Goal: Information Seeking & Learning: Learn about a topic

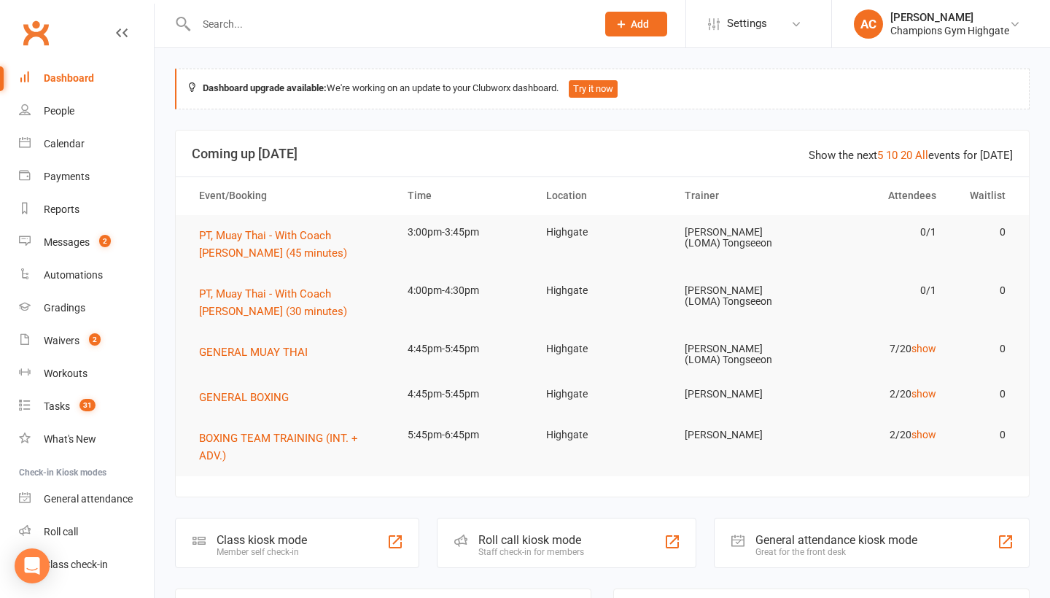
click at [393, 12] on div at bounding box center [380, 23] width 411 height 47
click at [83, 404] on span "31" at bounding box center [88, 405] width 16 height 12
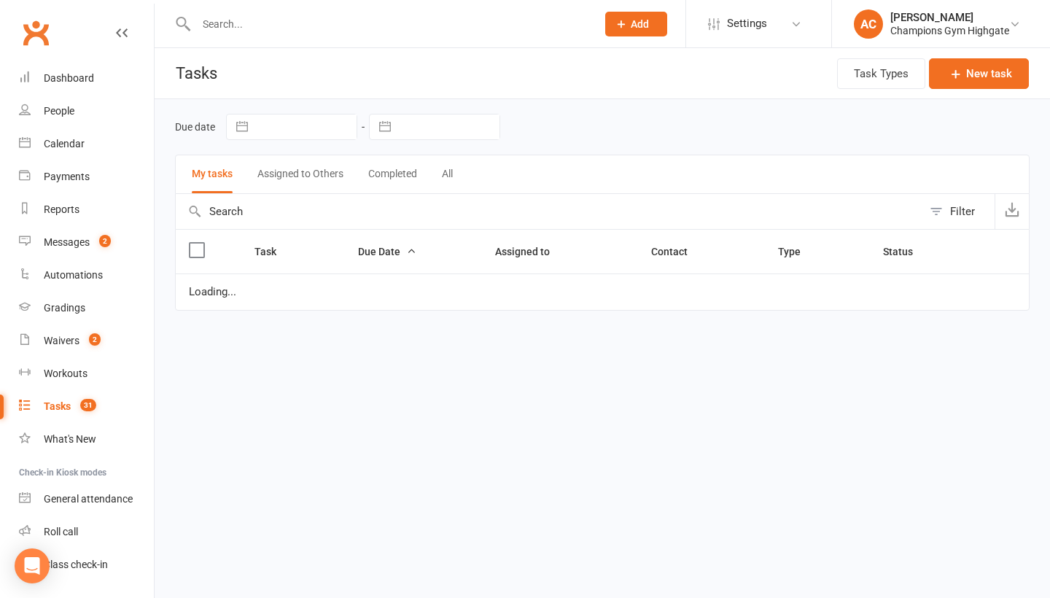
select select "started"
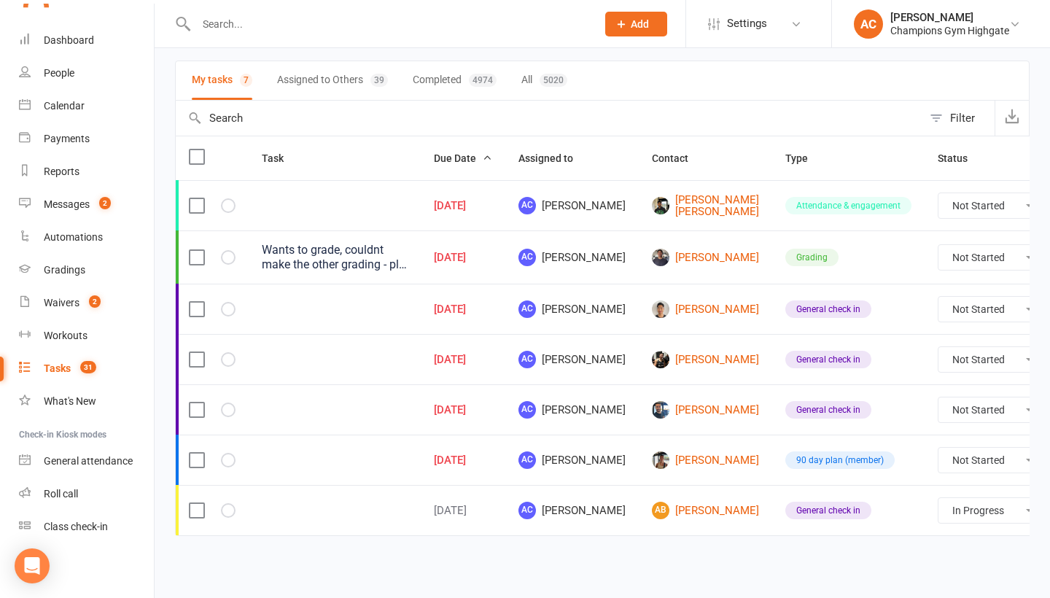
scroll to position [115, 0]
click at [652, 461] on link "[PERSON_NAME]" at bounding box center [705, 461] width 107 height 18
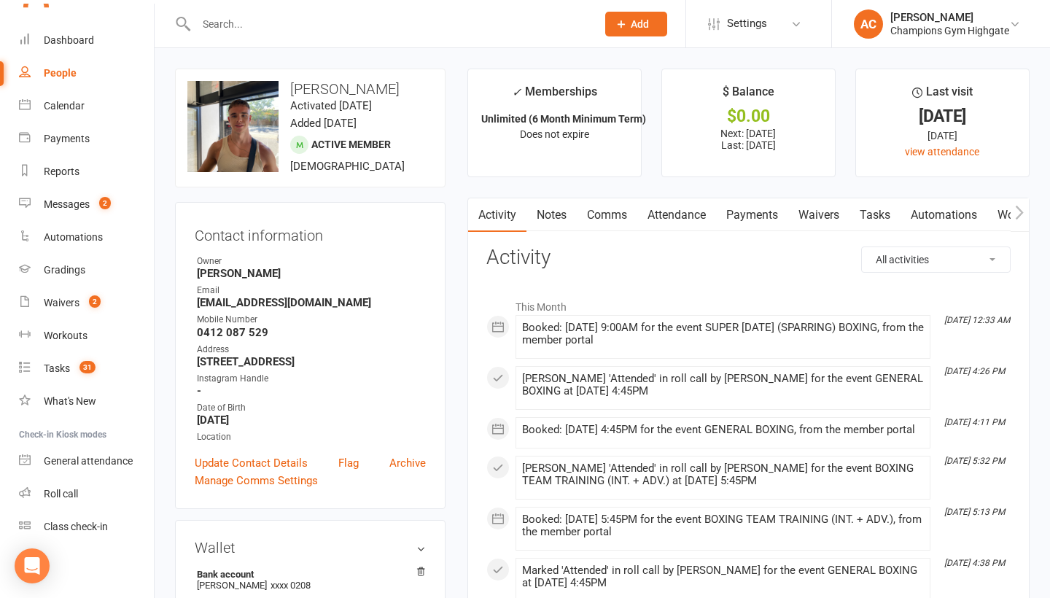
drag, startPoint x: 423, startPoint y: 432, endPoint x: 428, endPoint y: 418, distance: 14.8
click at [427, 423] on div "Contact information Owner [PERSON_NAME] Email [EMAIL_ADDRESS][DOMAIN_NAME] Mobi…" at bounding box center [310, 355] width 271 height 307
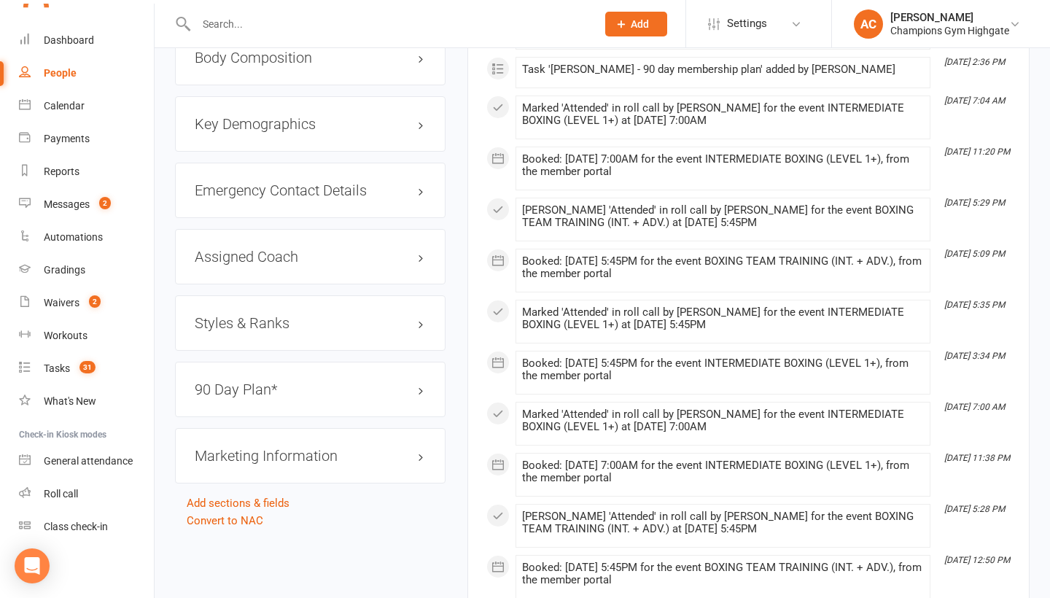
scroll to position [1391, 0]
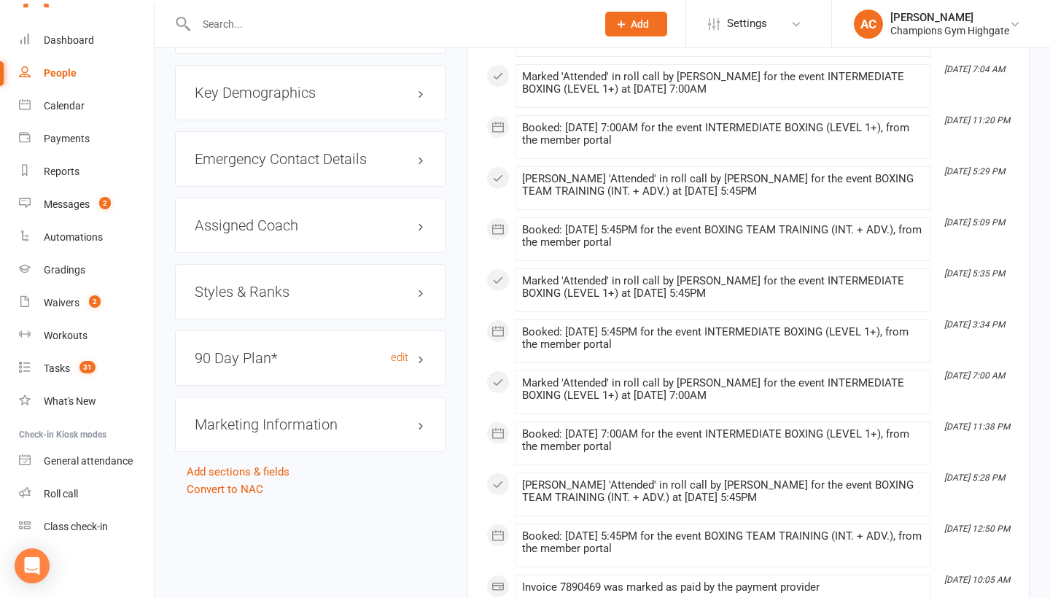
click at [425, 366] on h3 "90 Day Plan* edit" at bounding box center [310, 358] width 231 height 16
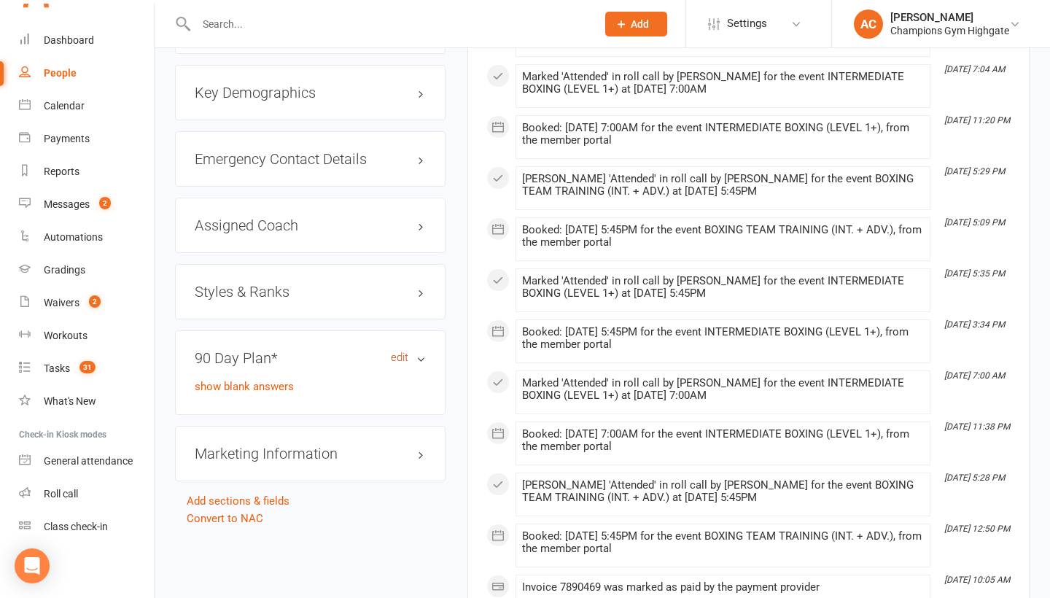
click at [398, 364] on link "edit" at bounding box center [400, 358] width 18 height 12
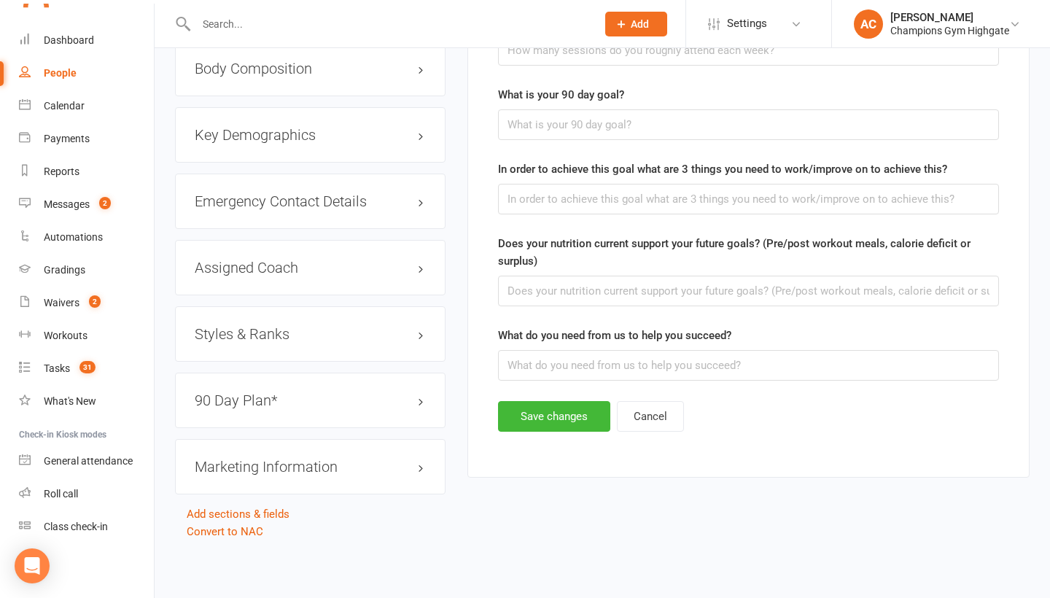
scroll to position [1364, 0]
click at [640, 432] on button "Cancel" at bounding box center [650, 416] width 67 height 31
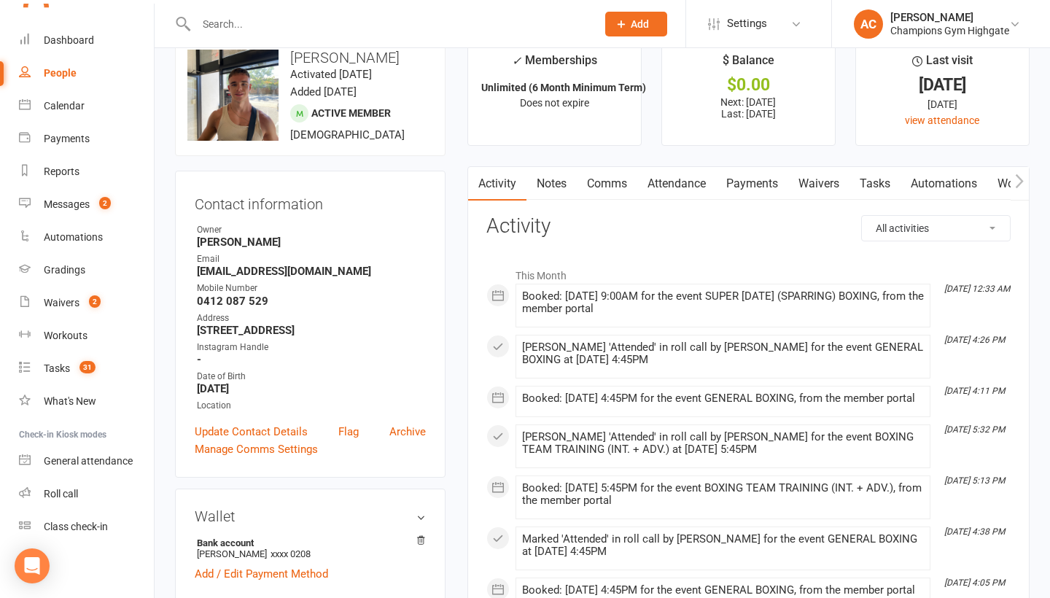
scroll to position [36, 0]
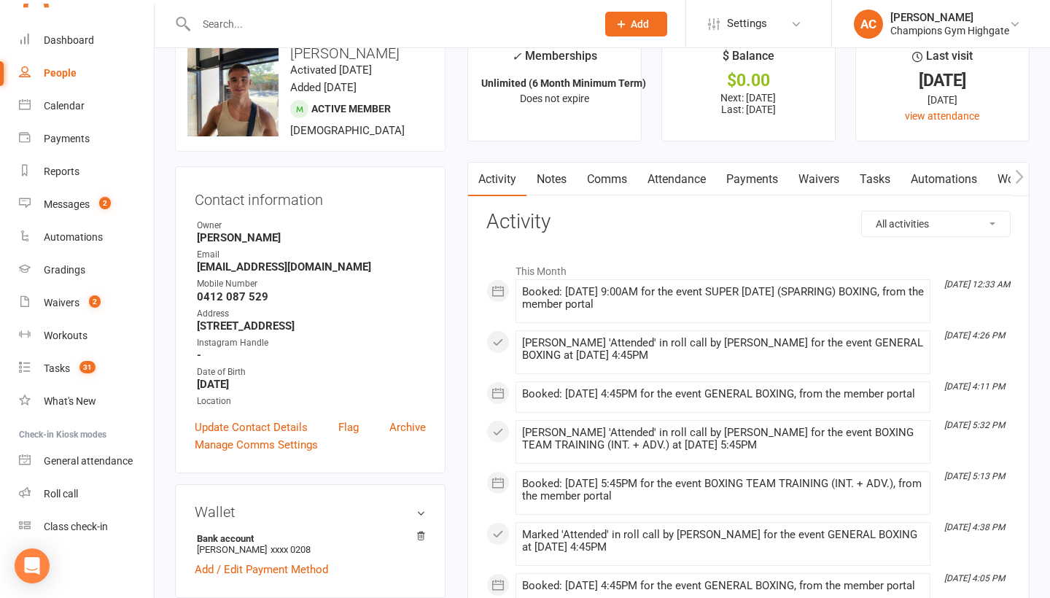
click at [807, 179] on link "Waivers" at bounding box center [819, 180] width 61 height 34
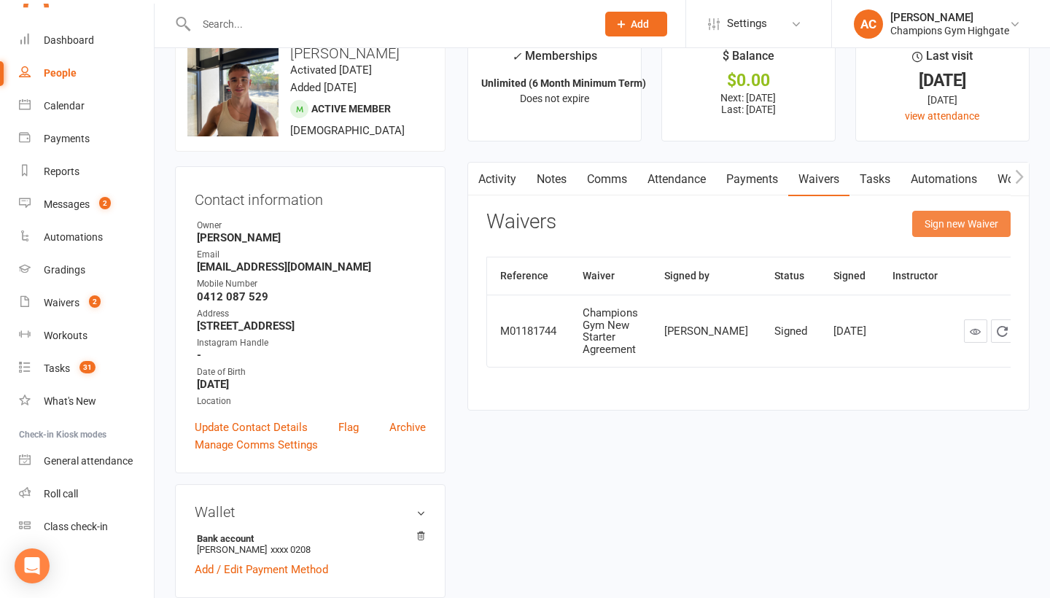
click at [942, 220] on button "Sign new Waiver" at bounding box center [962, 224] width 98 height 26
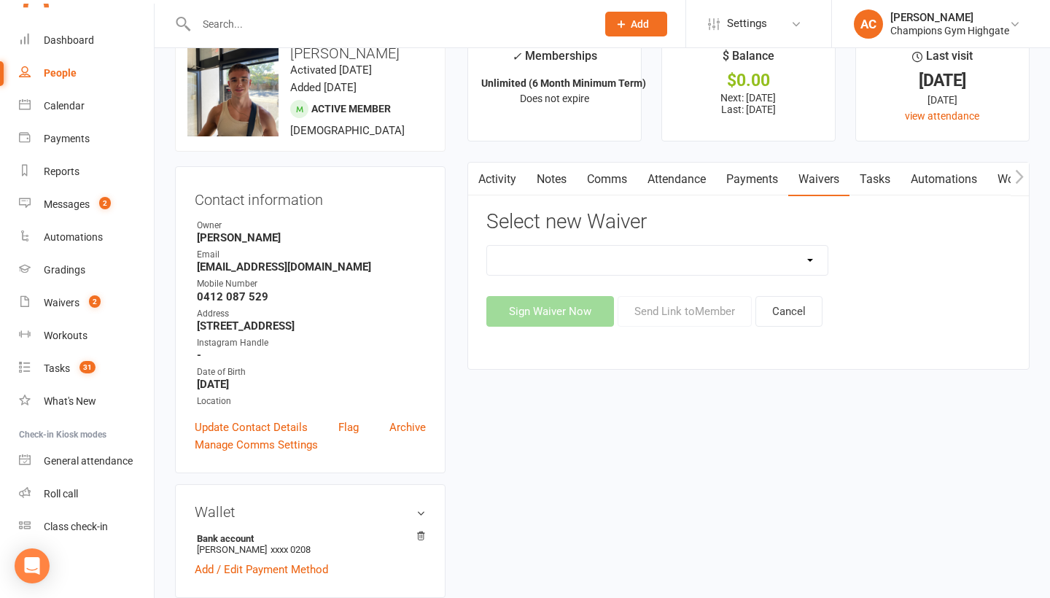
select select "12215"
click at [701, 312] on button "Send Link to Member" at bounding box center [685, 311] width 134 height 31
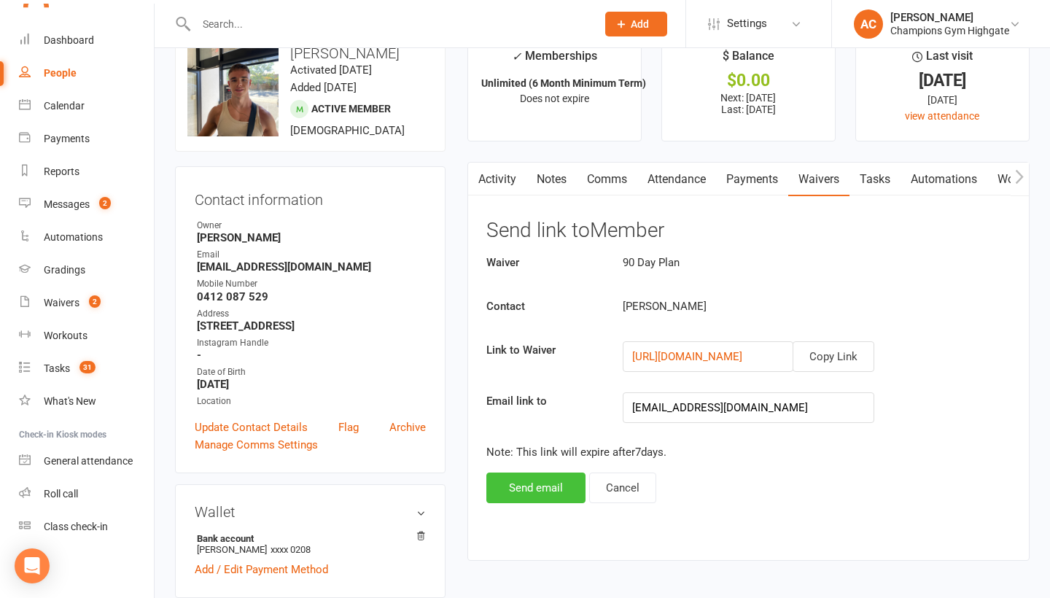
click at [537, 491] on button "Send email" at bounding box center [536, 488] width 99 height 31
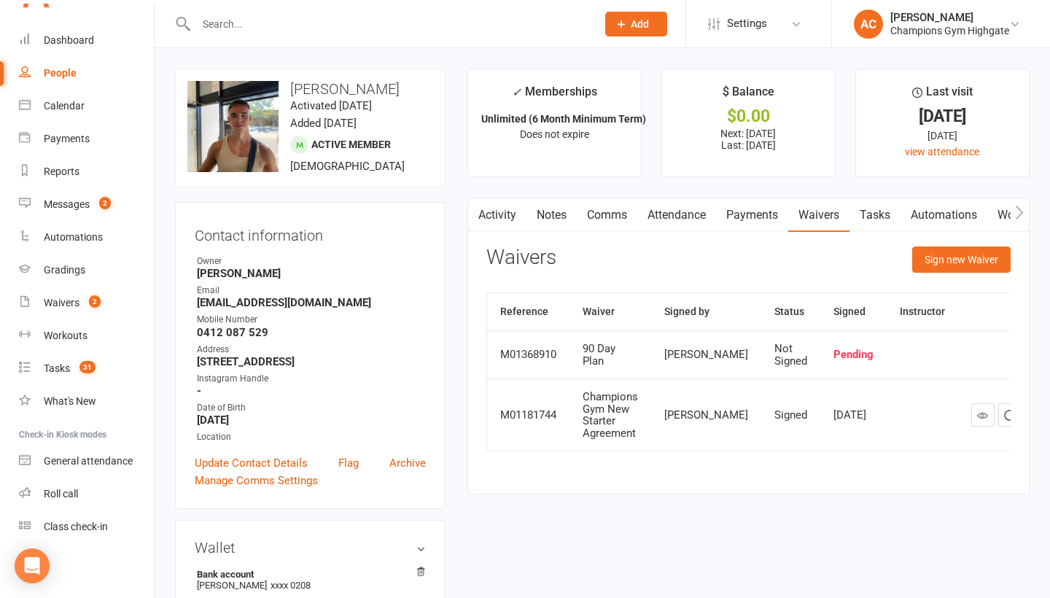
click at [818, 225] on link "Waivers" at bounding box center [819, 215] width 61 height 34
click at [813, 214] on link "Waivers" at bounding box center [819, 215] width 61 height 34
click at [35, 106] on link "Calendar" at bounding box center [86, 106] width 135 height 33
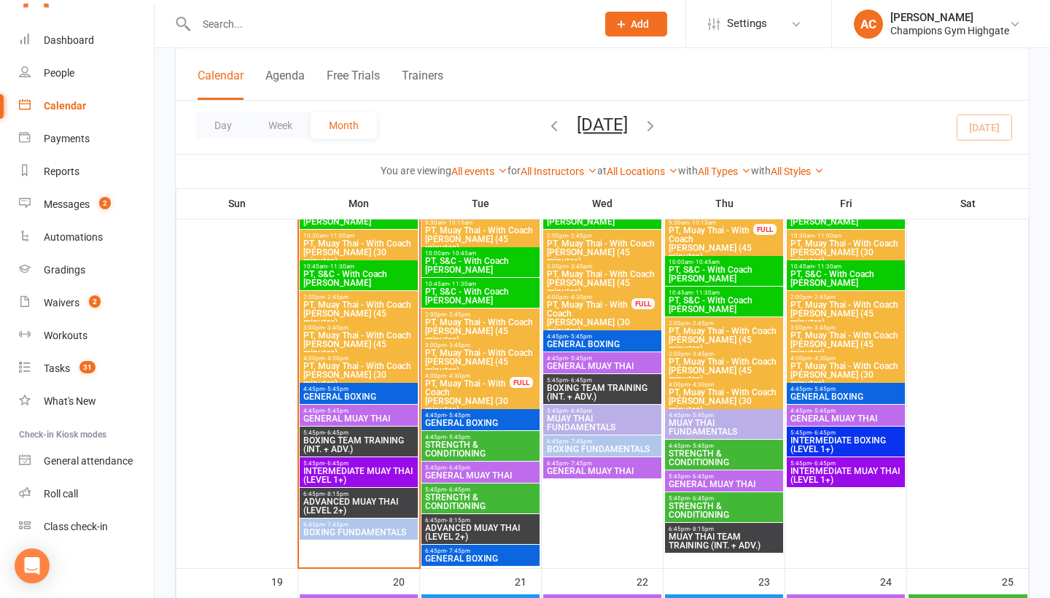
scroll to position [1778, 0]
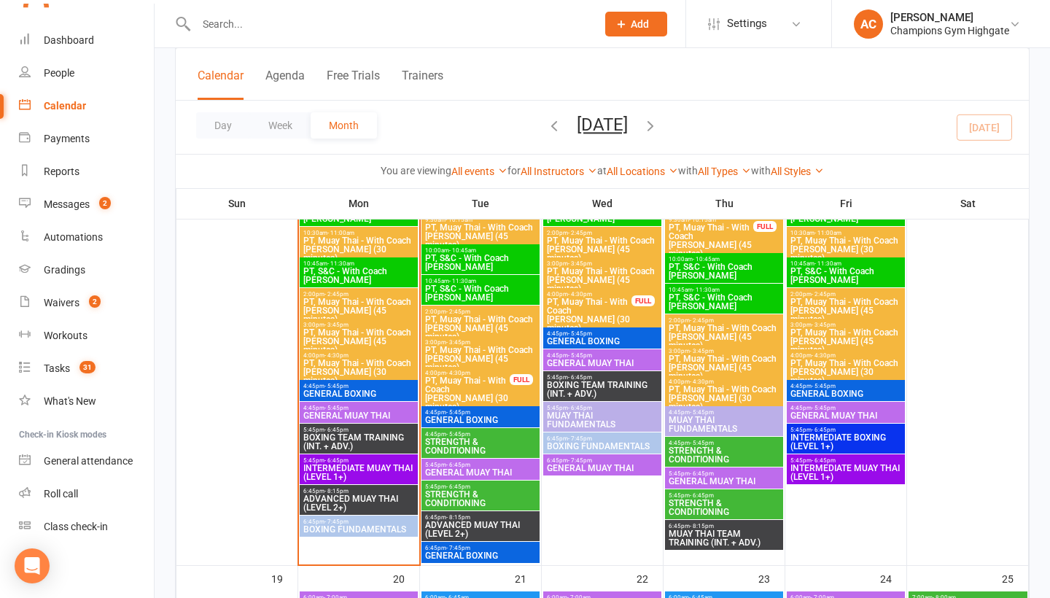
click at [322, 395] on span "GENERAL BOXING" at bounding box center [359, 394] width 112 height 9
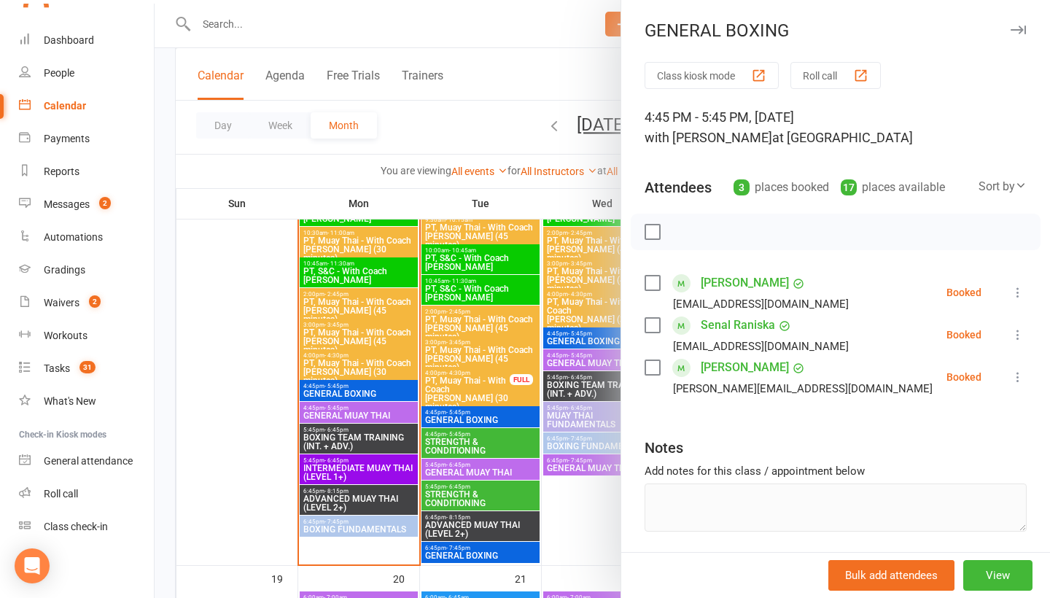
click at [1026, 39] on div "GENERAL BOXING" at bounding box center [835, 30] width 429 height 20
click at [1020, 25] on button "button" at bounding box center [1019, 30] width 18 height 18
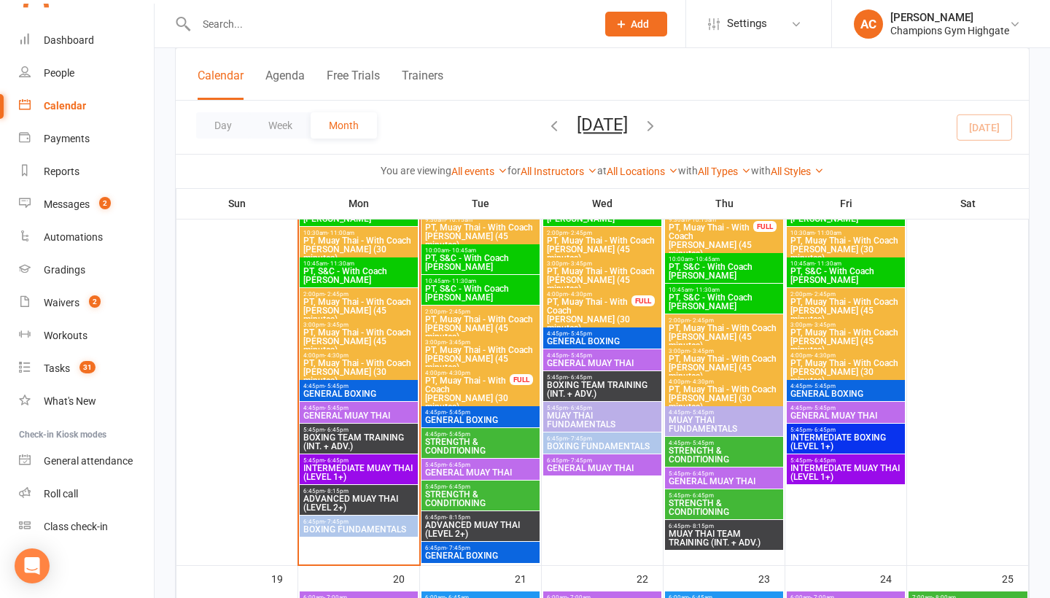
click at [357, 447] on span "BOXING TEAM TRAINING (INT. + ADV.)" at bounding box center [359, 442] width 112 height 18
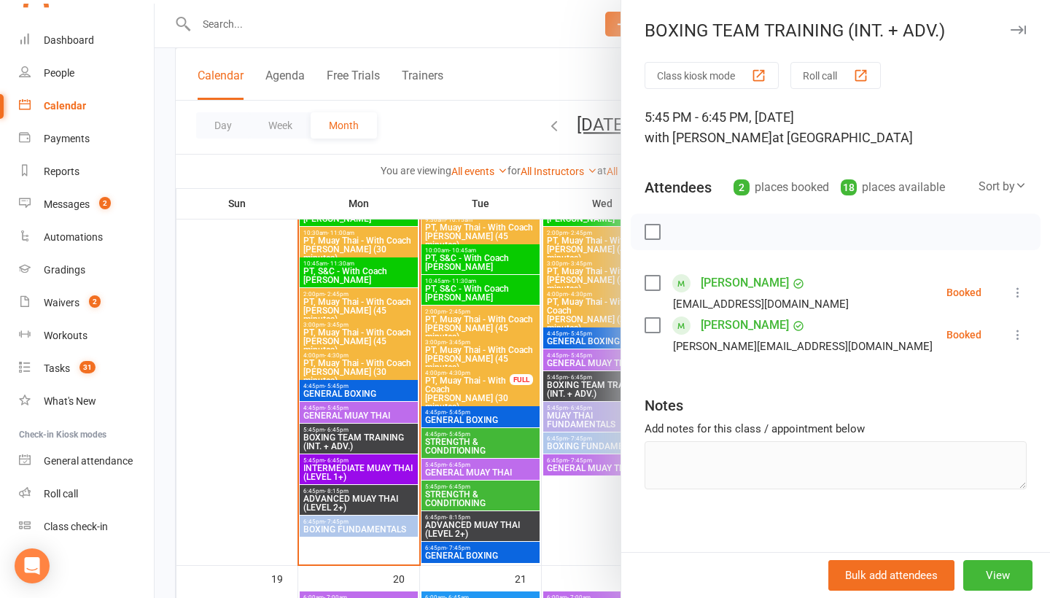
click at [1023, 29] on icon "button" at bounding box center [1018, 30] width 15 height 9
click at [1017, 27] on div "BOXING TEAM TRAINING (INT. + ADV.) Class kiosk mode Roll call 5:45 PM - 6:45 PM…" at bounding box center [836, 299] width 430 height 598
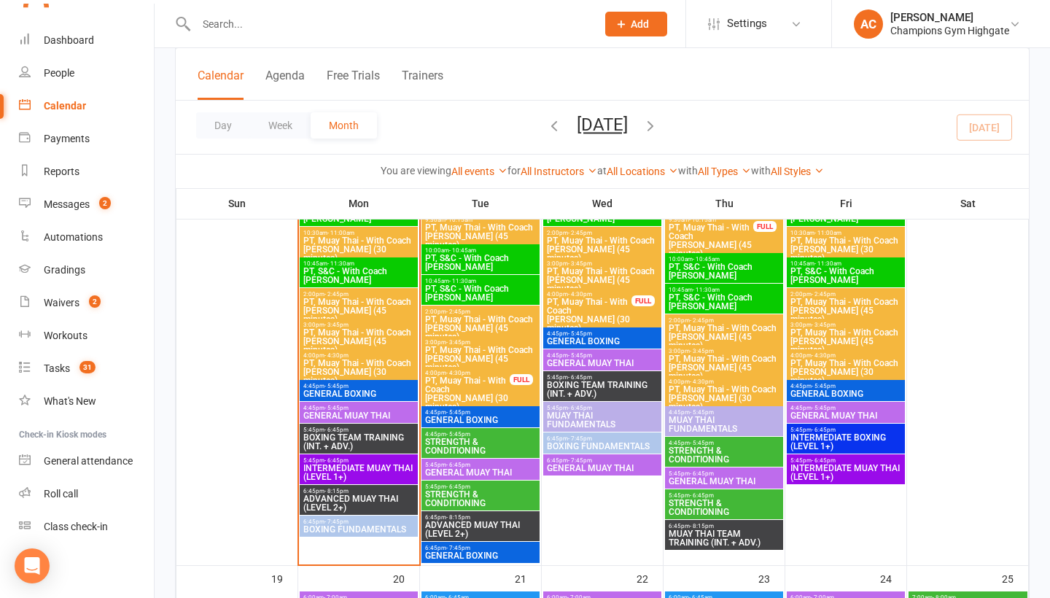
click at [387, 524] on span "6:45pm - 7:45pm" at bounding box center [359, 522] width 112 height 7
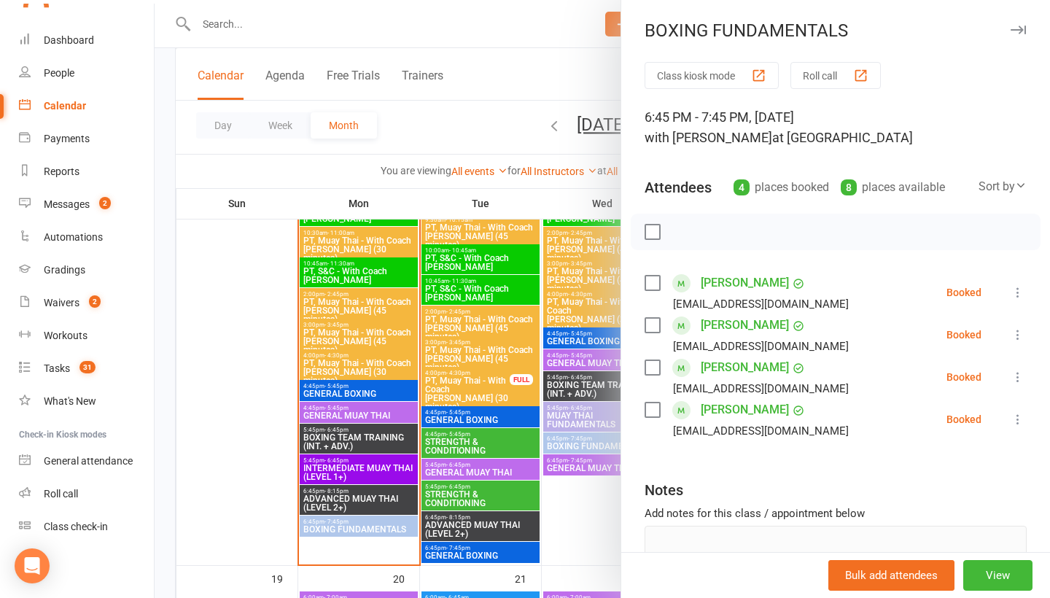
click at [719, 409] on link "[PERSON_NAME]" at bounding box center [745, 409] width 88 height 23
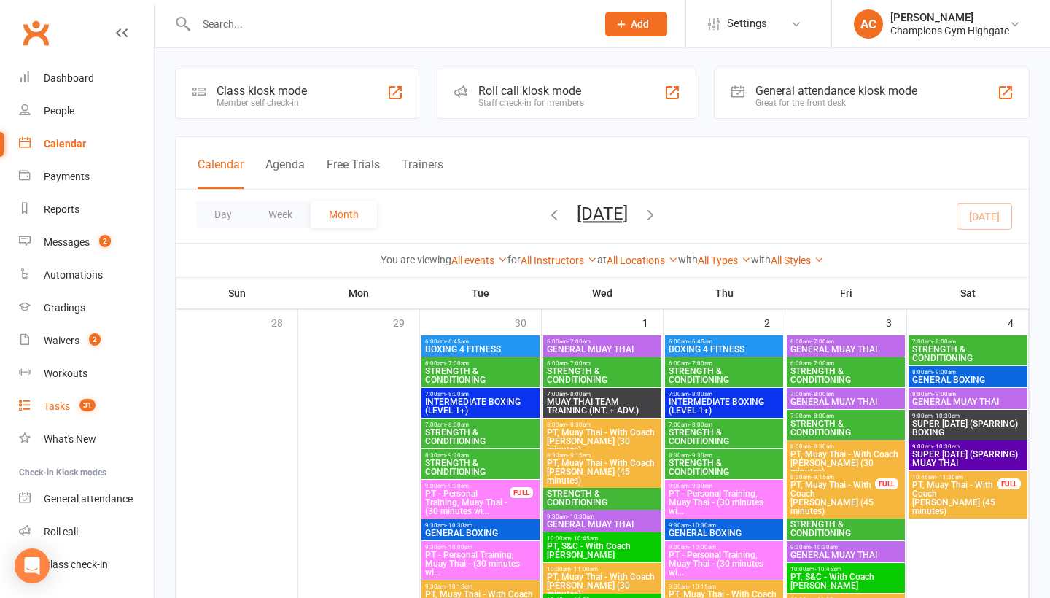
click at [54, 417] on link "Tasks 31" at bounding box center [86, 406] width 135 height 33
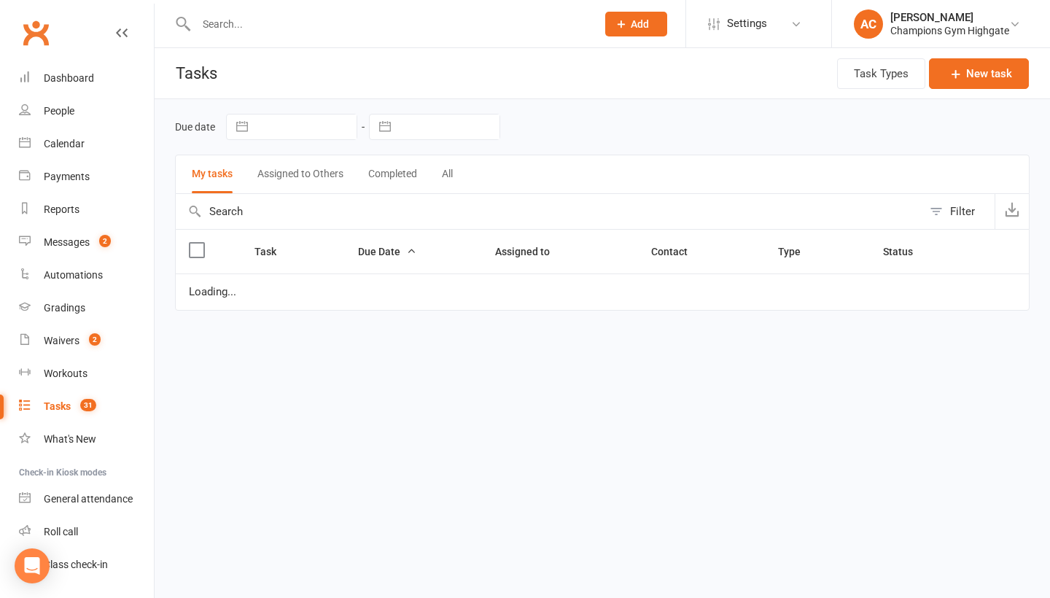
select select "started"
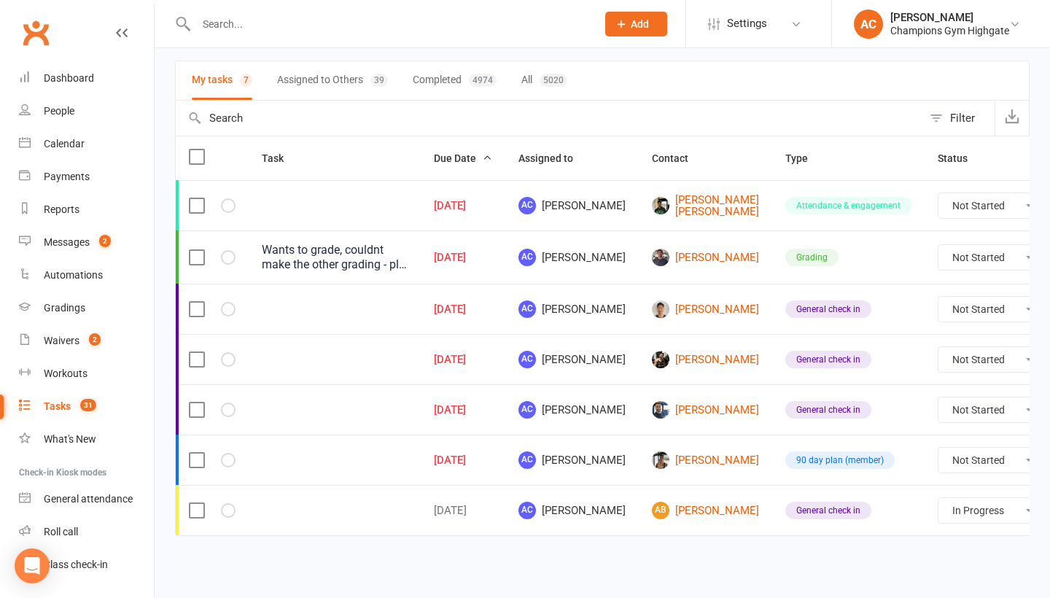
scroll to position [115, 0]
click at [652, 409] on link "[PERSON_NAME]" at bounding box center [705, 410] width 107 height 18
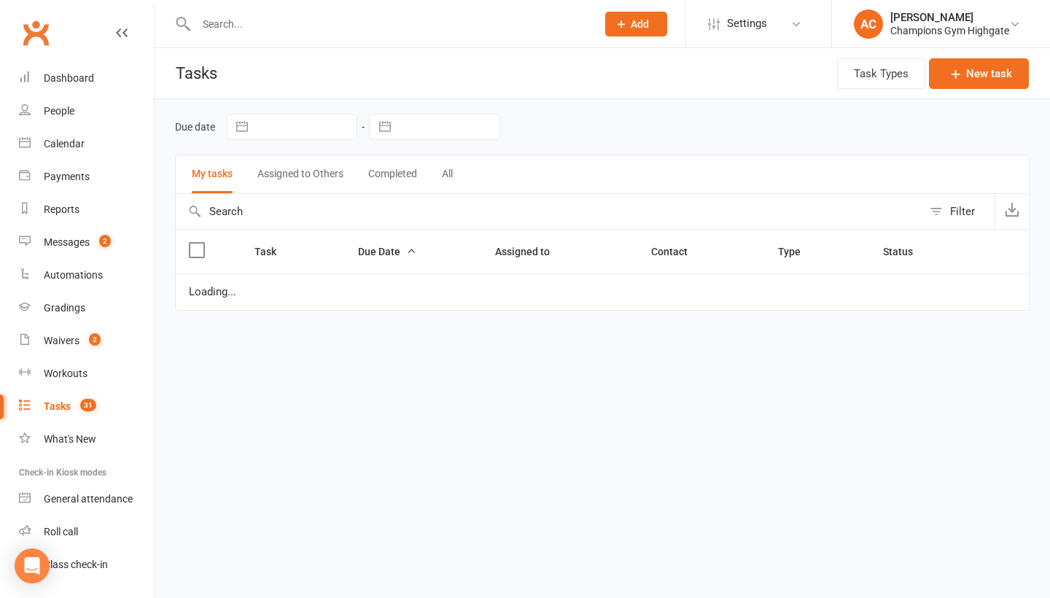
select select "started"
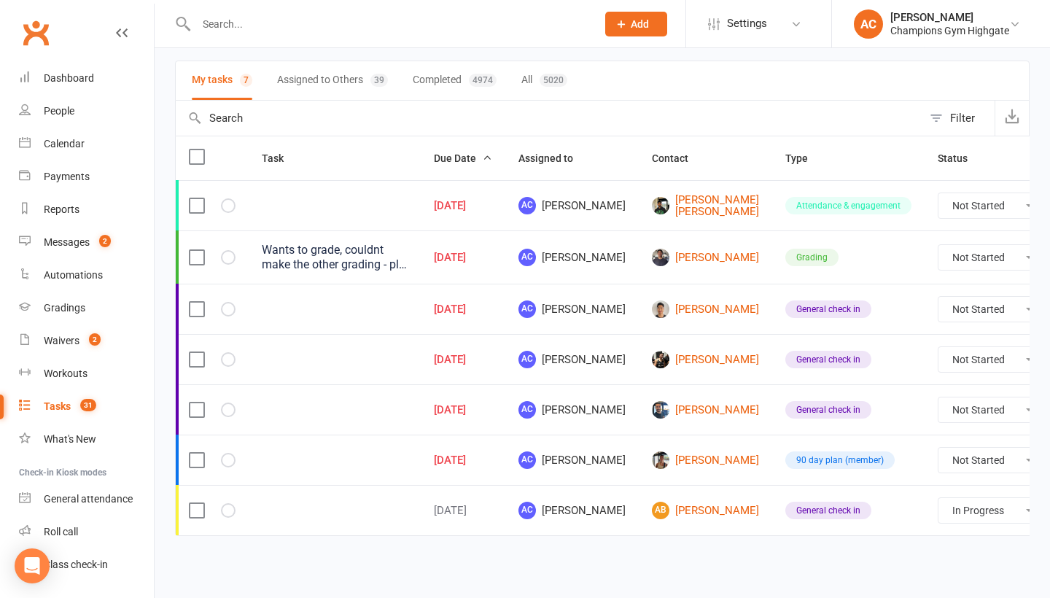
scroll to position [115, 0]
click at [663, 362] on link "[PERSON_NAME]" at bounding box center [705, 360] width 107 height 18
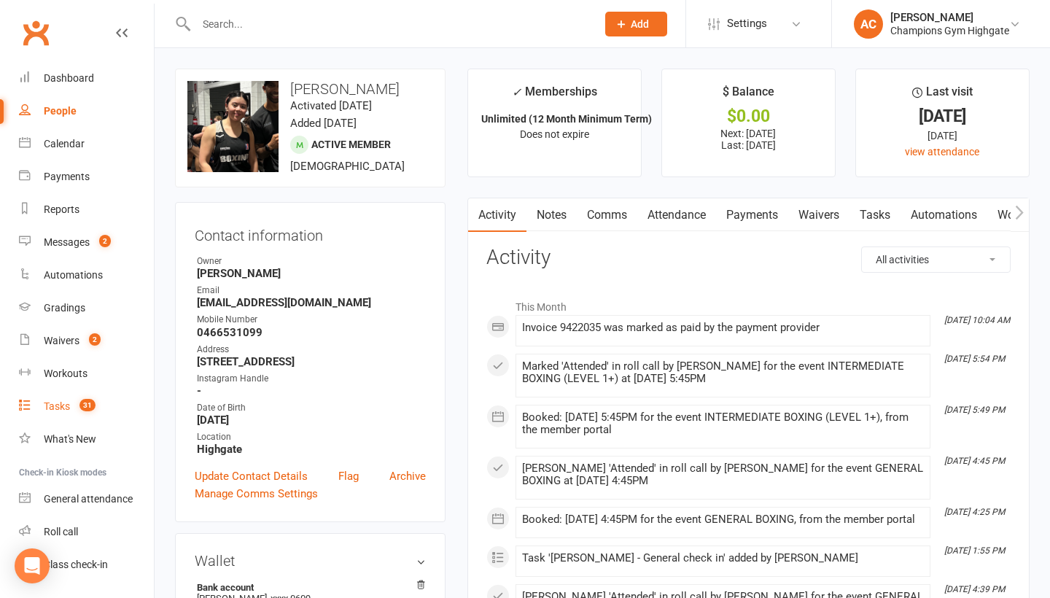
click at [71, 398] on link "Tasks 31" at bounding box center [86, 406] width 135 height 33
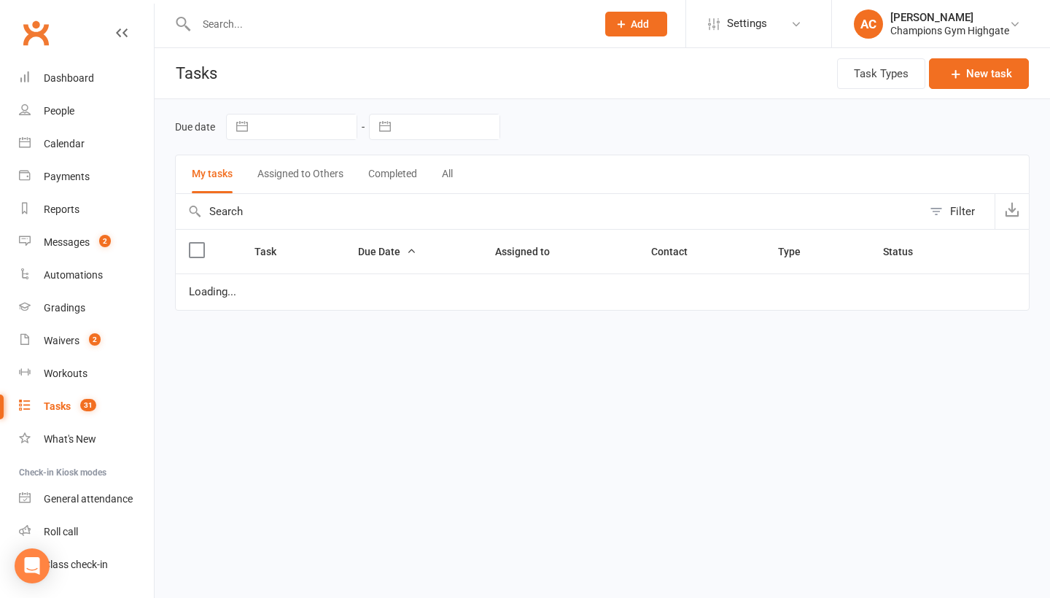
select select "started"
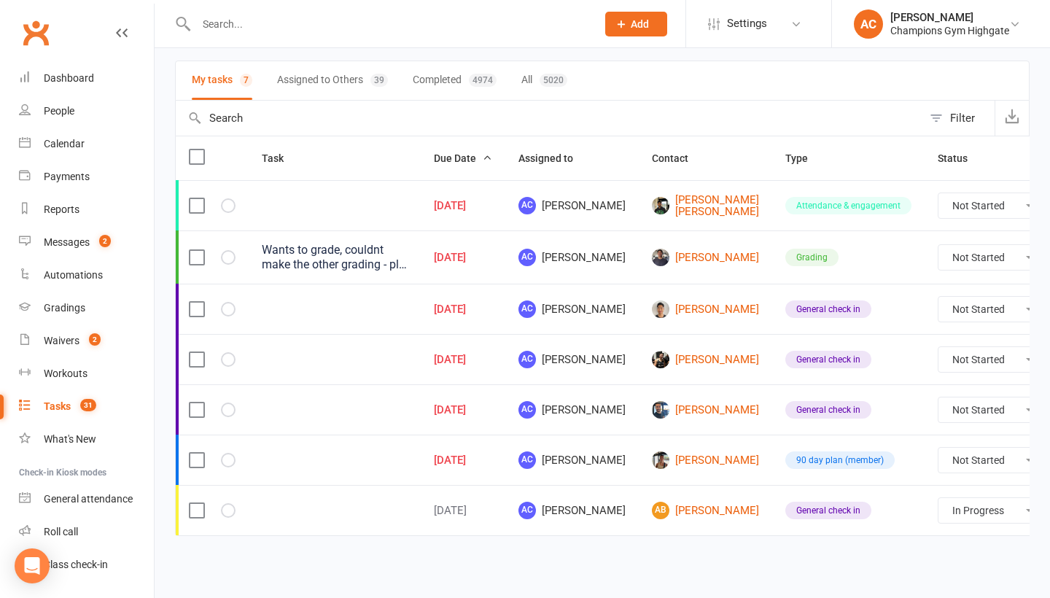
scroll to position [115, 0]
click at [229, 23] on input "text" at bounding box center [389, 24] width 395 height 20
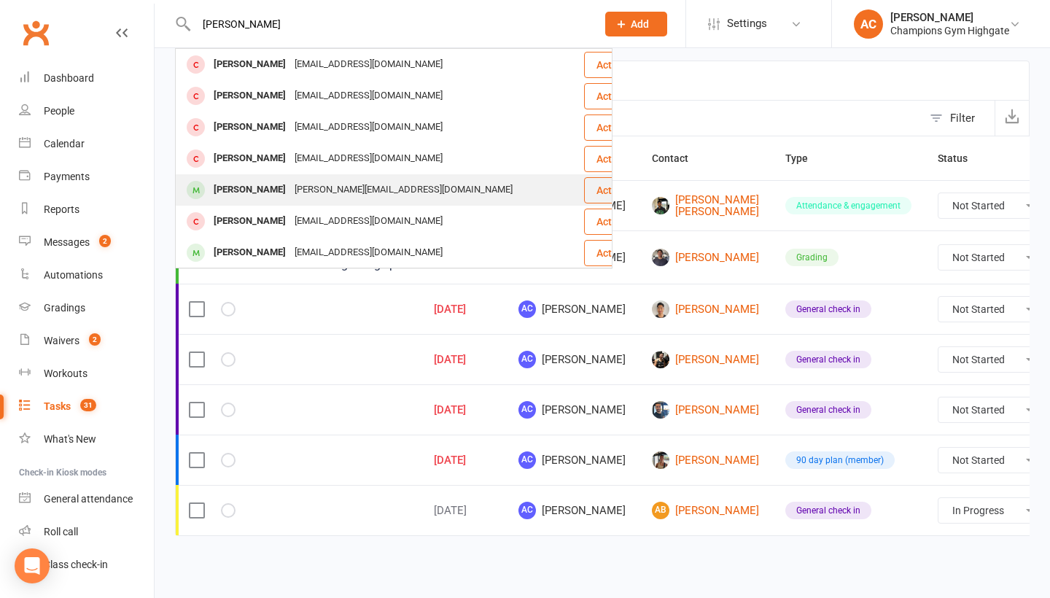
type input "josh l."
click at [201, 181] on div at bounding box center [195, 190] width 27 height 24
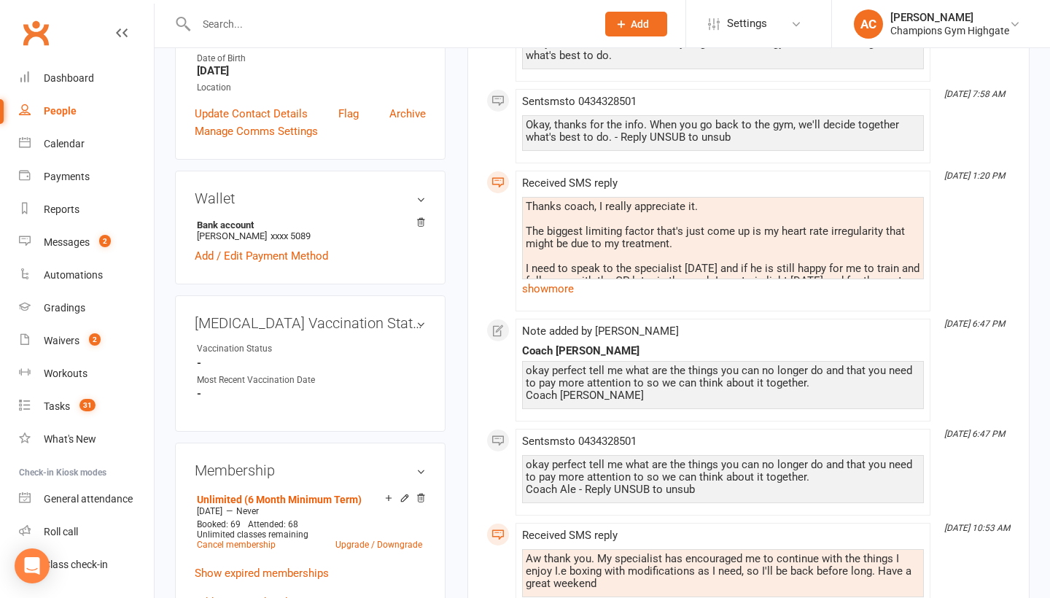
scroll to position [365, 0]
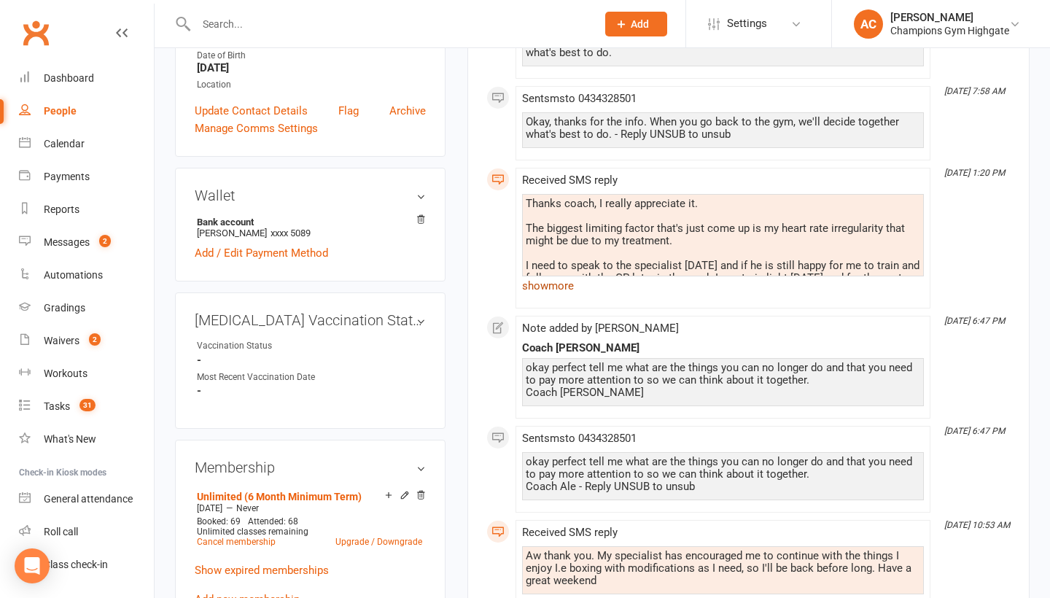
click at [549, 289] on link "show more" at bounding box center [723, 286] width 402 height 20
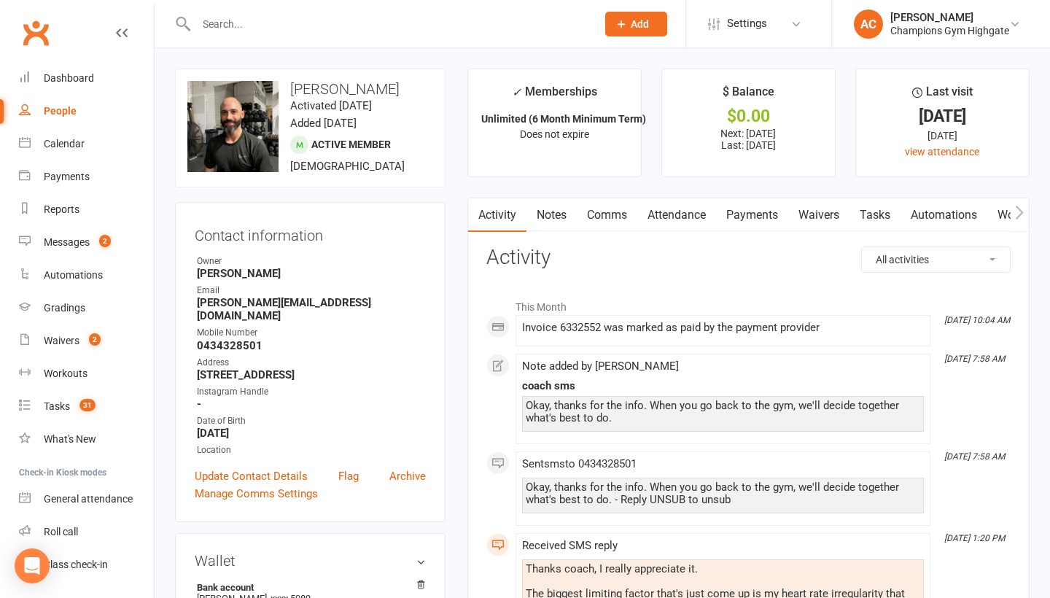
scroll to position [0, 0]
click at [312, 28] on input "text" at bounding box center [389, 24] width 395 height 20
click at [301, 29] on input "text" at bounding box center [389, 24] width 395 height 20
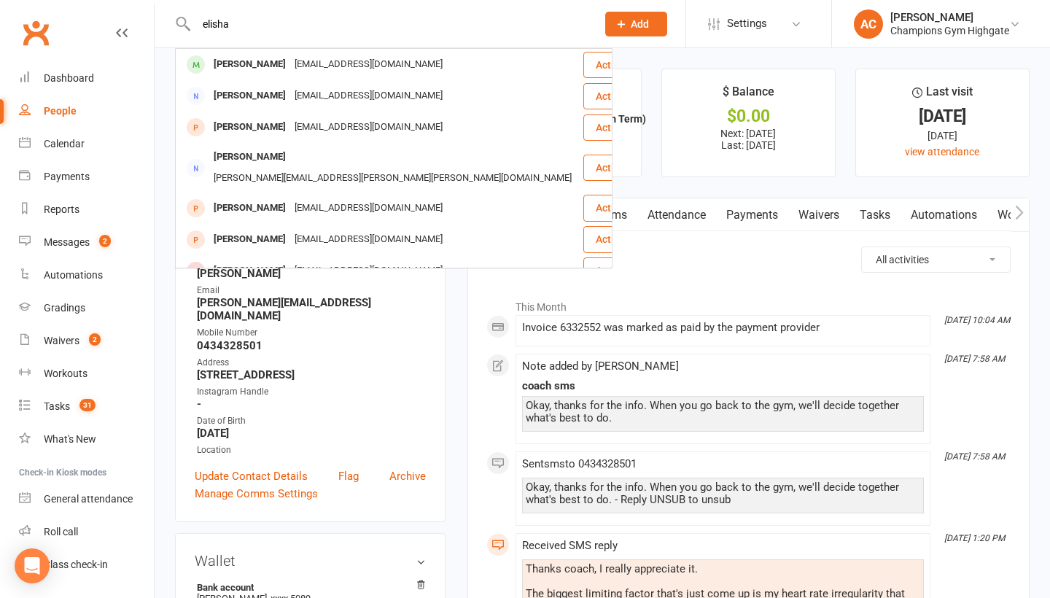
type input "Elisha"
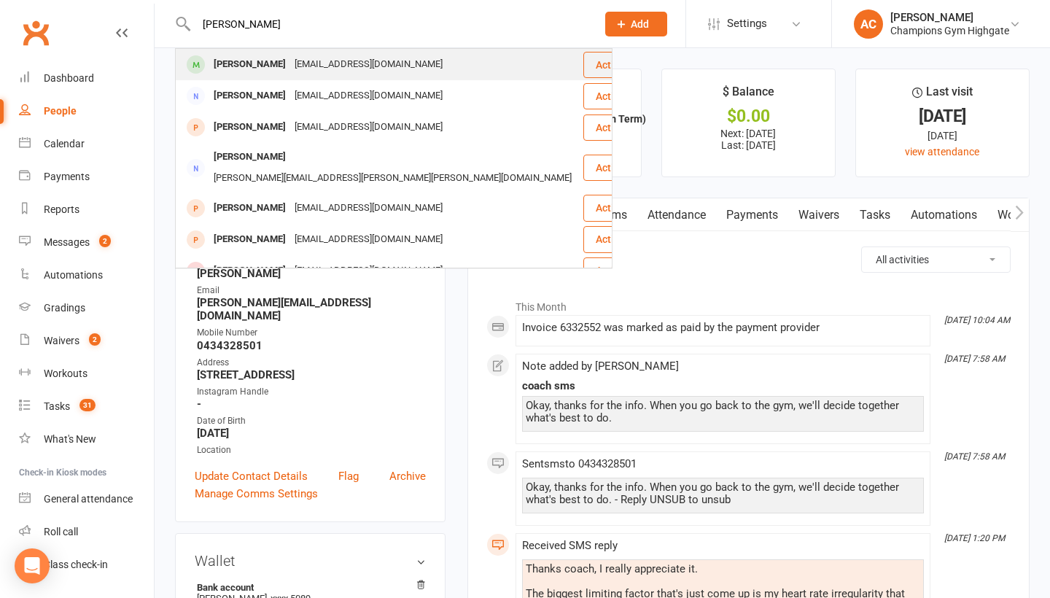
drag, startPoint x: 301, startPoint y: 29, endPoint x: 263, endPoint y: 63, distance: 51.2
click at [263, 63] on div "Elisha Simmons" at bounding box center [249, 64] width 81 height 21
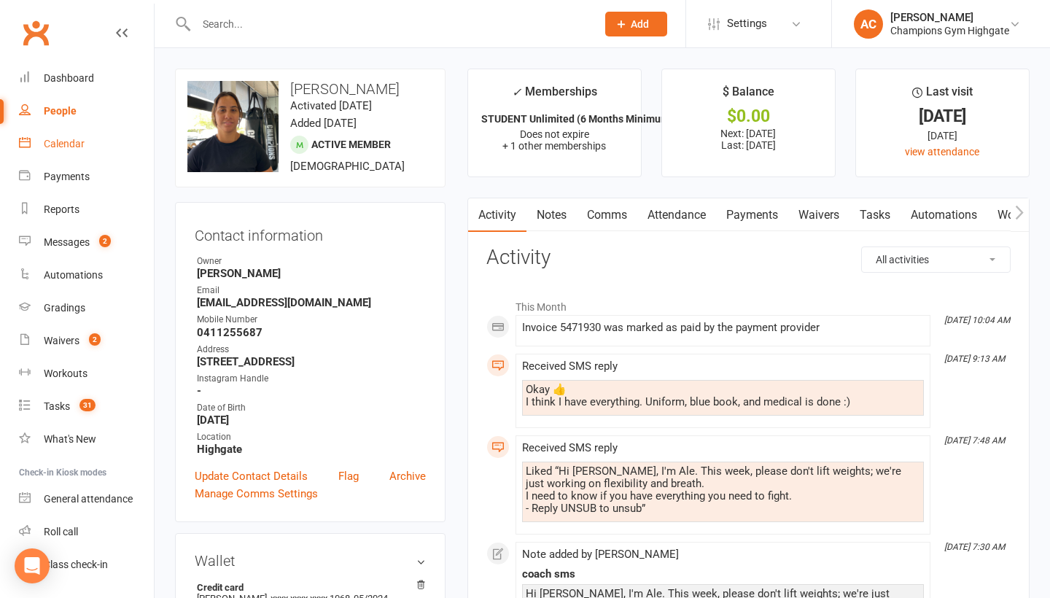
click at [70, 151] on link "Calendar" at bounding box center [86, 144] width 135 height 33
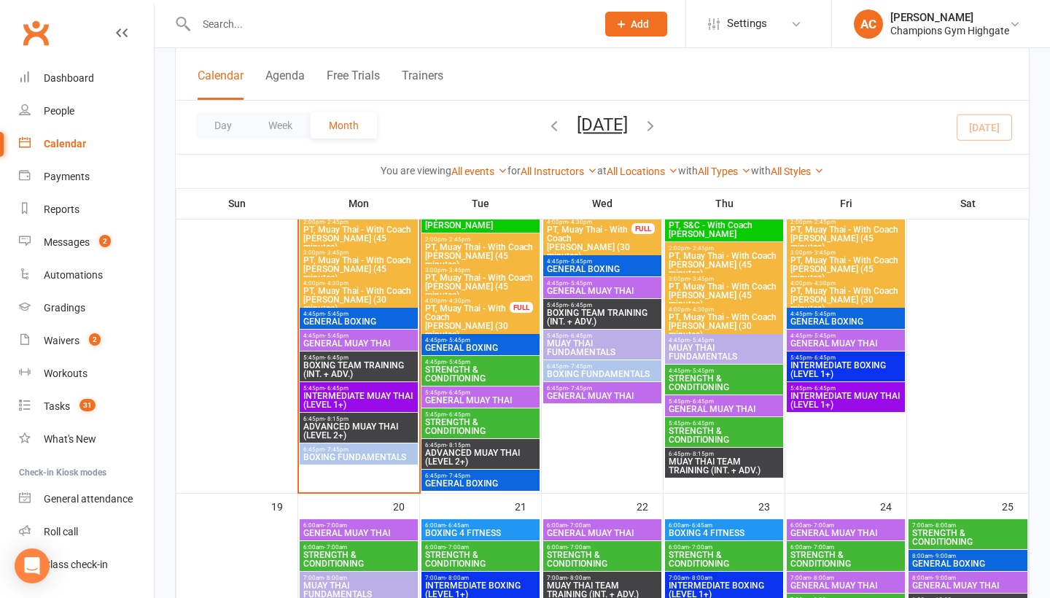
scroll to position [1856, 0]
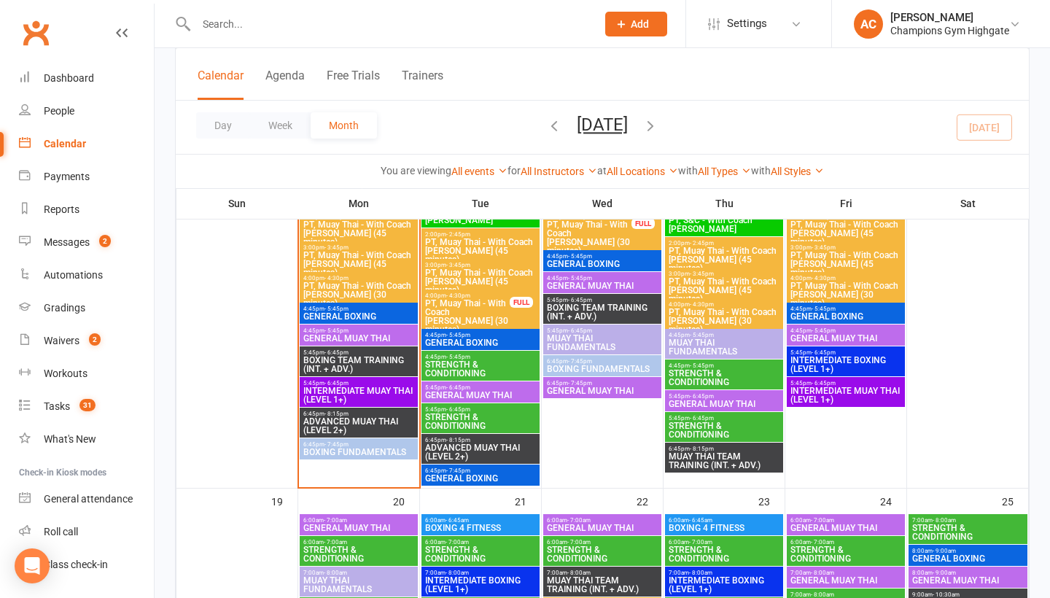
click at [343, 365] on span "BOXING TEAM TRAINING (INT. + ADV.)" at bounding box center [359, 365] width 112 height 18
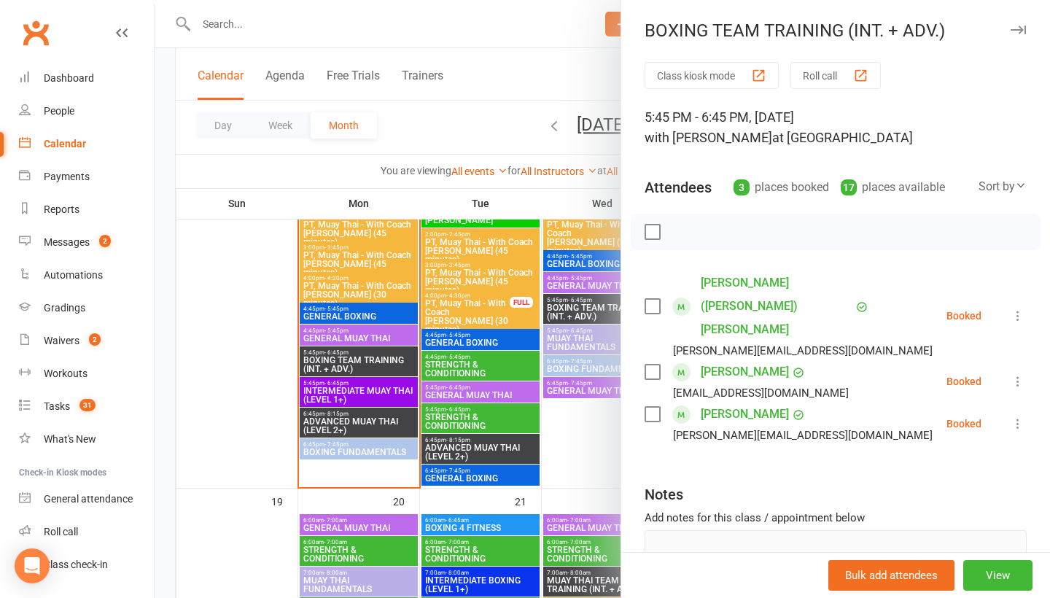
click at [1020, 31] on icon "button" at bounding box center [1018, 30] width 15 height 9
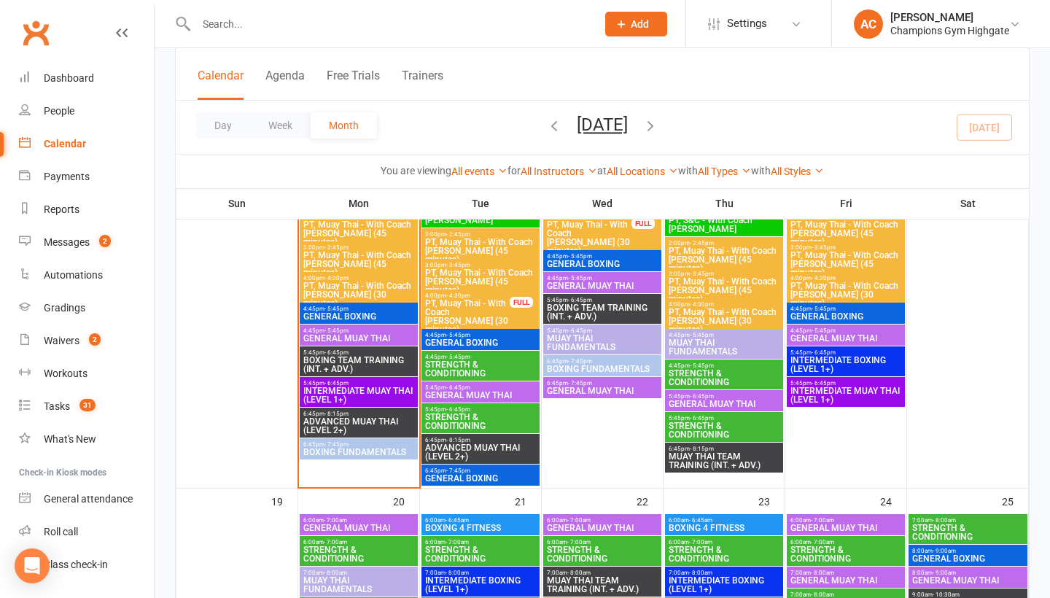
click at [368, 319] on span "GENERAL BOXING" at bounding box center [359, 316] width 112 height 9
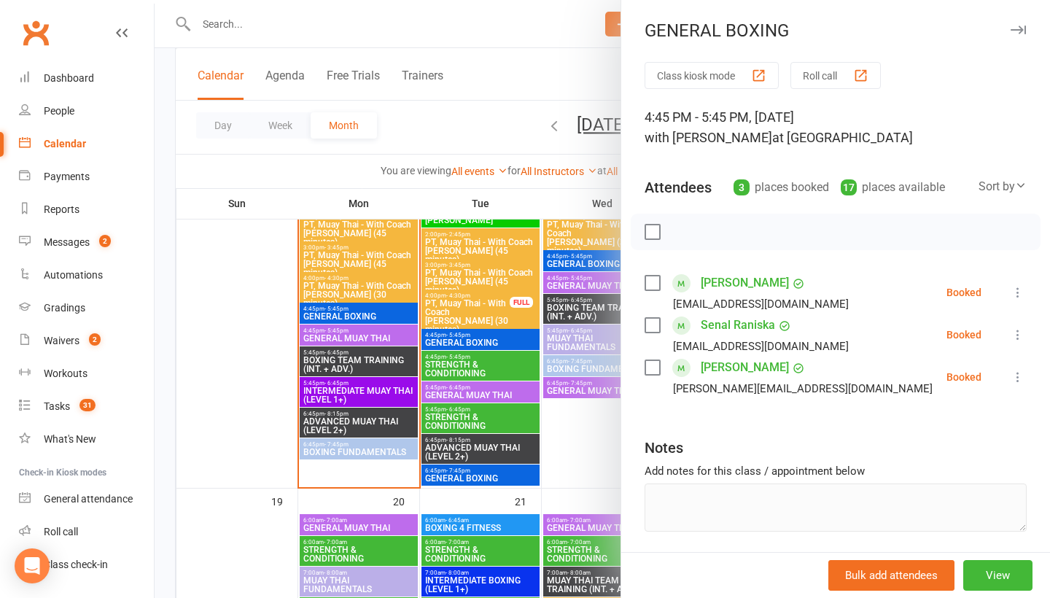
click at [1014, 33] on icon "button" at bounding box center [1018, 30] width 15 height 9
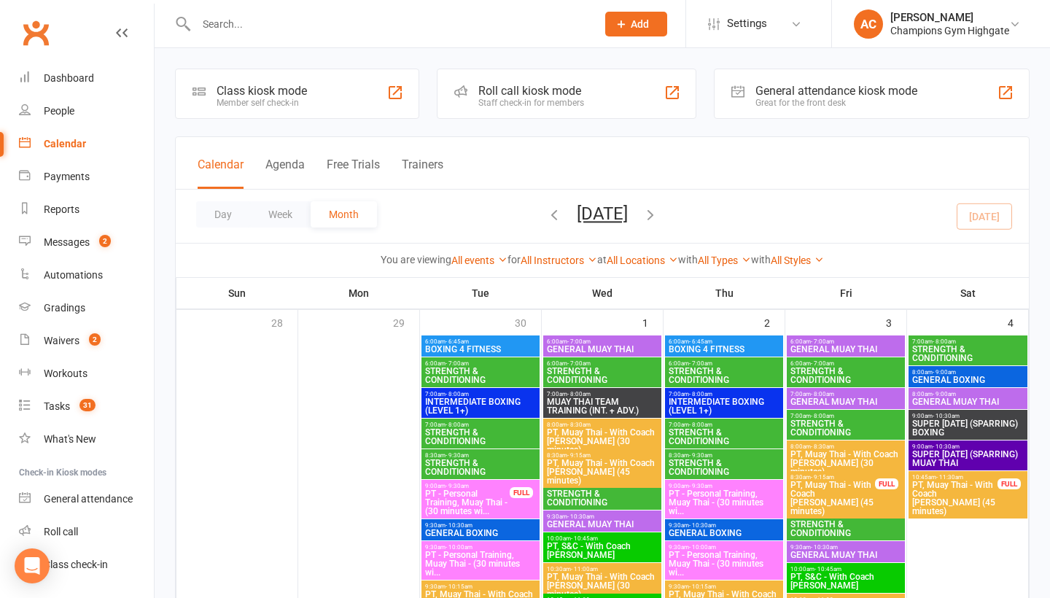
scroll to position [0, 0]
click at [546, 212] on icon "button" at bounding box center [554, 214] width 16 height 16
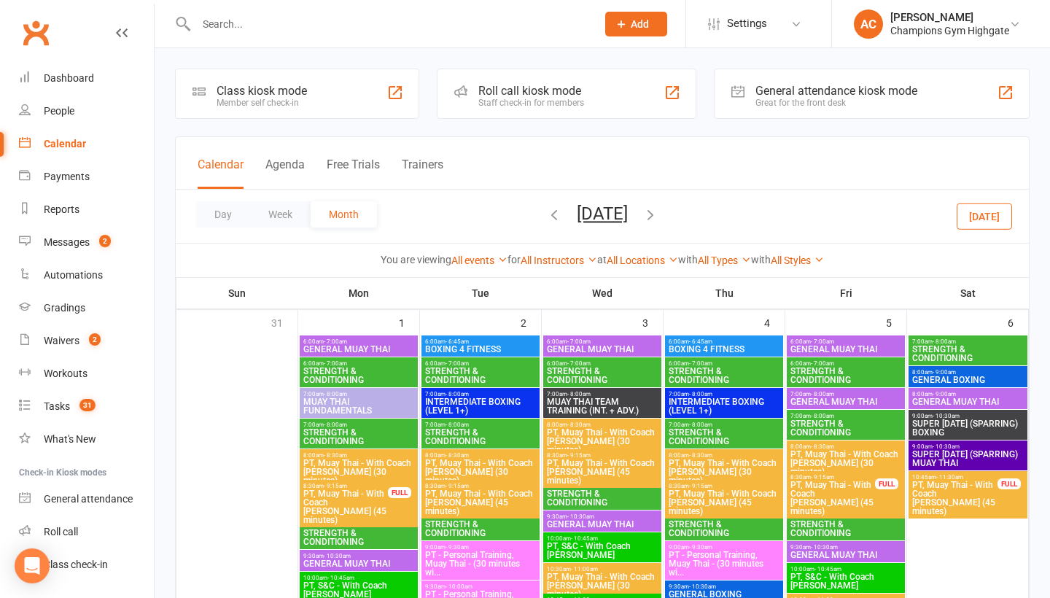
click at [546, 220] on icon "button" at bounding box center [554, 214] width 16 height 16
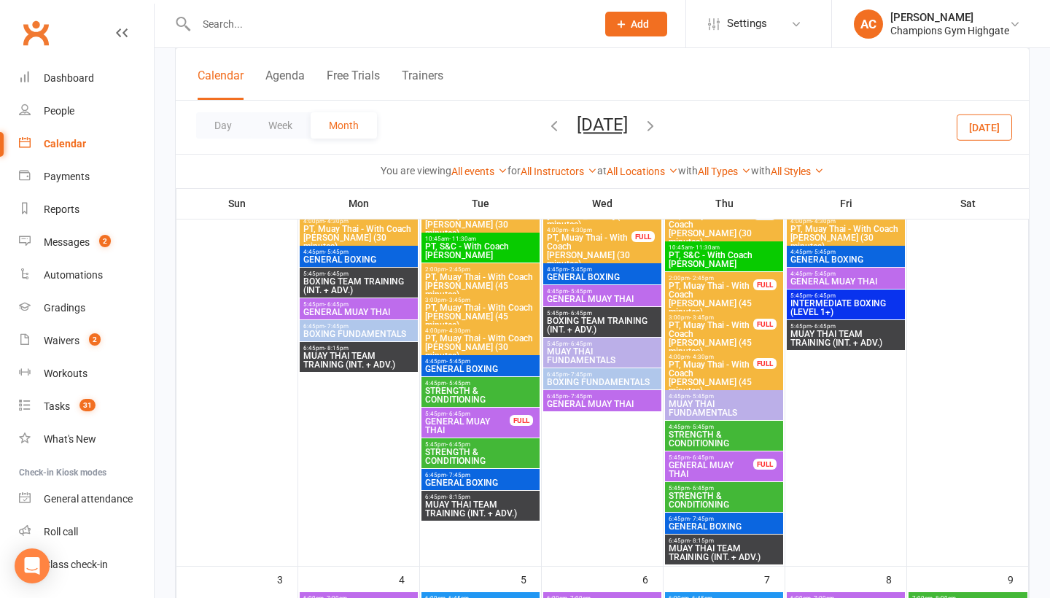
scroll to position [502, 0]
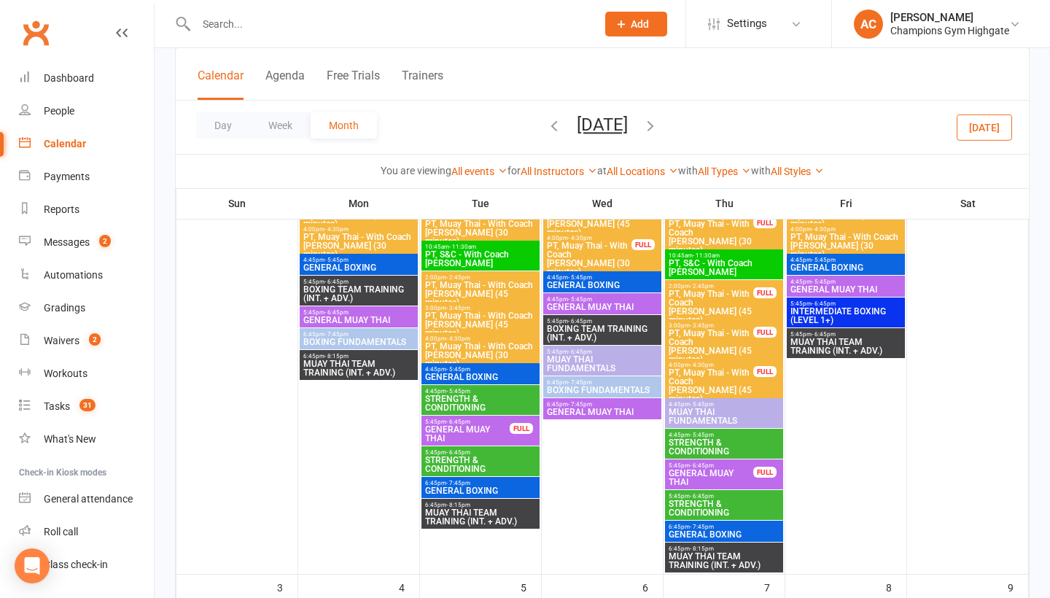
click at [393, 271] on span "GENERAL BOXING" at bounding box center [359, 267] width 112 height 9
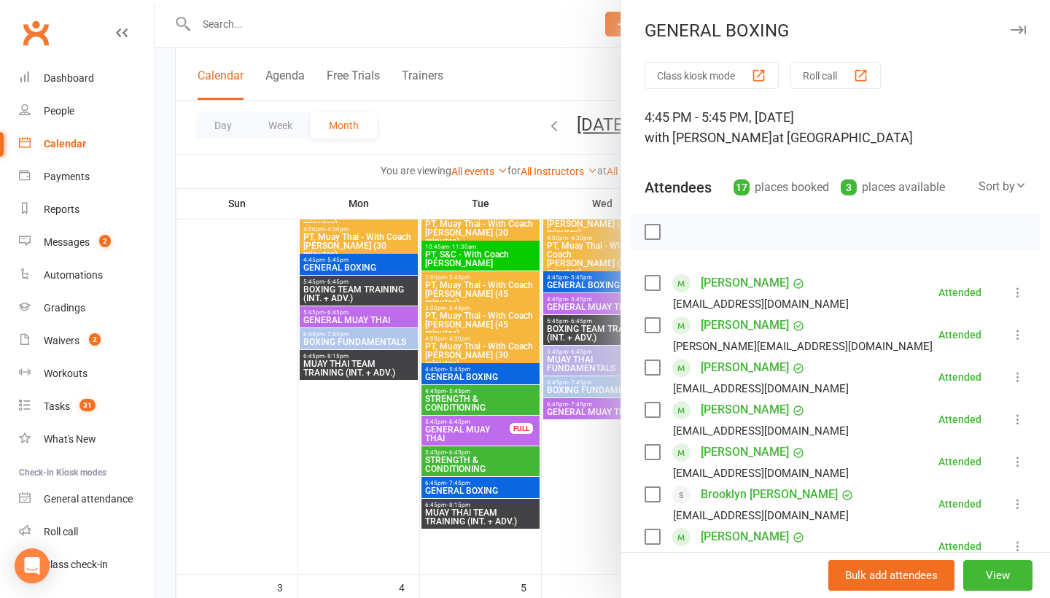
click at [1021, 31] on icon "button" at bounding box center [1018, 30] width 15 height 9
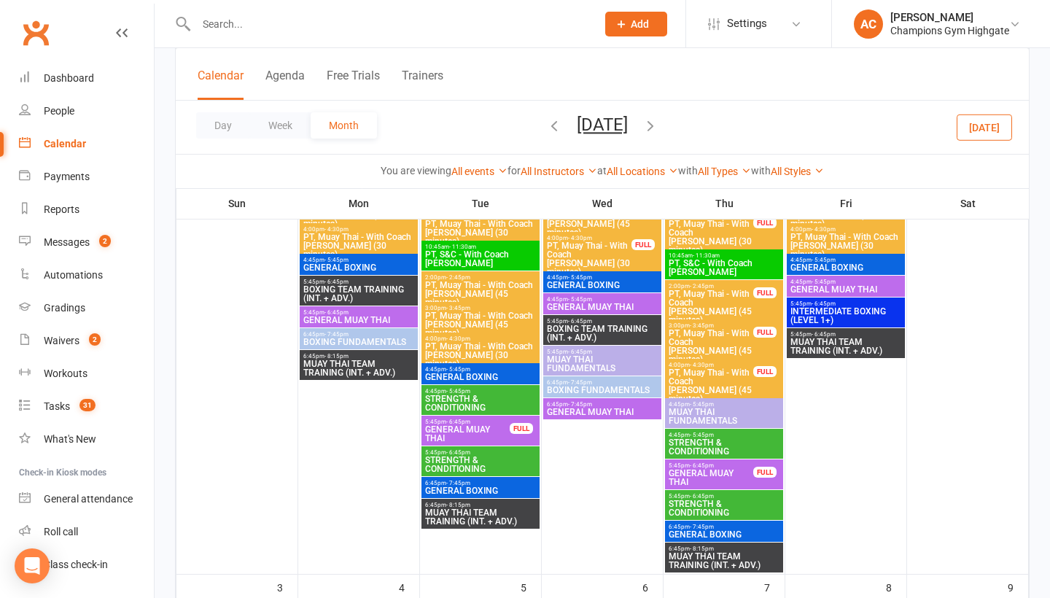
click at [372, 335] on span "6:45pm - 7:45pm" at bounding box center [359, 334] width 112 height 7
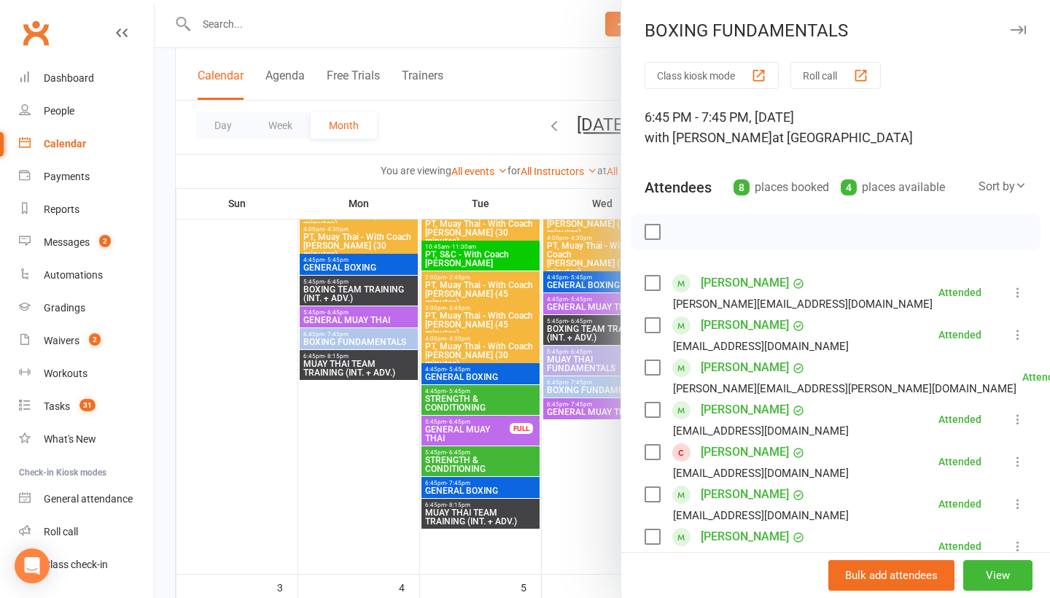
click at [1020, 31] on icon "button" at bounding box center [1018, 30] width 15 height 9
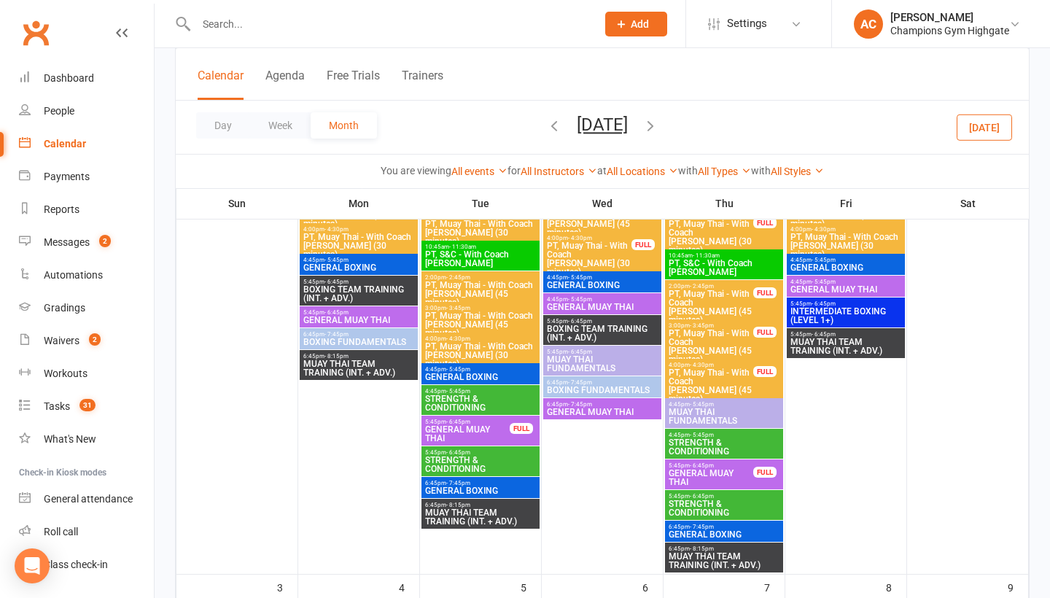
click at [349, 266] on span "GENERAL BOXING" at bounding box center [359, 267] width 112 height 9
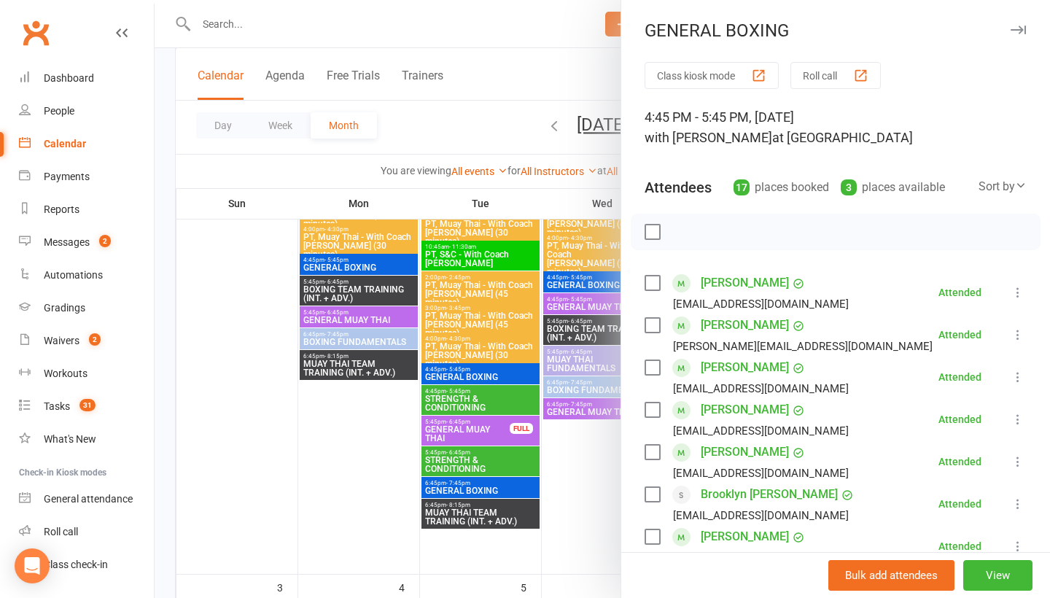
click at [1028, 26] on div "GENERAL BOXING" at bounding box center [835, 30] width 429 height 20
click at [492, 375] on div at bounding box center [603, 299] width 896 height 598
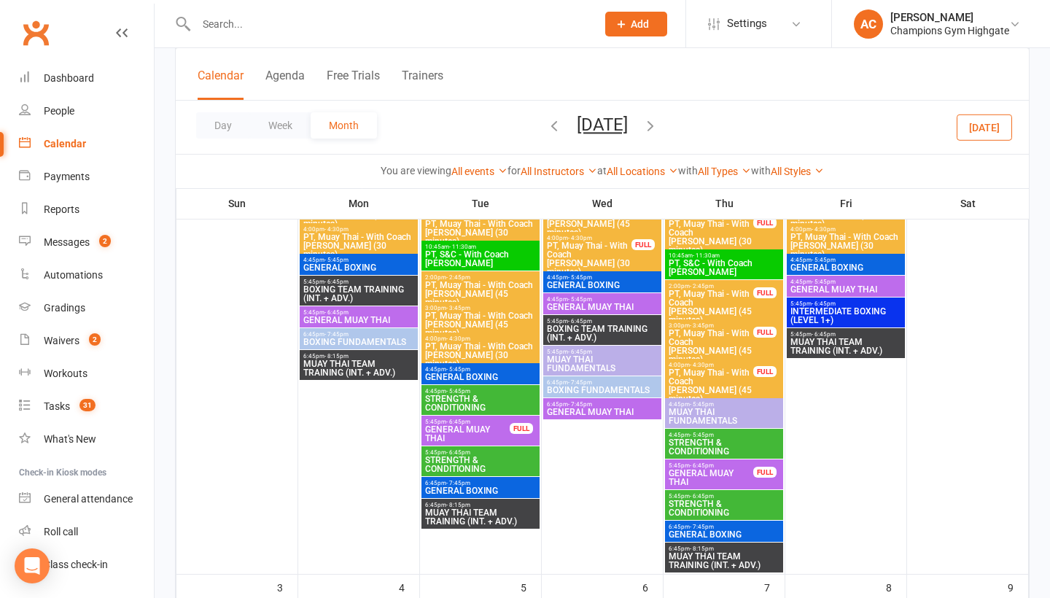
click at [492, 373] on span "4:45pm - 5:45pm" at bounding box center [481, 369] width 112 height 7
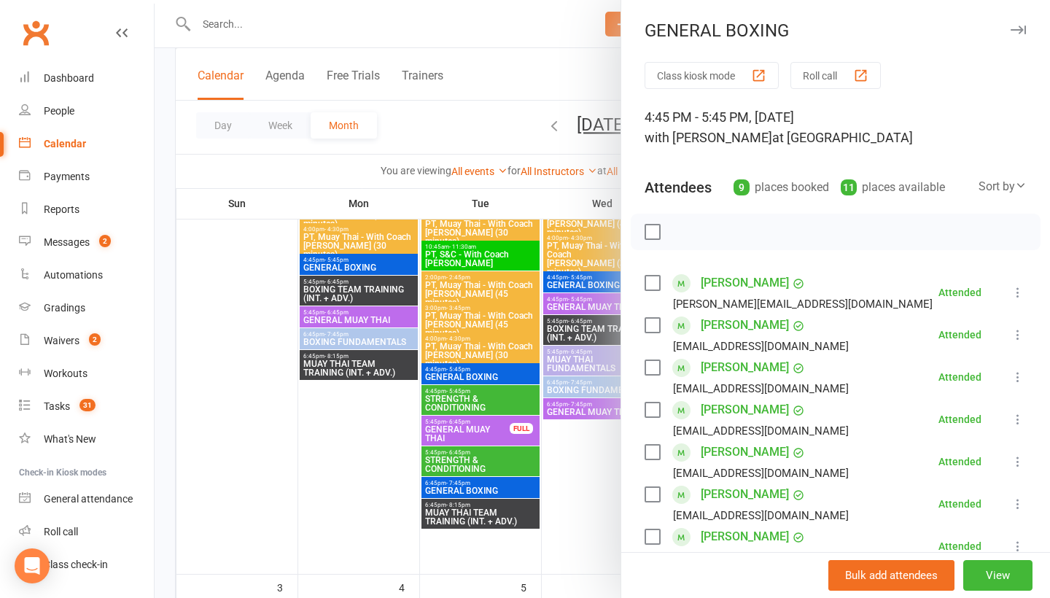
click at [1023, 33] on icon "button" at bounding box center [1018, 30] width 15 height 9
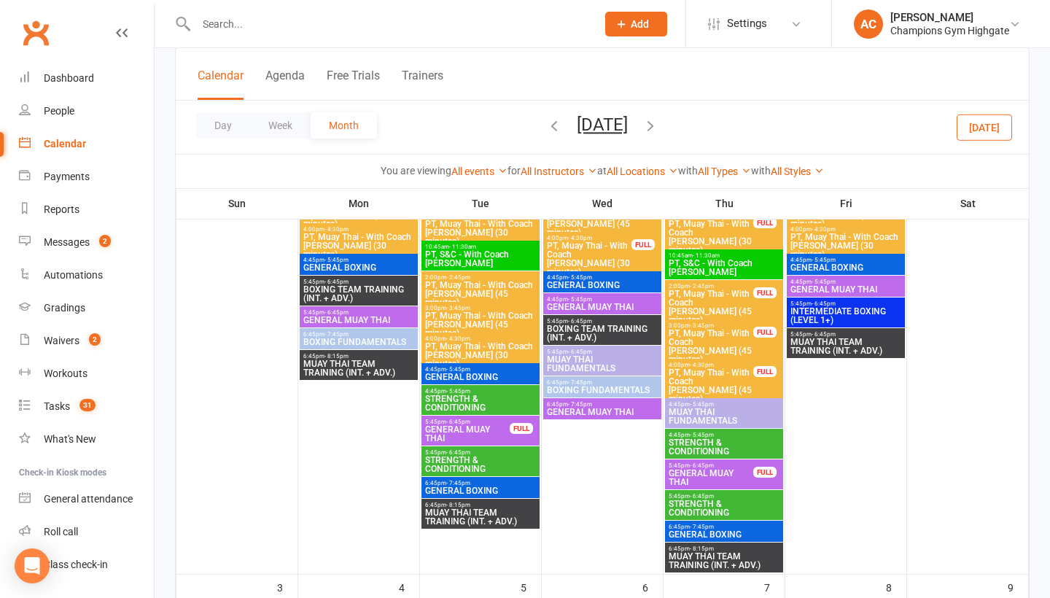
click at [611, 290] on span "GENERAL BOXING" at bounding box center [602, 285] width 112 height 9
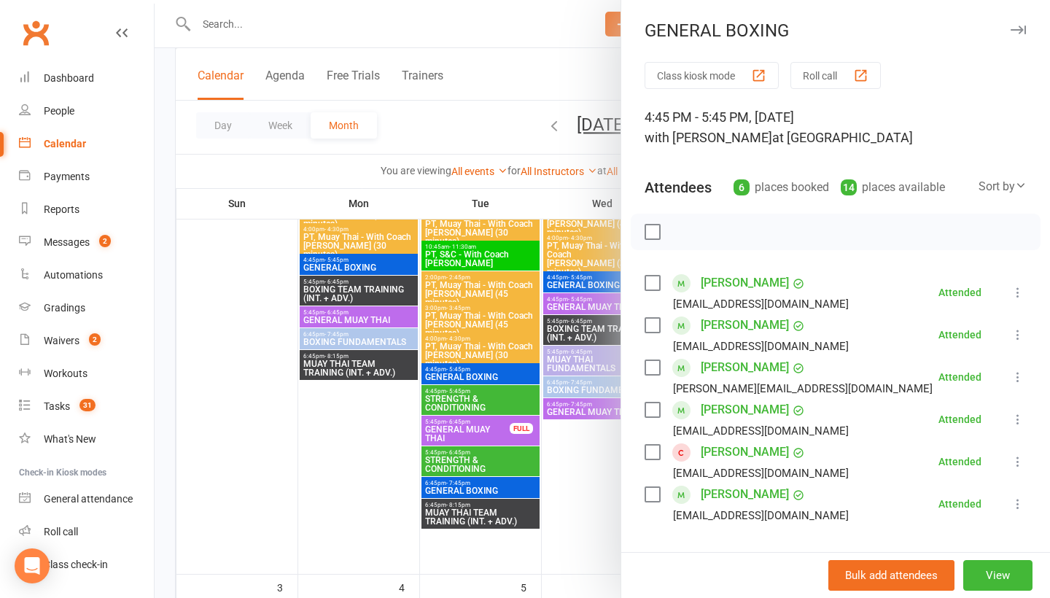
click at [1021, 33] on icon "button" at bounding box center [1018, 30] width 15 height 9
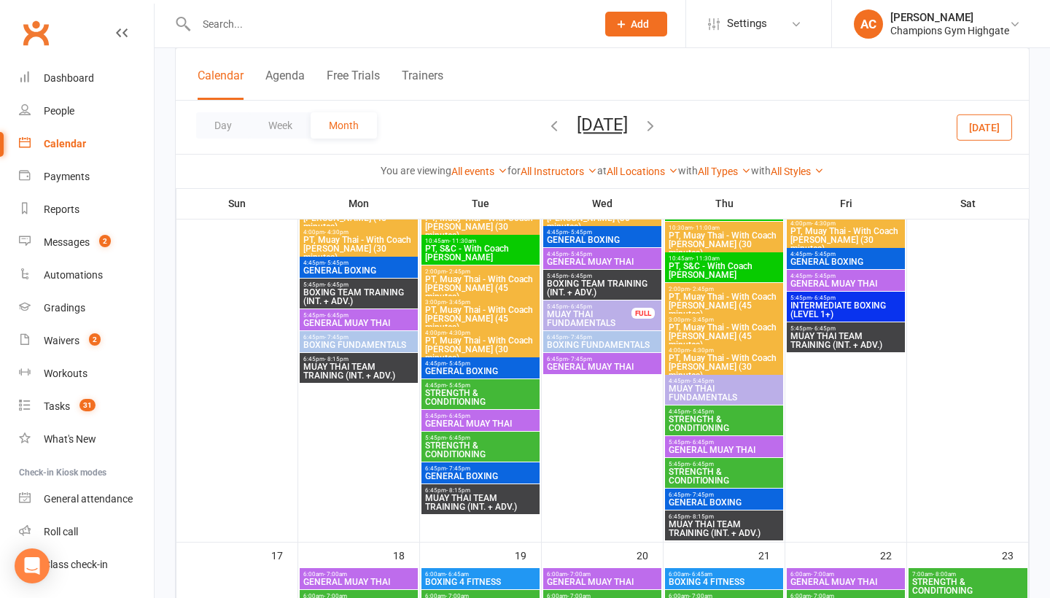
scroll to position [1914, 0]
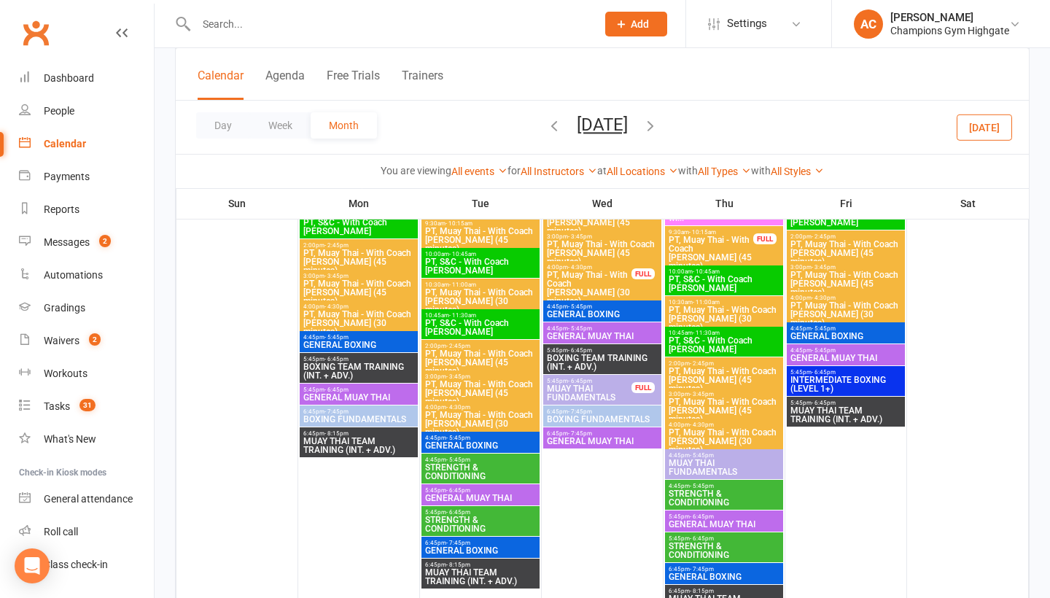
click at [344, 346] on span "GENERAL BOXING" at bounding box center [359, 345] width 112 height 9
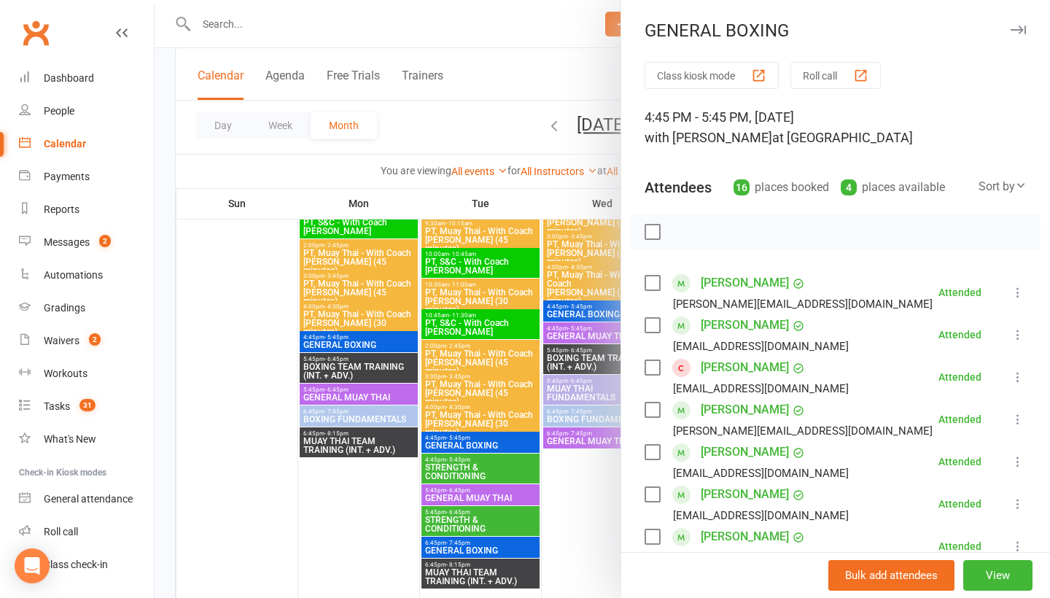
scroll to position [0, 0]
click at [1020, 32] on icon "button" at bounding box center [1018, 30] width 15 height 9
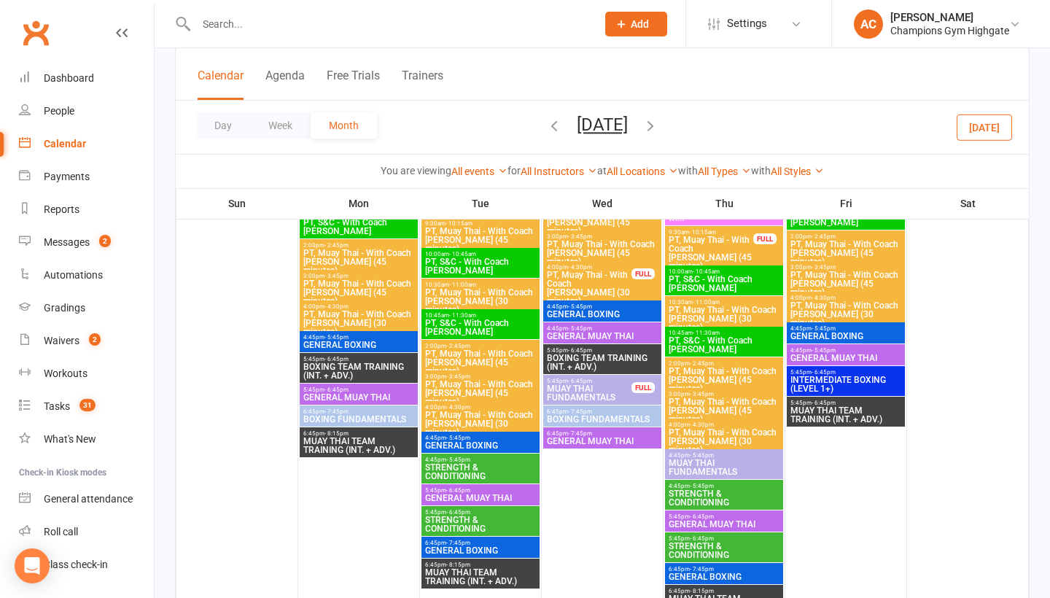
click at [438, 440] on span "4:45pm - 5:45pm" at bounding box center [481, 438] width 112 height 7
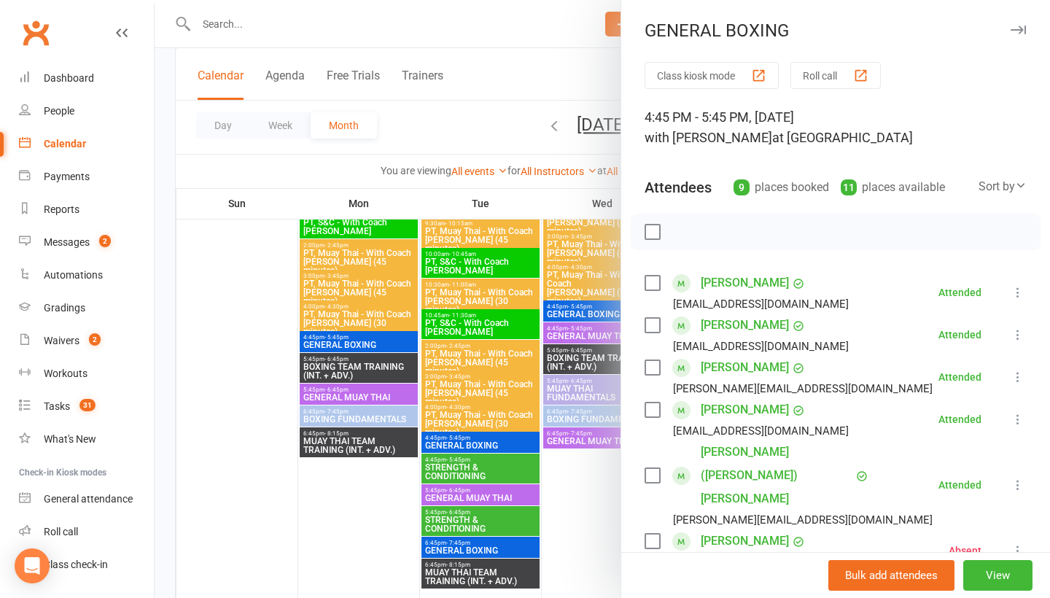
click at [1024, 31] on icon "button" at bounding box center [1018, 30] width 15 height 9
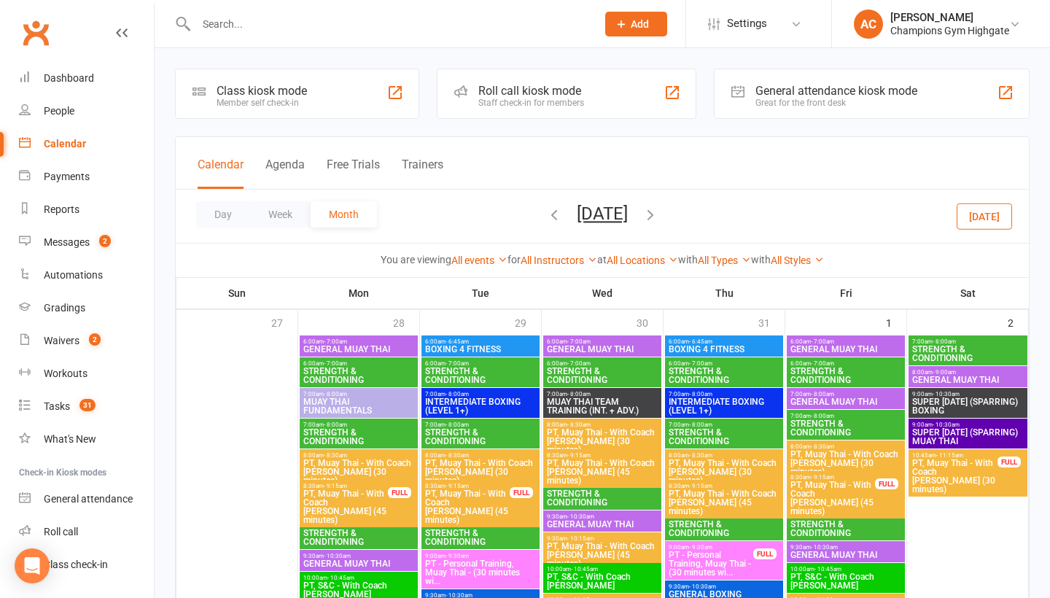
click at [546, 214] on icon "button" at bounding box center [554, 214] width 16 height 16
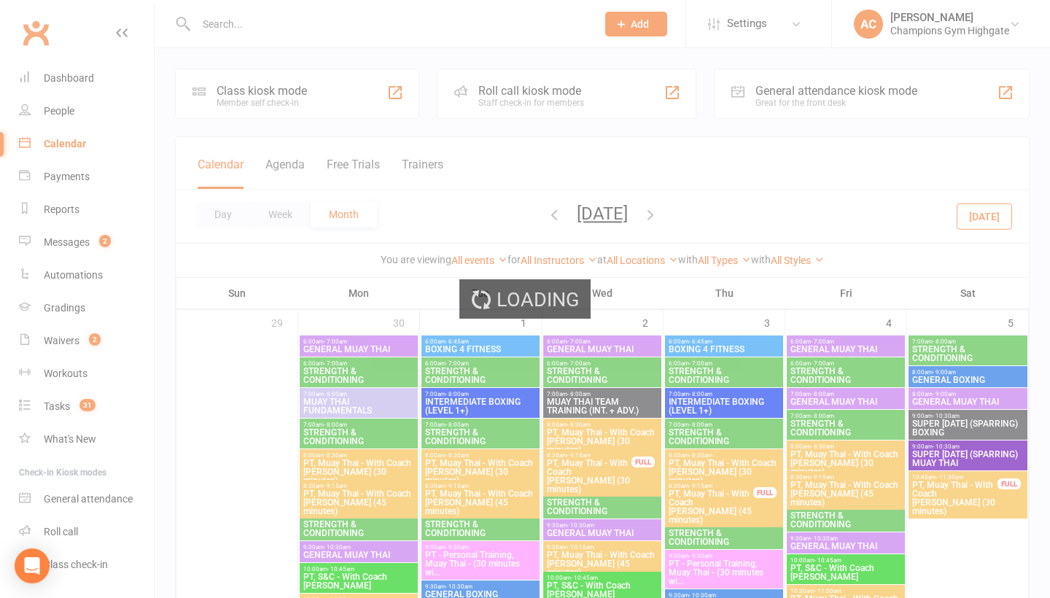
click at [546, 219] on icon "button" at bounding box center [554, 214] width 16 height 16
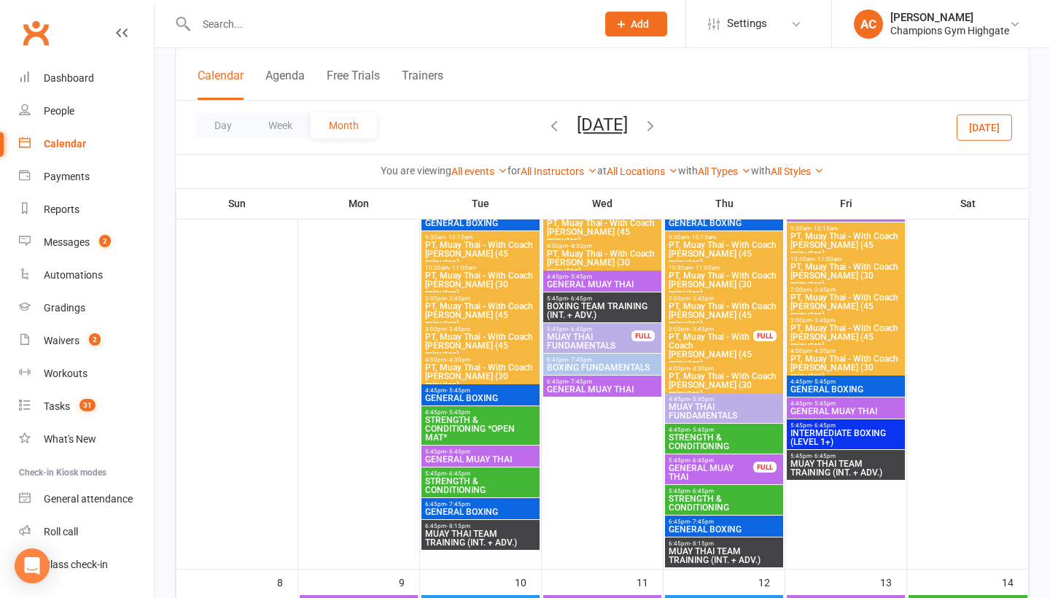
scroll to position [379, 0]
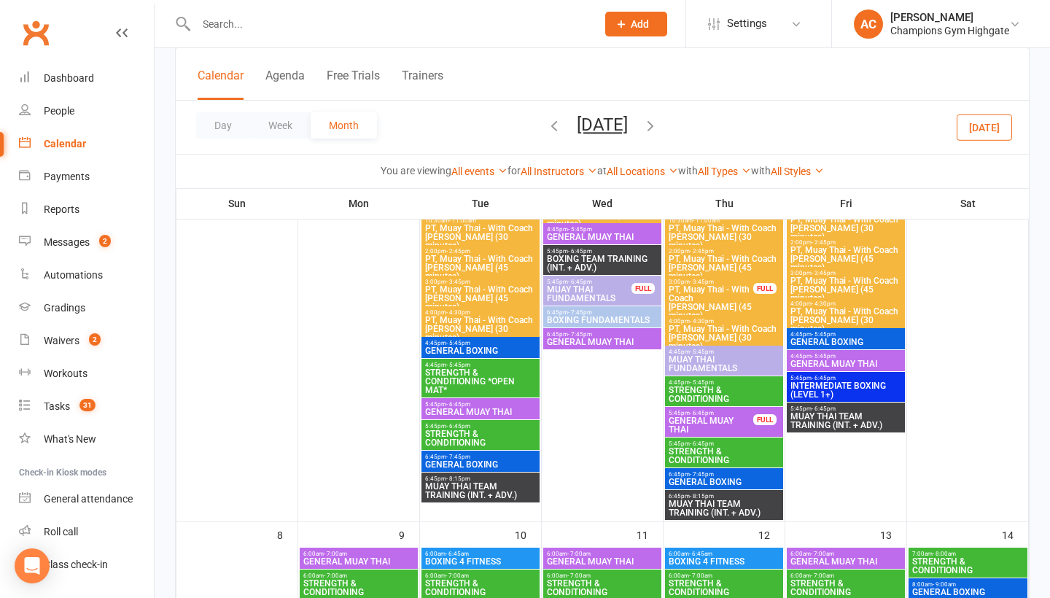
click at [495, 460] on span "6:45pm - 7:45pm" at bounding box center [481, 457] width 112 height 7
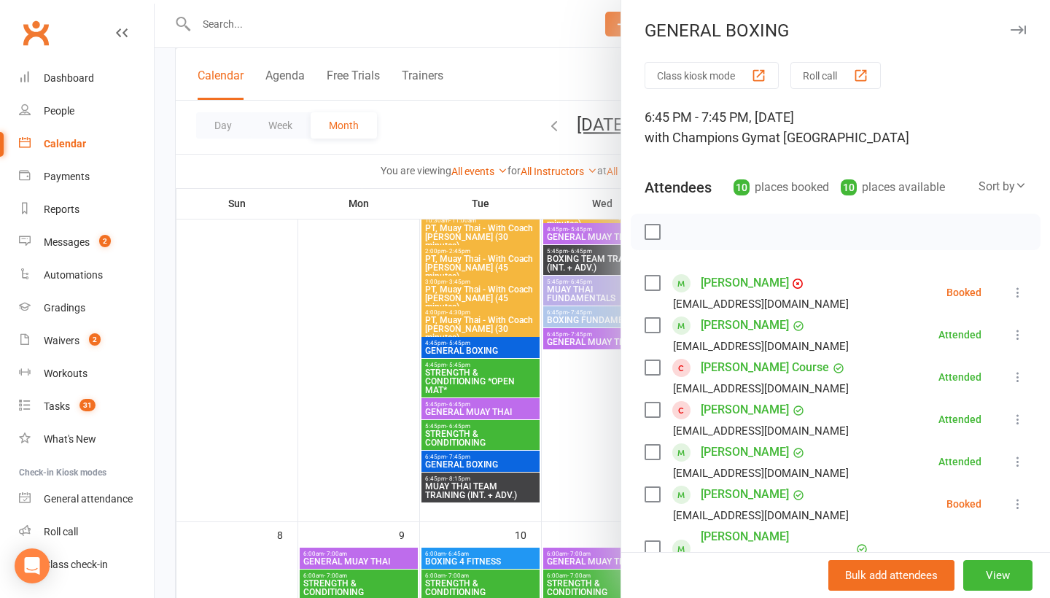
scroll to position [0, 0]
click at [1020, 28] on icon "button" at bounding box center [1018, 30] width 15 height 9
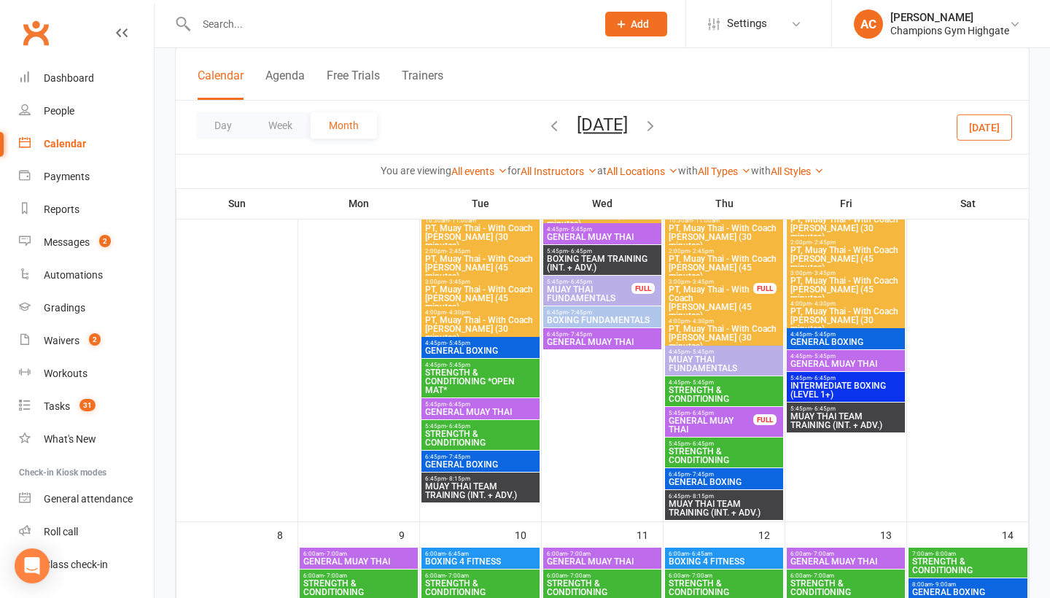
scroll to position [357, 0]
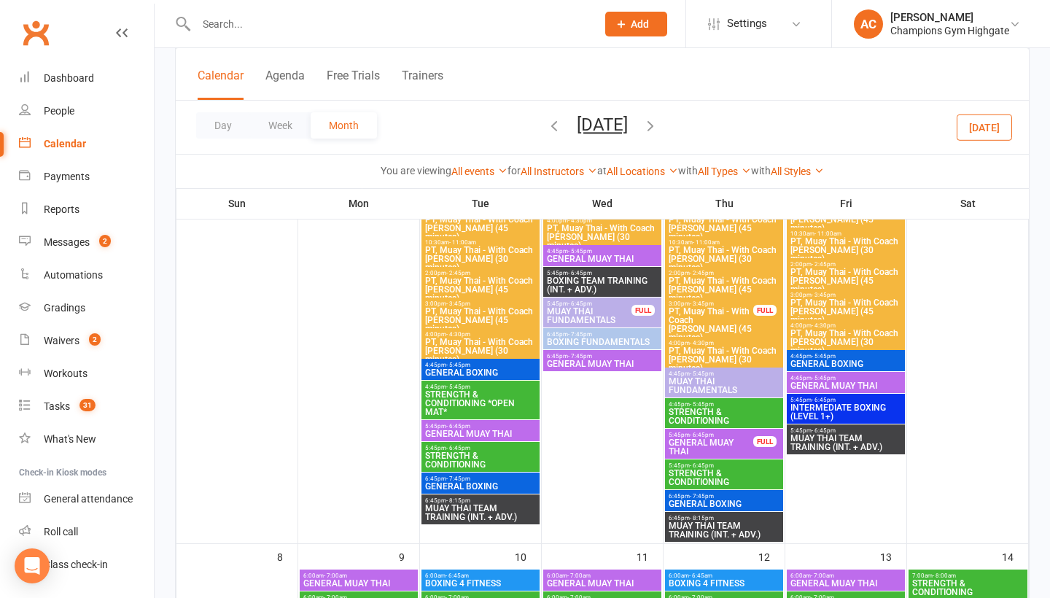
click at [615, 276] on span "5:45pm - 6:45pm" at bounding box center [602, 273] width 112 height 7
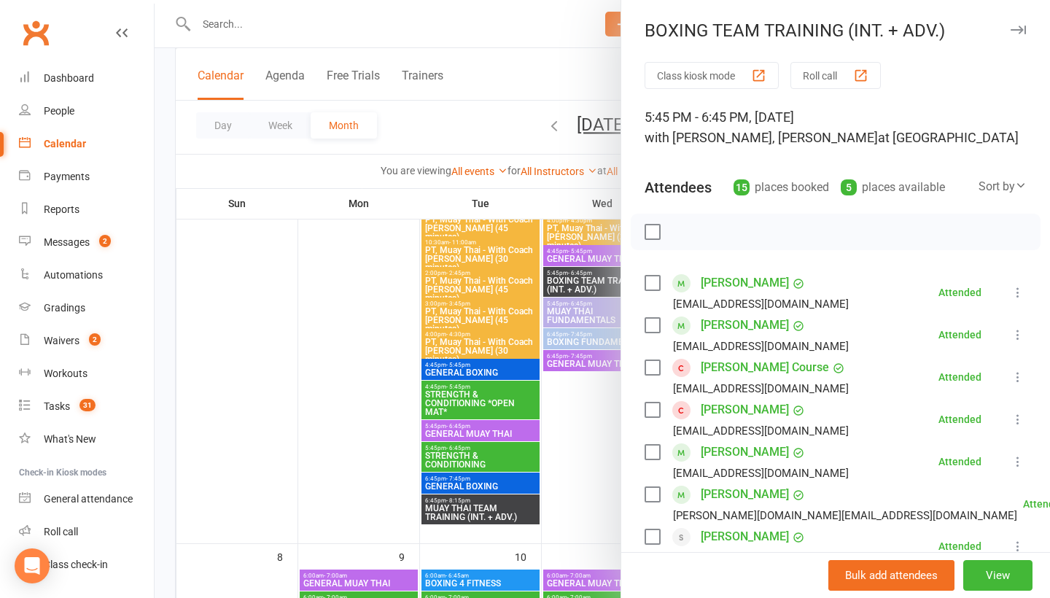
click at [1020, 28] on icon "button" at bounding box center [1018, 30] width 15 height 9
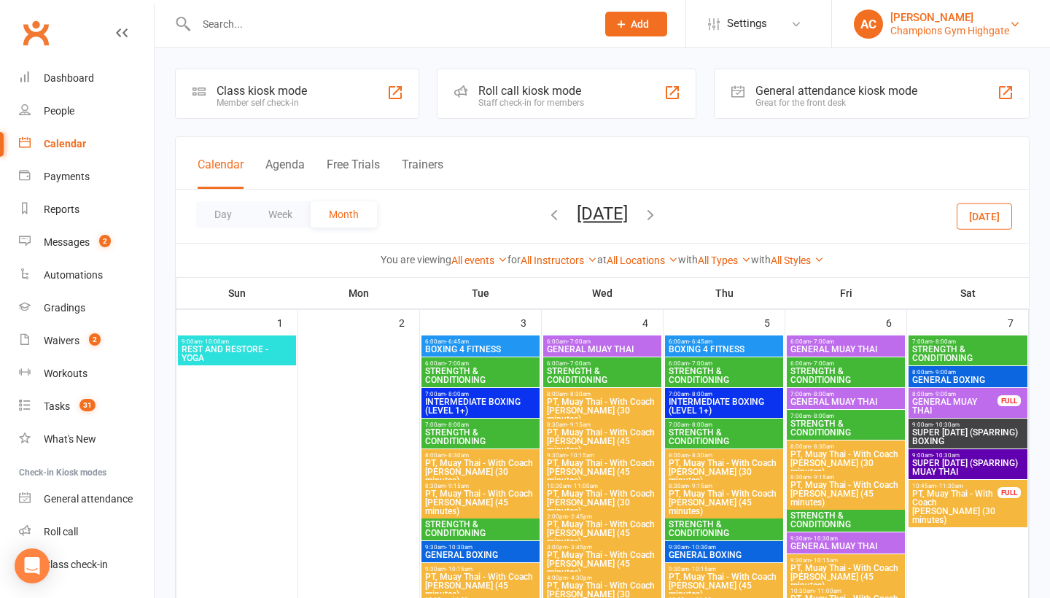
scroll to position [0, 0]
click at [546, 220] on icon "button" at bounding box center [554, 214] width 16 height 16
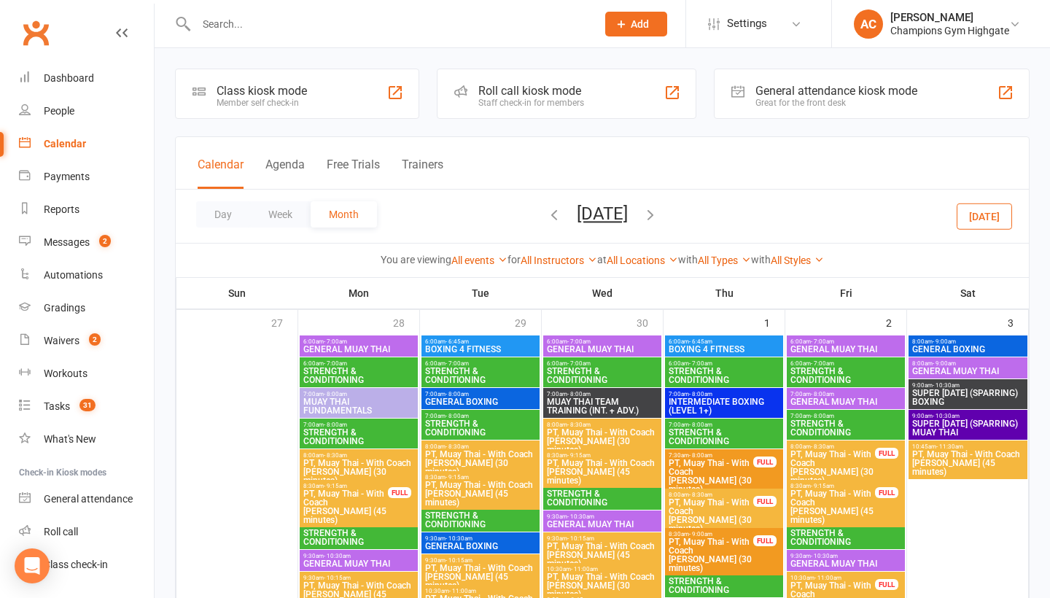
click at [603, 215] on button "May 2025" at bounding box center [602, 214] width 51 height 20
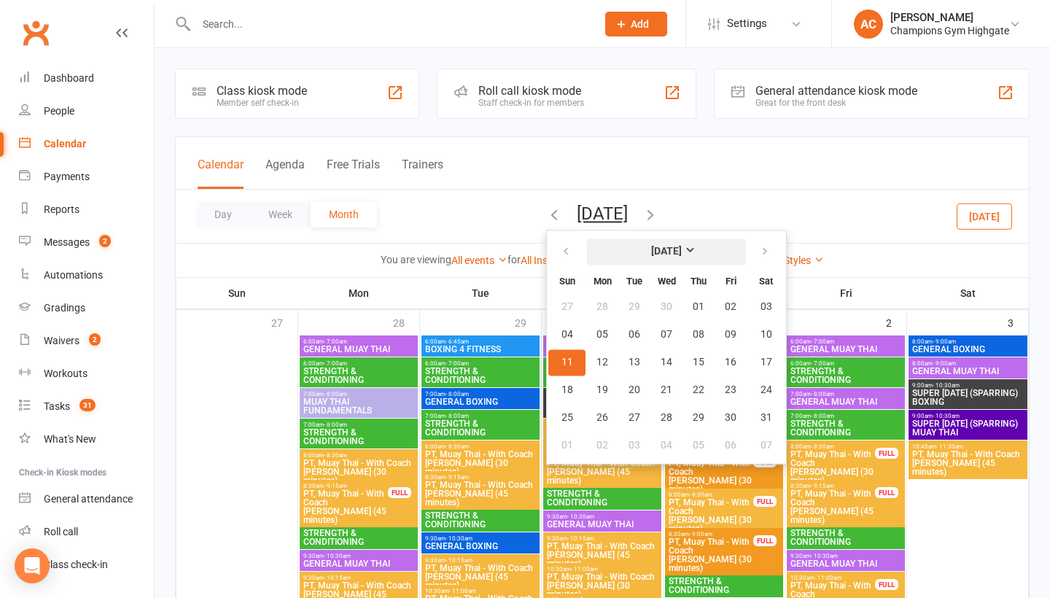
click at [656, 257] on strong "May 2025" at bounding box center [666, 252] width 31 height 12
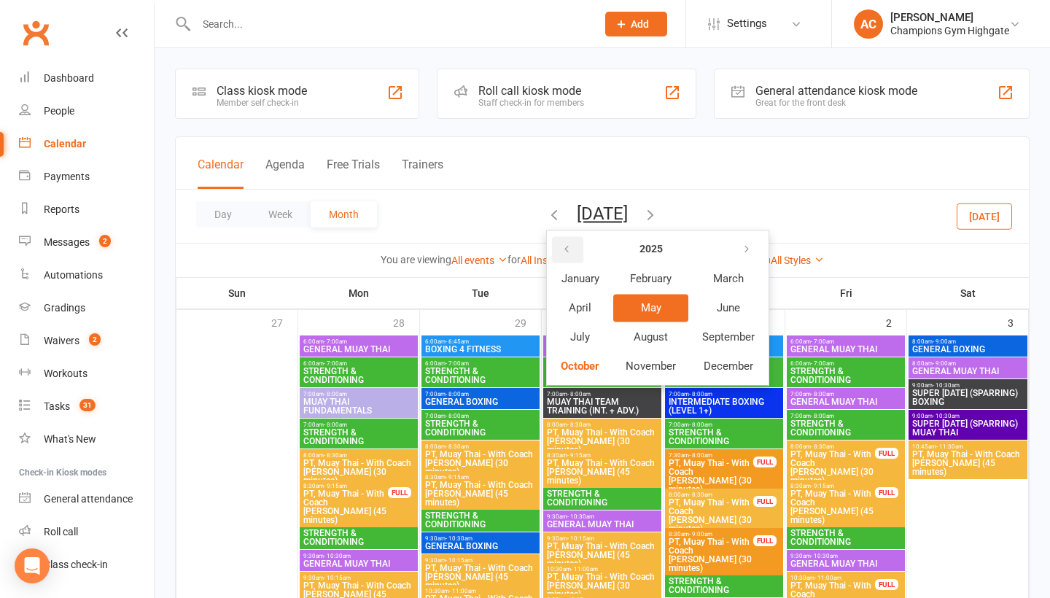
click at [562, 251] on icon "button" at bounding box center [567, 250] width 10 height 12
click at [570, 364] on button "October" at bounding box center [580, 366] width 63 height 28
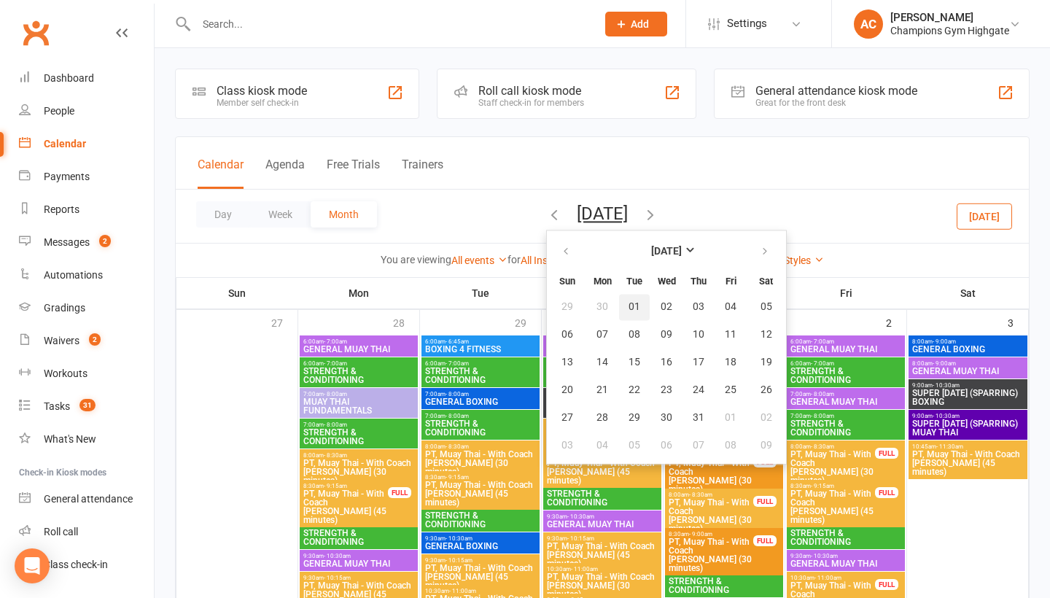
click at [626, 319] on button "01" at bounding box center [634, 307] width 31 height 26
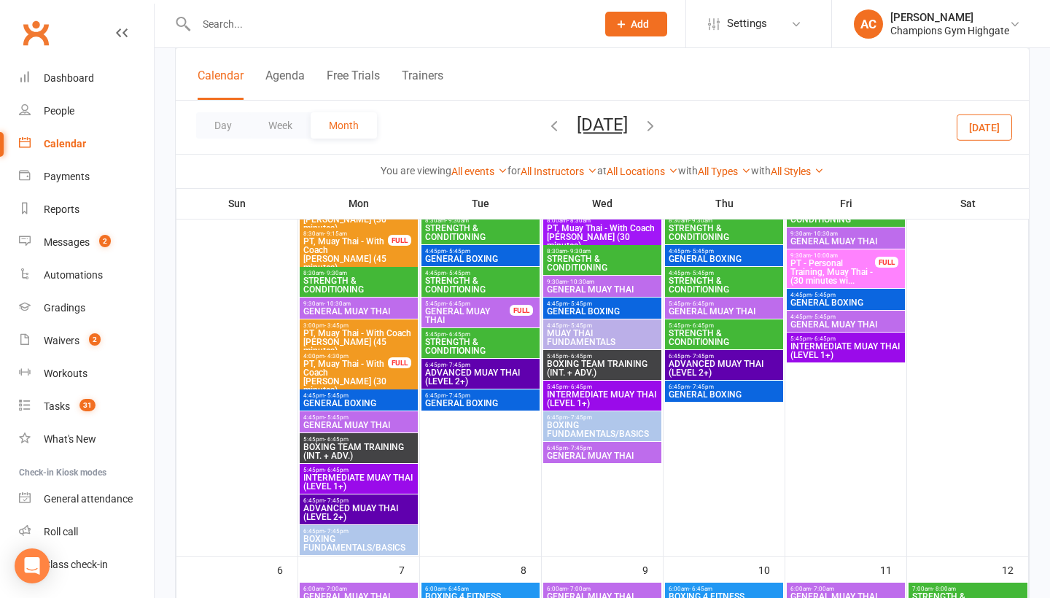
scroll to position [254, 0]
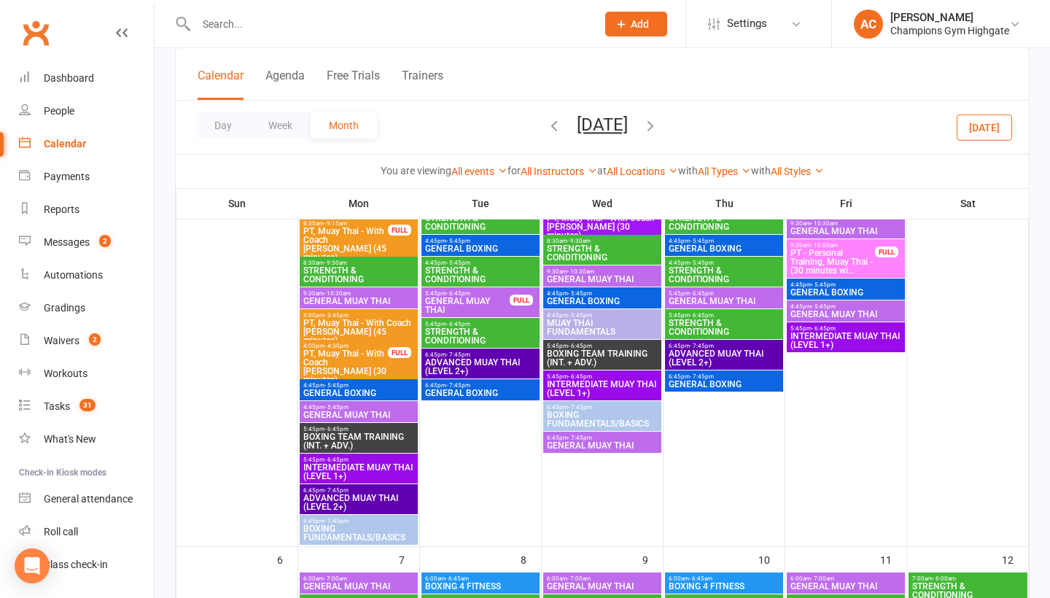
click at [338, 395] on span "GENERAL BOXING" at bounding box center [359, 393] width 112 height 9
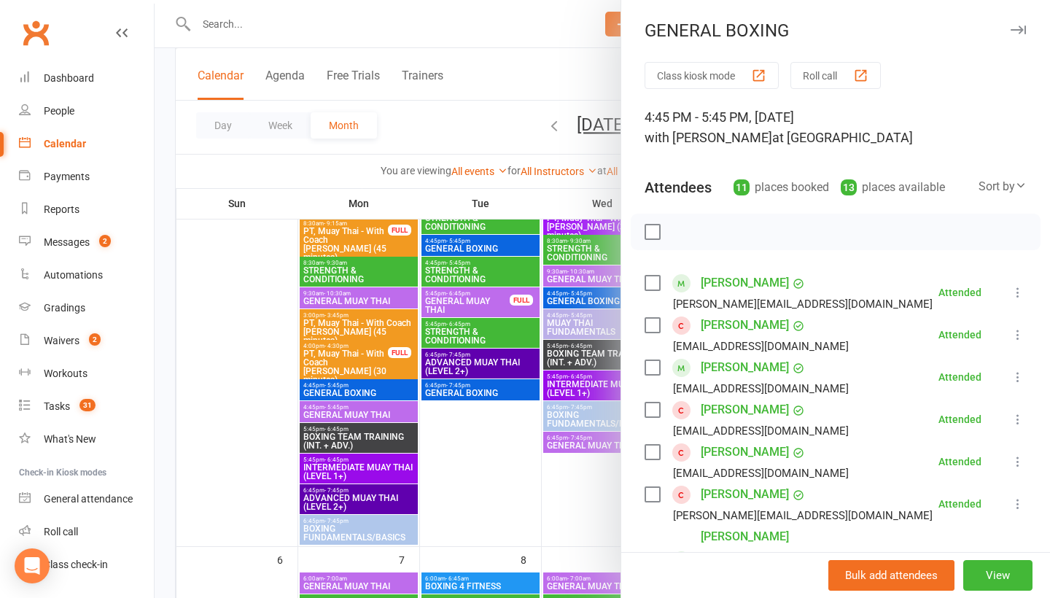
click at [1031, 18] on div "GENERAL BOXING Class kiosk mode Roll call 4:45 PM - 5:45 PM, Monday, September,…" at bounding box center [836, 299] width 430 height 598
click at [1023, 26] on icon "button" at bounding box center [1018, 30] width 15 height 9
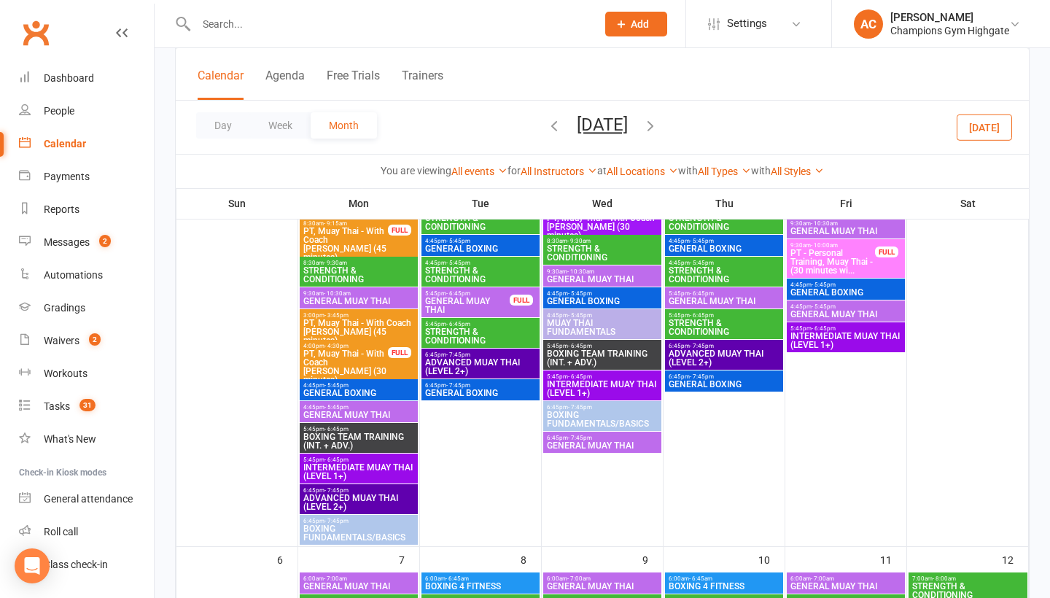
click at [492, 388] on span "6:45pm - 7:45pm" at bounding box center [481, 385] width 112 height 7
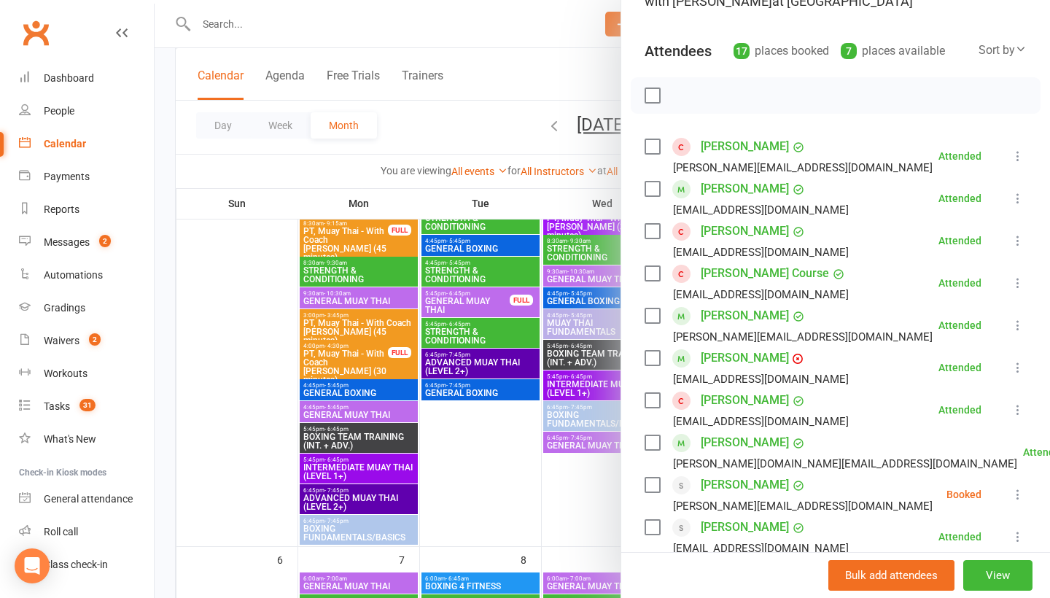
scroll to position [165, 0]
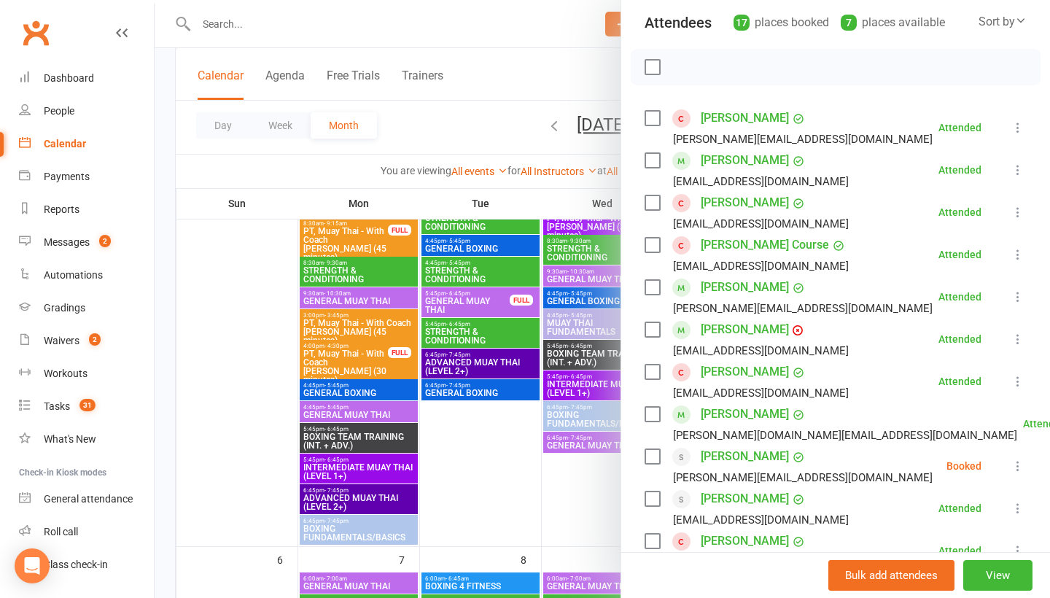
click at [745, 291] on link "Emily Crock" at bounding box center [745, 287] width 88 height 23
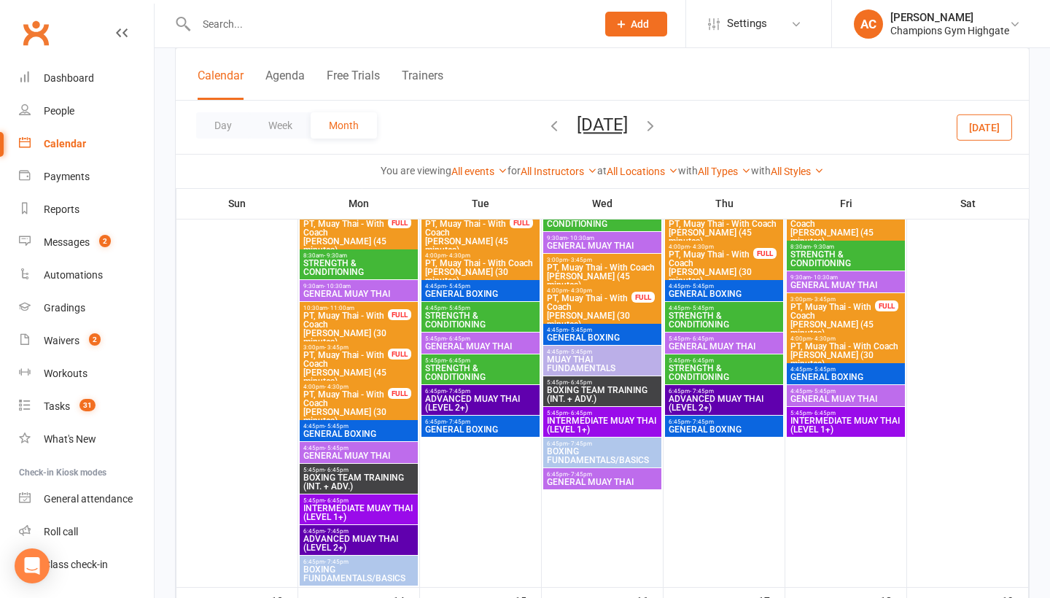
scroll to position [796, 0]
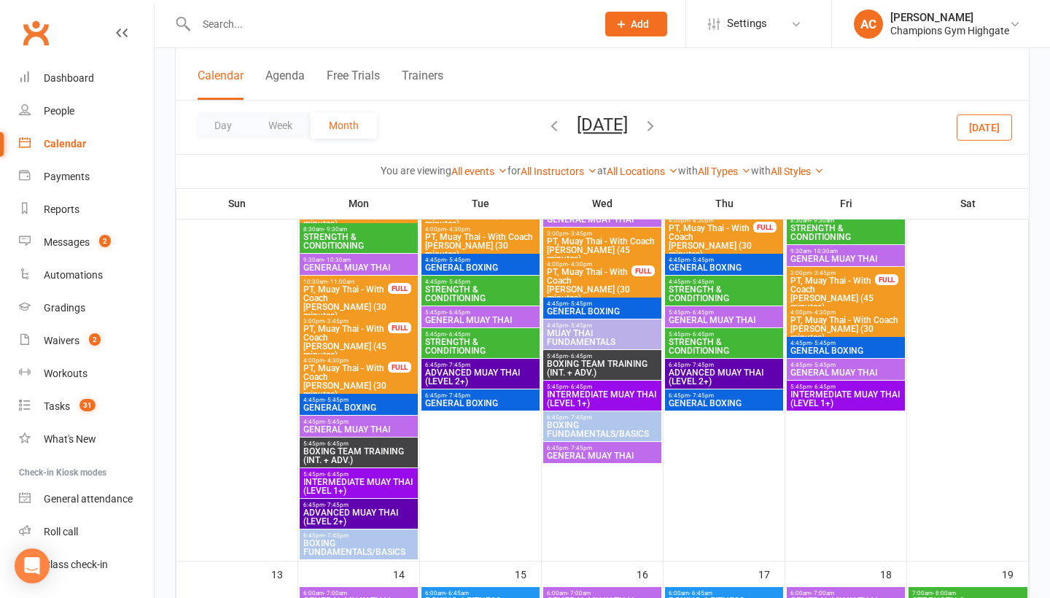
click at [698, 407] on span "GENERAL BOXING" at bounding box center [724, 403] width 112 height 9
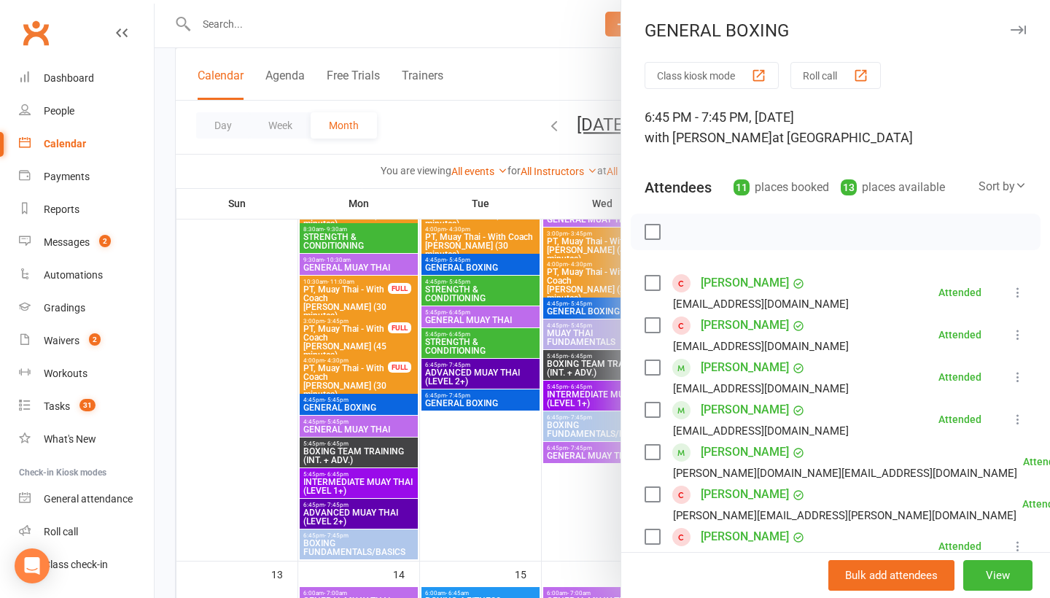
click at [1021, 26] on icon "button" at bounding box center [1018, 30] width 15 height 9
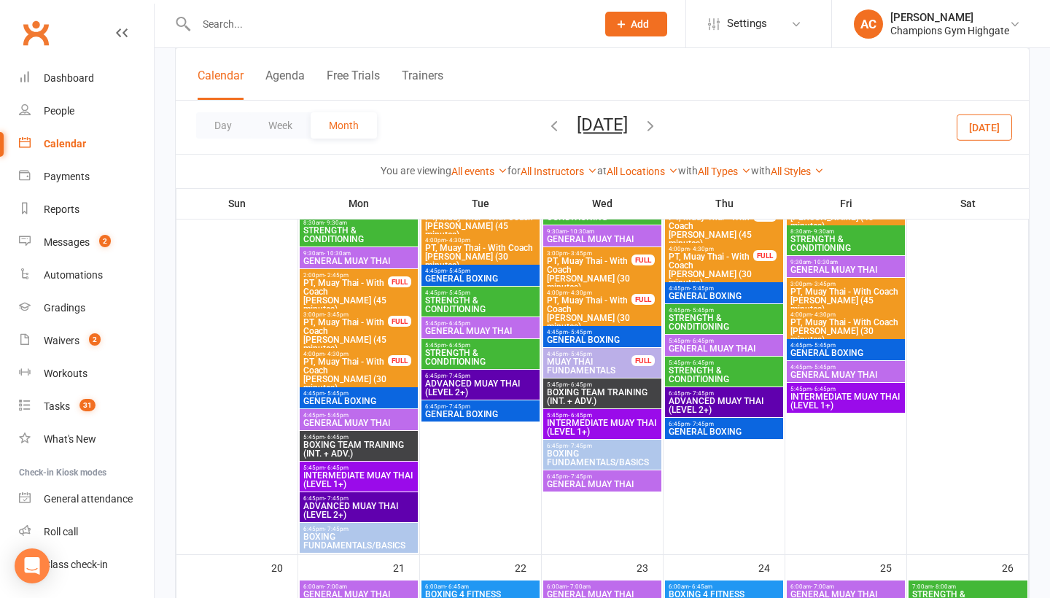
scroll to position [1333, 0]
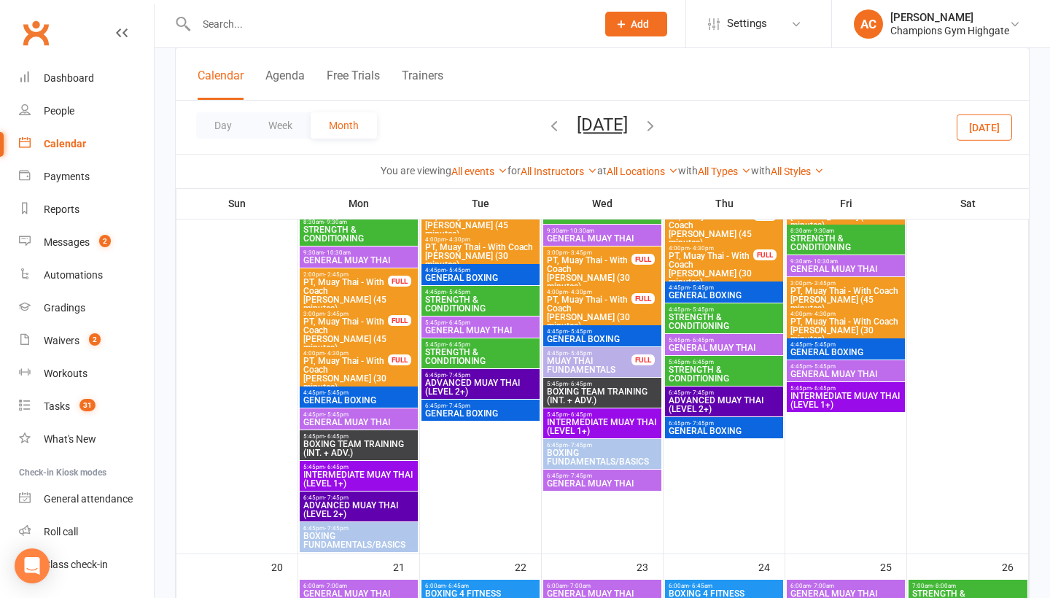
click at [737, 435] on span "GENERAL BOXING" at bounding box center [724, 431] width 112 height 9
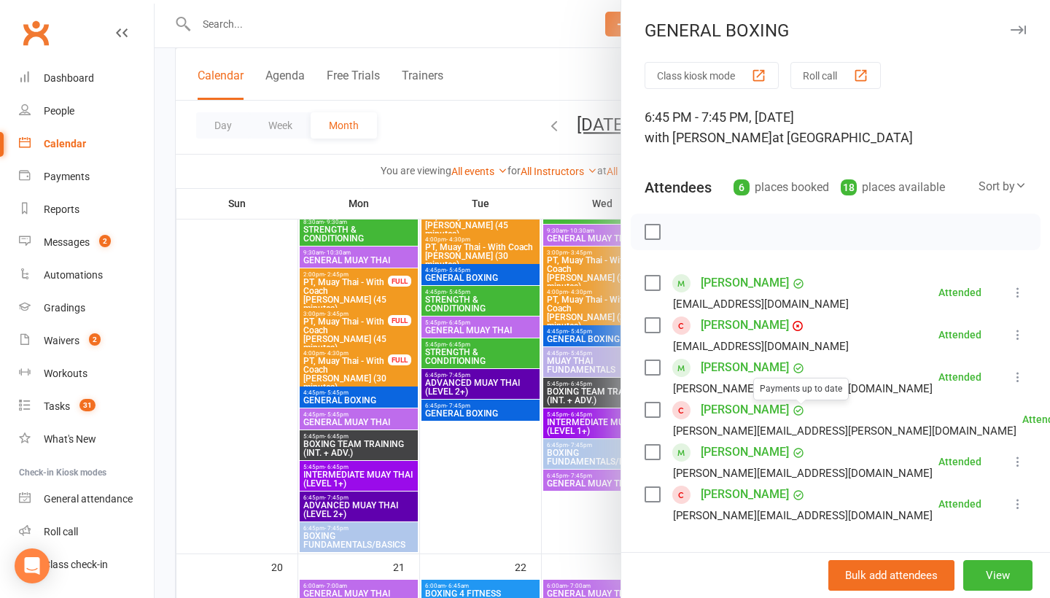
scroll to position [0, 0]
click at [1022, 25] on button "button" at bounding box center [1019, 30] width 18 height 18
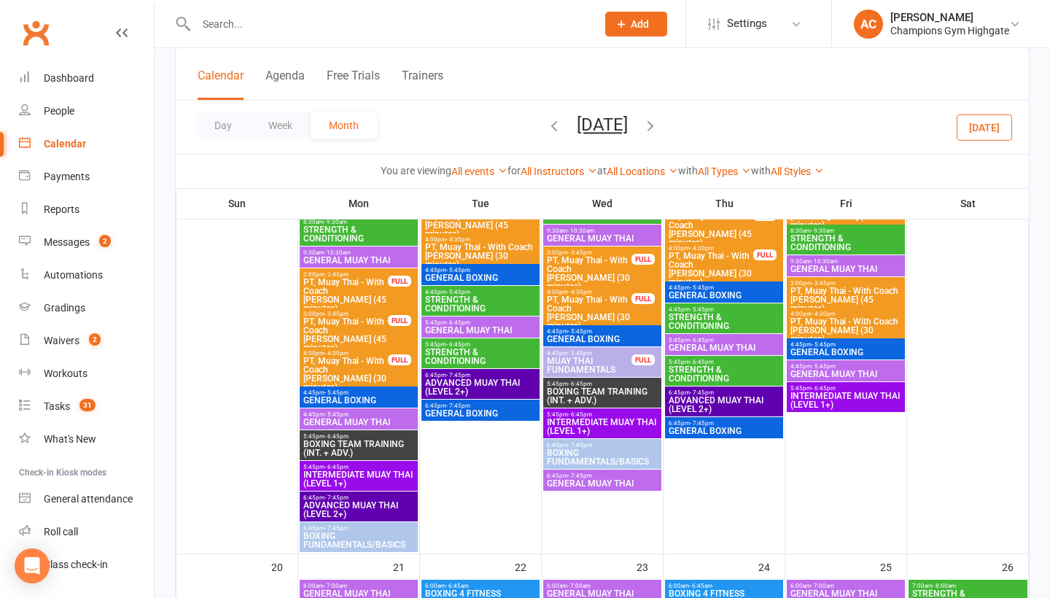
click at [481, 415] on span "GENERAL BOXING" at bounding box center [481, 413] width 112 height 9
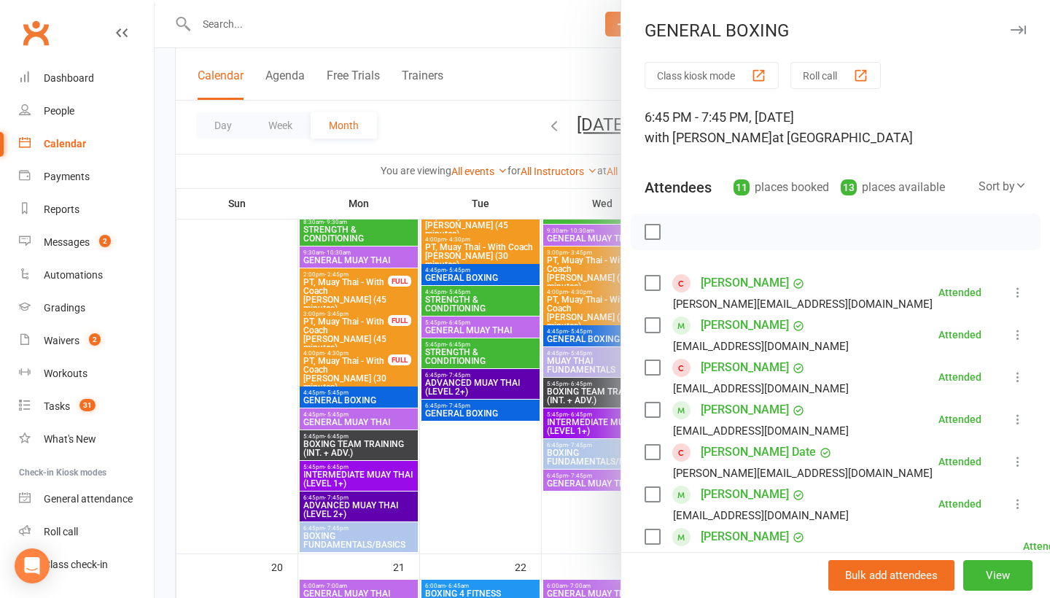
click at [1018, 27] on icon "button" at bounding box center [1018, 30] width 15 height 9
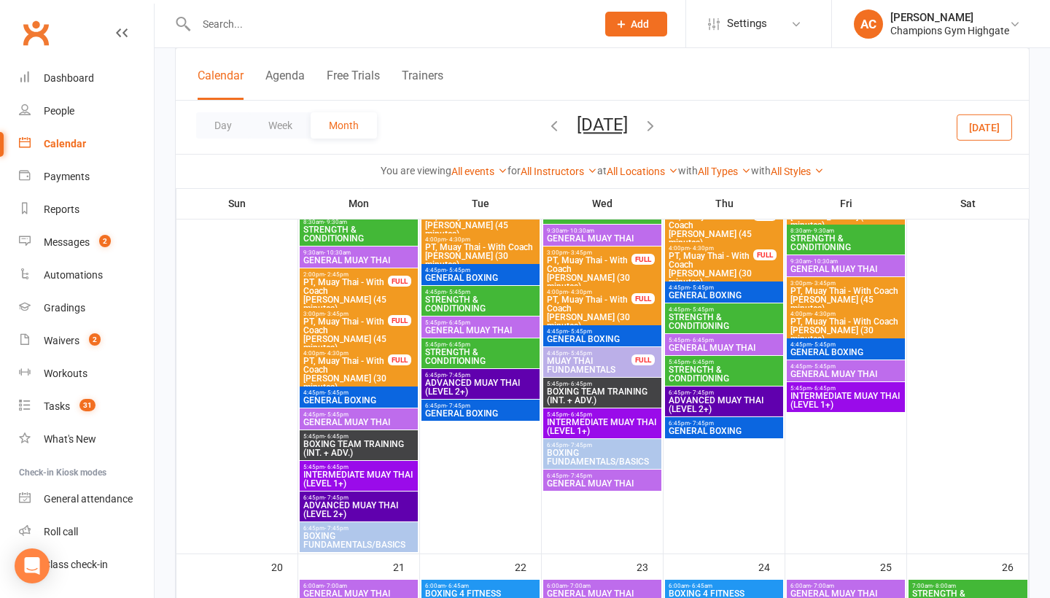
click at [824, 354] on span "GENERAL BOXING" at bounding box center [846, 352] width 112 height 9
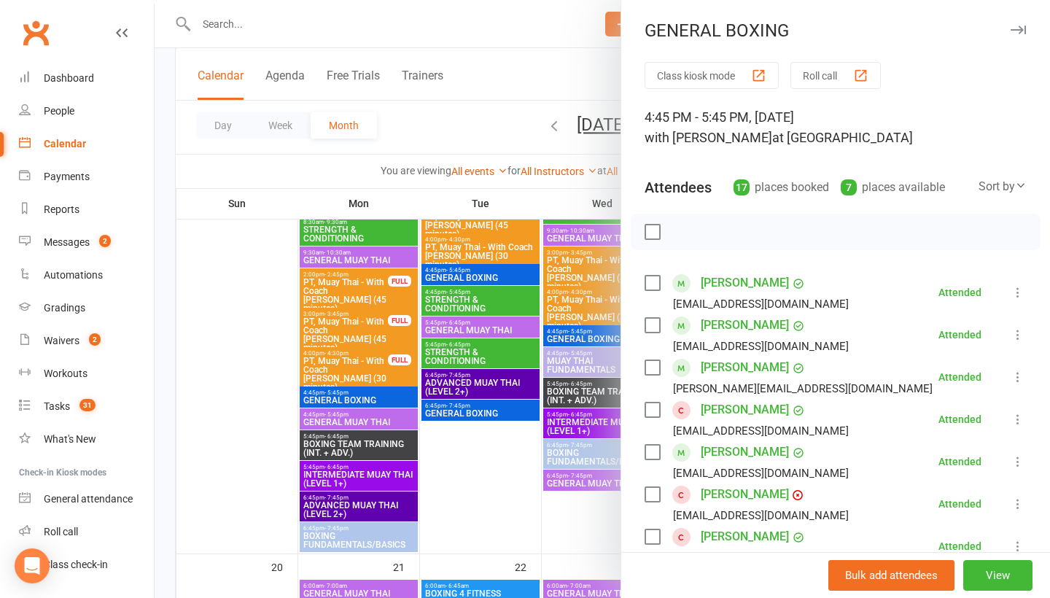
click at [1019, 32] on icon "button" at bounding box center [1018, 30] width 15 height 9
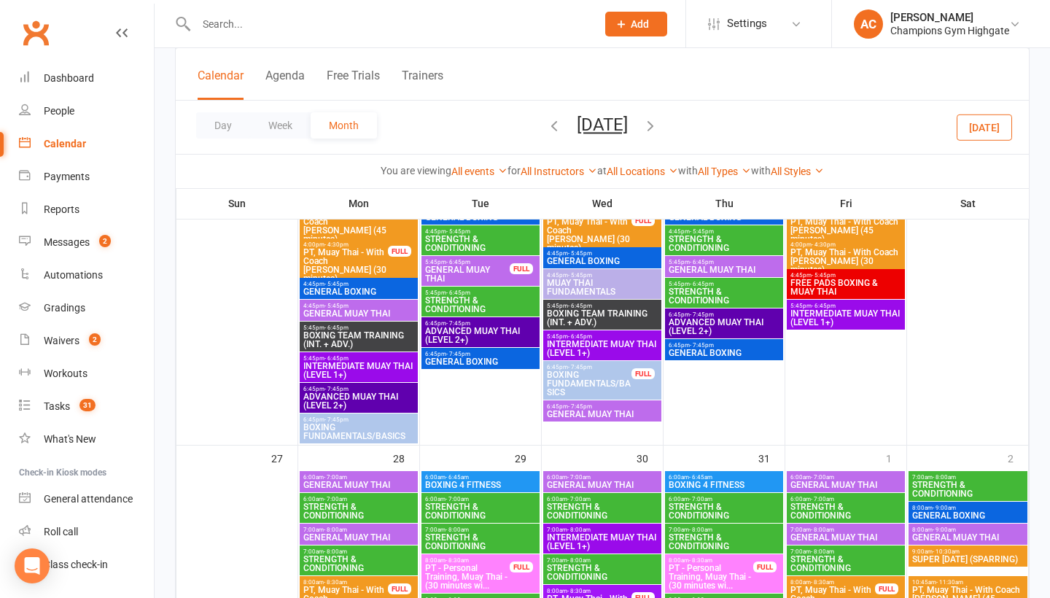
scroll to position [1959, 0]
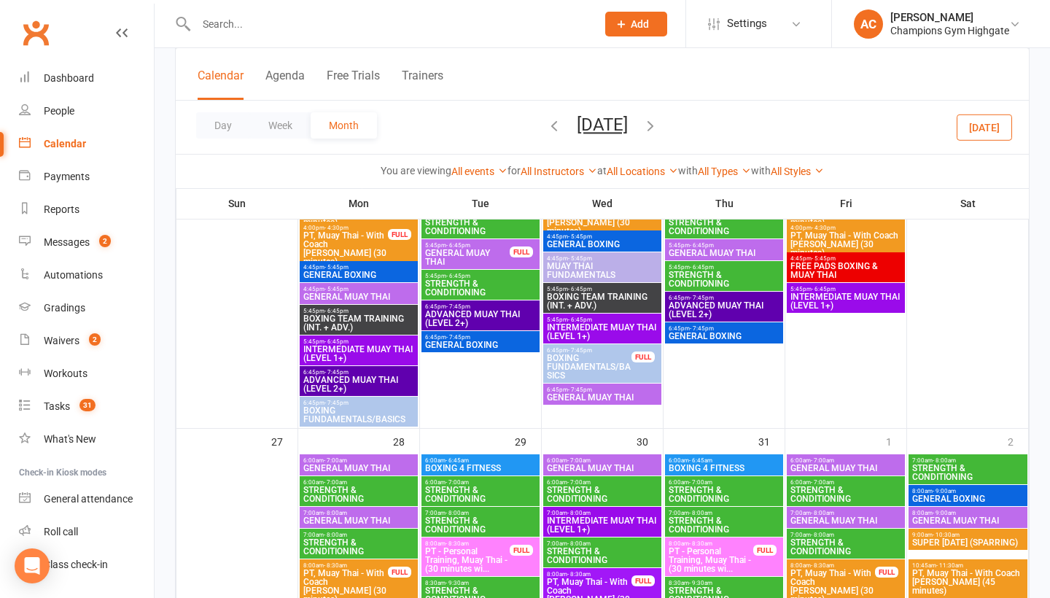
click at [696, 335] on span "GENERAL BOXING" at bounding box center [724, 336] width 112 height 9
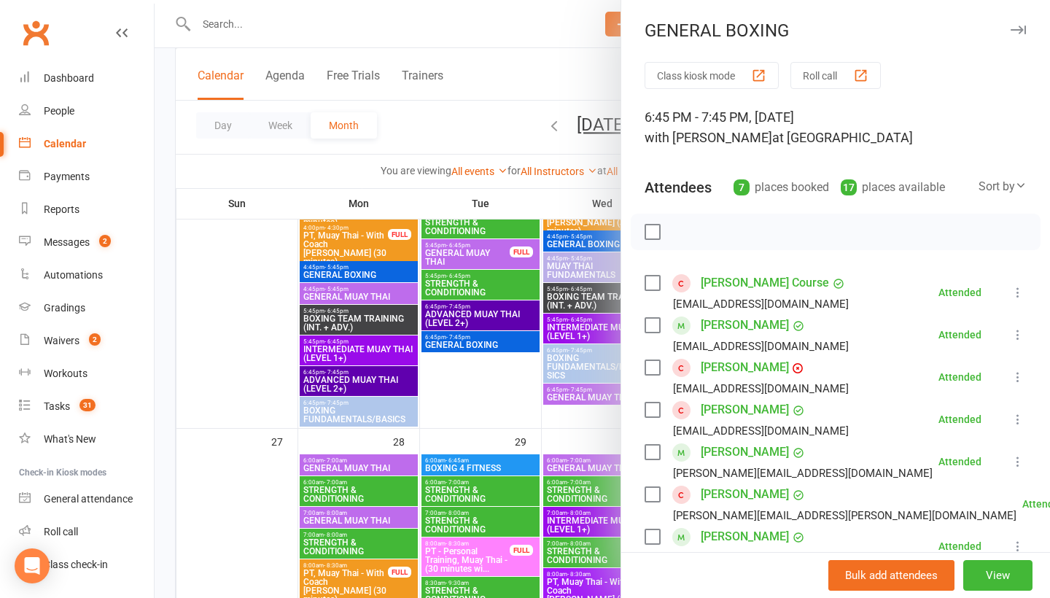
scroll to position [-1, 0]
click at [1021, 35] on button "button" at bounding box center [1019, 30] width 18 height 18
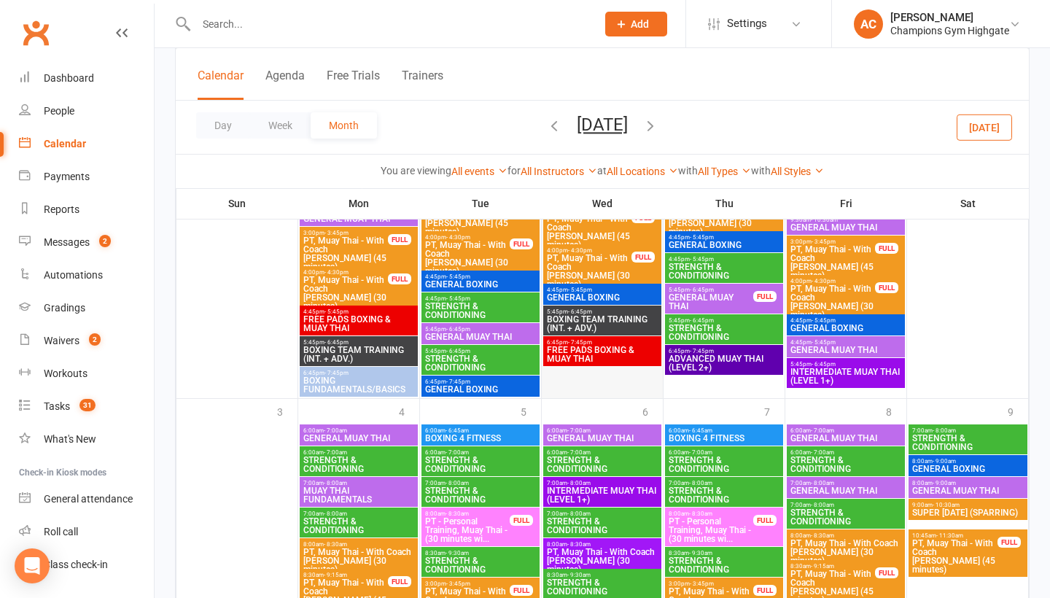
scroll to position [2415, 0]
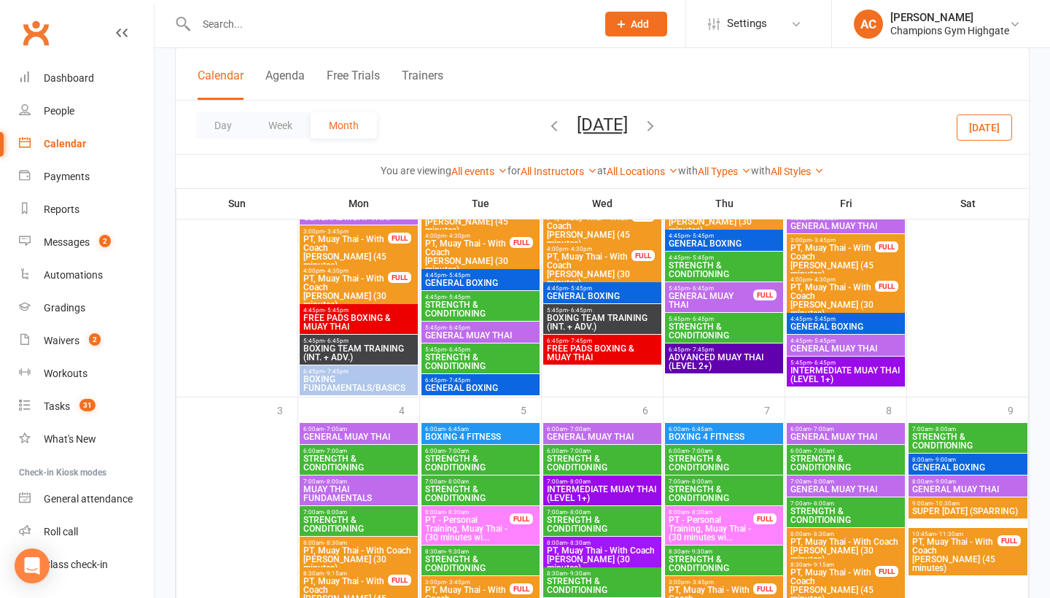
click at [371, 390] on span "BOXING FUNDAMENTALS/BASICS" at bounding box center [359, 384] width 112 height 18
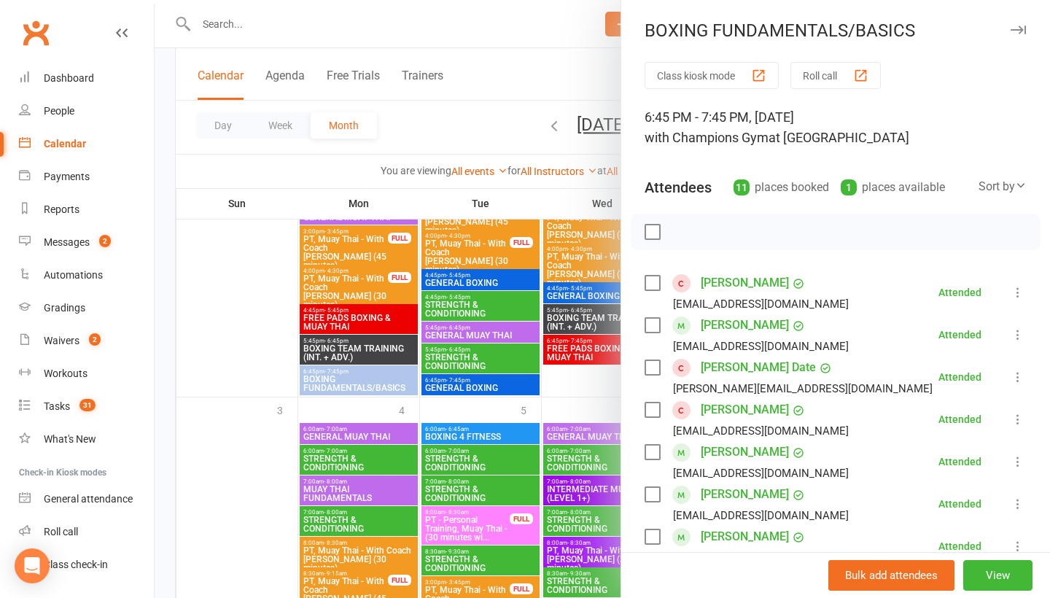
click at [1018, 33] on icon "button" at bounding box center [1018, 30] width 15 height 9
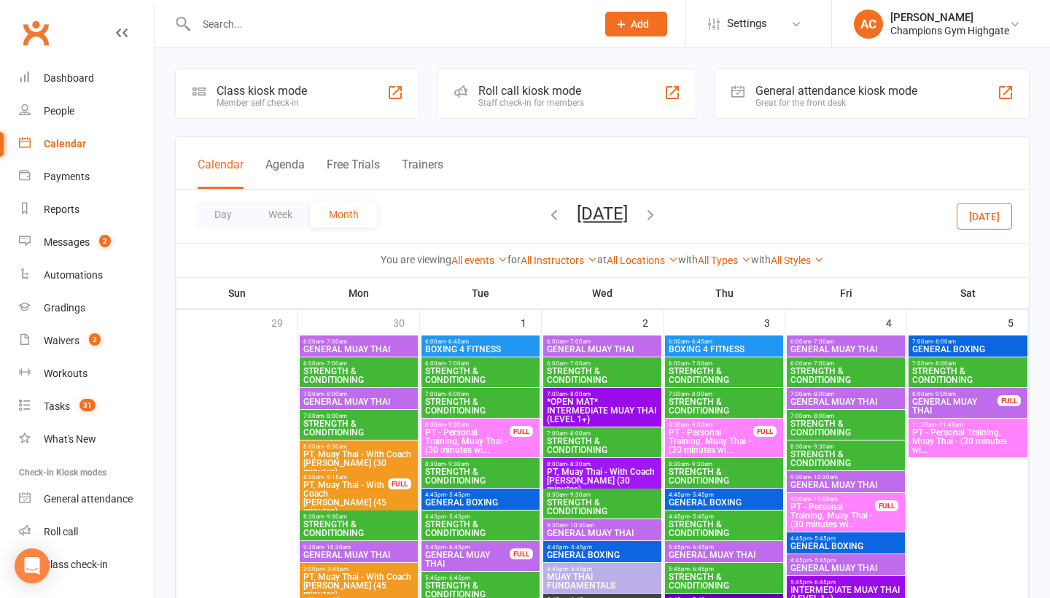
scroll to position [0, 0]
click at [624, 224] on button "October 2024" at bounding box center [602, 214] width 51 height 20
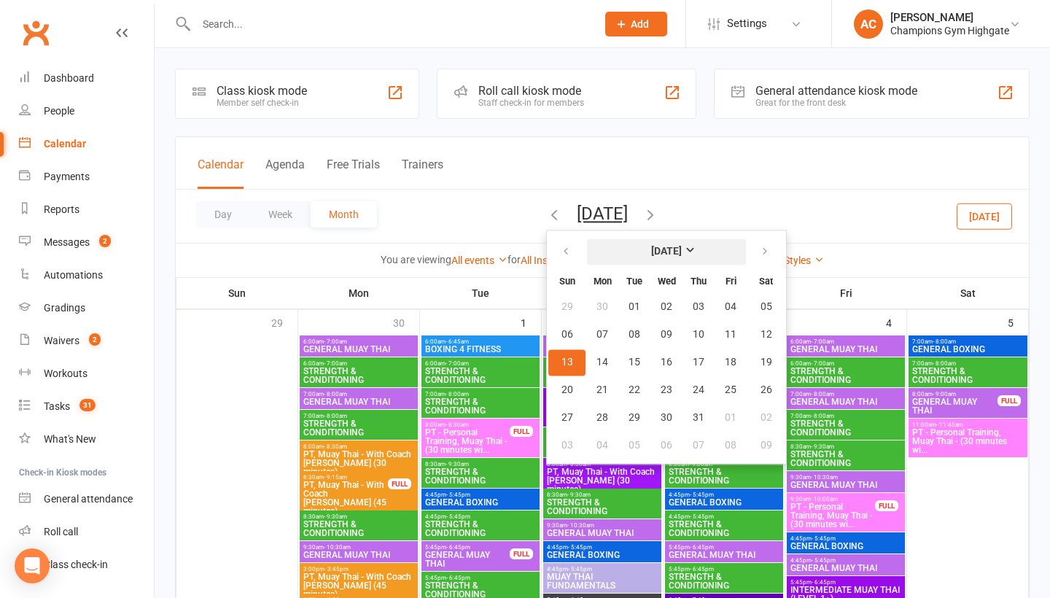
click at [651, 253] on strong "October 2024" at bounding box center [666, 252] width 31 height 12
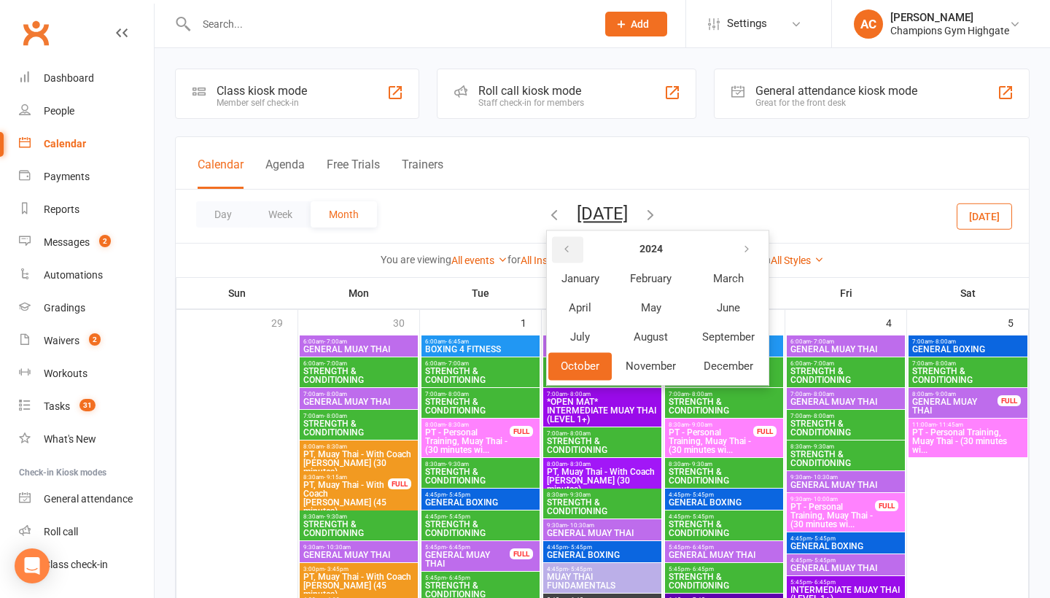
click at [552, 263] on button "button" at bounding box center [567, 249] width 31 height 26
click at [564, 372] on span "October" at bounding box center [580, 366] width 39 height 13
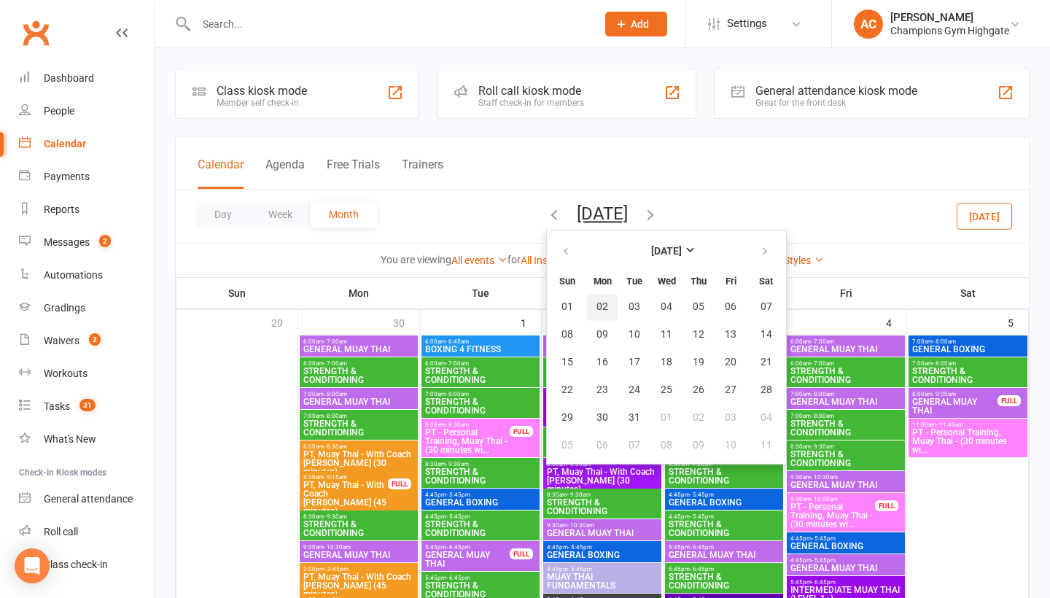
click at [597, 312] on span "02" at bounding box center [603, 307] width 12 height 12
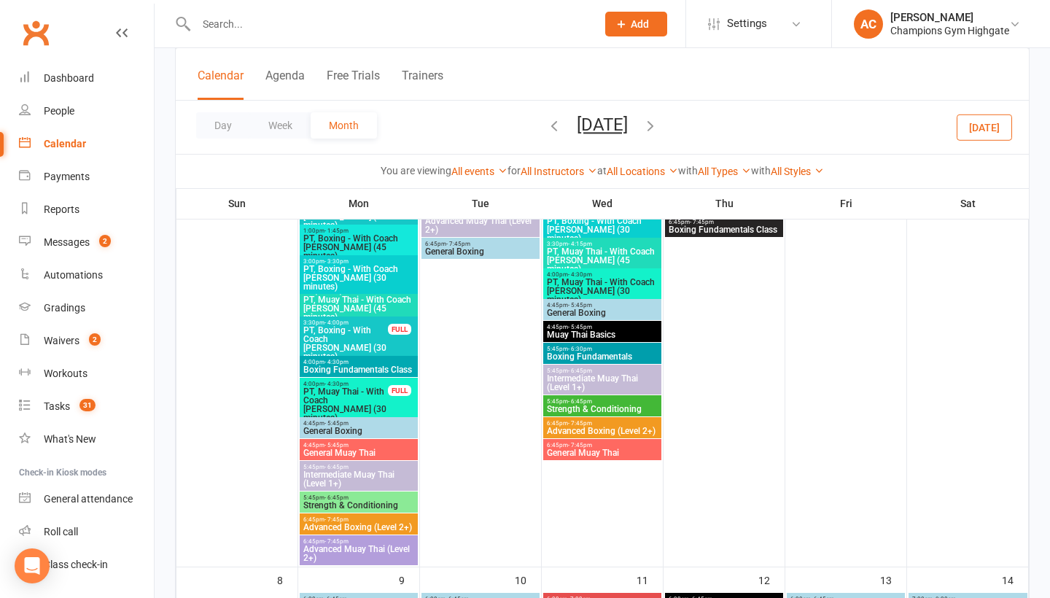
scroll to position [505, 0]
click at [378, 432] on span "General Boxing" at bounding box center [359, 430] width 112 height 9
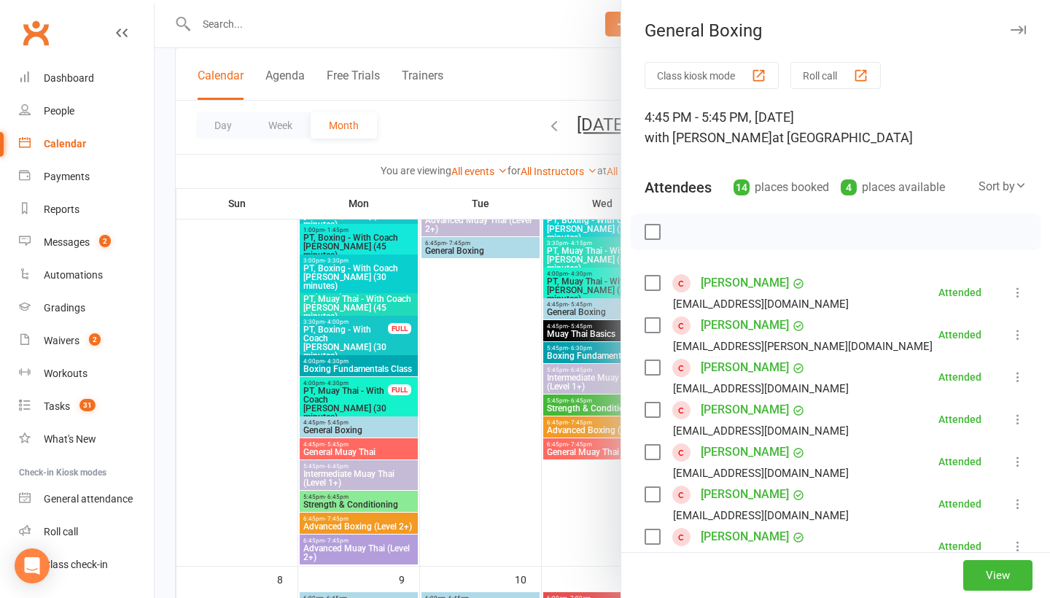
scroll to position [0, 0]
click at [1023, 35] on button "button" at bounding box center [1019, 30] width 18 height 18
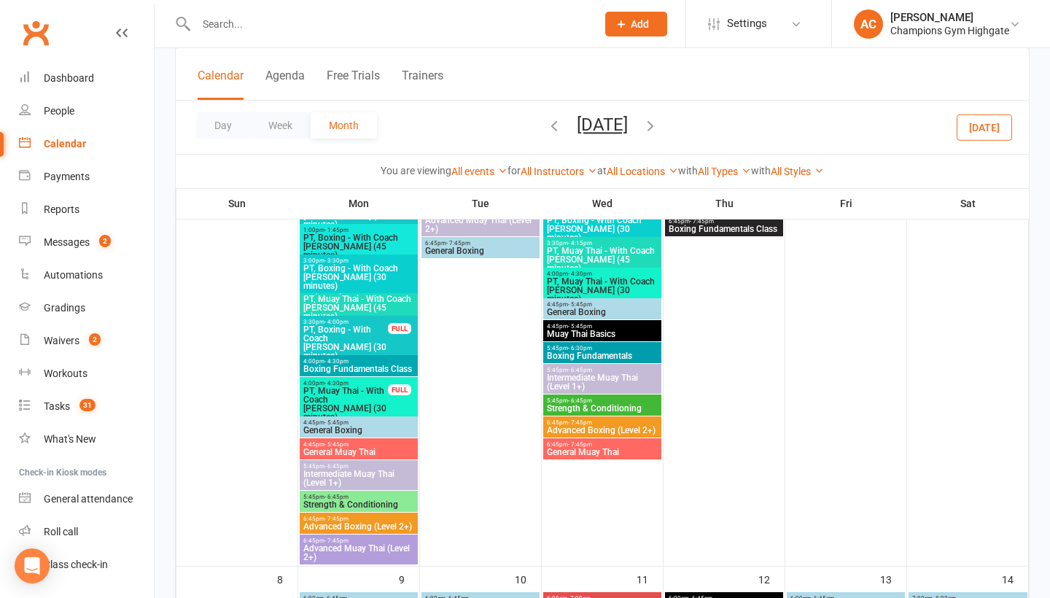
click at [594, 433] on span "Advanced Boxing (Level 2+)" at bounding box center [602, 430] width 112 height 9
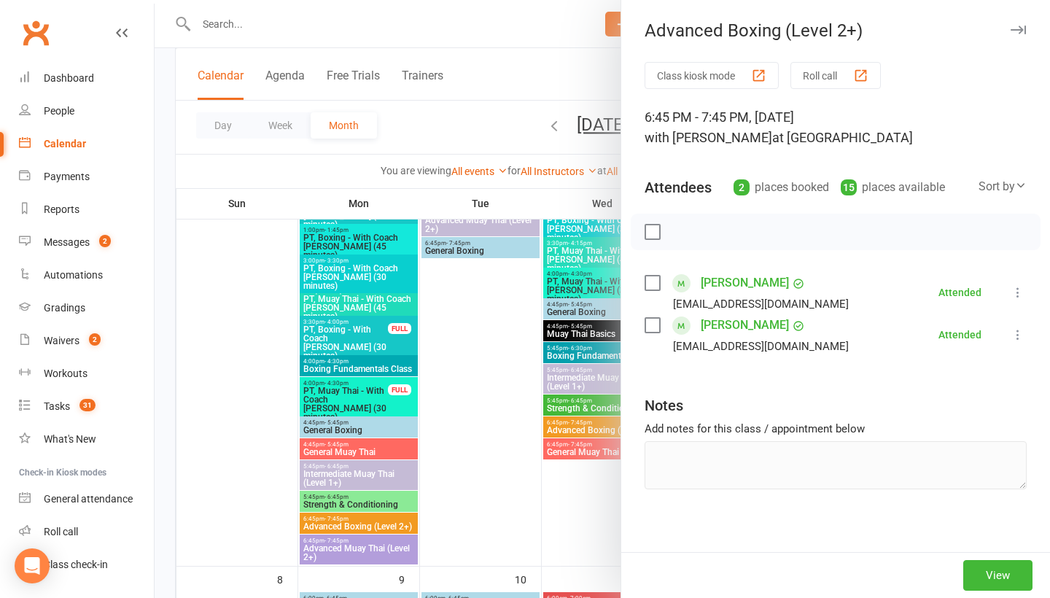
click at [1023, 29] on icon "button" at bounding box center [1018, 30] width 15 height 9
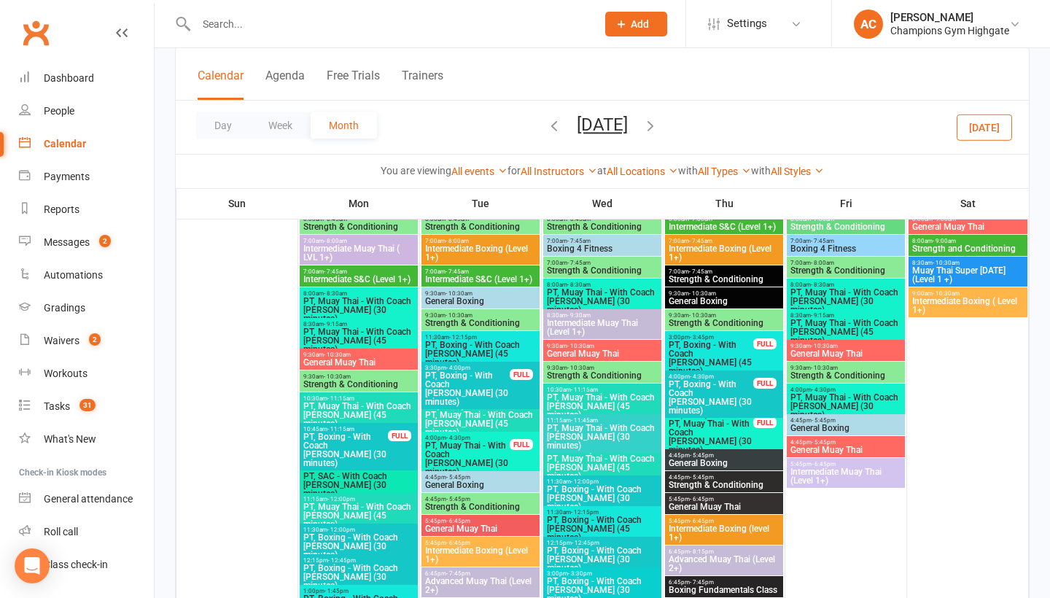
scroll to position [200, 0]
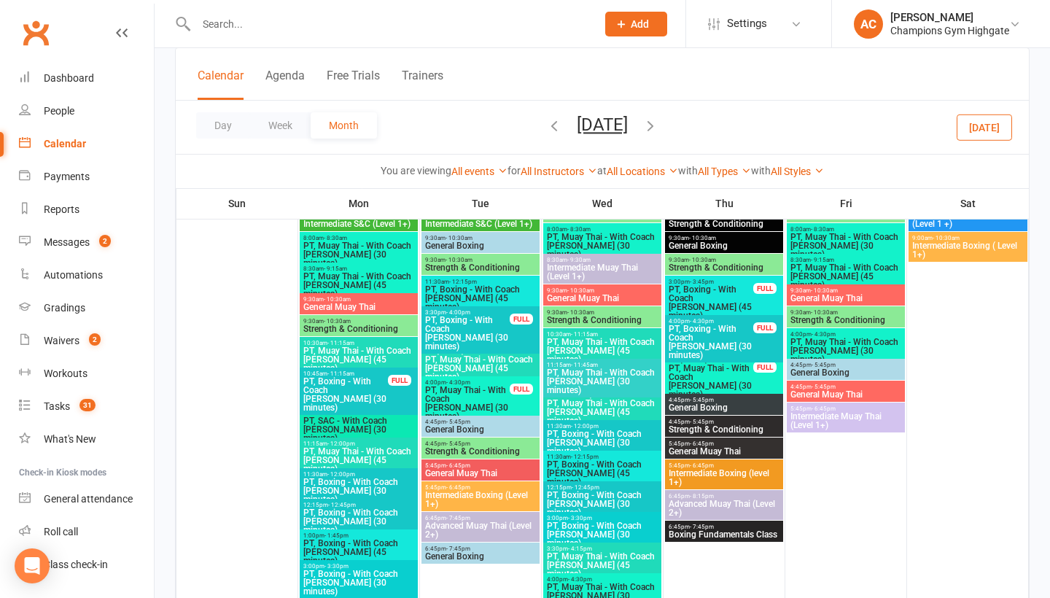
click at [713, 480] on span "Intermediate Boxing (level 1+)" at bounding box center [724, 478] width 112 height 18
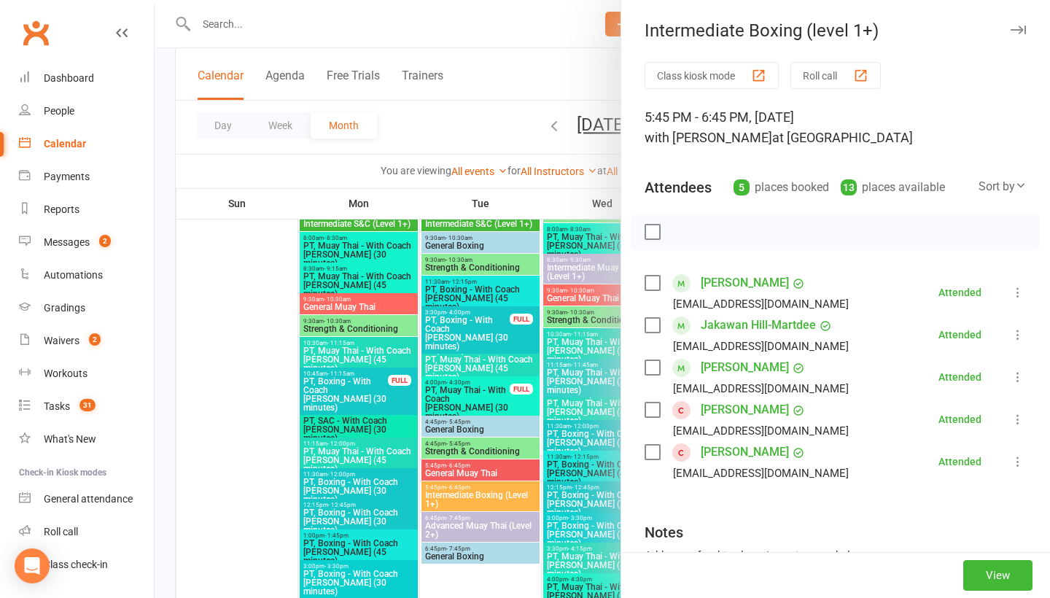
click at [1018, 23] on button "button" at bounding box center [1019, 30] width 18 height 18
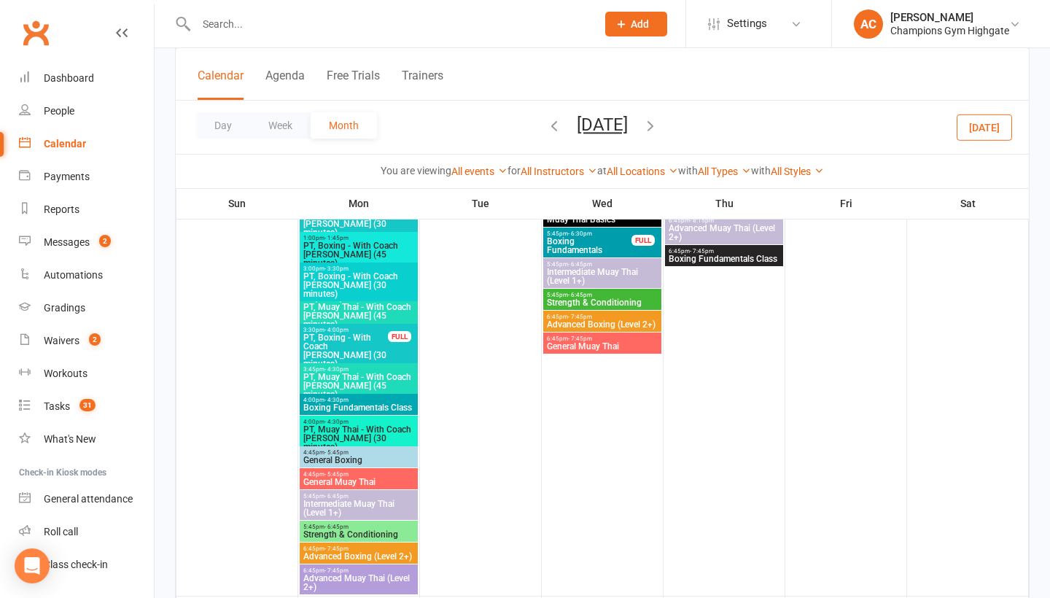
scroll to position [1296, 0]
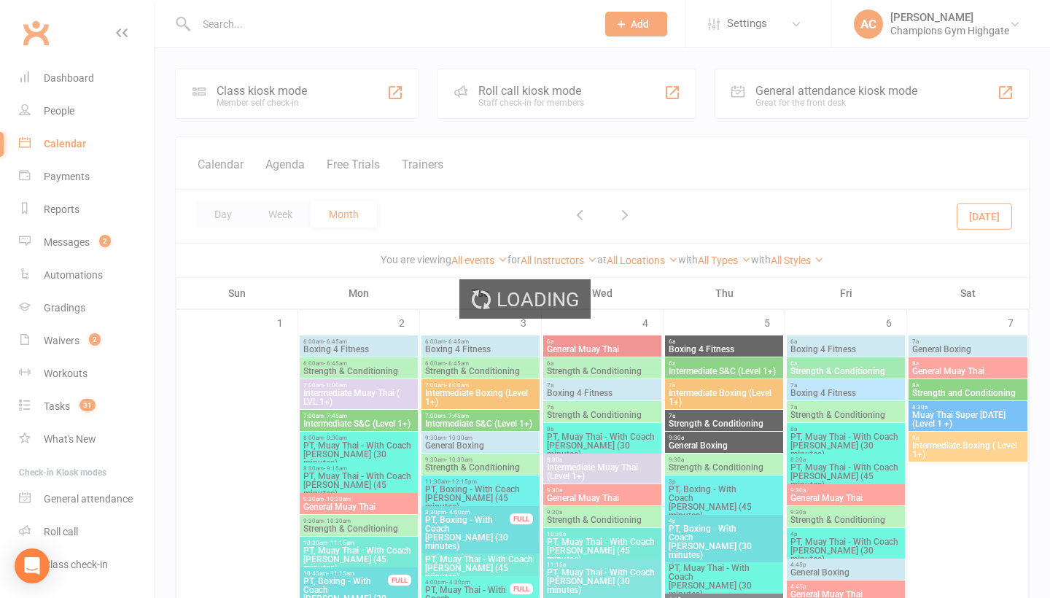
click at [372, 427] on div "Loading" at bounding box center [525, 299] width 1050 height 598
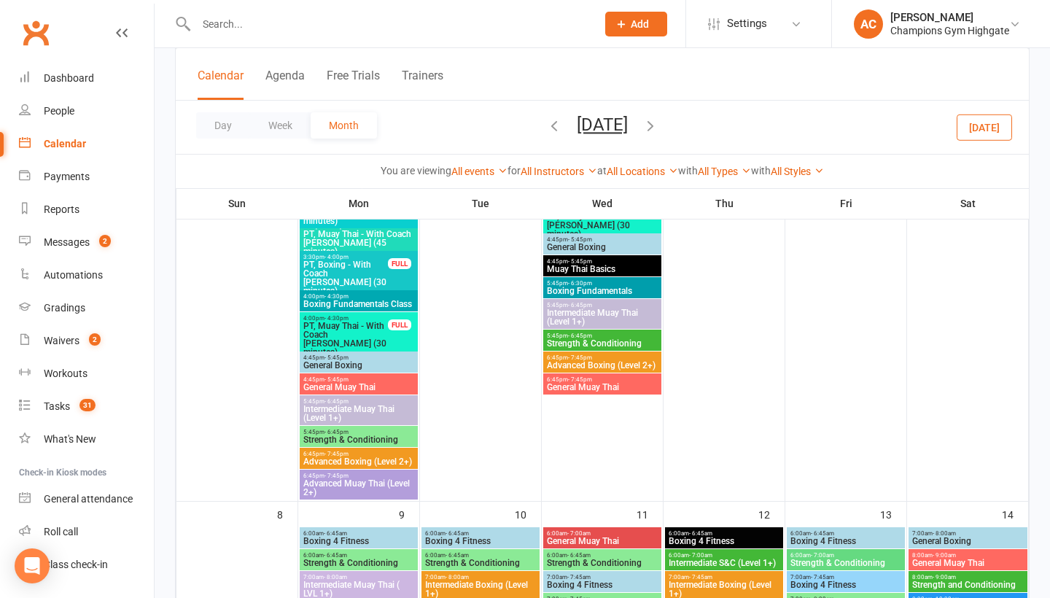
scroll to position [560, 0]
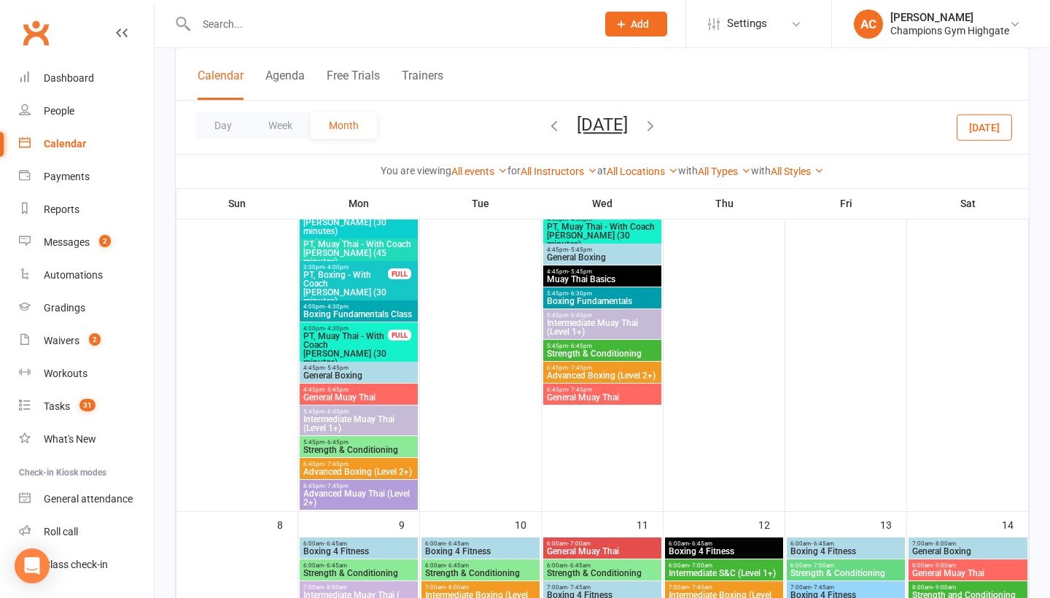
click at [363, 380] on span "General Boxing" at bounding box center [359, 375] width 112 height 9
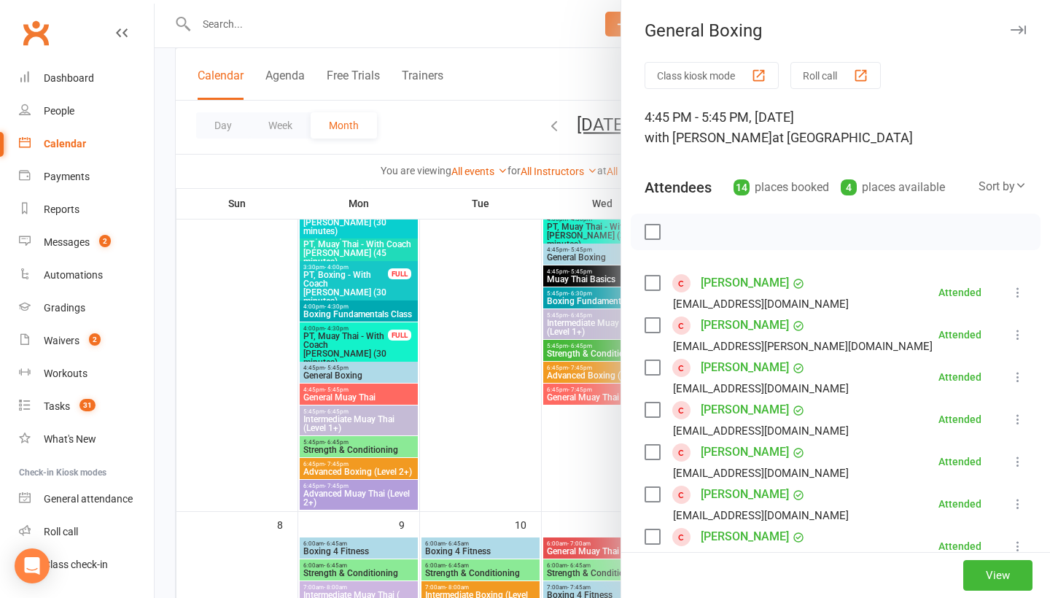
click at [1019, 32] on icon "button" at bounding box center [1018, 30] width 15 height 9
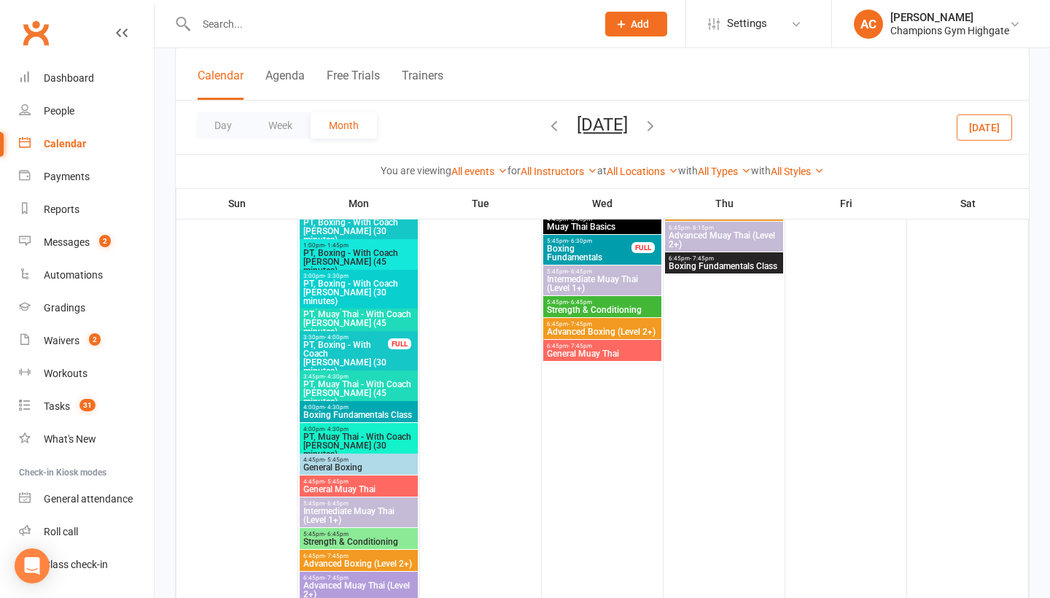
scroll to position [1275, 0]
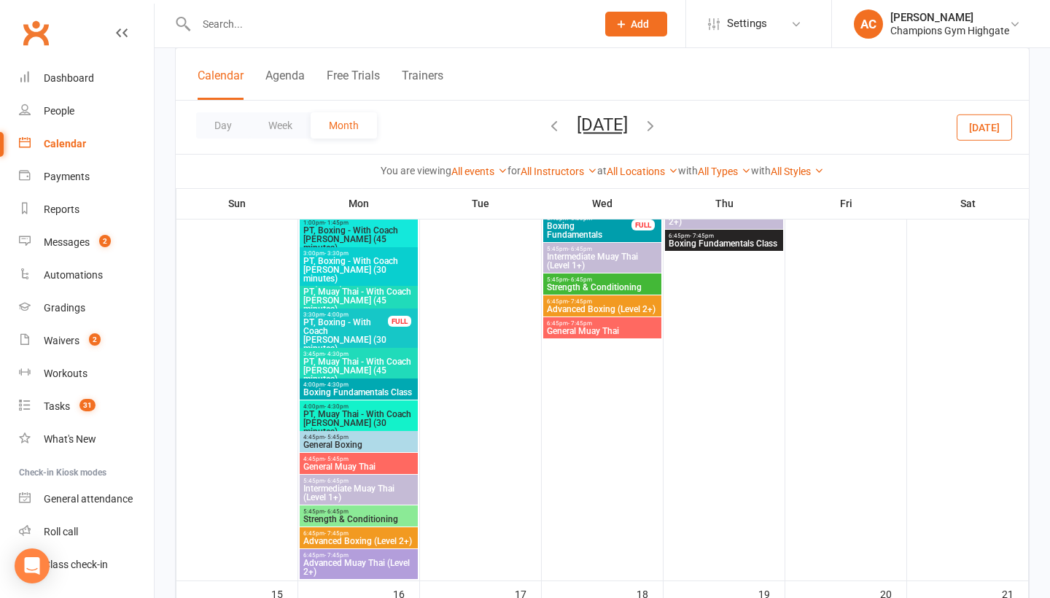
click at [373, 396] on span "Boxing Fundamentals Class" at bounding box center [359, 392] width 112 height 9
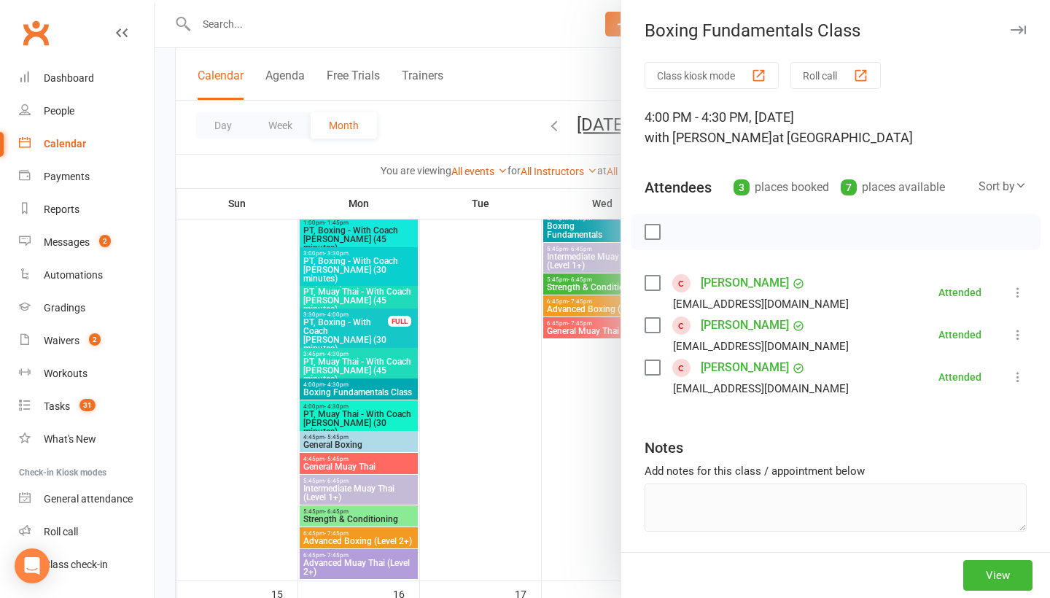
click at [1010, 34] on button "button" at bounding box center [1019, 30] width 18 height 18
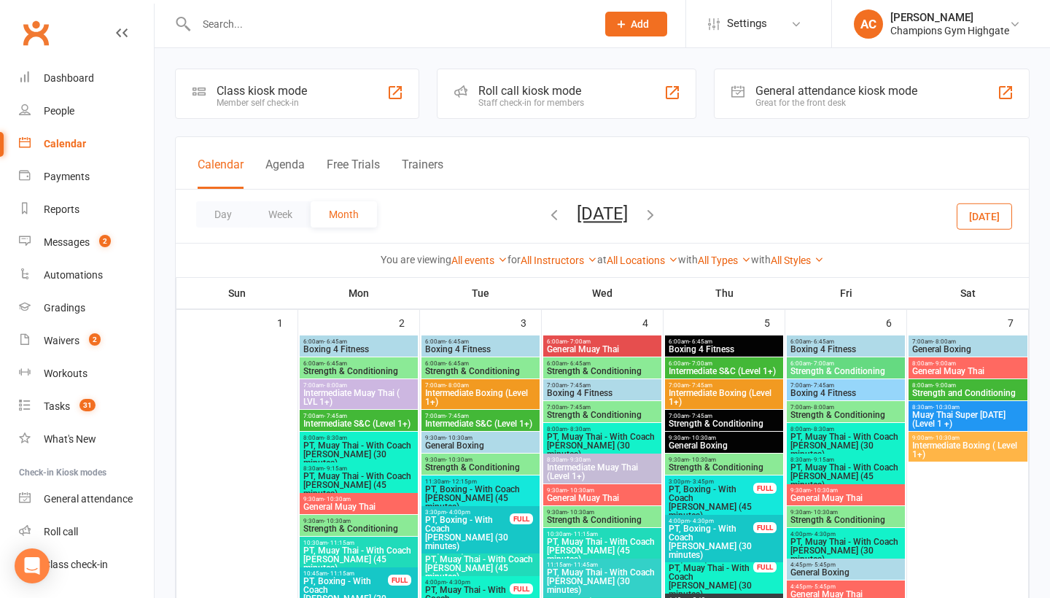
scroll to position [0, 0]
click at [609, 223] on button "October 2023" at bounding box center [602, 214] width 51 height 20
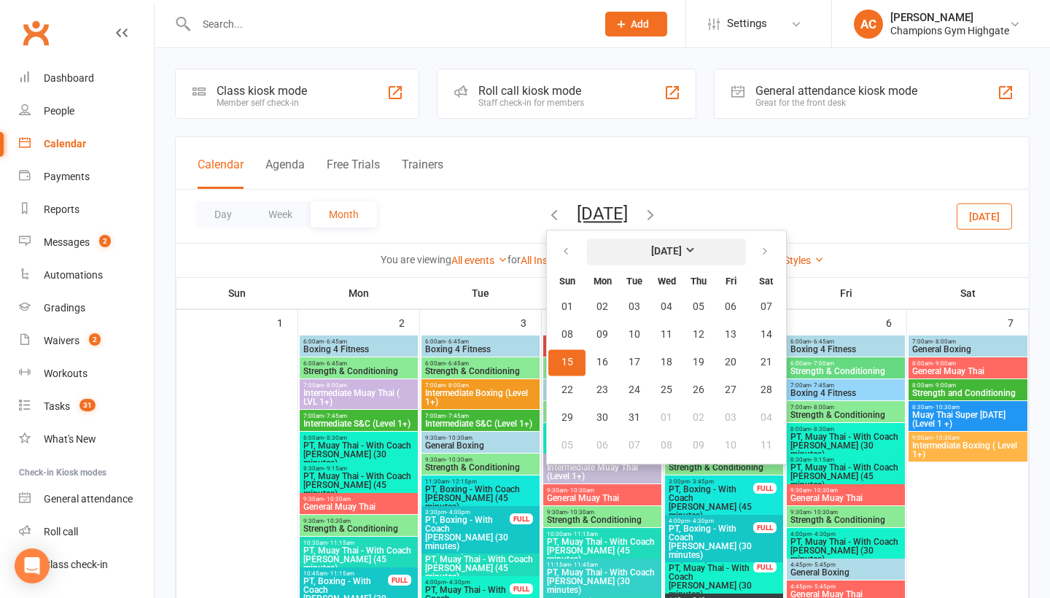
click at [654, 257] on strong "October 2023" at bounding box center [666, 252] width 31 height 12
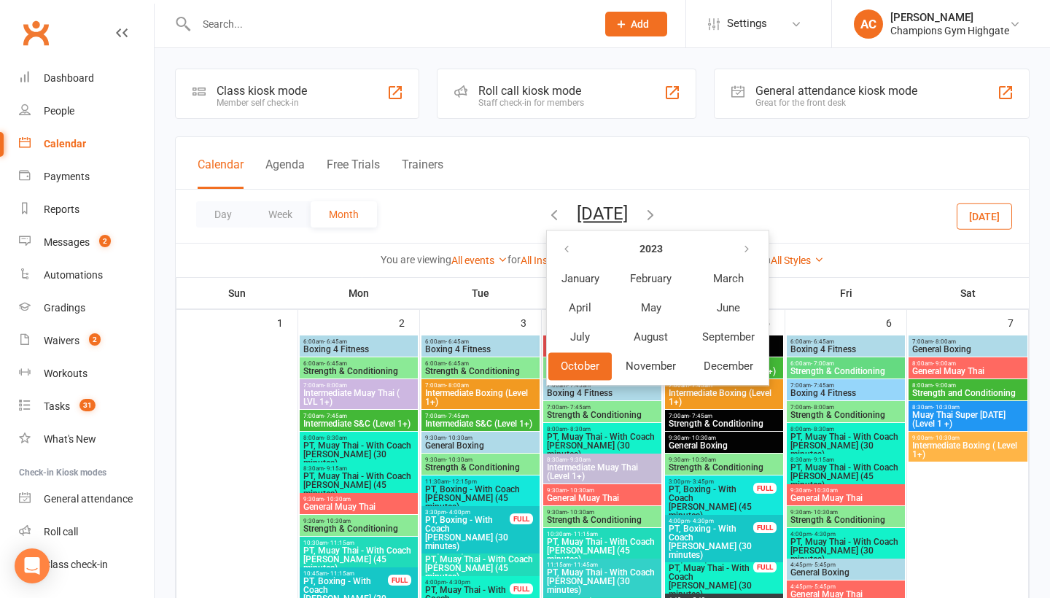
click at [736, 255] on th at bounding box center [728, 250] width 77 height 28
click at [742, 255] on icon "button" at bounding box center [747, 250] width 10 height 12
click at [564, 293] on button "January" at bounding box center [580, 279] width 63 height 28
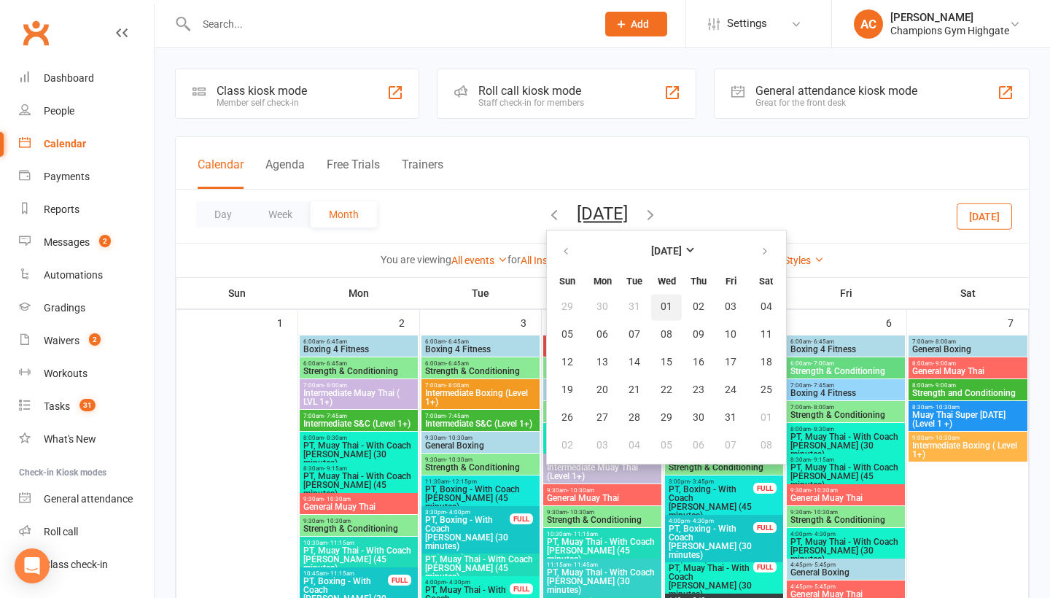
click at [651, 320] on button "01" at bounding box center [666, 307] width 31 height 26
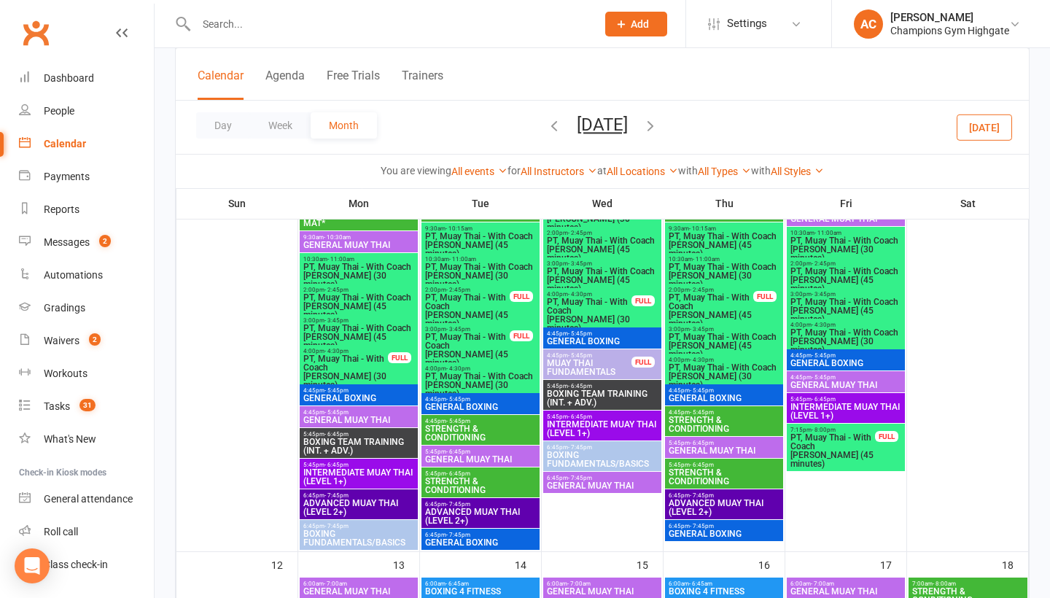
scroll to position [842, 0]
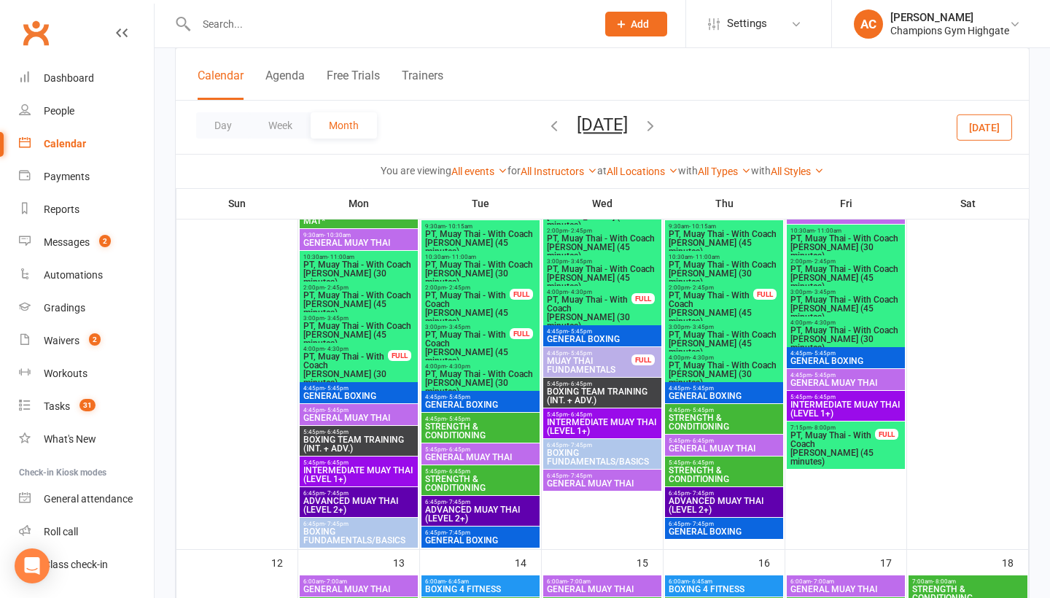
click at [352, 400] on span "GENERAL BOXING" at bounding box center [359, 396] width 112 height 9
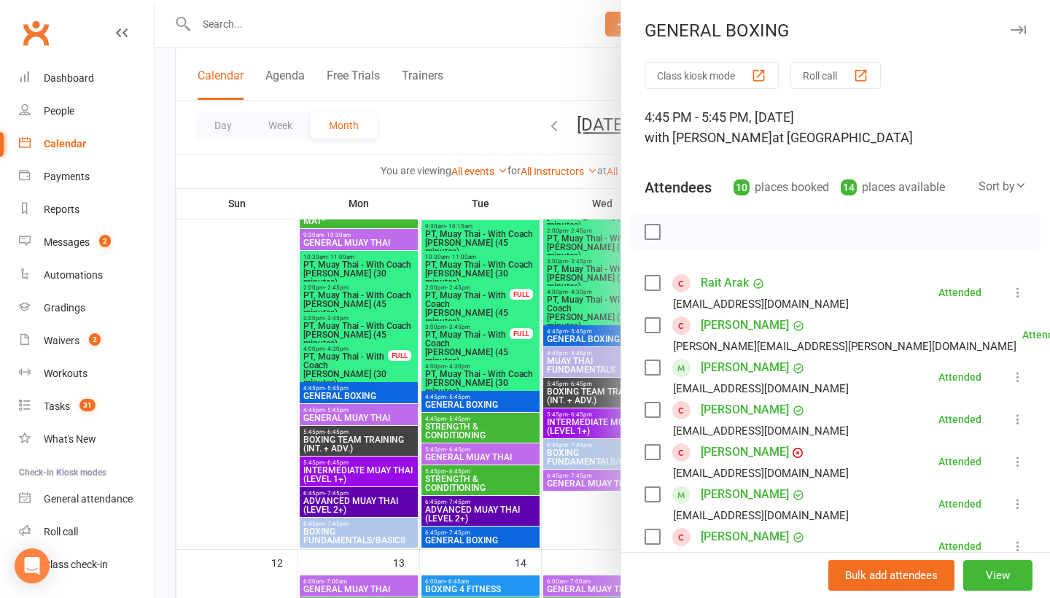
scroll to position [0, 0]
click at [1020, 34] on button "button" at bounding box center [1019, 30] width 18 height 18
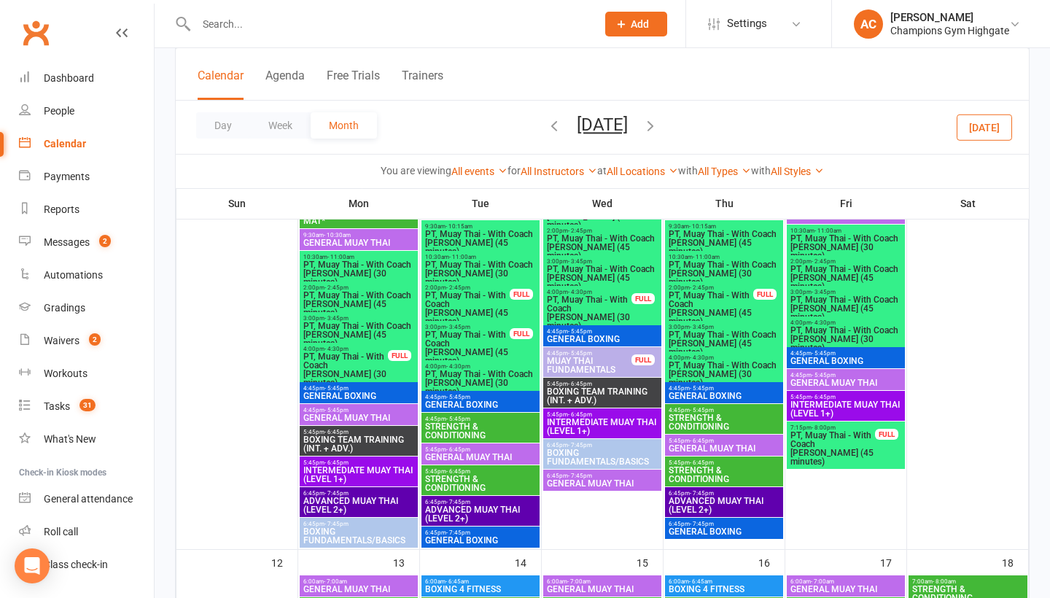
click at [344, 449] on span "BOXING TEAM TRAINING (INT. + ADV.)" at bounding box center [359, 444] width 112 height 18
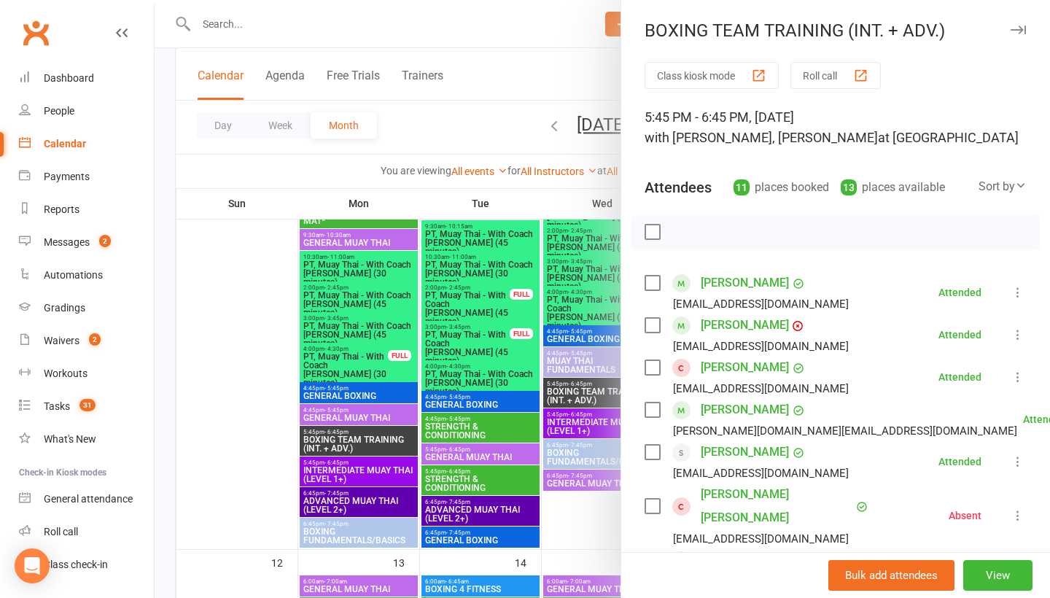
click at [1022, 28] on icon "button" at bounding box center [1018, 30] width 15 height 9
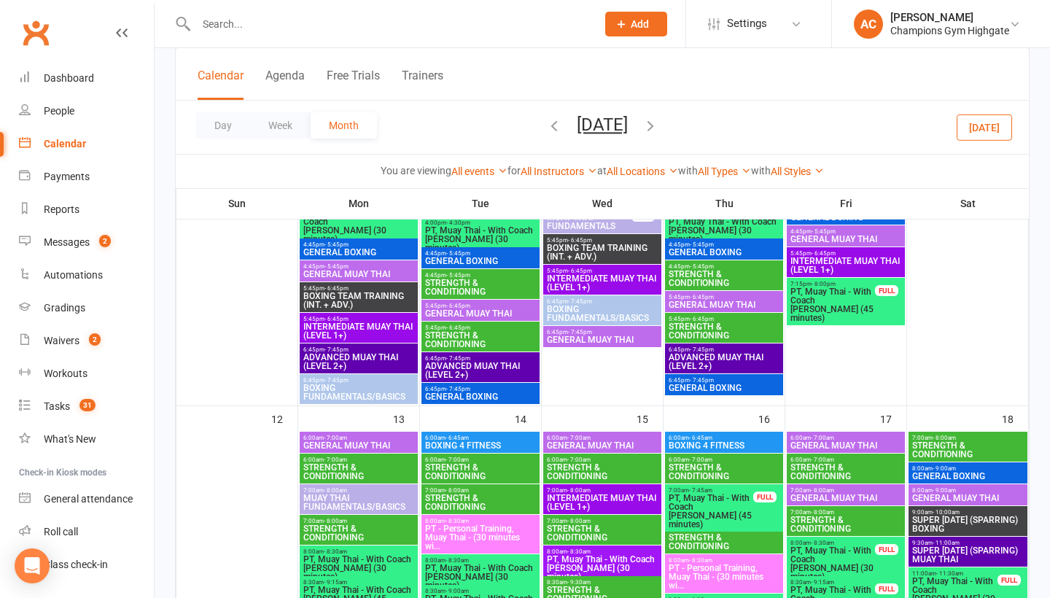
scroll to position [973, 0]
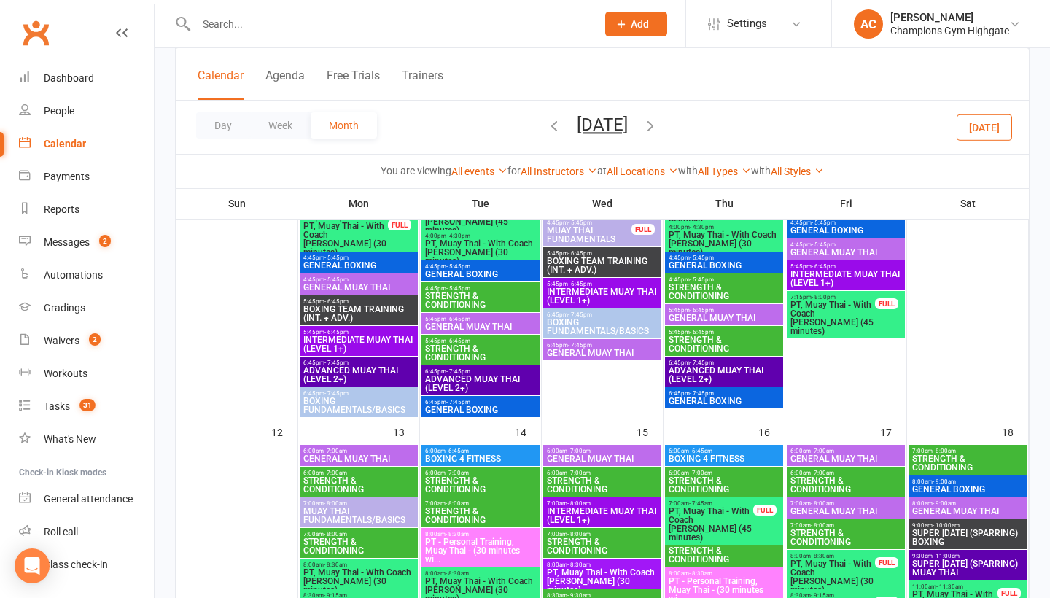
click at [511, 405] on span "6:45pm - 7:45pm" at bounding box center [481, 402] width 112 height 7
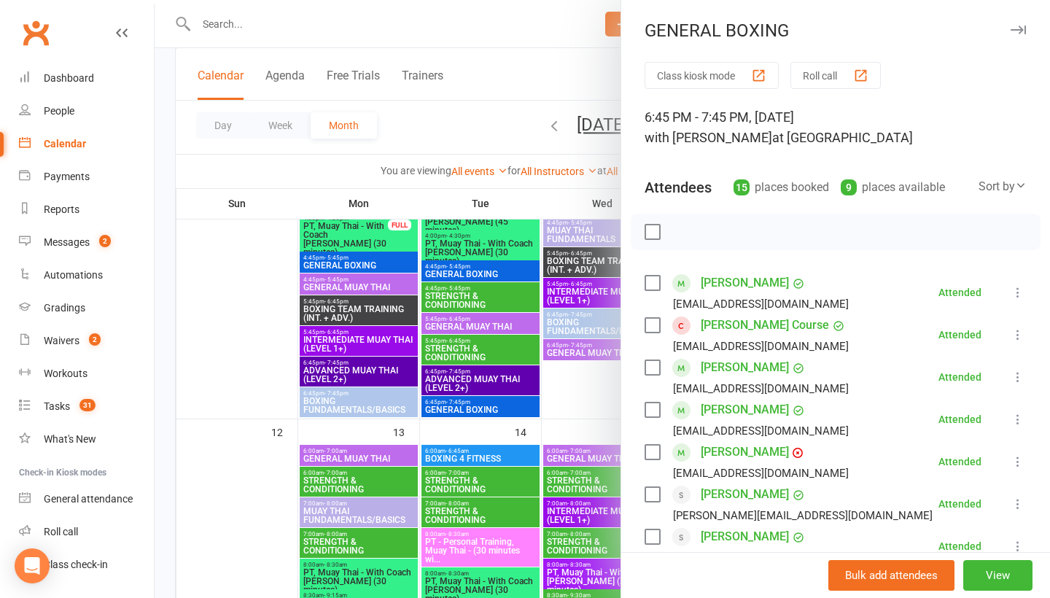
click at [1018, 31] on icon "button" at bounding box center [1018, 30] width 15 height 9
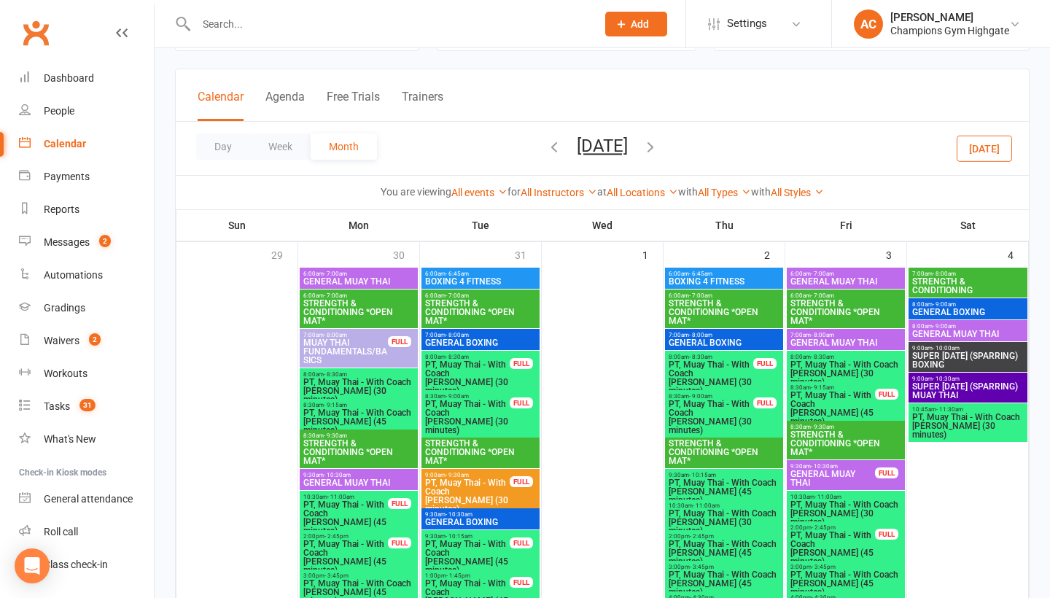
scroll to position [43, 0]
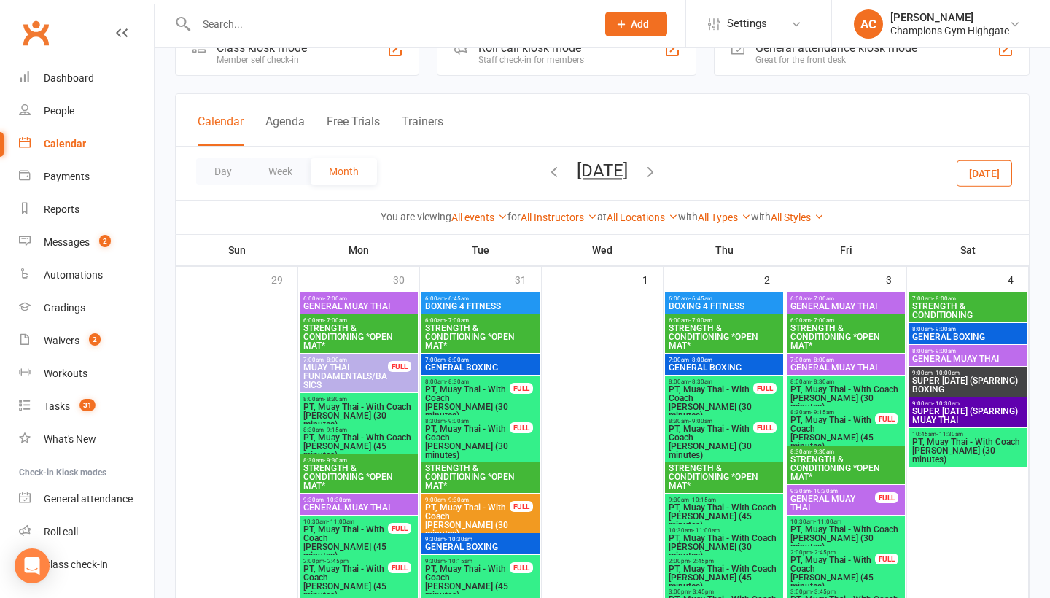
click at [659, 174] on icon "button" at bounding box center [651, 171] width 16 height 16
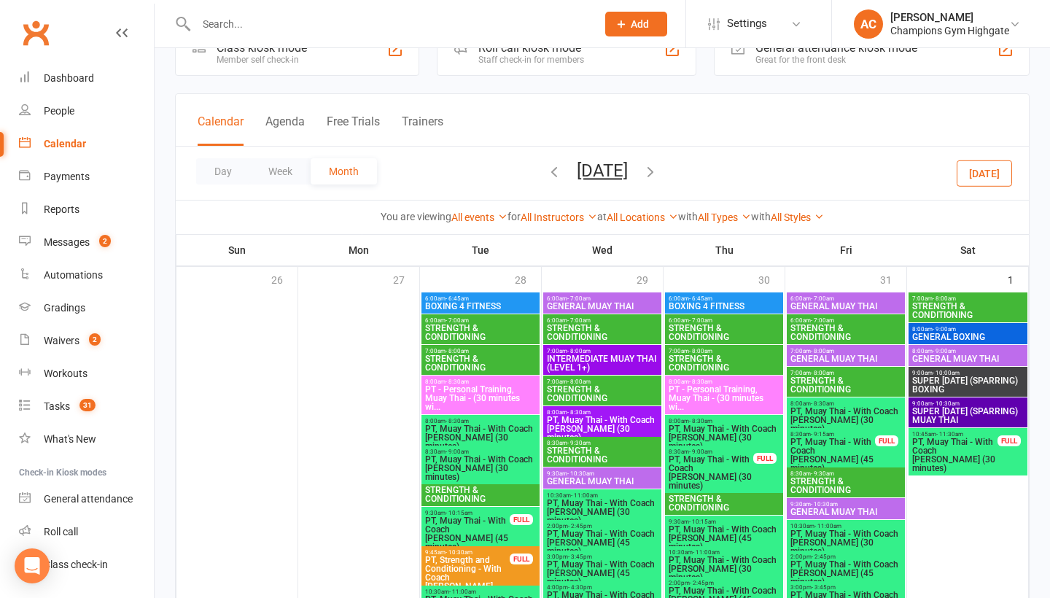
click at [619, 174] on button "February 2025" at bounding box center [602, 170] width 51 height 20
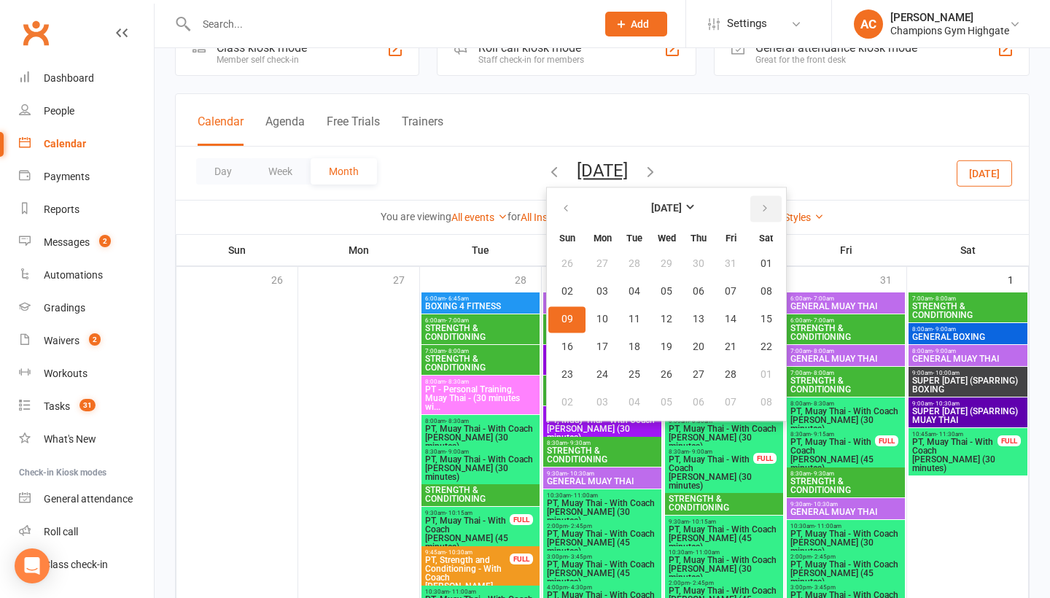
click at [760, 214] on icon "button" at bounding box center [765, 209] width 10 height 12
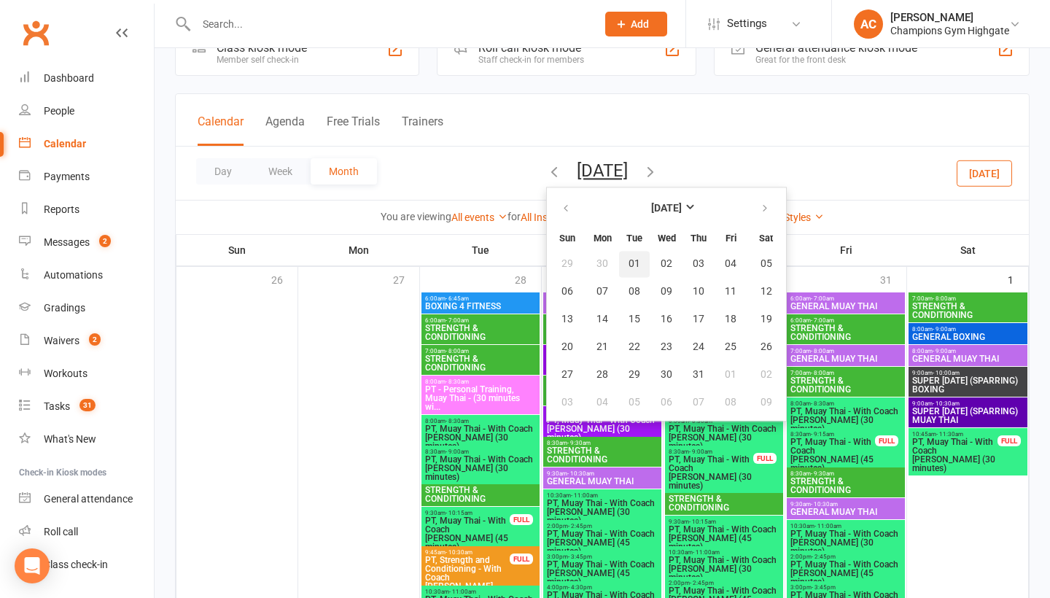
click at [619, 261] on button "01" at bounding box center [634, 264] width 31 height 26
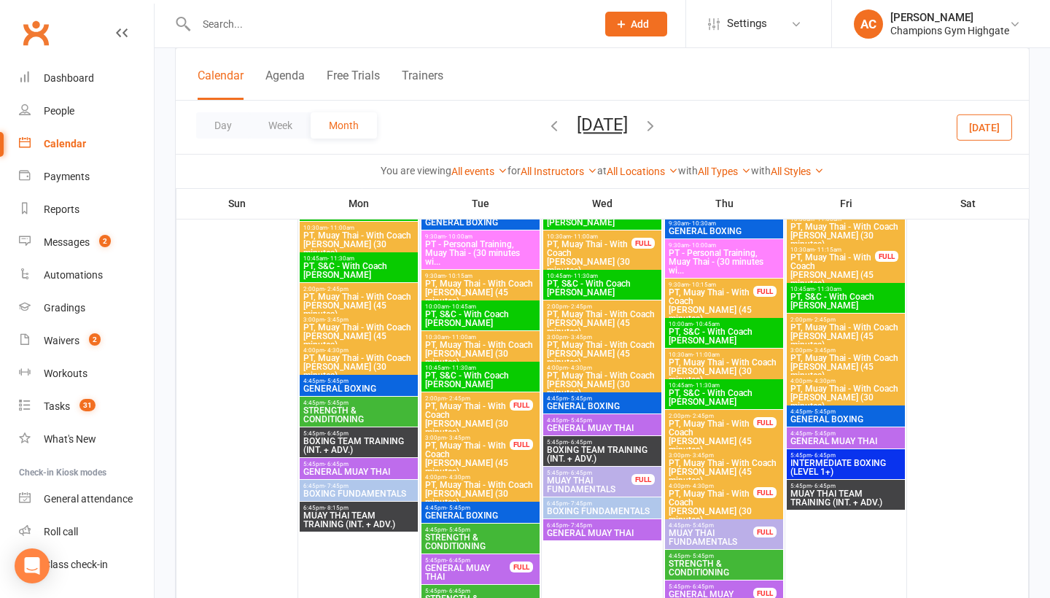
scroll to position [406, 0]
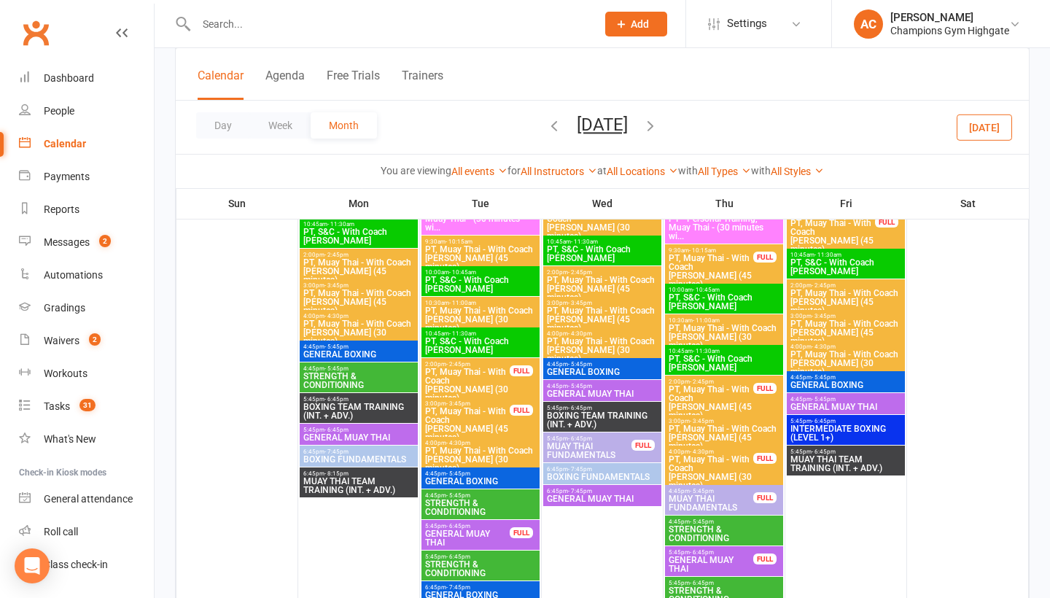
click at [371, 350] on span "4:45pm - 5:45pm" at bounding box center [359, 347] width 112 height 7
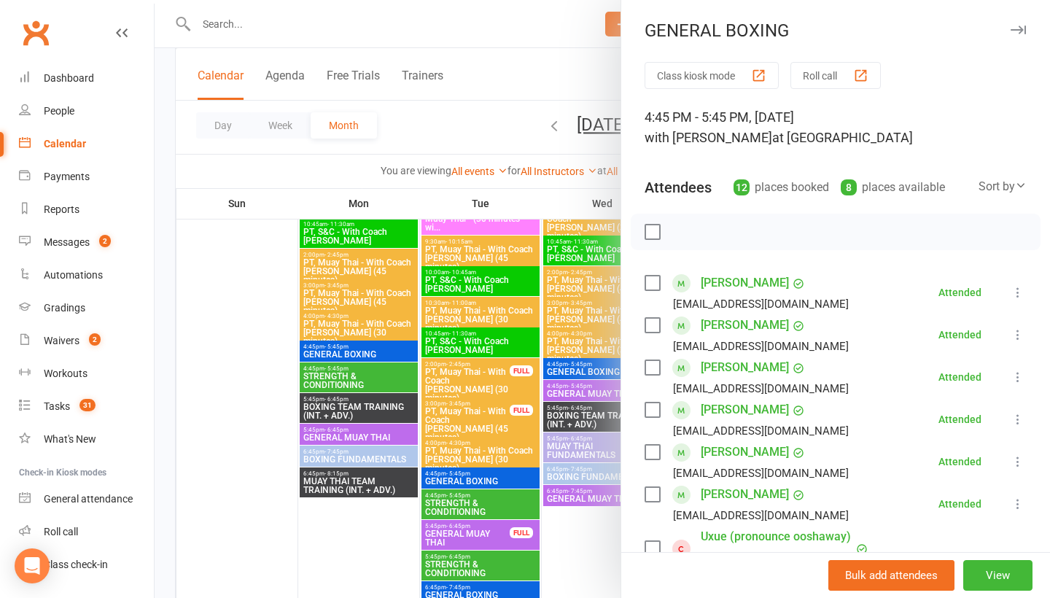
click at [717, 283] on link "Ludovik Bax" at bounding box center [745, 282] width 88 height 23
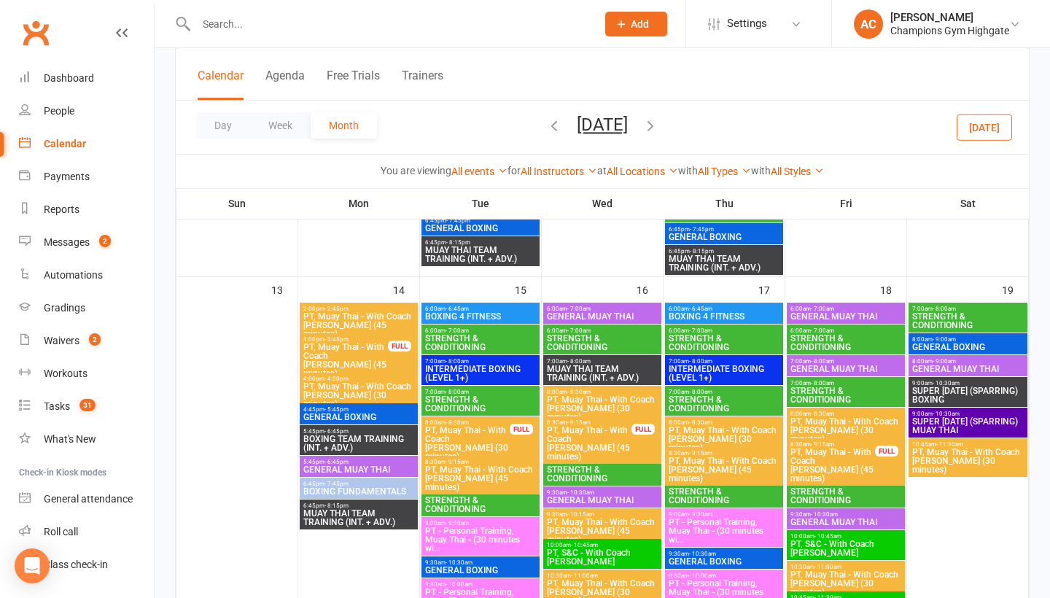
scroll to position [1530, 0]
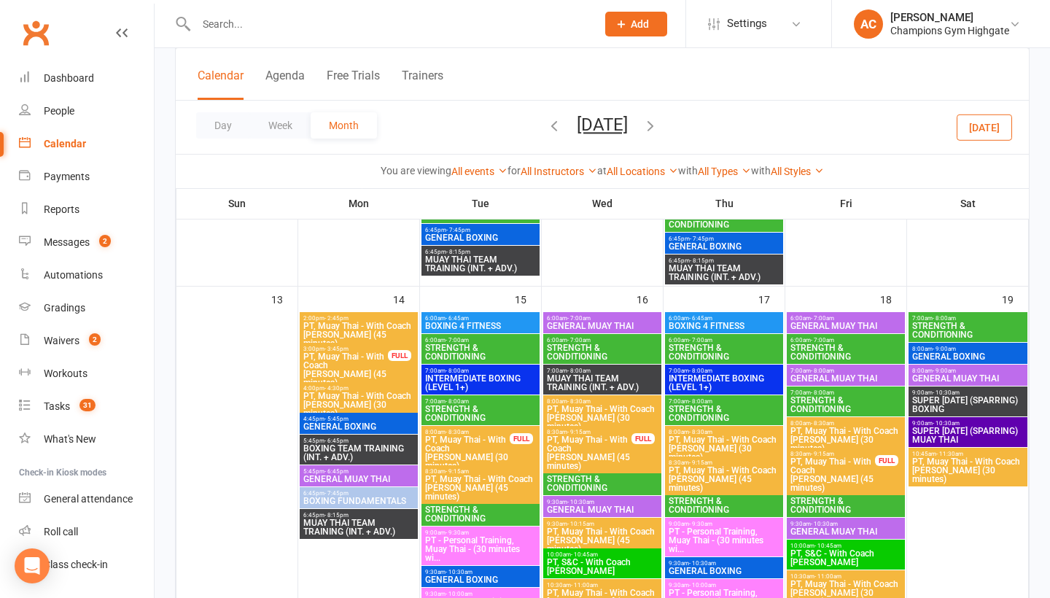
click at [458, 576] on span "- 10:30am" at bounding box center [459, 572] width 27 height 7
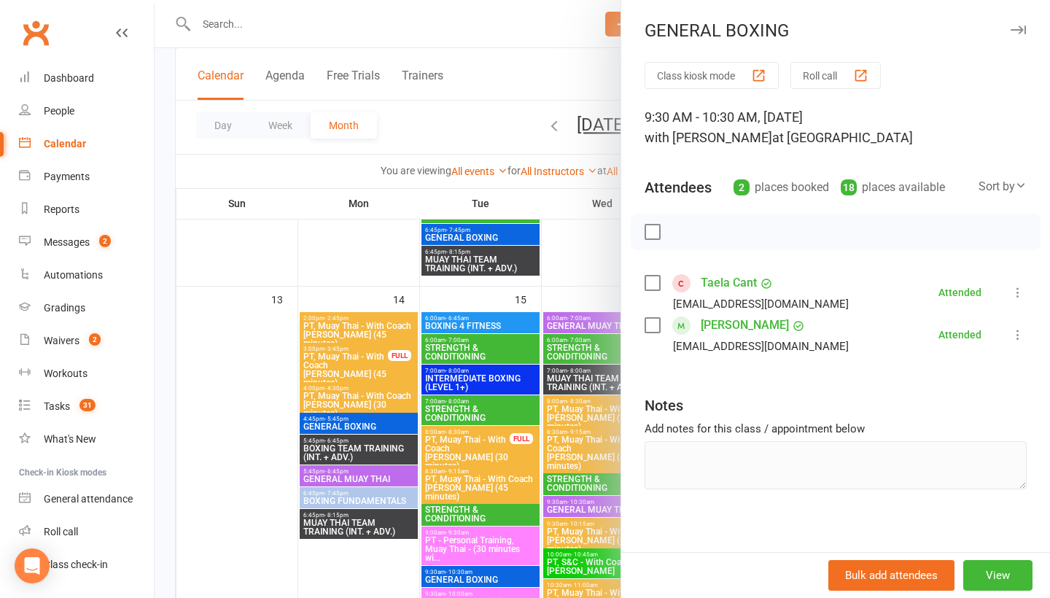
click at [357, 265] on div at bounding box center [603, 299] width 896 height 598
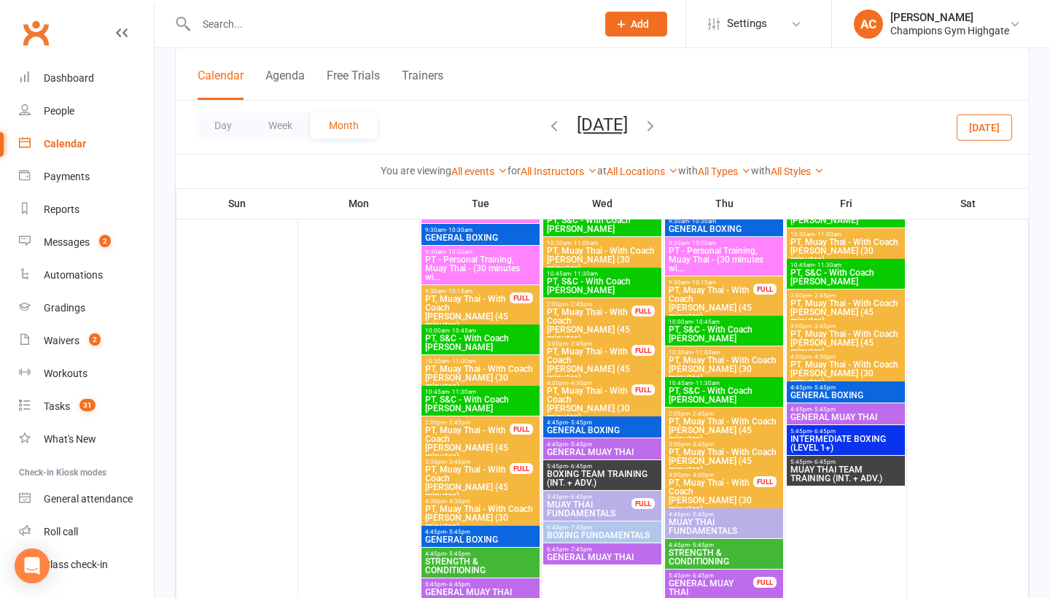
scroll to position [1880, 0]
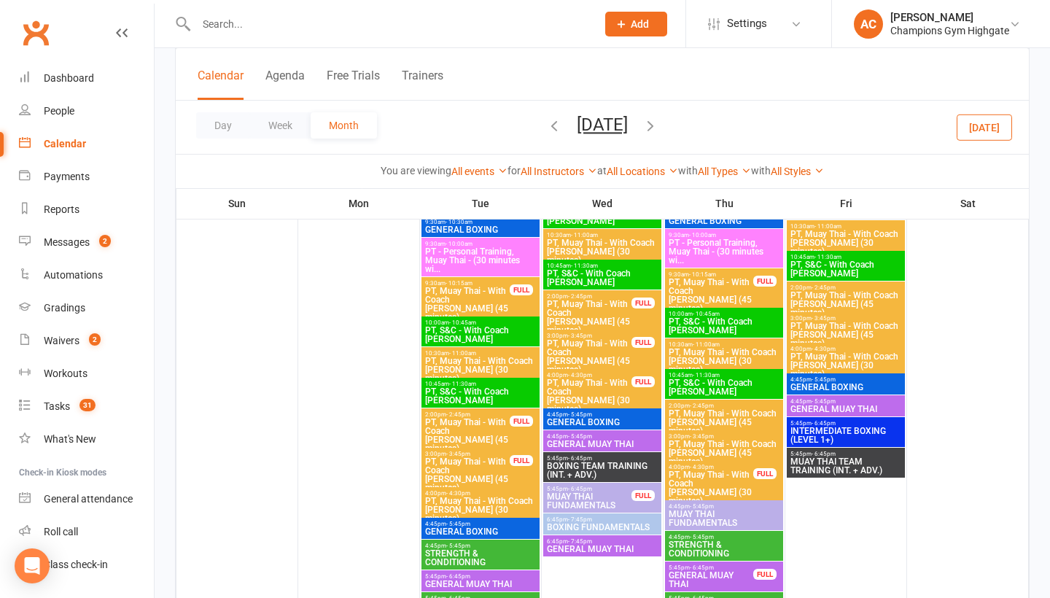
click at [470, 527] on span "4:45pm - 5:45pm" at bounding box center [481, 524] width 112 height 7
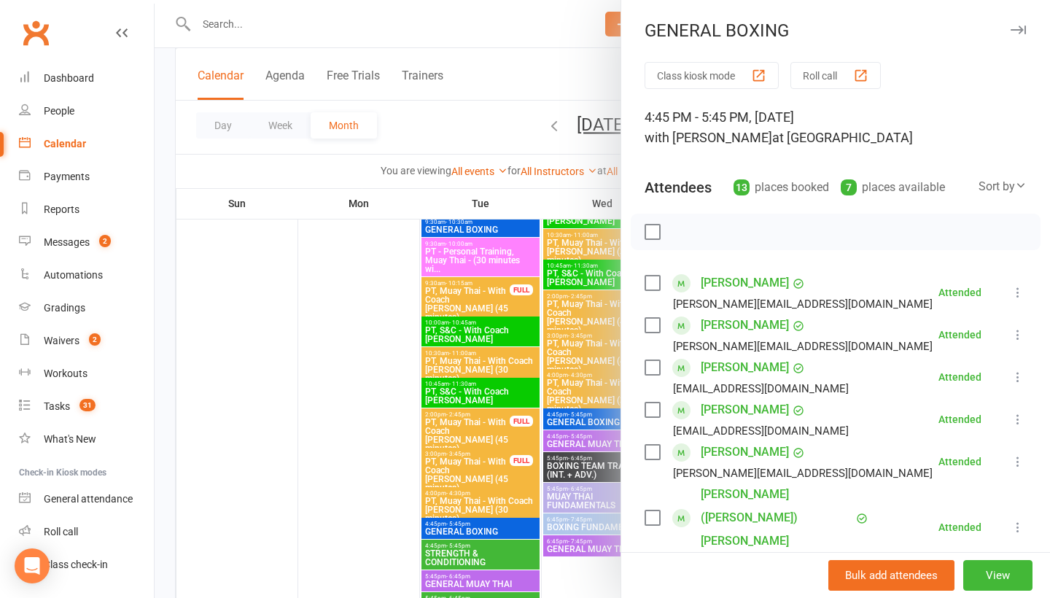
scroll to position [0, 0]
click at [304, 346] on div at bounding box center [603, 299] width 896 height 598
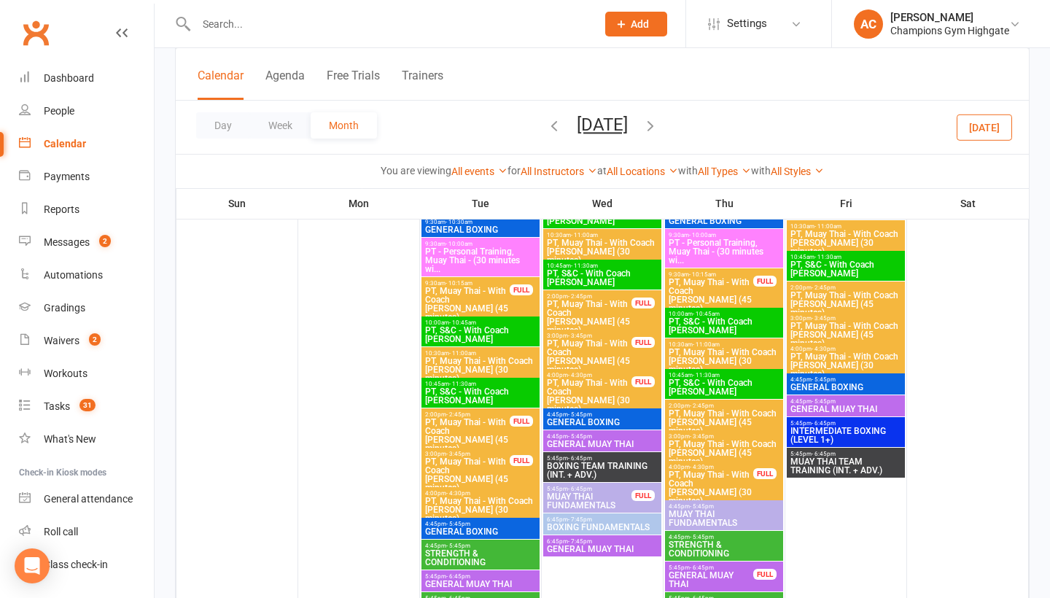
click at [851, 430] on span "INTERMEDIATE BOXING (LEVEL 1+)" at bounding box center [846, 436] width 112 height 18
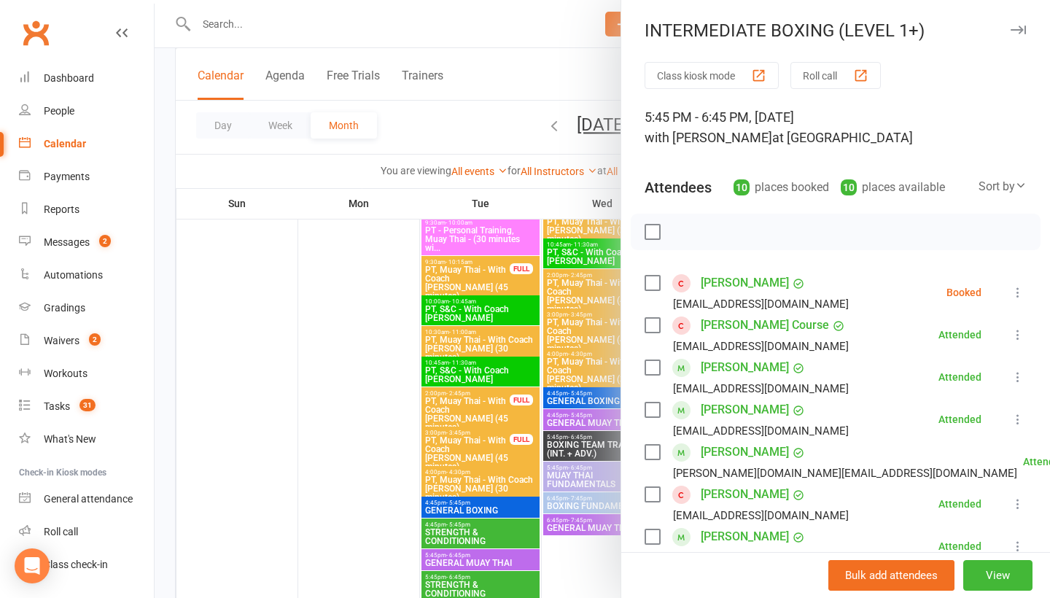
click at [1028, 26] on div "INTERMEDIATE BOXING (LEVEL 1+)" at bounding box center [835, 30] width 429 height 20
click at [1021, 31] on icon "button" at bounding box center [1018, 30] width 15 height 9
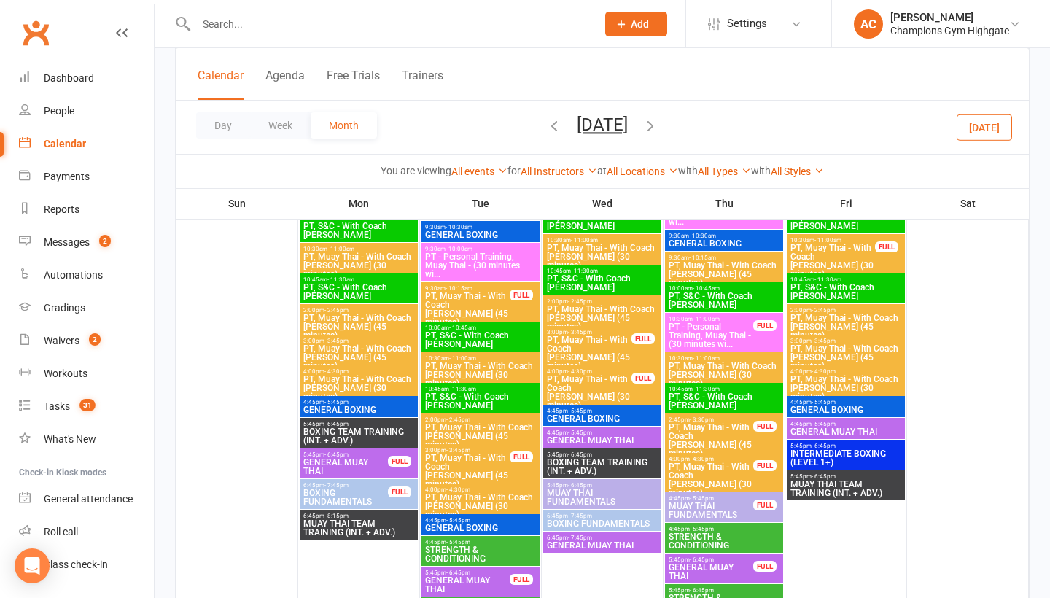
scroll to position [2608, 0]
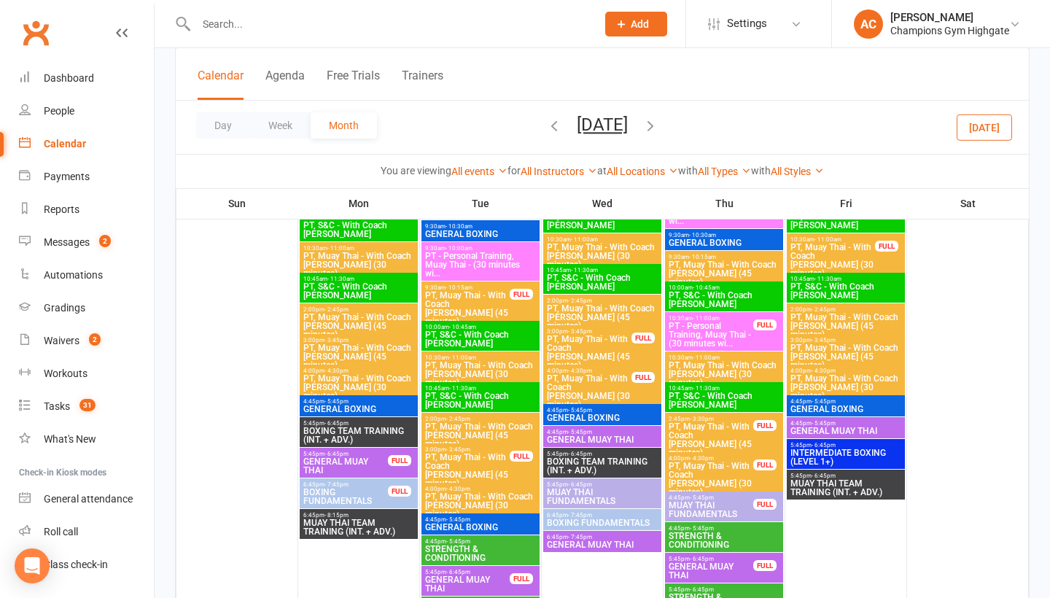
click at [633, 411] on span "4:45pm - 5:45pm" at bounding box center [602, 410] width 112 height 7
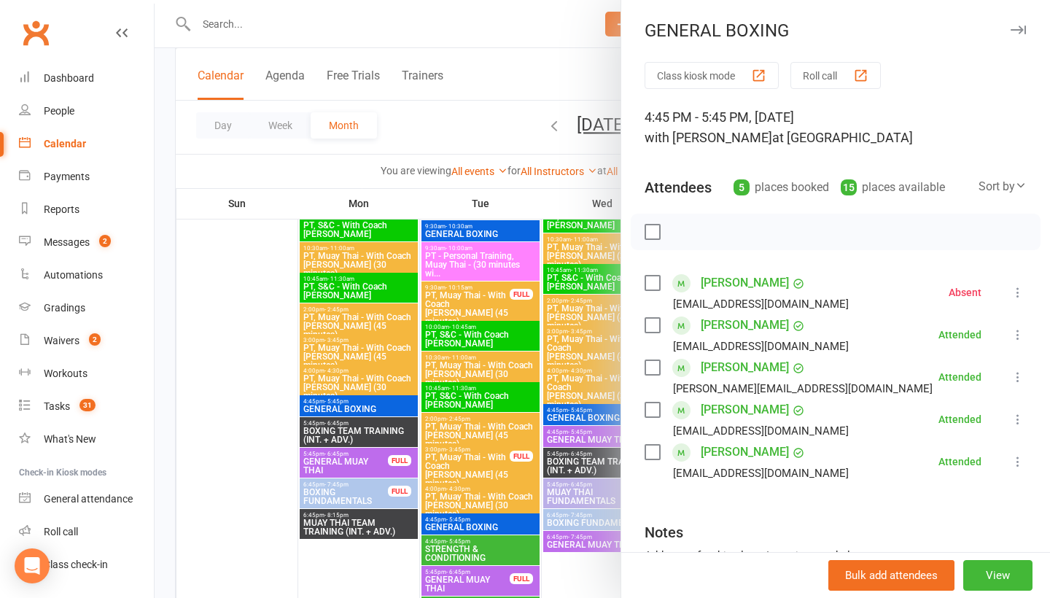
click at [1023, 37] on button "button" at bounding box center [1019, 30] width 18 height 18
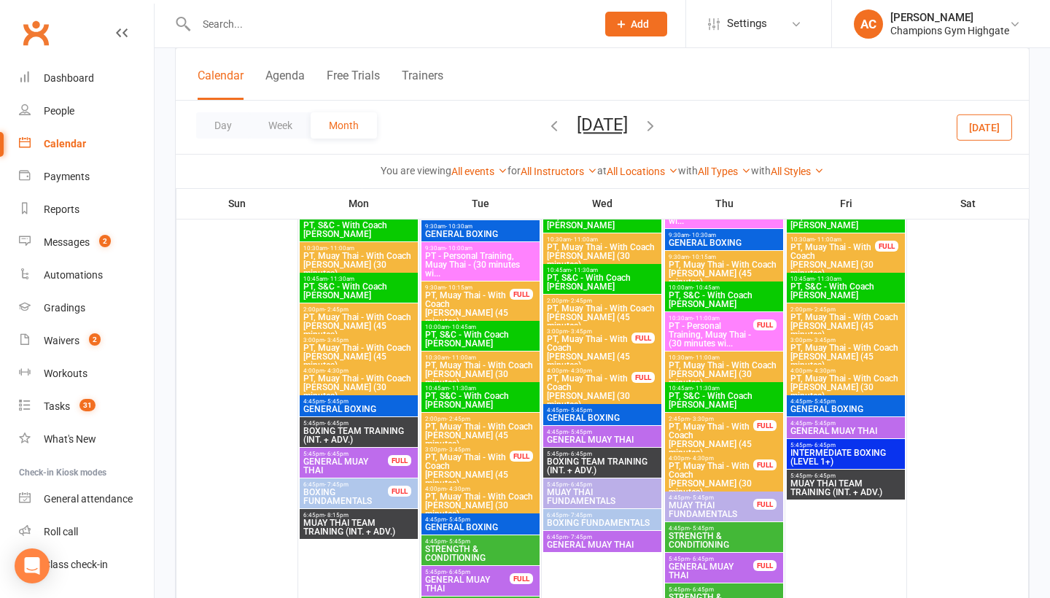
click at [586, 419] on span "GENERAL BOXING" at bounding box center [602, 418] width 112 height 9
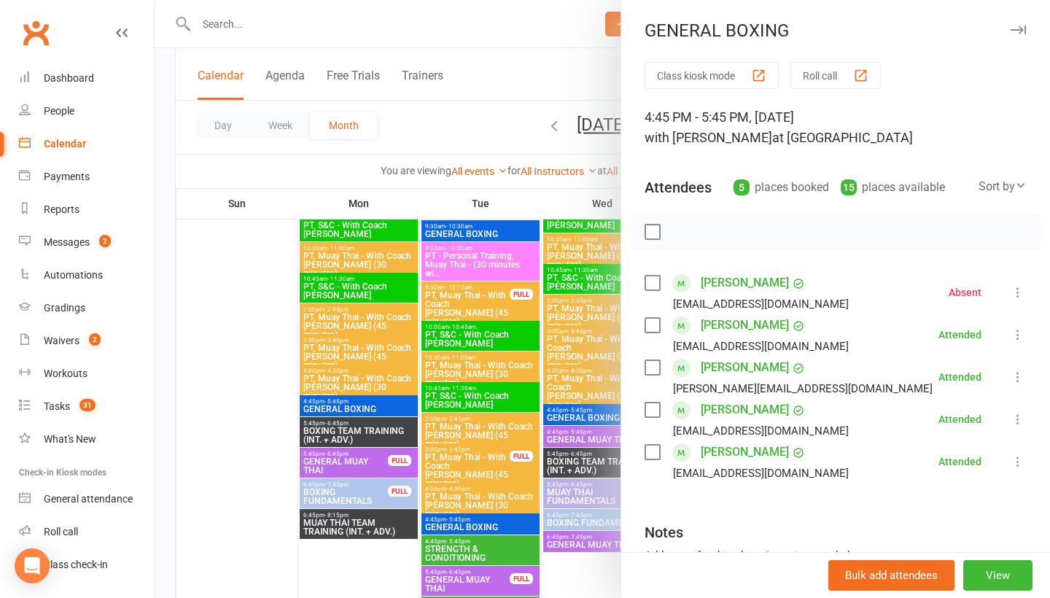
click at [1025, 27] on icon "button" at bounding box center [1018, 30] width 15 height 9
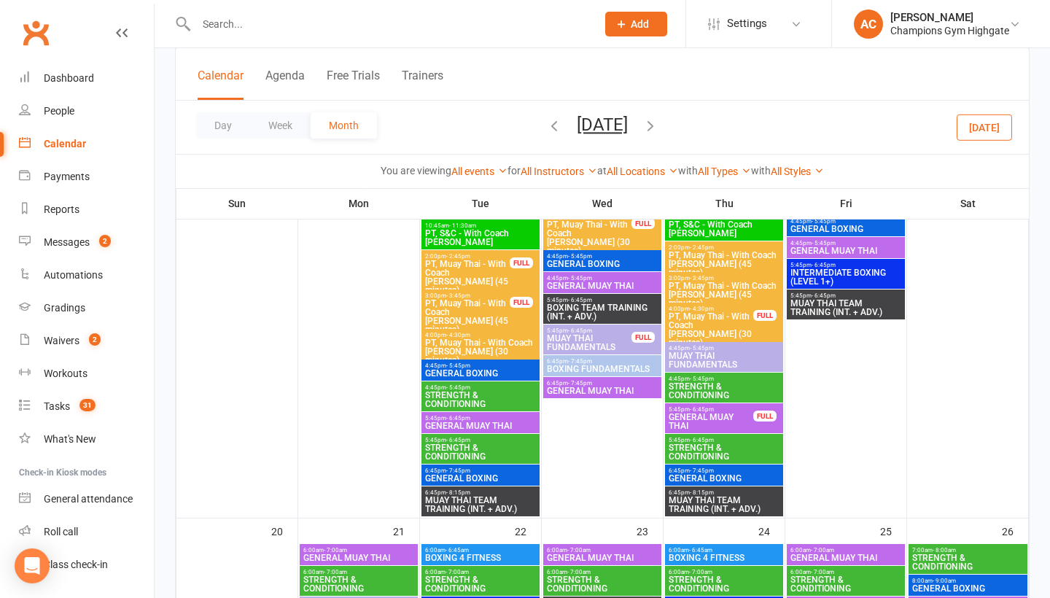
scroll to position [2023, 0]
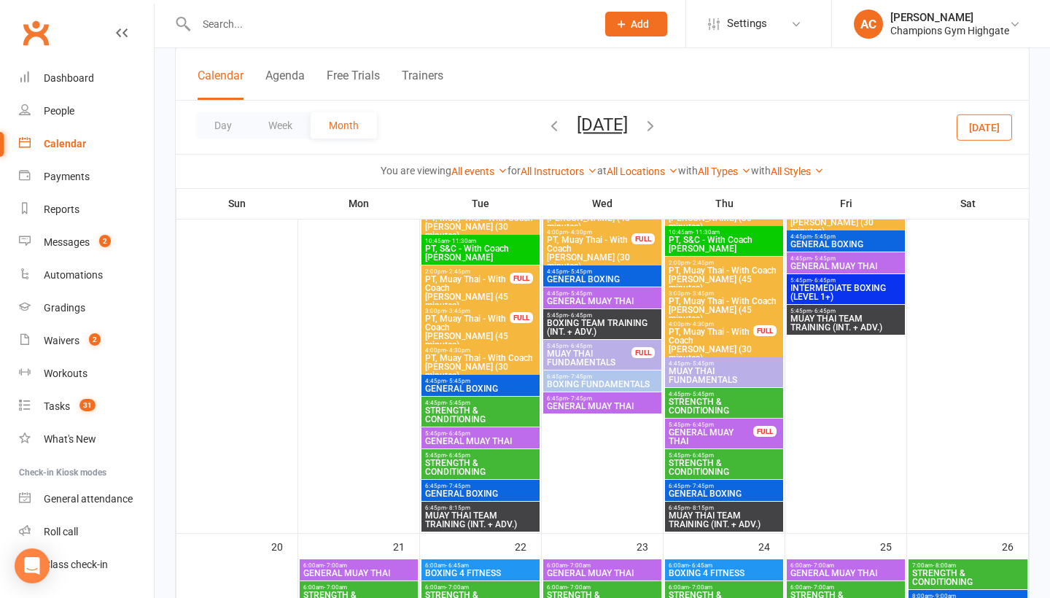
click at [485, 495] on span "GENERAL BOXING" at bounding box center [481, 493] width 112 height 9
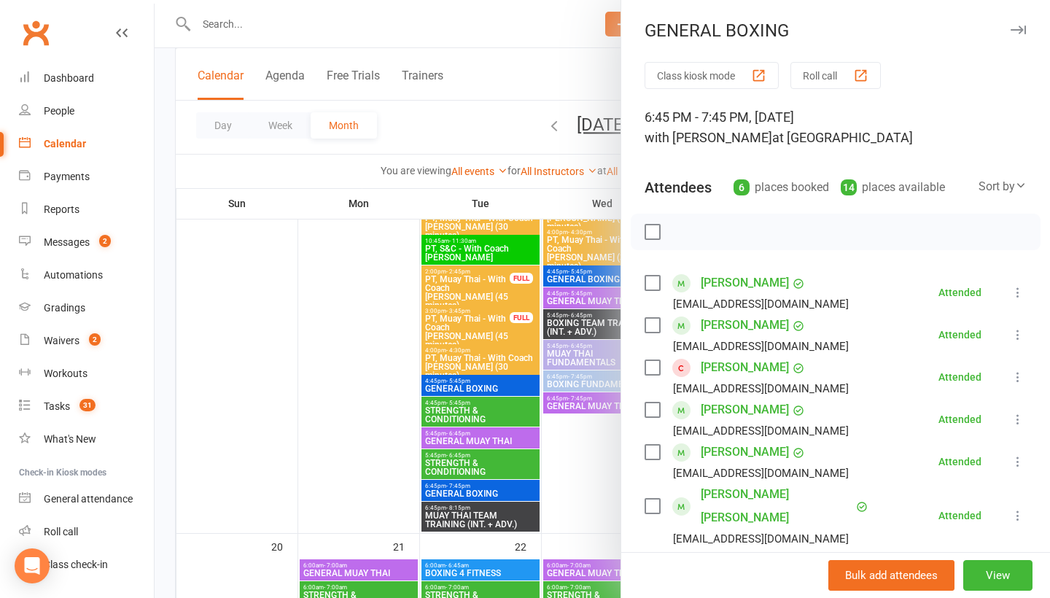
click at [1020, 35] on button "button" at bounding box center [1019, 30] width 18 height 18
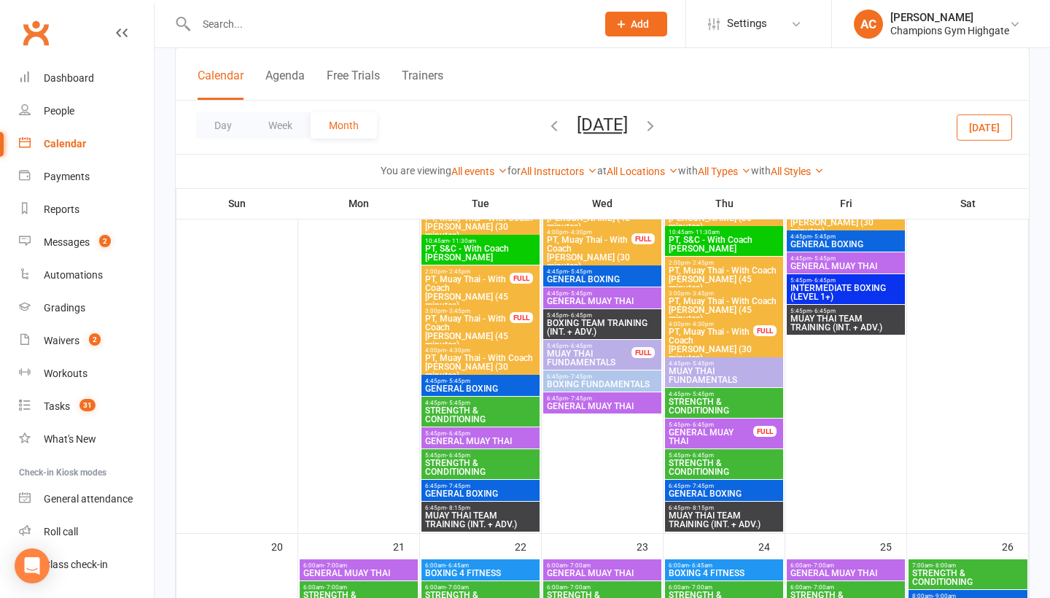
click at [695, 494] on span "GENERAL BOXING" at bounding box center [724, 493] width 112 height 9
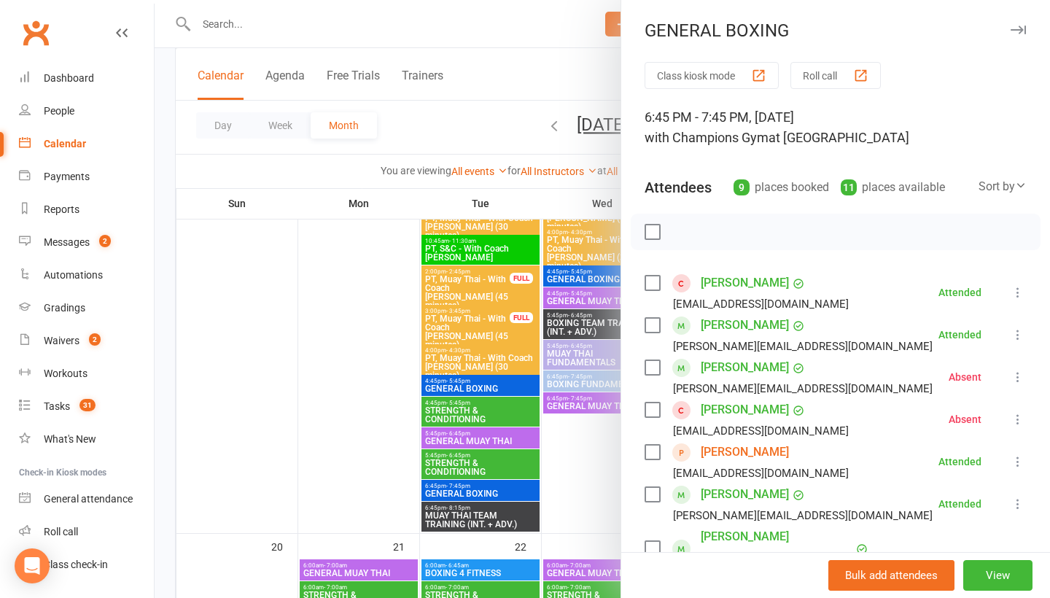
click at [1015, 31] on icon "button" at bounding box center [1018, 30] width 15 height 9
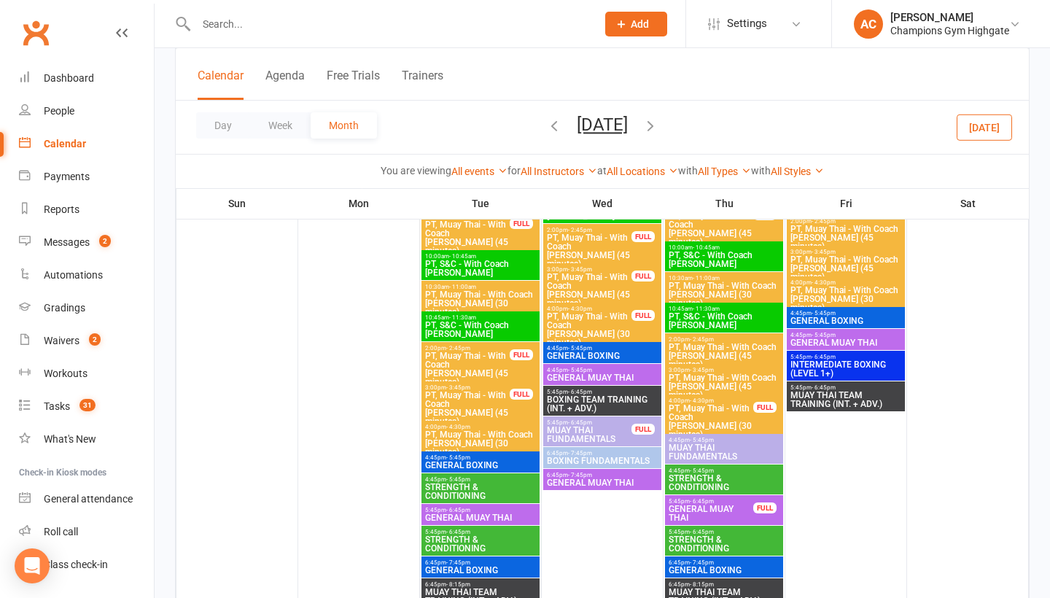
scroll to position [1908, 0]
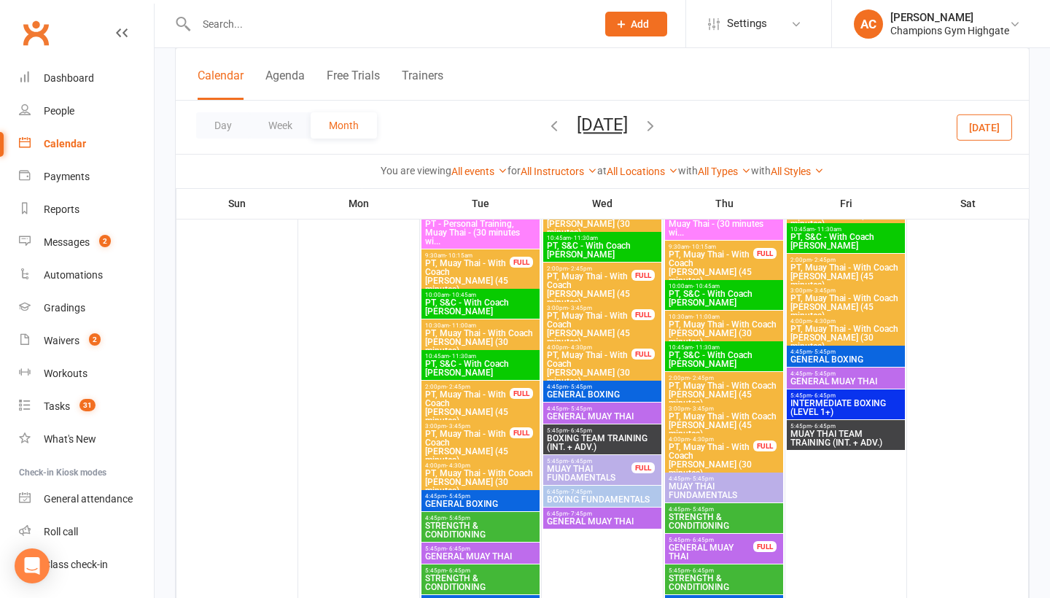
click at [611, 390] on span "4:45pm - 5:45pm" at bounding box center [602, 387] width 112 height 7
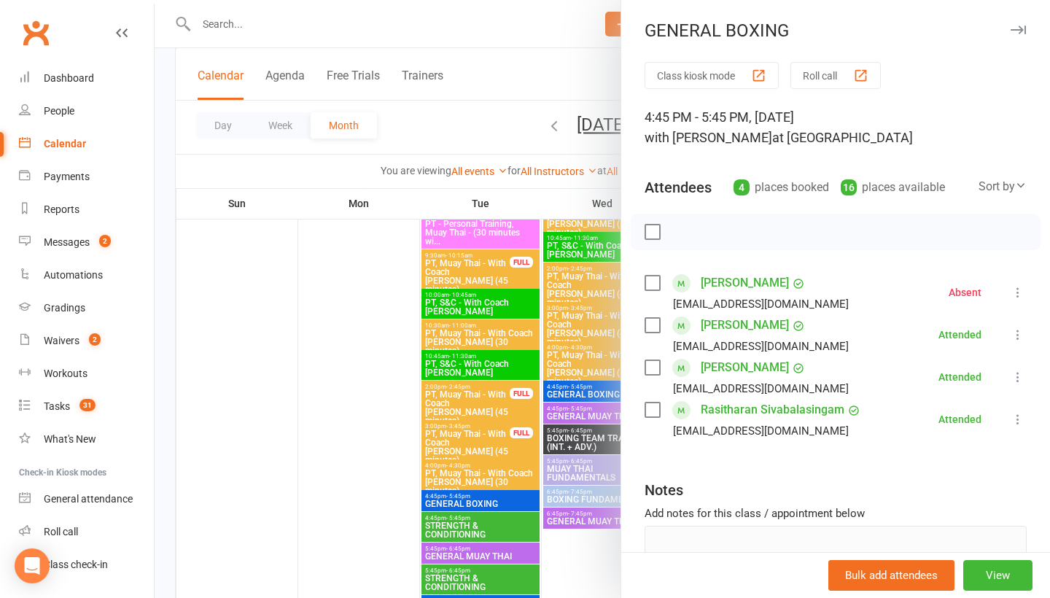
click at [1020, 28] on icon "button" at bounding box center [1018, 30] width 15 height 9
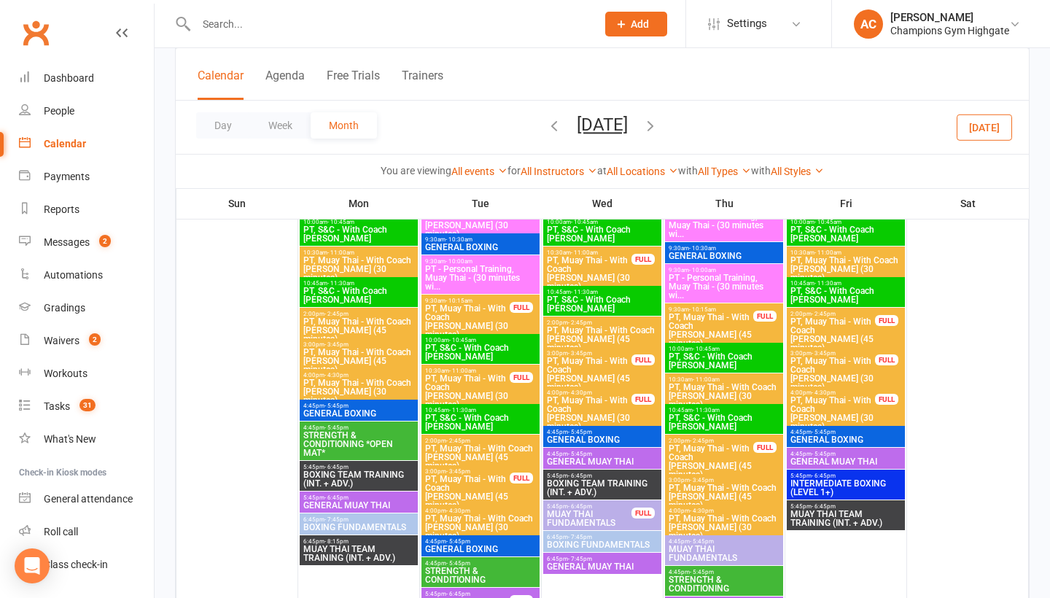
scroll to position [1091, 0]
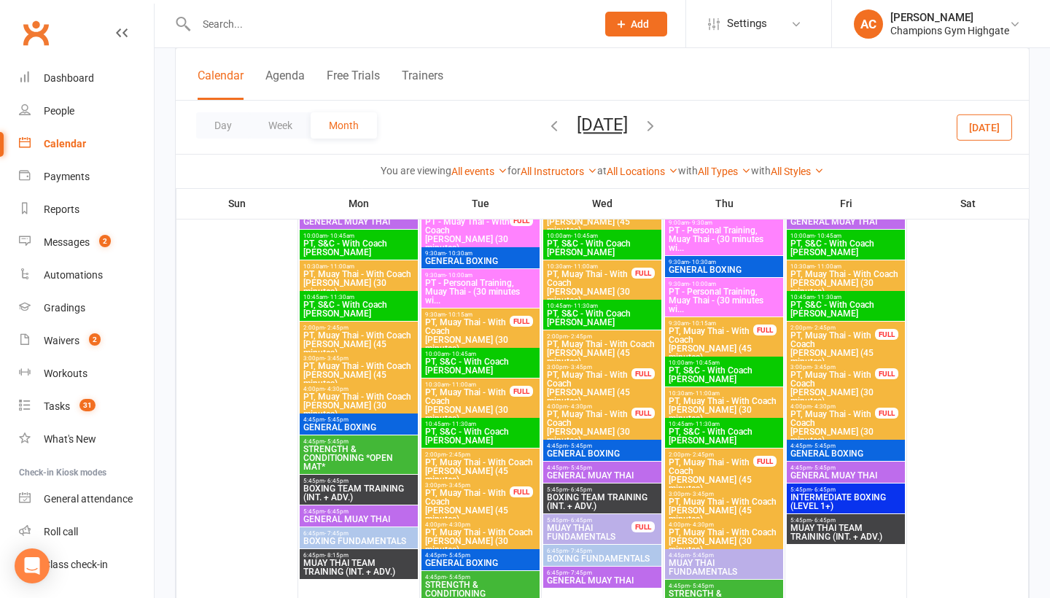
click at [364, 426] on span "GENERAL BOXING" at bounding box center [359, 427] width 112 height 9
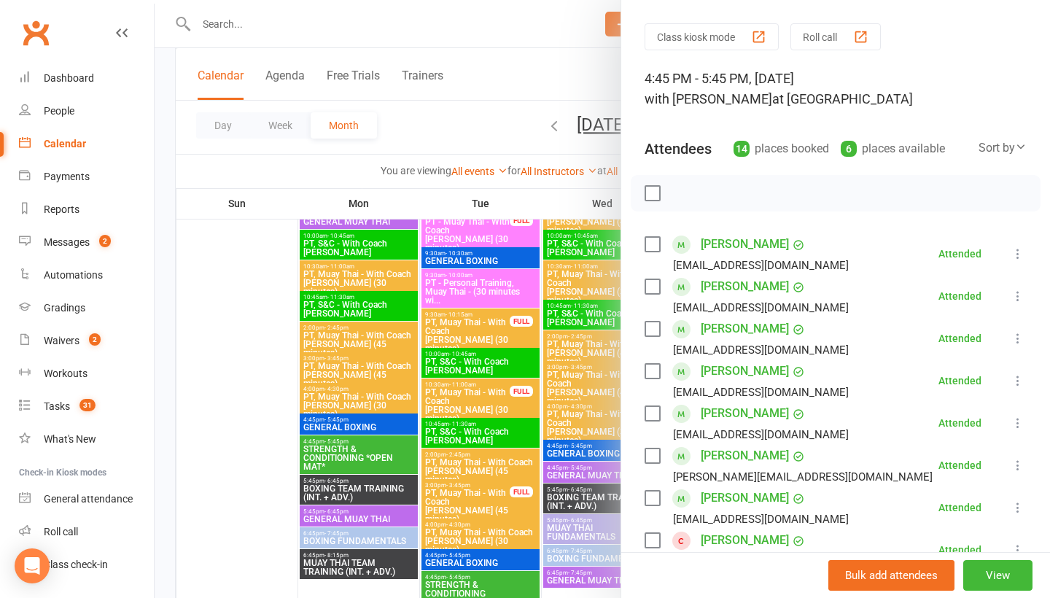
scroll to position [0, 0]
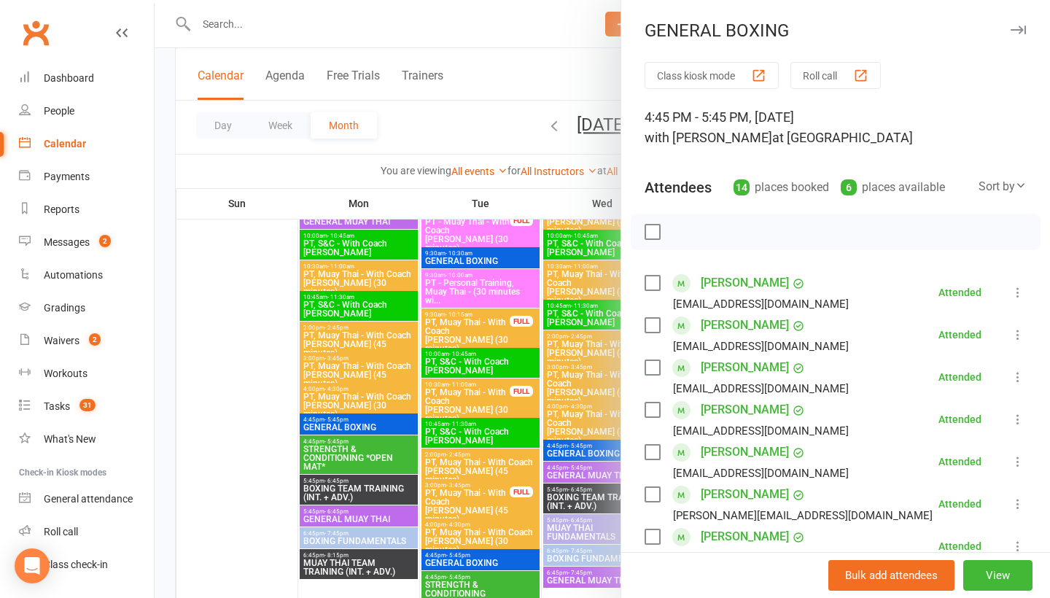
click at [1018, 31] on icon "button" at bounding box center [1018, 30] width 15 height 9
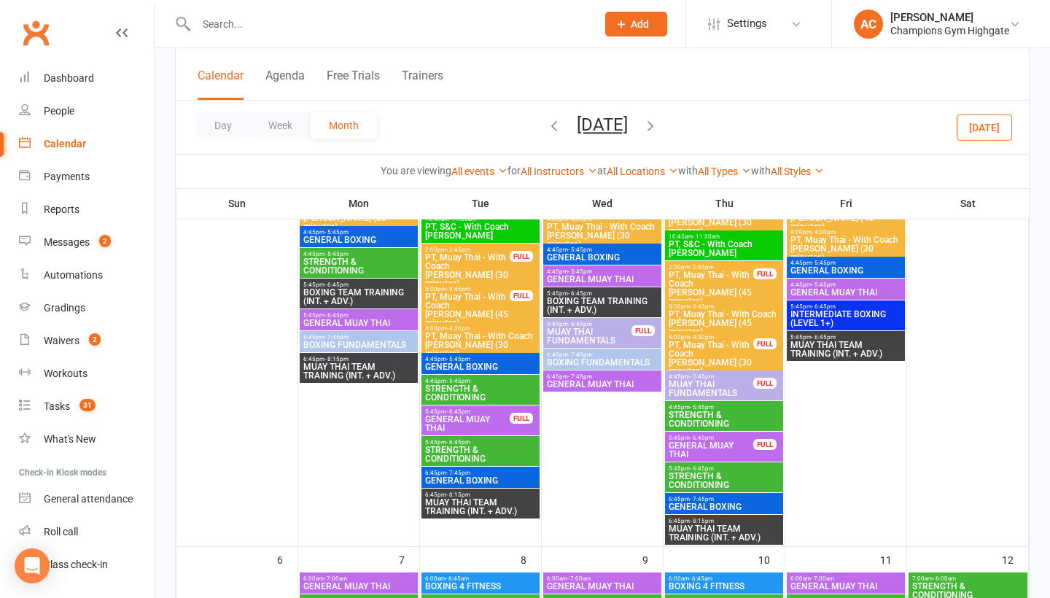
scroll to position [520, 0]
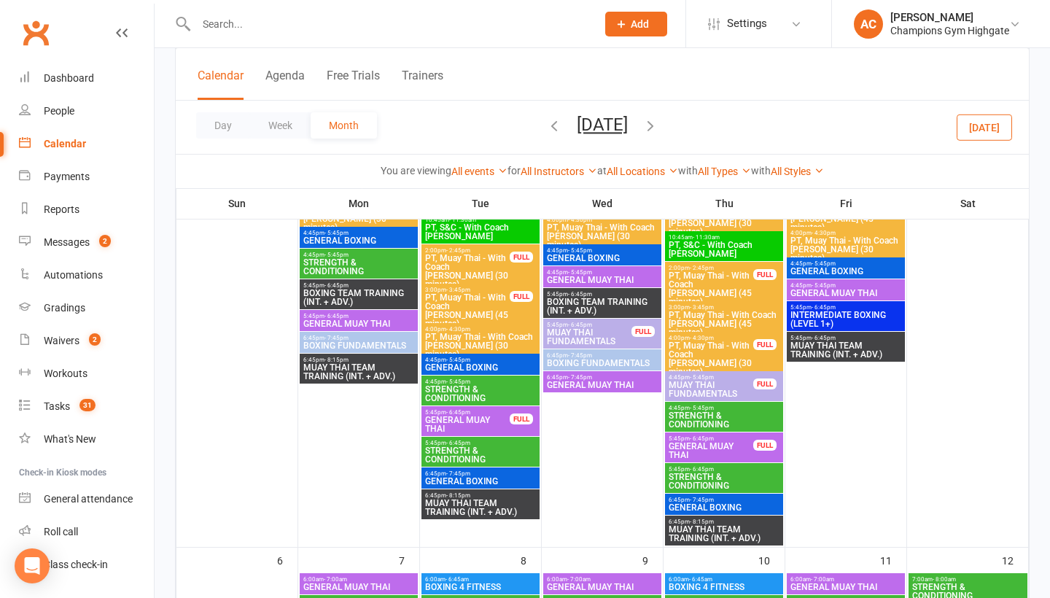
click at [357, 233] on div "4:45pm - 5:45pm GENERAL BOXING" at bounding box center [359, 237] width 118 height 21
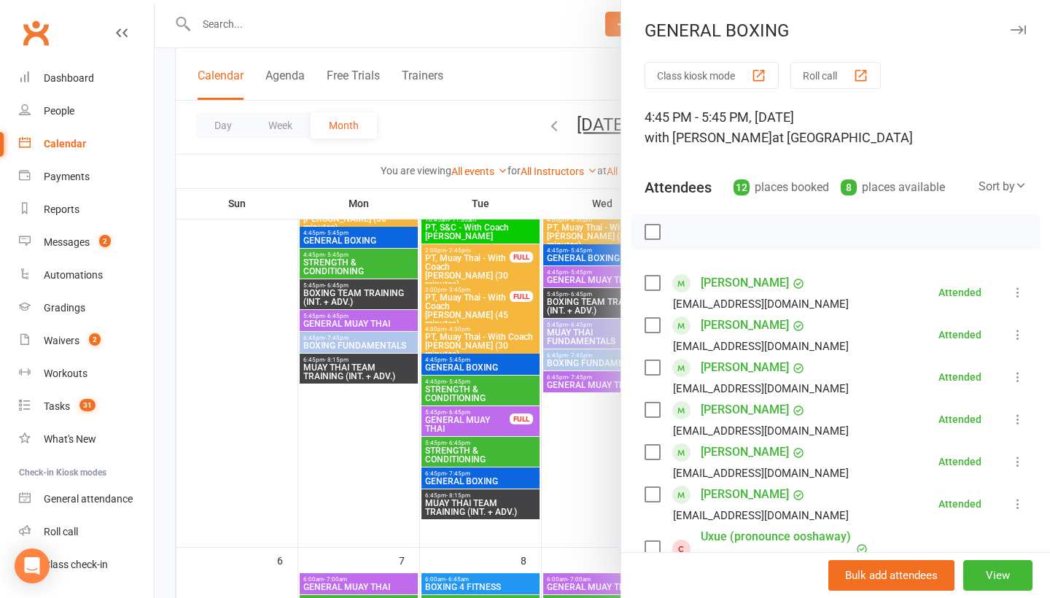
click at [1019, 28] on icon "button" at bounding box center [1018, 30] width 15 height 9
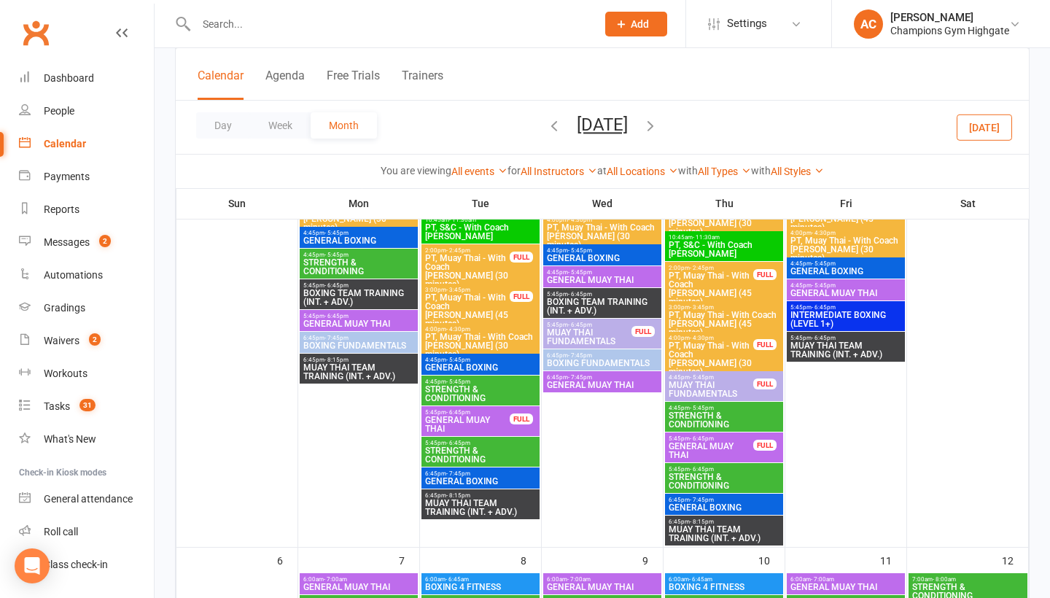
click at [389, 294] on span "BOXING TEAM TRAINING (INT. + ADV.)" at bounding box center [359, 298] width 112 height 18
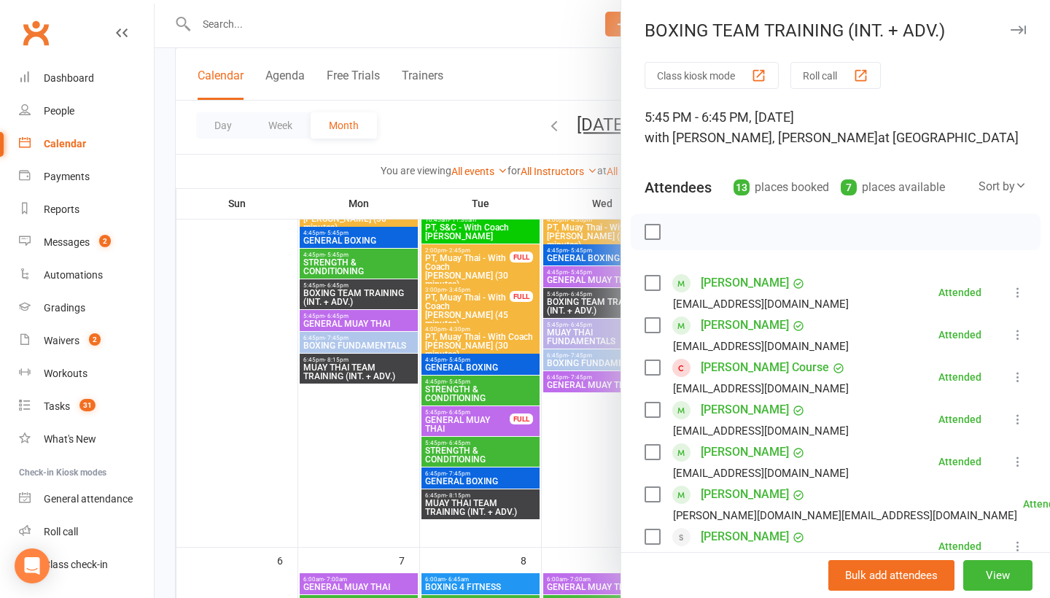
click at [1019, 25] on button "button" at bounding box center [1019, 30] width 18 height 18
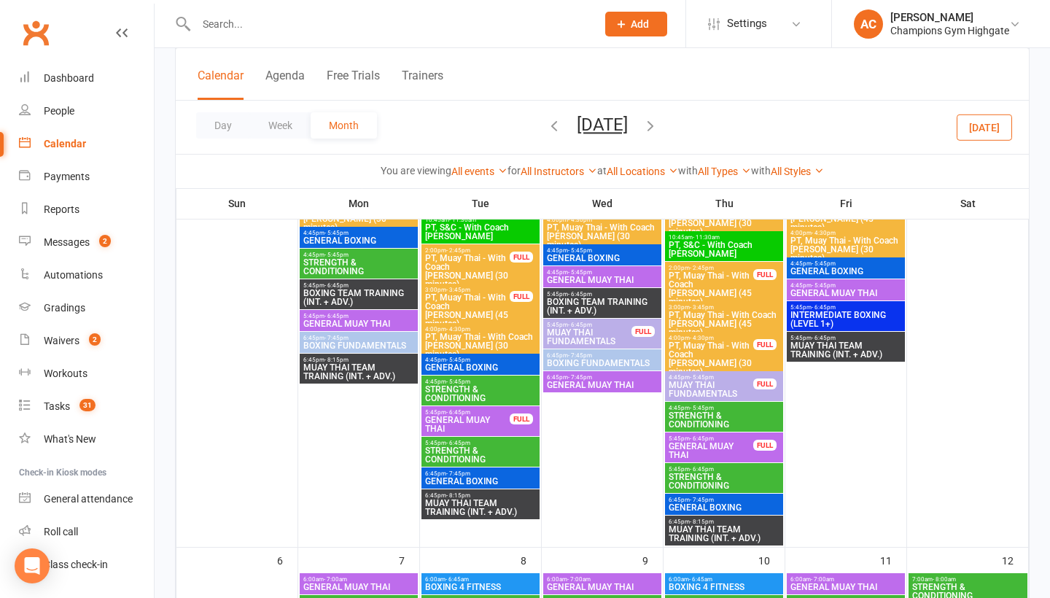
click at [398, 345] on span "BOXING FUNDAMENTALS" at bounding box center [359, 345] width 112 height 9
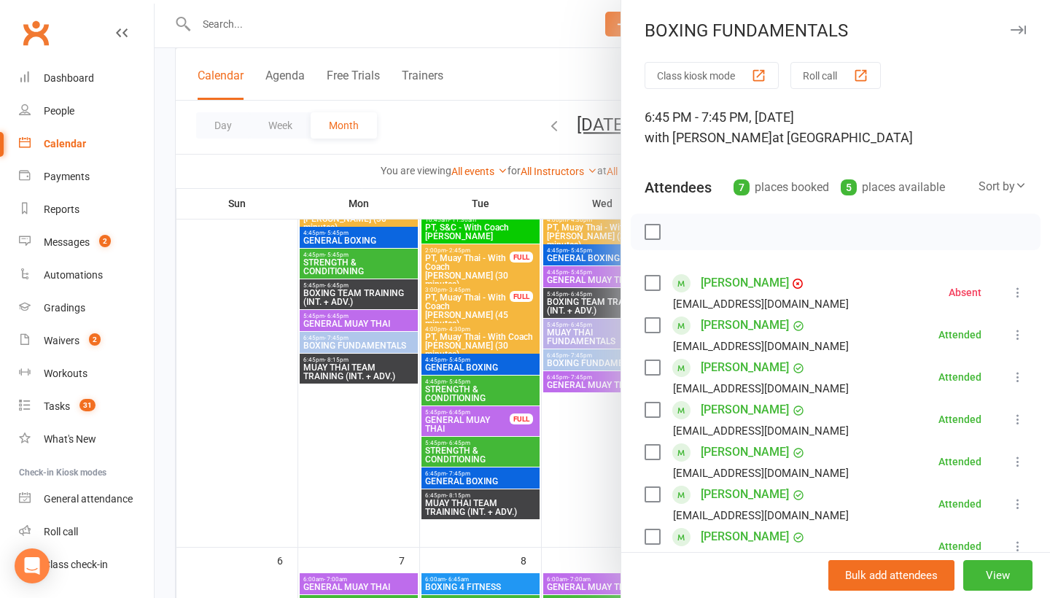
click at [1019, 31] on icon "button" at bounding box center [1018, 30] width 15 height 9
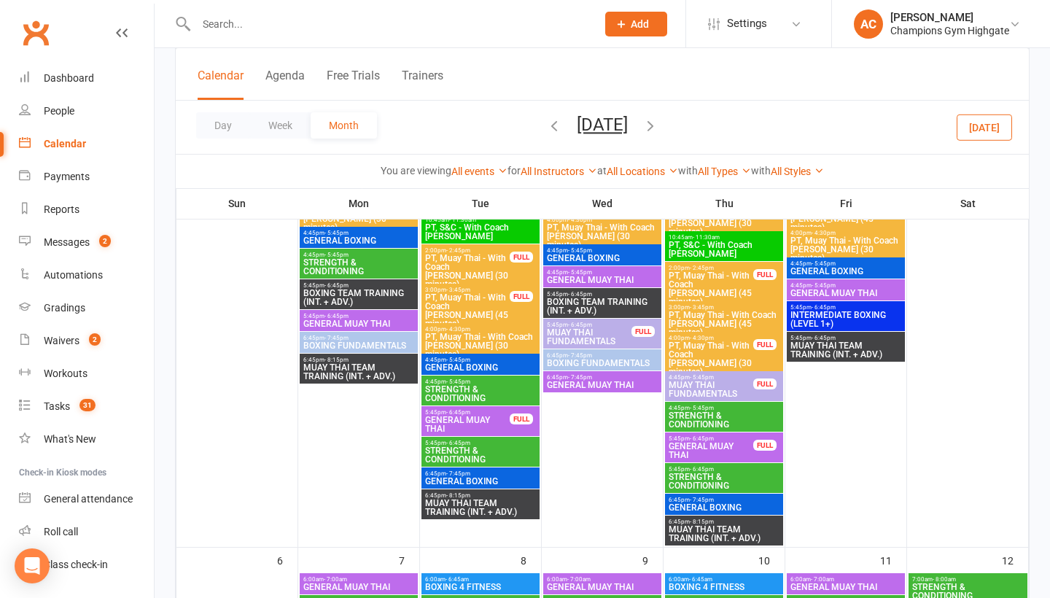
click at [480, 370] on span "GENERAL BOXING" at bounding box center [481, 367] width 112 height 9
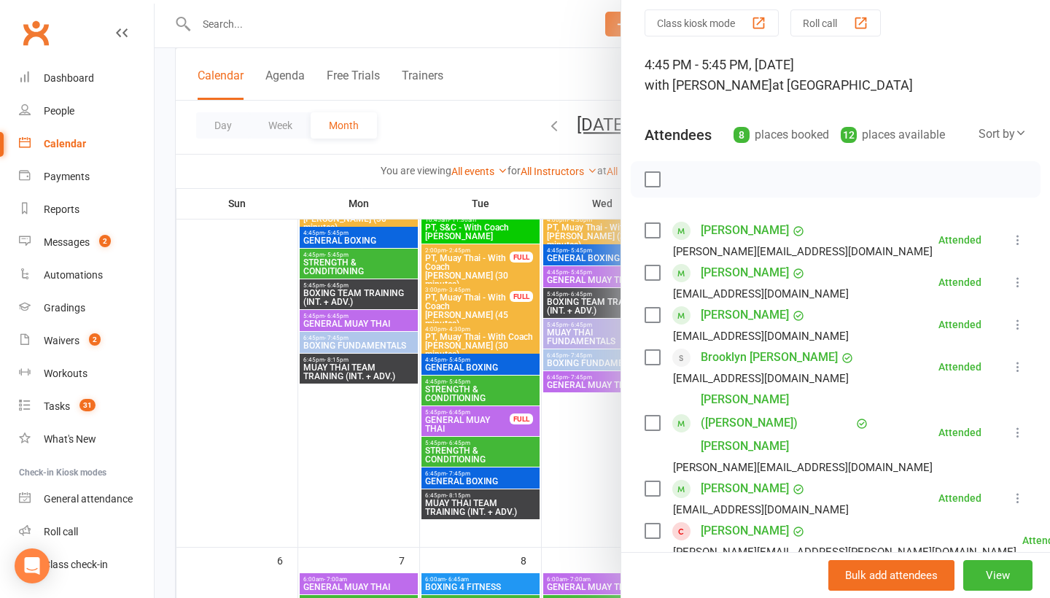
scroll to position [0, 0]
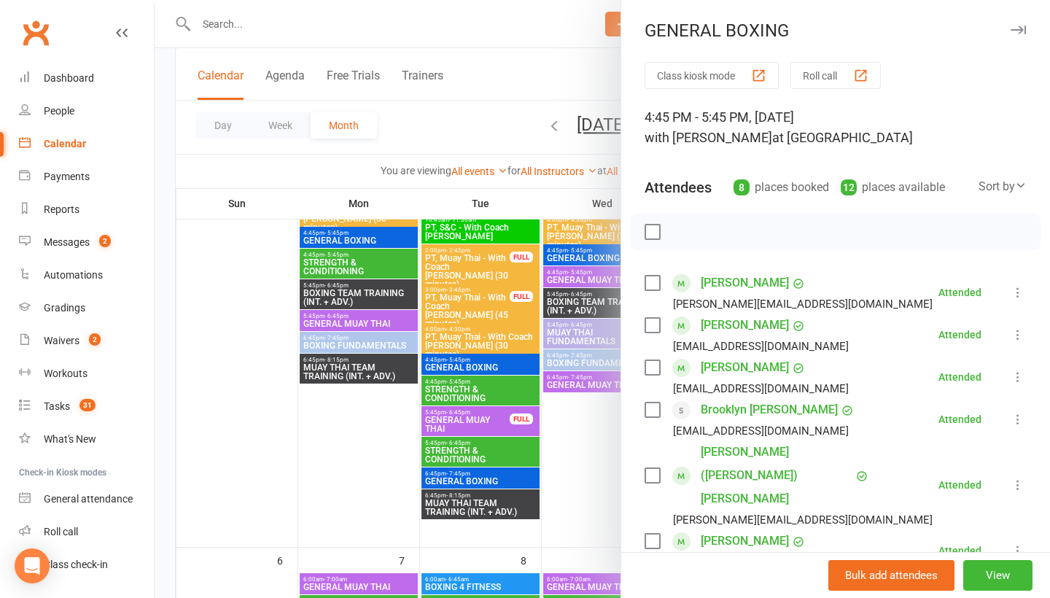
click at [1026, 28] on icon "button" at bounding box center [1018, 30] width 15 height 9
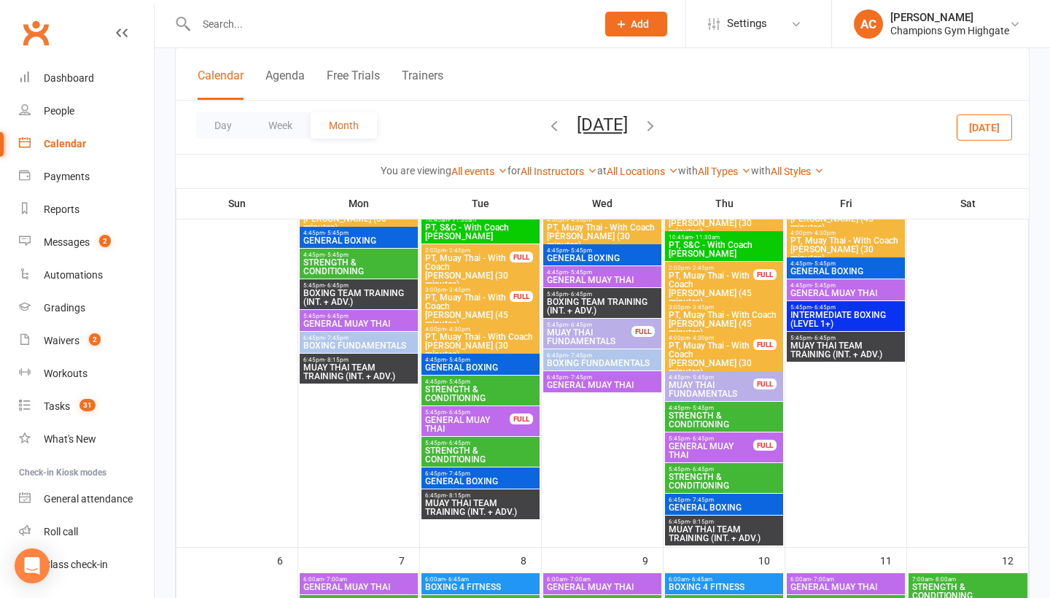
click at [444, 483] on span "GENERAL BOXING" at bounding box center [481, 481] width 112 height 9
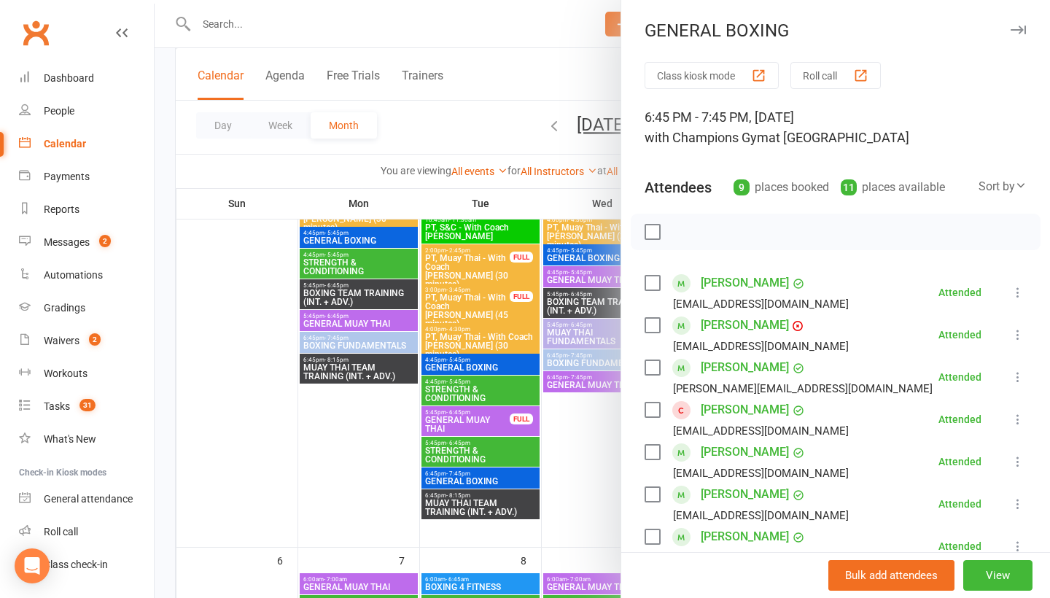
click at [1015, 15] on div "GENERAL BOXING Class kiosk mode Roll call 6:45 PM - 7:45 PM, Tuesday, July, 1, …" at bounding box center [836, 299] width 430 height 598
click at [1023, 38] on button "button" at bounding box center [1019, 30] width 18 height 18
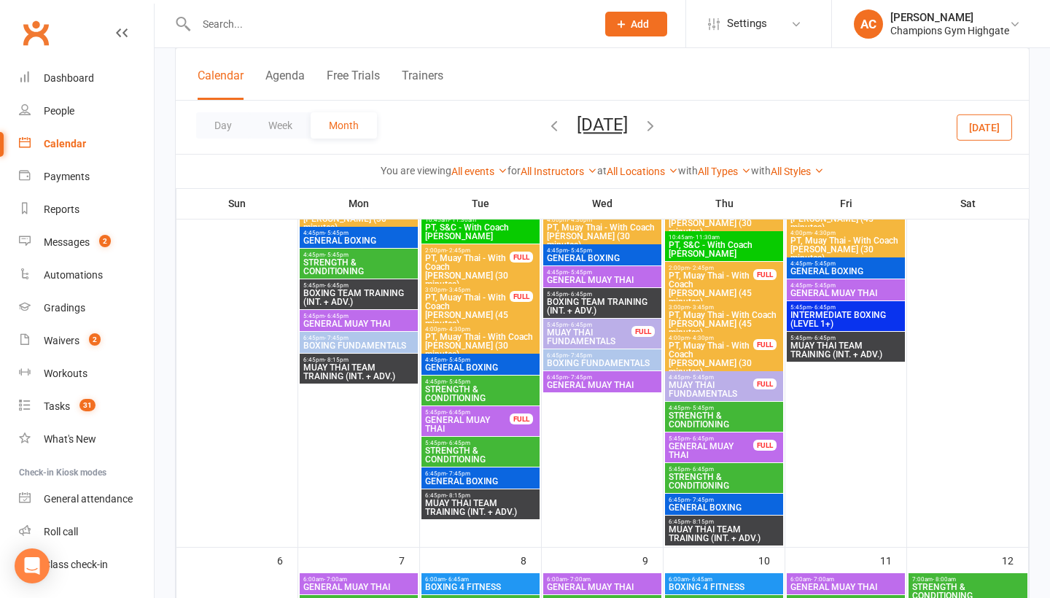
scroll to position [503, 0]
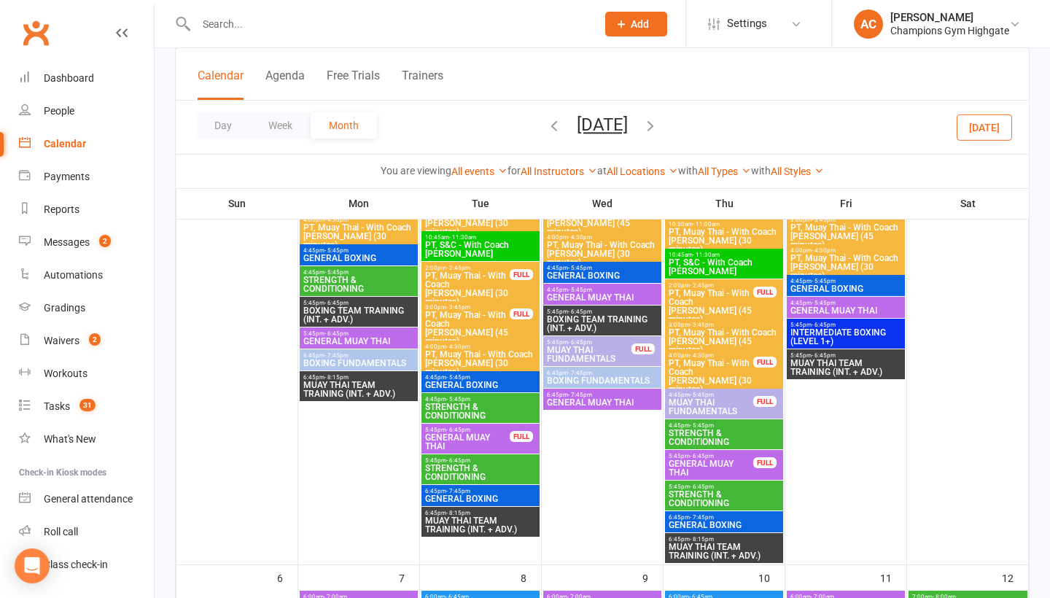
click at [619, 374] on span "6:45pm - 7:45pm" at bounding box center [602, 373] width 112 height 7
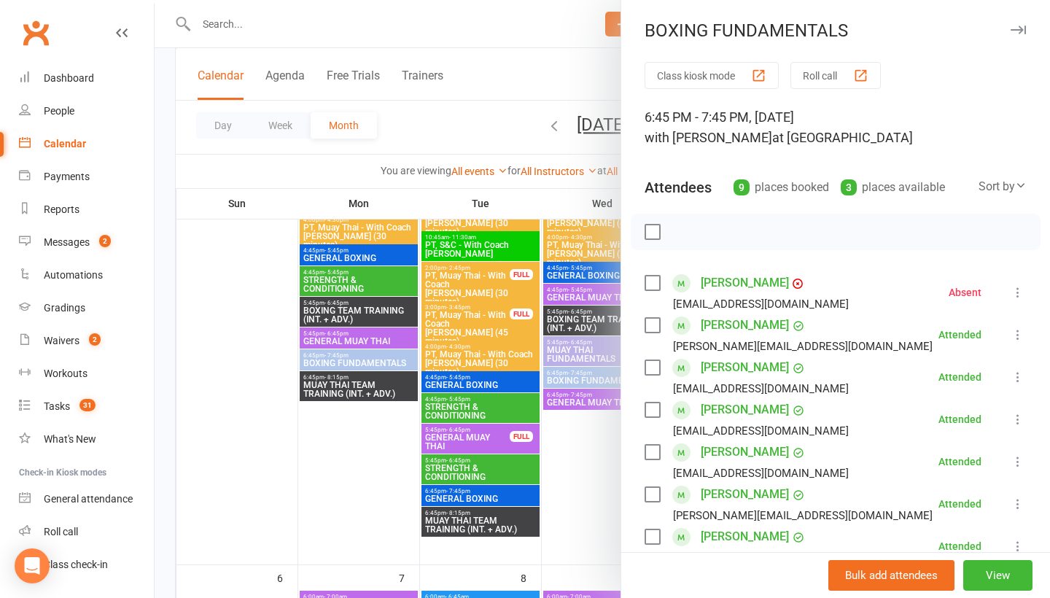
click at [1014, 39] on div "BOXING FUNDAMENTALS" at bounding box center [835, 30] width 429 height 20
click at [1022, 34] on icon "button" at bounding box center [1018, 30] width 15 height 9
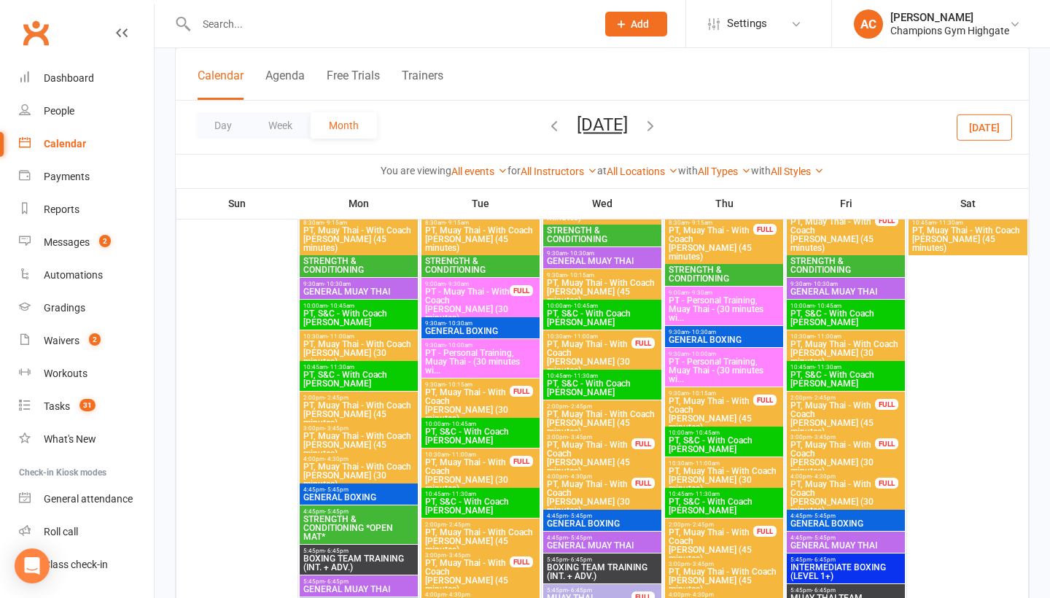
scroll to position [1022, 0]
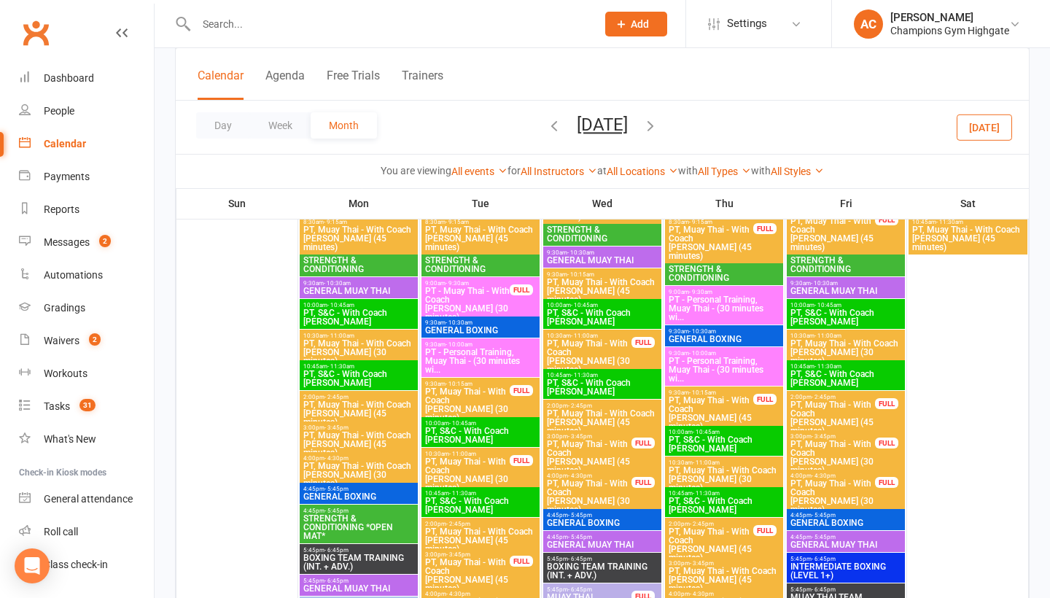
click at [371, 497] on span "GENERAL BOXING" at bounding box center [359, 496] width 112 height 9
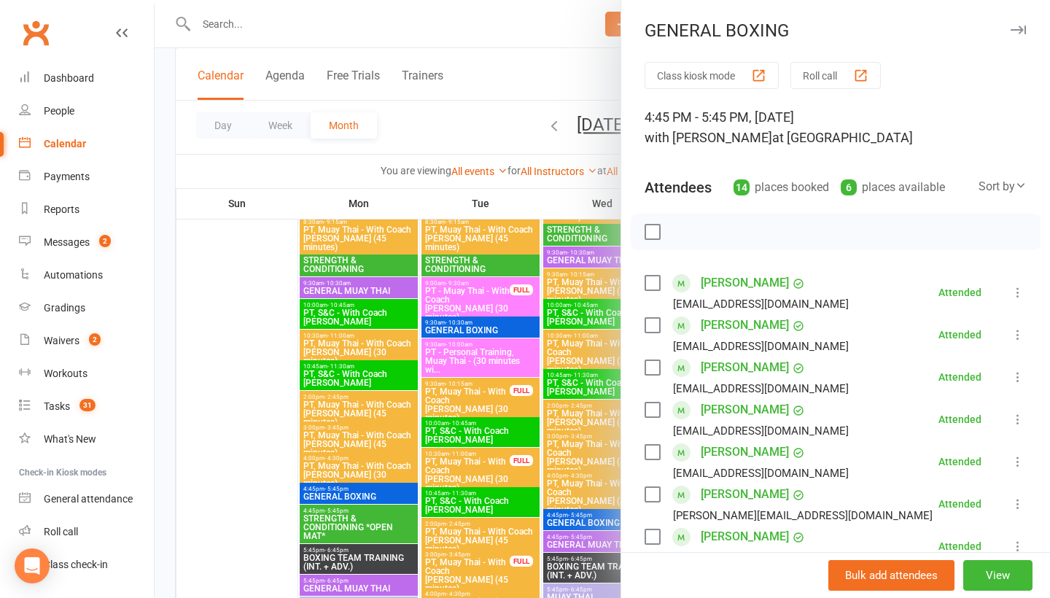
click at [1009, 29] on div "GENERAL BOXING" at bounding box center [835, 30] width 429 height 20
click at [1021, 31] on icon "button" at bounding box center [1018, 30] width 15 height 9
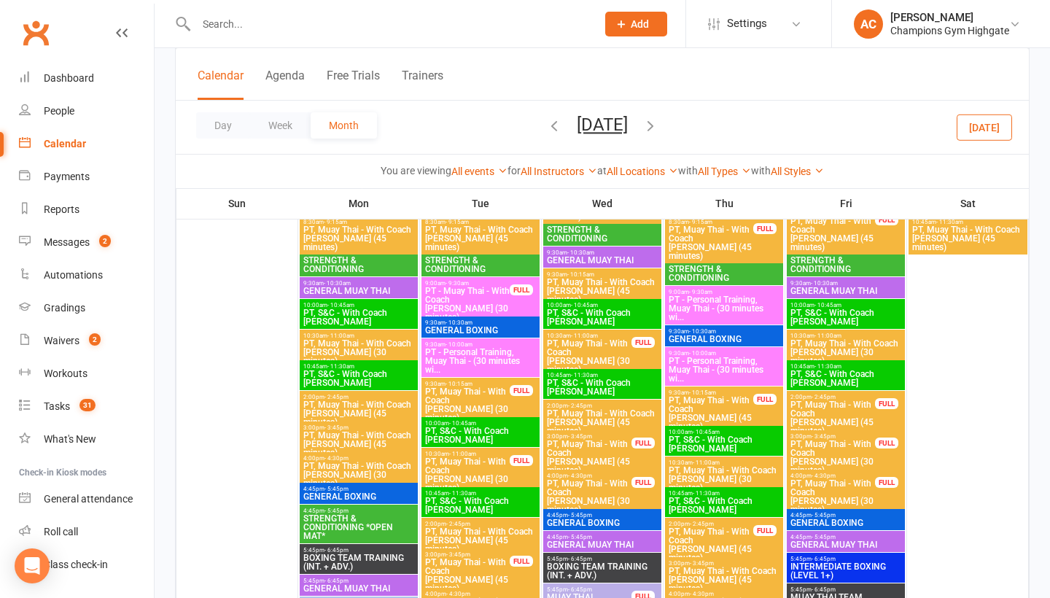
click at [612, 527] on span "GENERAL BOXING" at bounding box center [602, 523] width 112 height 9
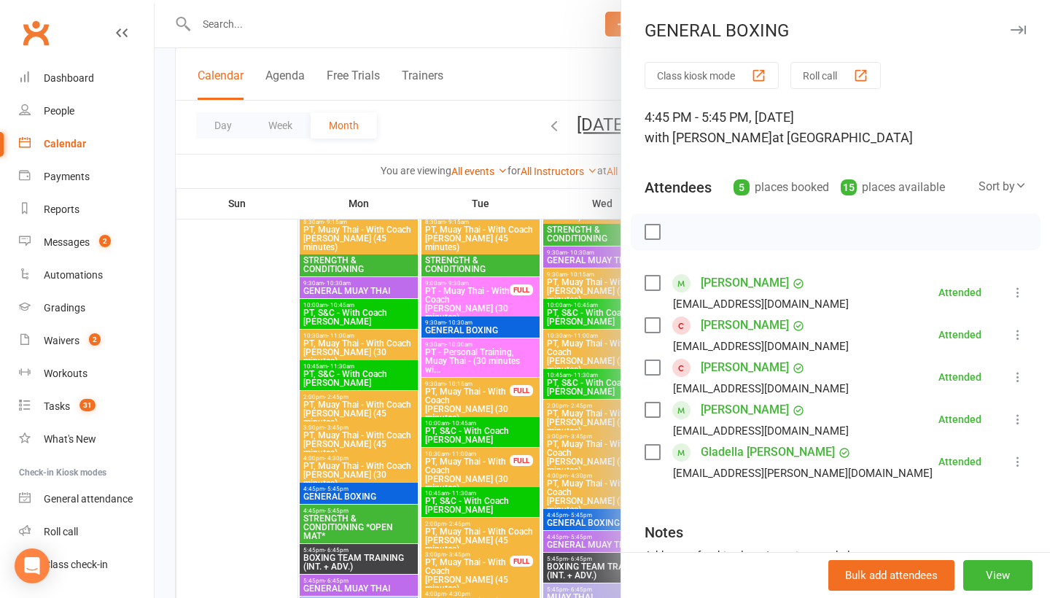
click at [1032, 26] on div "GENERAL BOXING" at bounding box center [835, 30] width 429 height 20
click at [1025, 28] on icon "button" at bounding box center [1018, 30] width 15 height 9
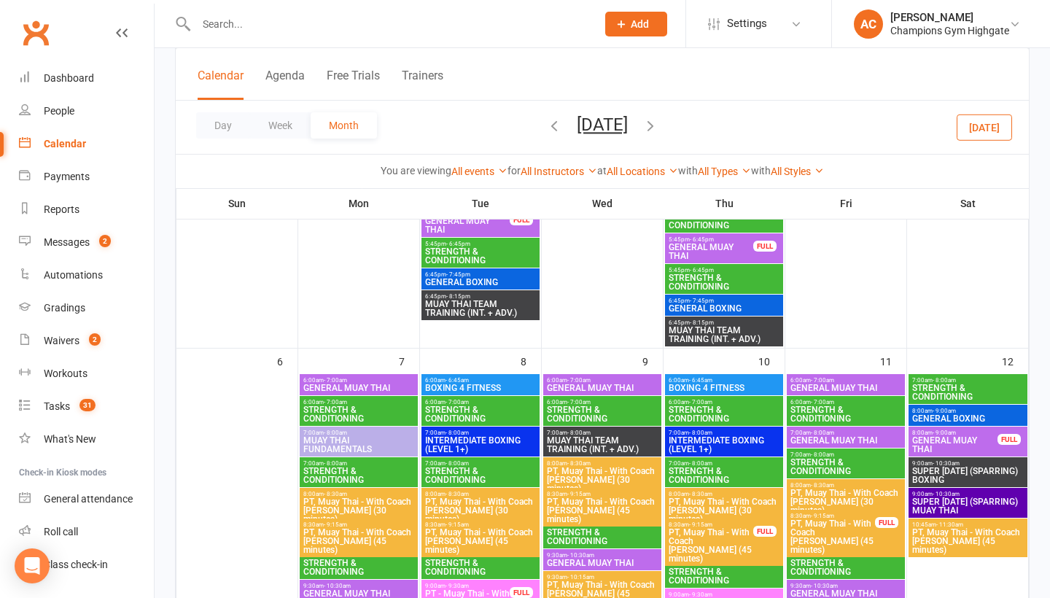
scroll to position [547, 0]
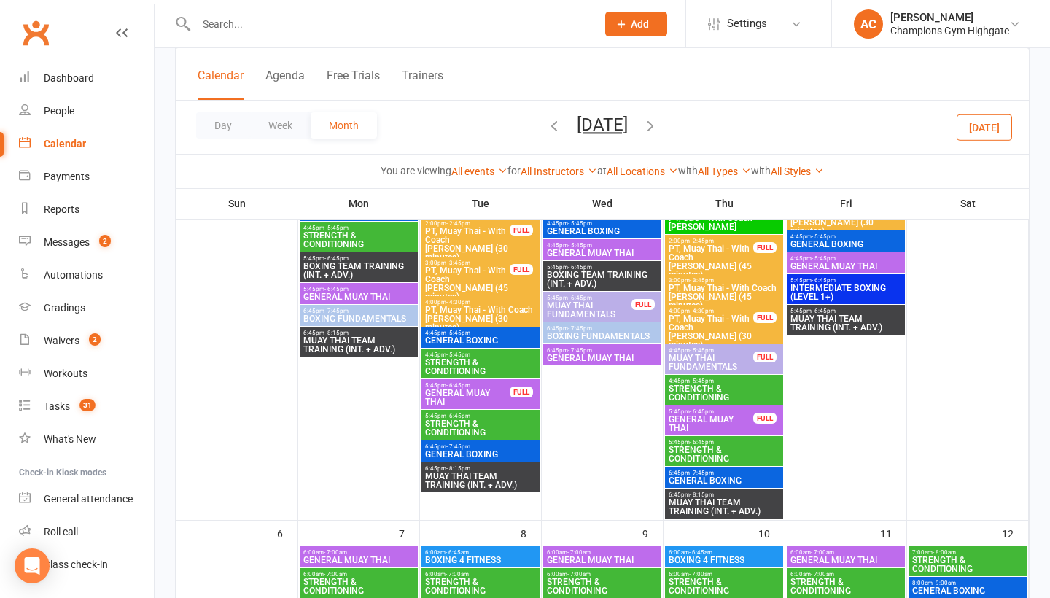
click at [468, 450] on span "- 7:45pm" at bounding box center [458, 446] width 24 height 7
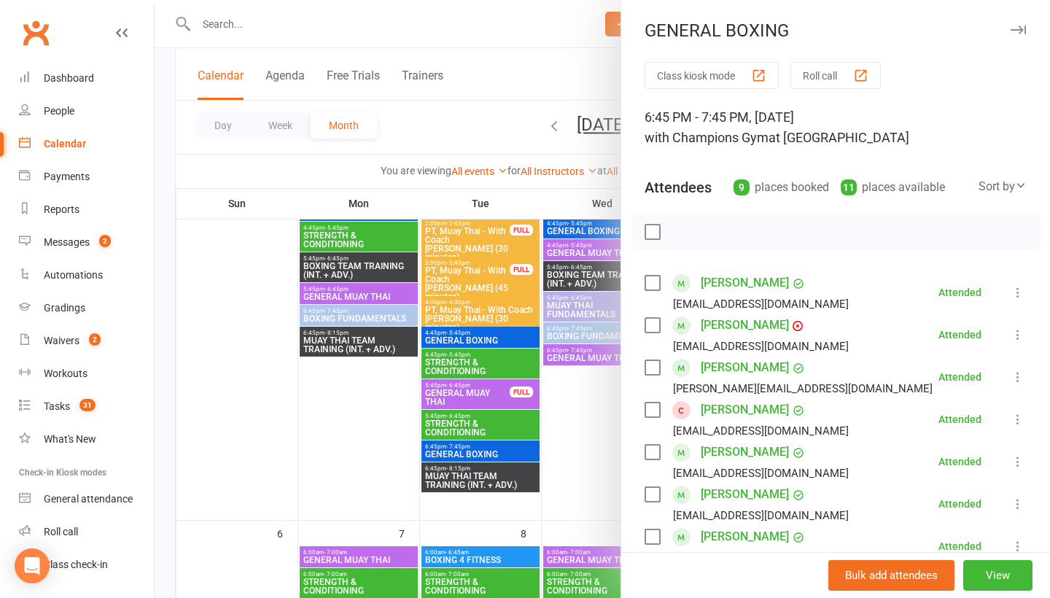
click at [1015, 29] on icon "button" at bounding box center [1018, 30] width 15 height 9
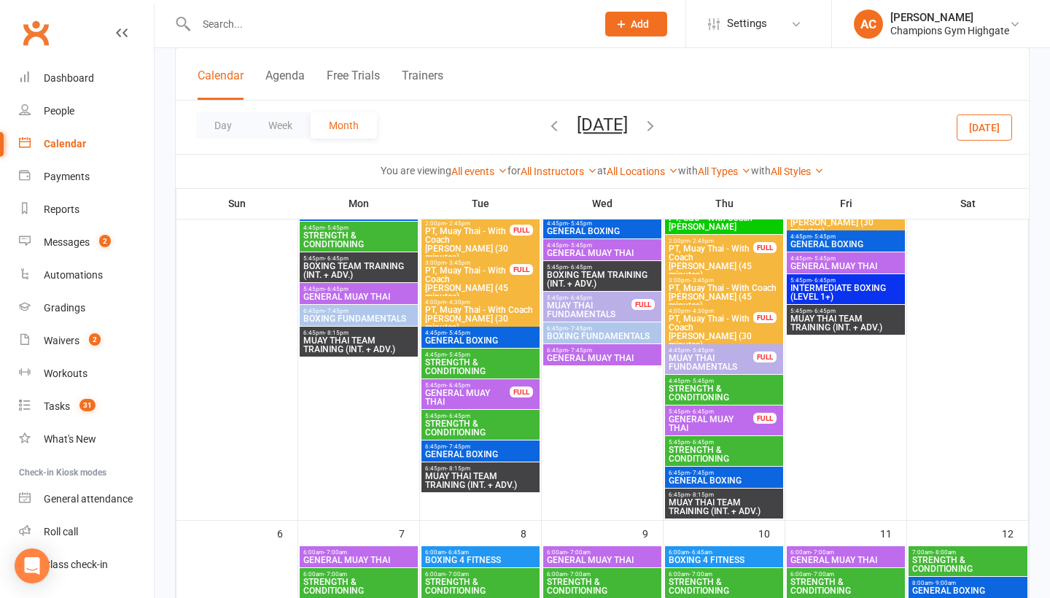
click at [807, 293] on span "INTERMEDIATE BOXING (LEVEL 1+)" at bounding box center [846, 293] width 112 height 18
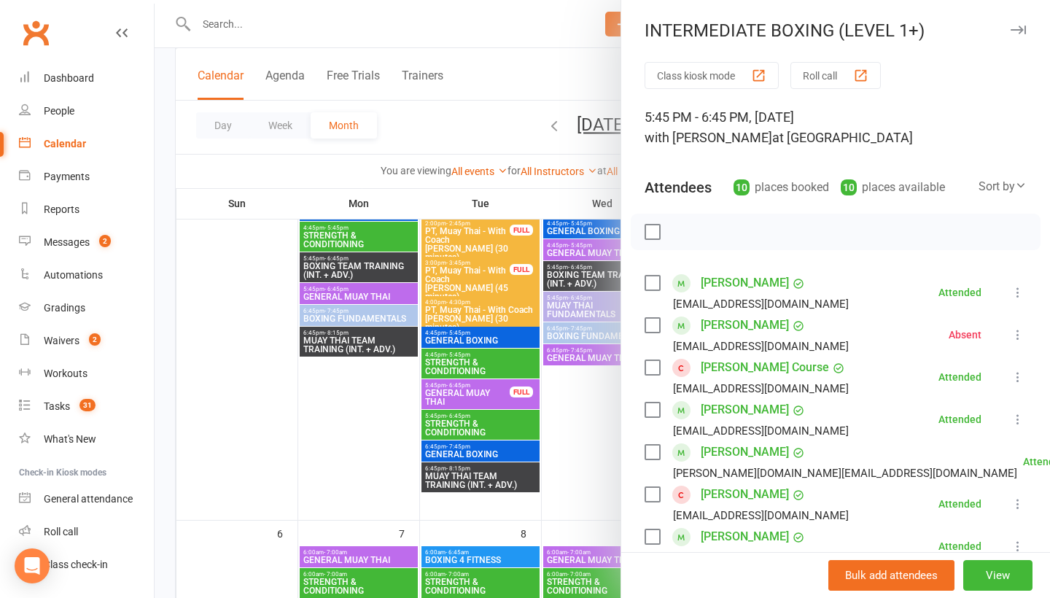
click at [1018, 26] on icon "button" at bounding box center [1018, 30] width 15 height 9
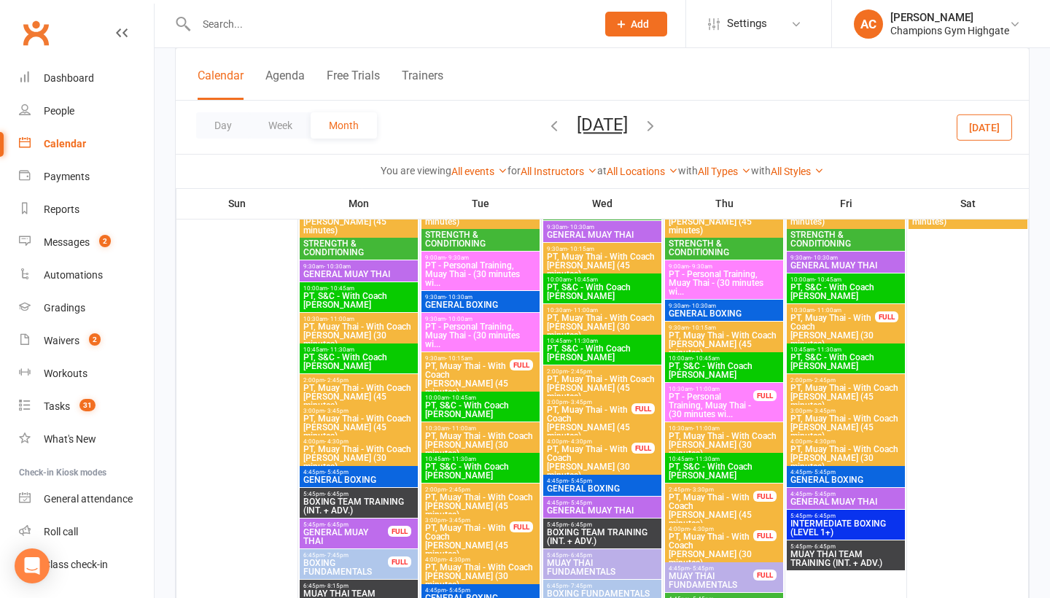
scroll to position [2545, 0]
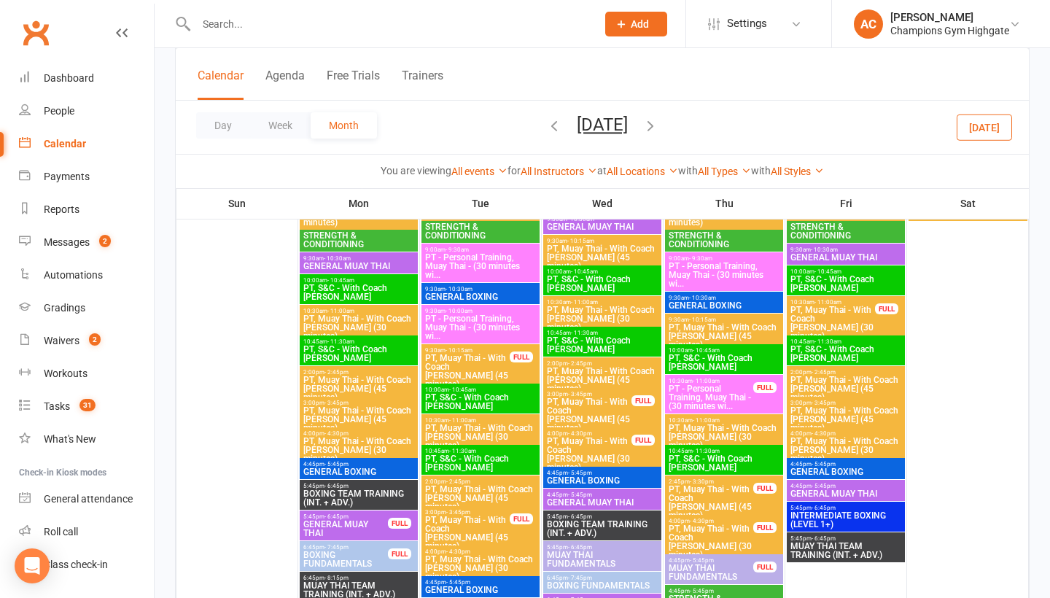
click at [391, 476] on span "GENERAL BOXING" at bounding box center [359, 472] width 112 height 9
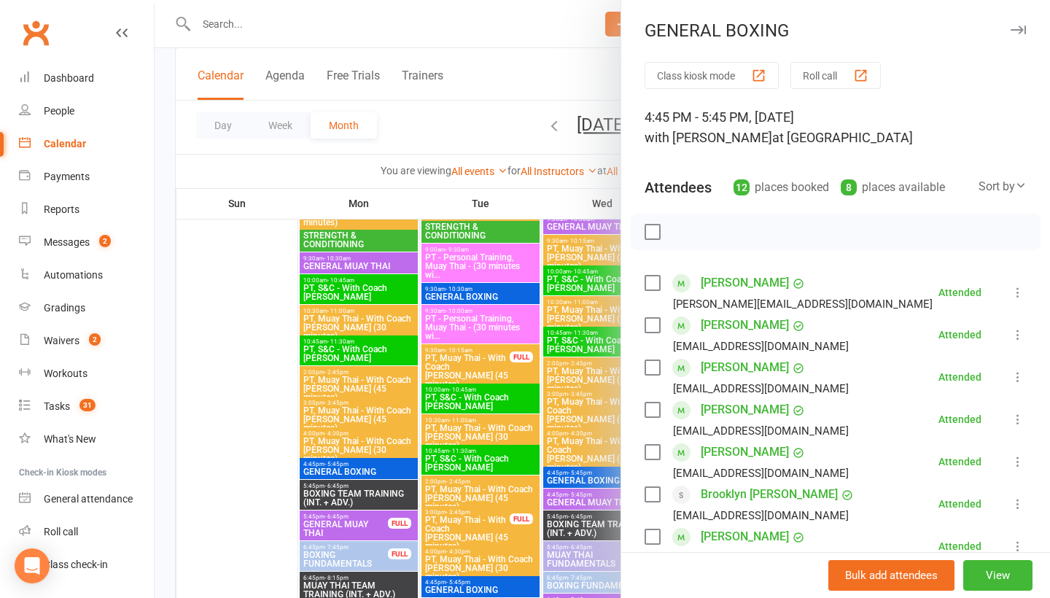
click at [1028, 23] on div "GENERAL BOXING" at bounding box center [835, 30] width 429 height 20
click at [1020, 36] on button "button" at bounding box center [1019, 30] width 18 height 18
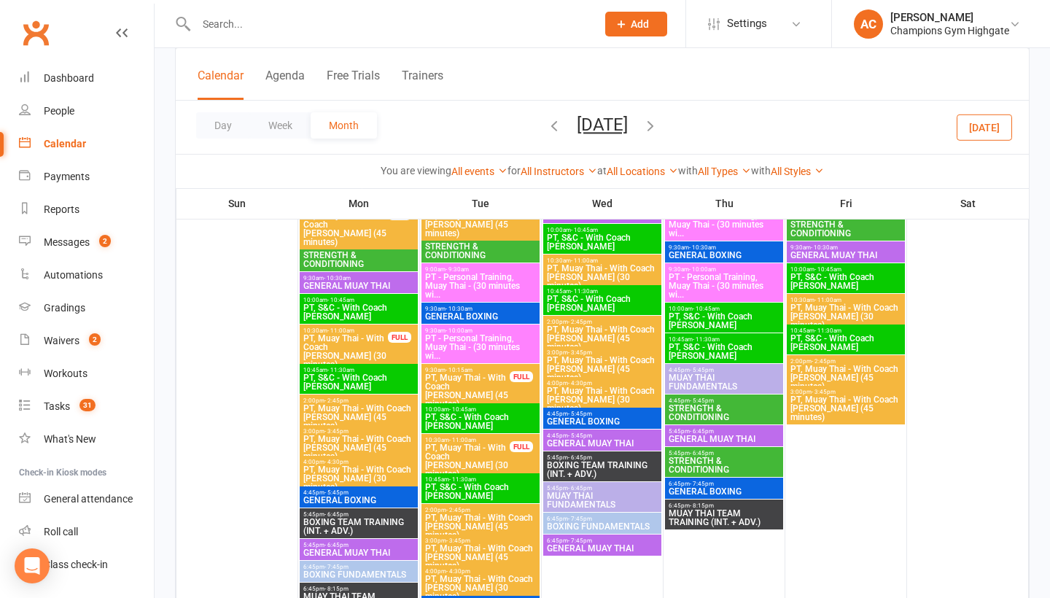
scroll to position [4026, 0]
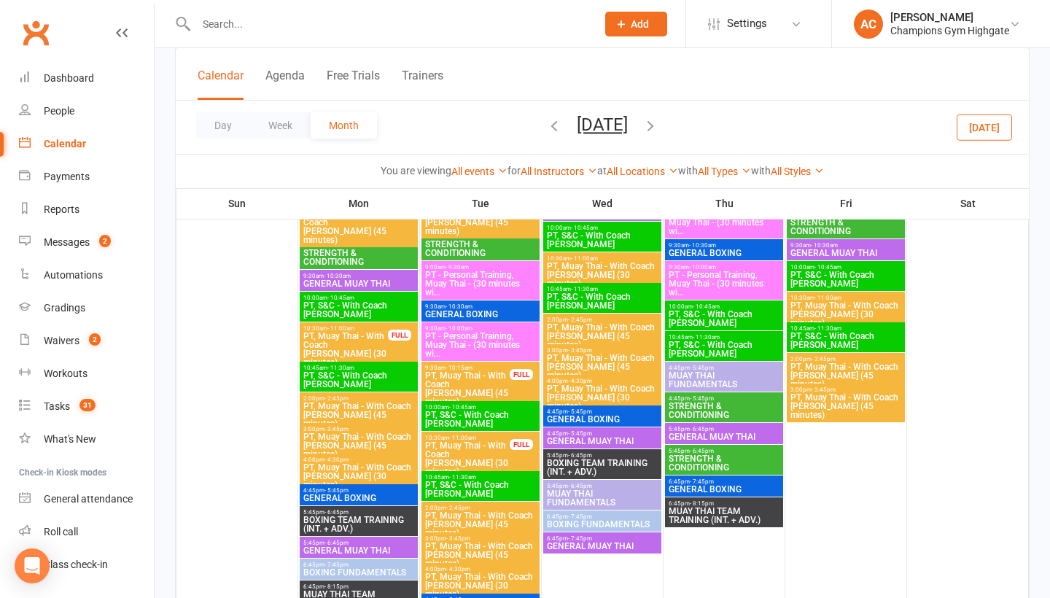
click at [341, 492] on span "- 5:45pm" at bounding box center [337, 490] width 24 height 7
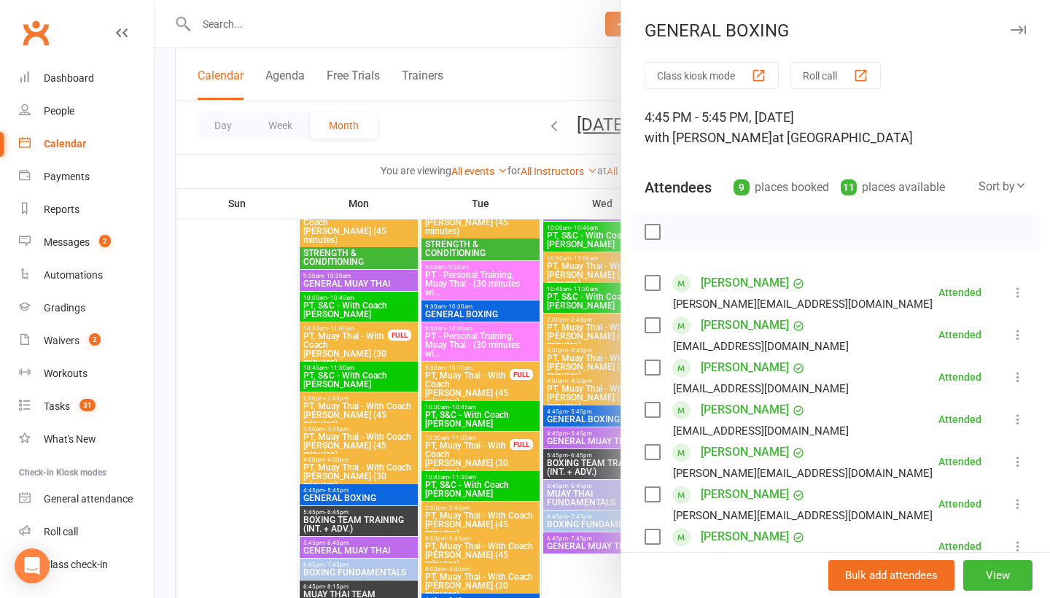
click at [1032, 27] on div "GENERAL BOXING" at bounding box center [835, 30] width 429 height 20
click at [1020, 30] on icon "button" at bounding box center [1018, 30] width 15 height 9
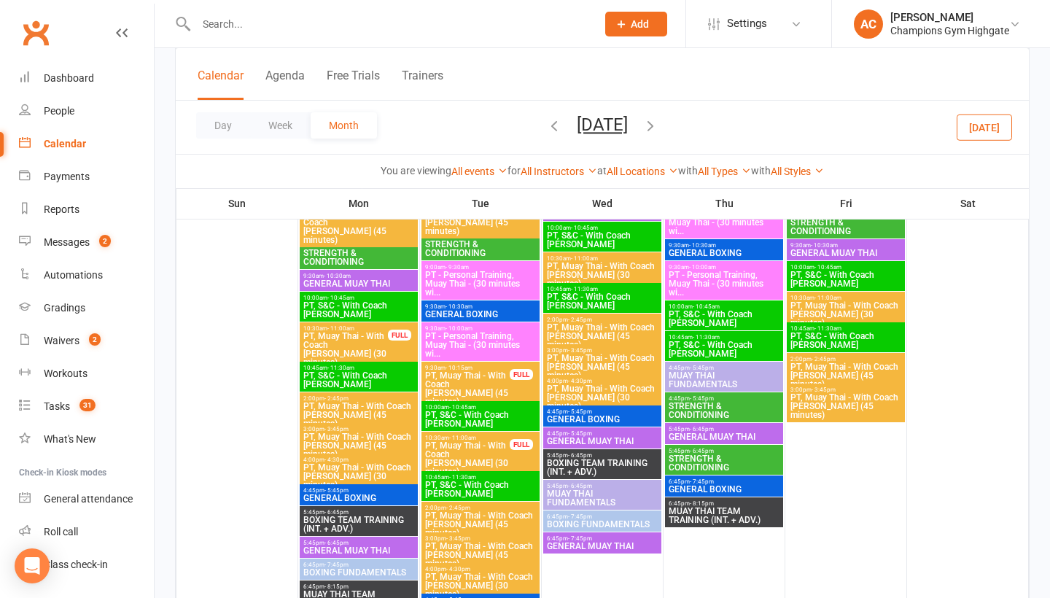
click at [355, 568] on span "6:45pm - 7:45pm" at bounding box center [359, 565] width 112 height 7
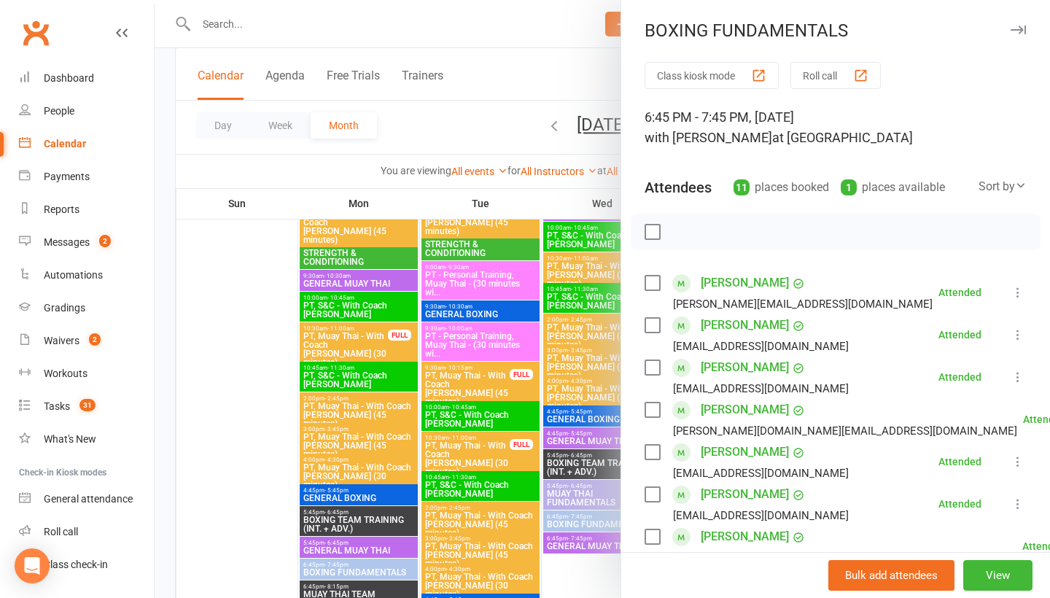
click at [213, 424] on div at bounding box center [603, 299] width 896 height 598
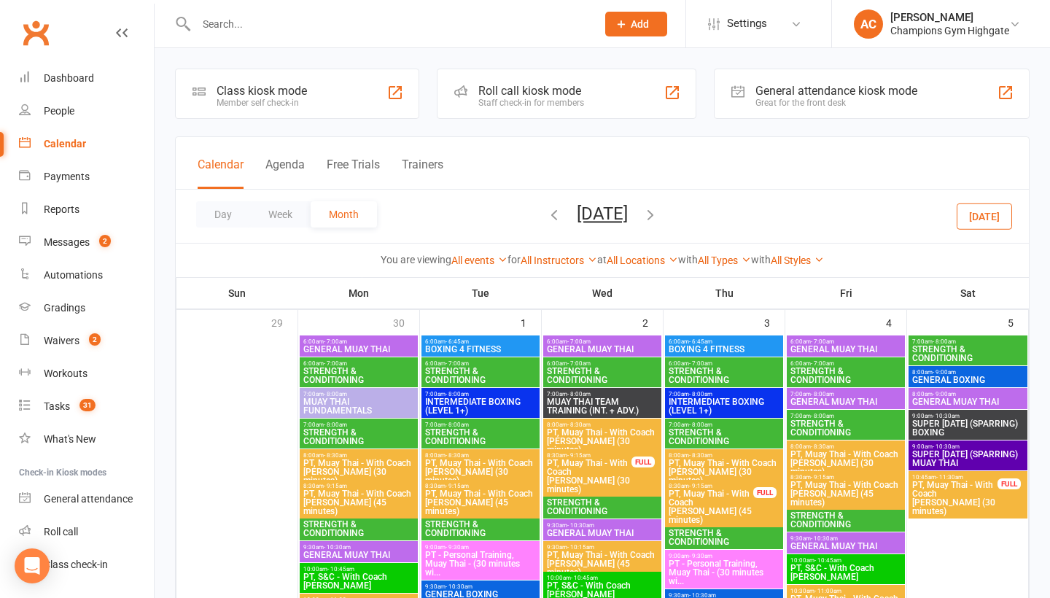
scroll to position [0, 0]
click at [659, 222] on icon "button" at bounding box center [651, 214] width 16 height 16
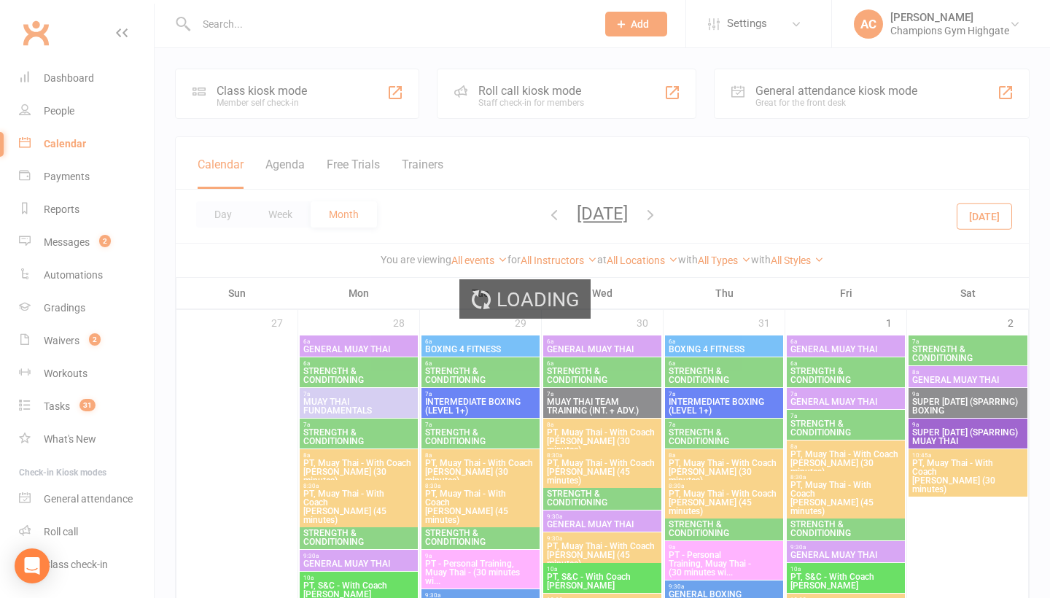
click at [672, 224] on div "Loading" at bounding box center [525, 299] width 1050 height 598
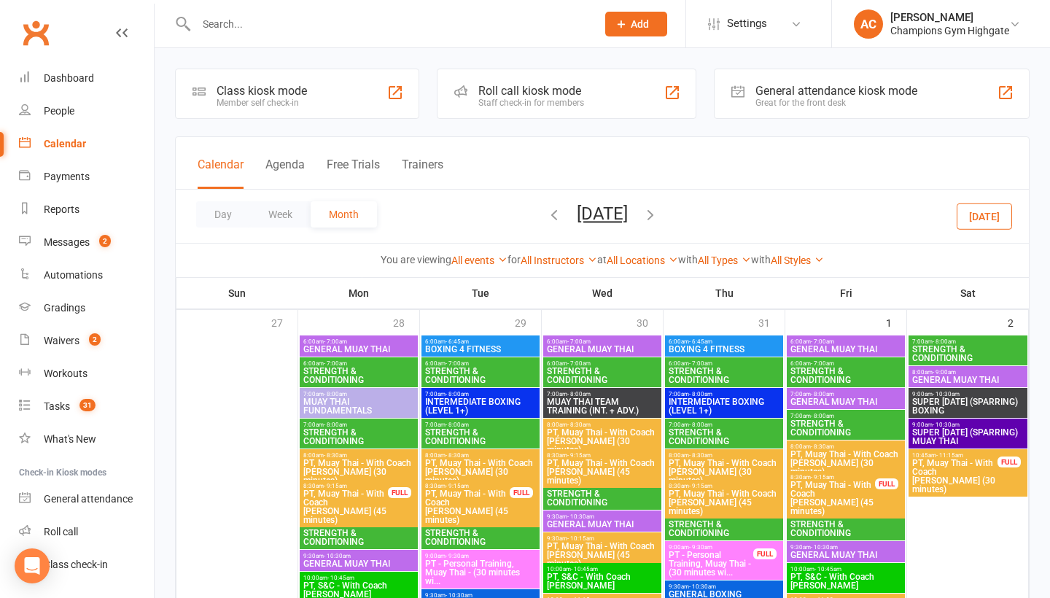
click at [659, 220] on icon "button" at bounding box center [651, 214] width 16 height 16
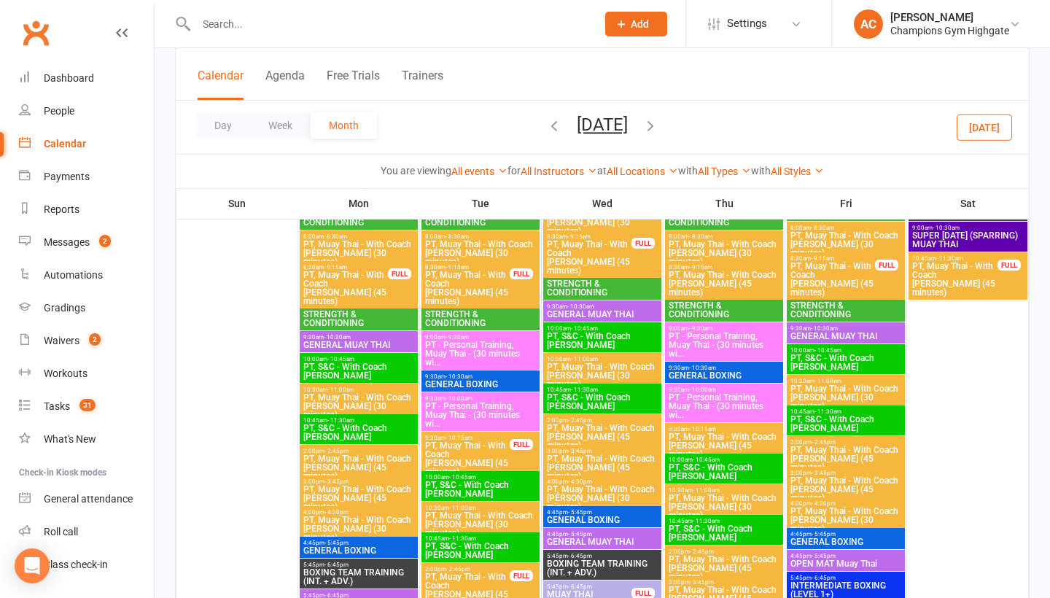
scroll to position [1670, 0]
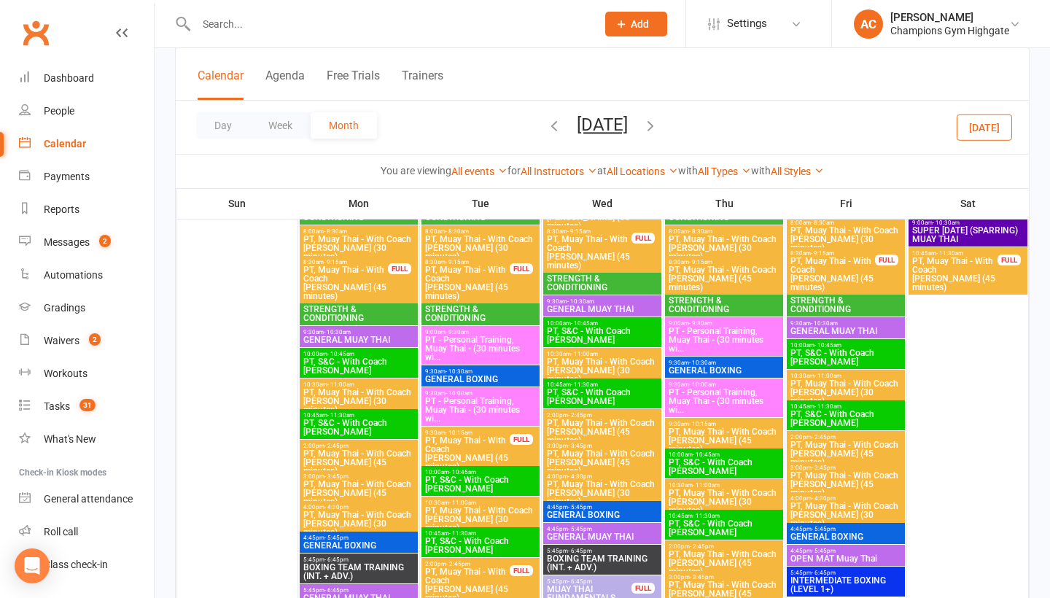
click at [346, 541] on span "4:45pm - 5:45pm" at bounding box center [359, 538] width 112 height 7
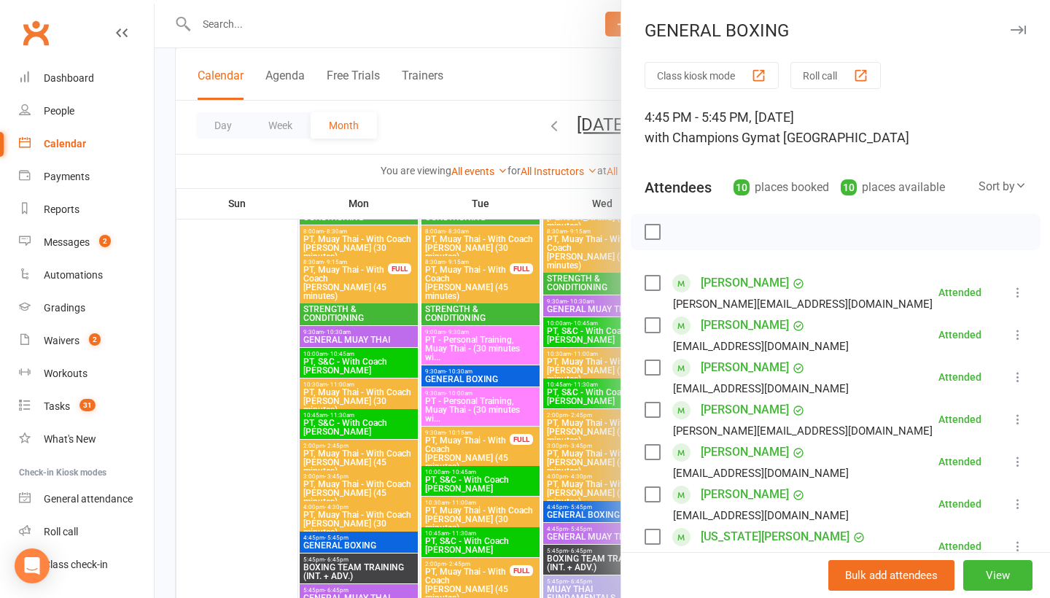
click at [1017, 23] on button "button" at bounding box center [1019, 30] width 18 height 18
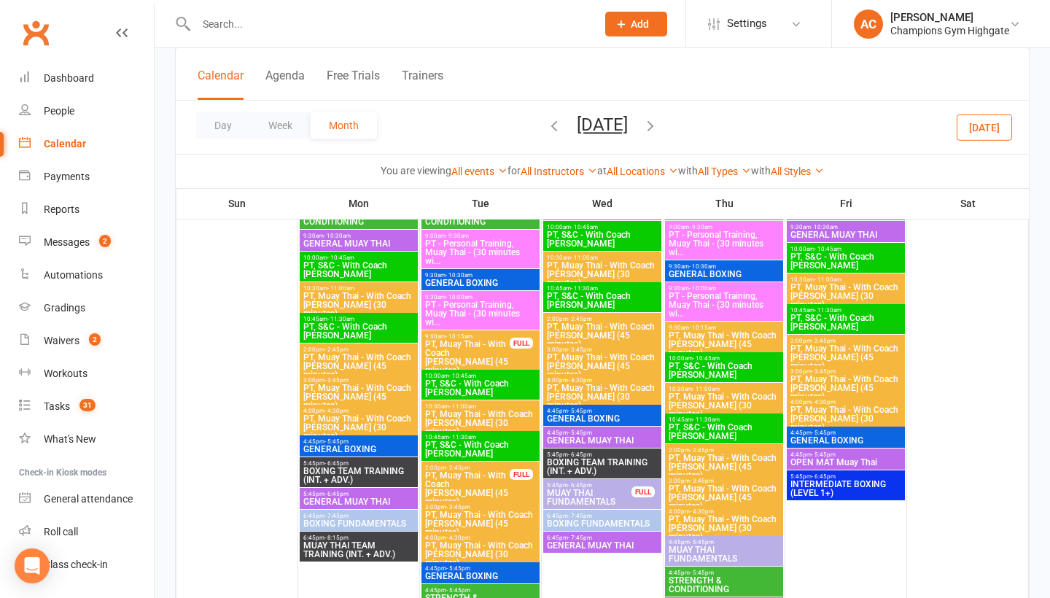
scroll to position [1792, 0]
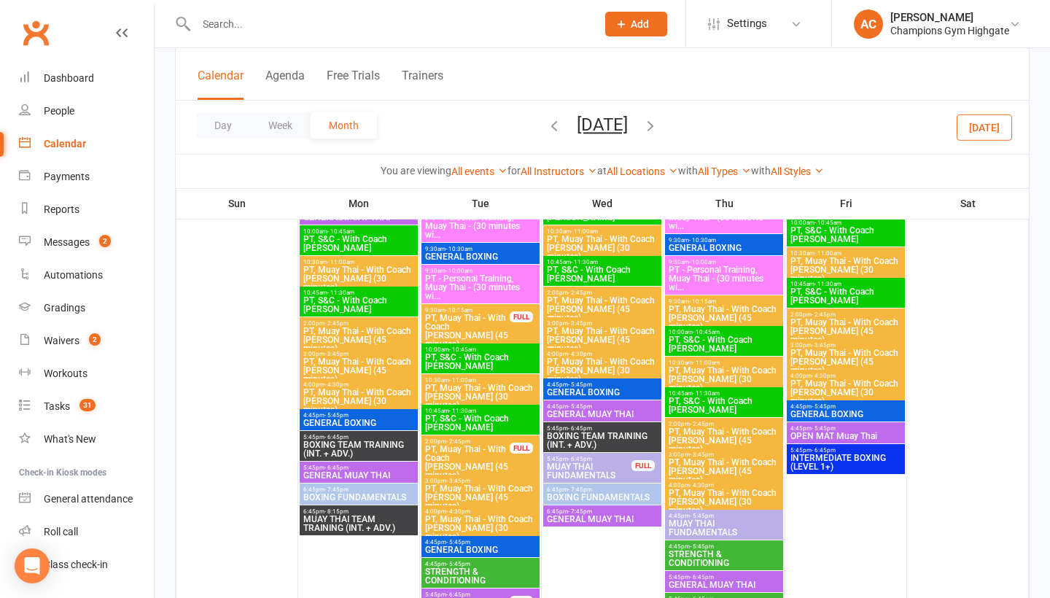
click at [400, 452] on span "BOXING TEAM TRAINING (INT. + ADV.)" at bounding box center [359, 450] width 112 height 18
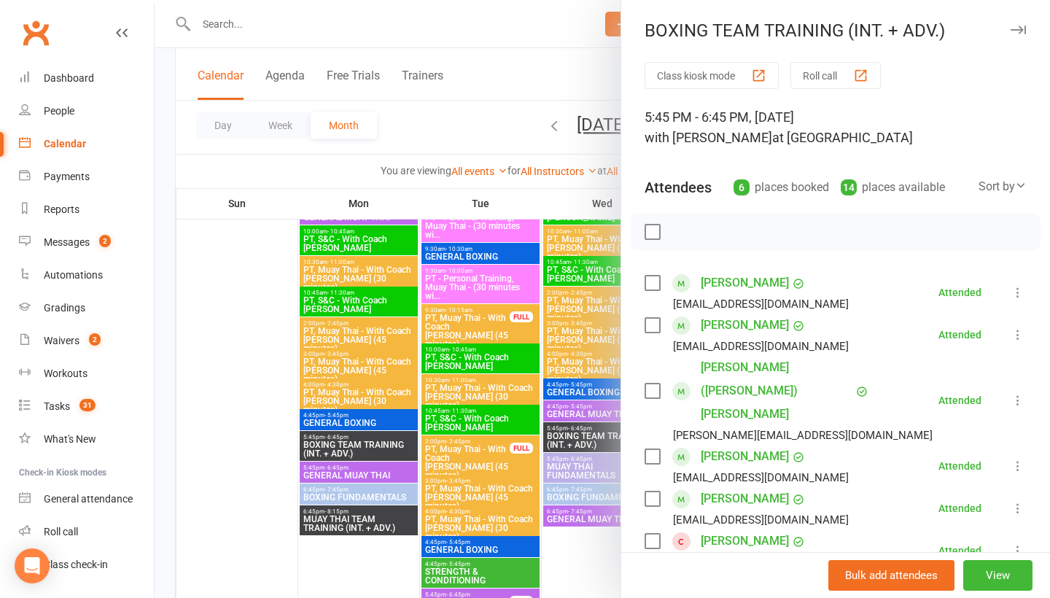
click at [996, 23] on div "BOXING TEAM TRAINING (INT. + ADV.)" at bounding box center [835, 30] width 429 height 20
click at [1007, 26] on div "BOXING TEAM TRAINING (INT. + ADV.)" at bounding box center [835, 30] width 429 height 20
click at [1014, 29] on icon "button" at bounding box center [1018, 30] width 15 height 9
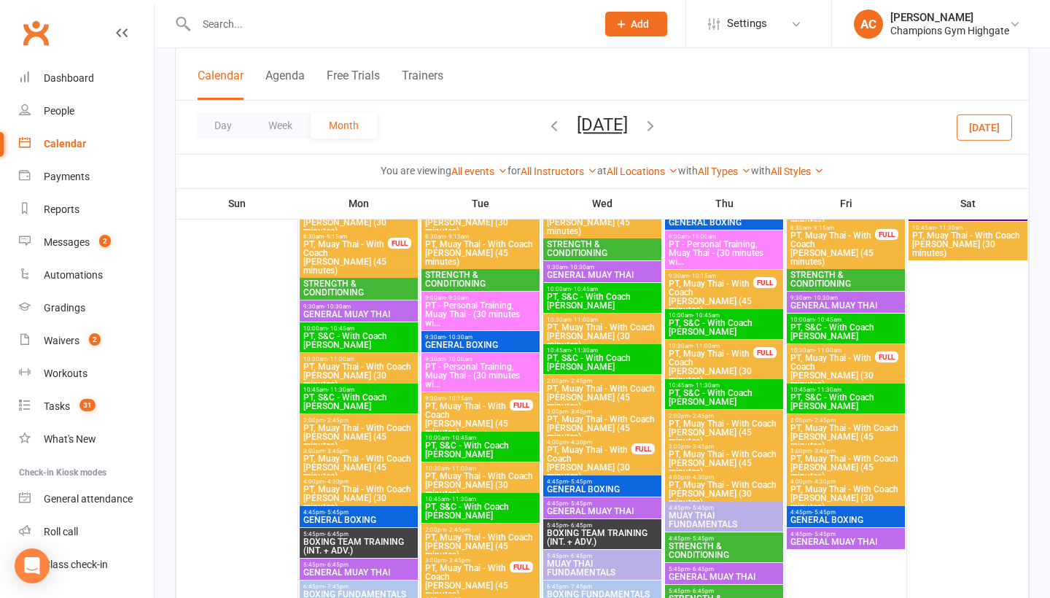
scroll to position [2436, 0]
click at [346, 503] on span "PT, Muay Thai - With Coach [PERSON_NAME] (30 minutes)" at bounding box center [359, 498] width 112 height 26
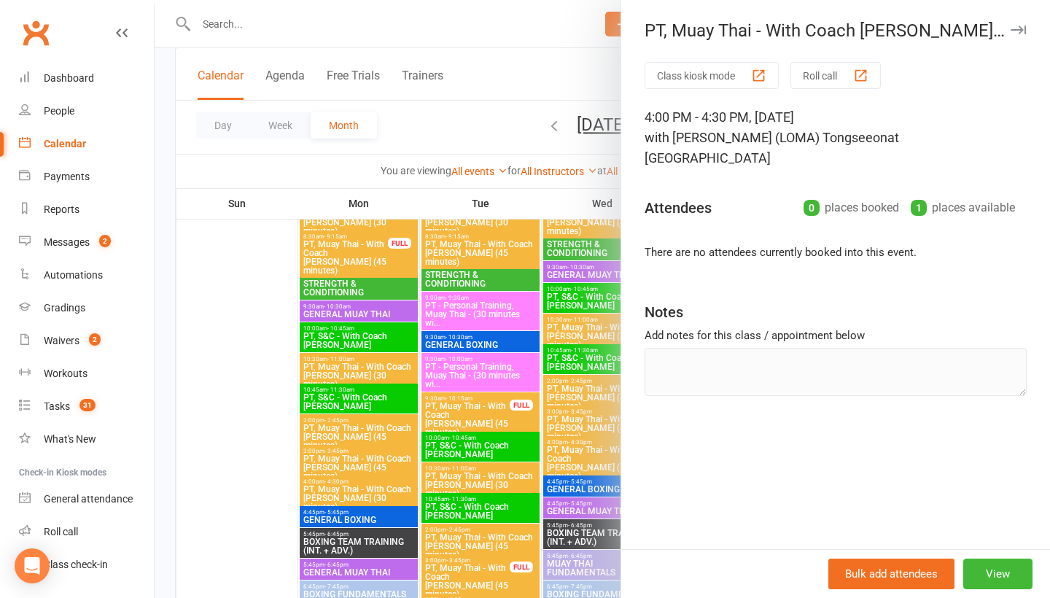
click at [349, 518] on div at bounding box center [603, 299] width 896 height 598
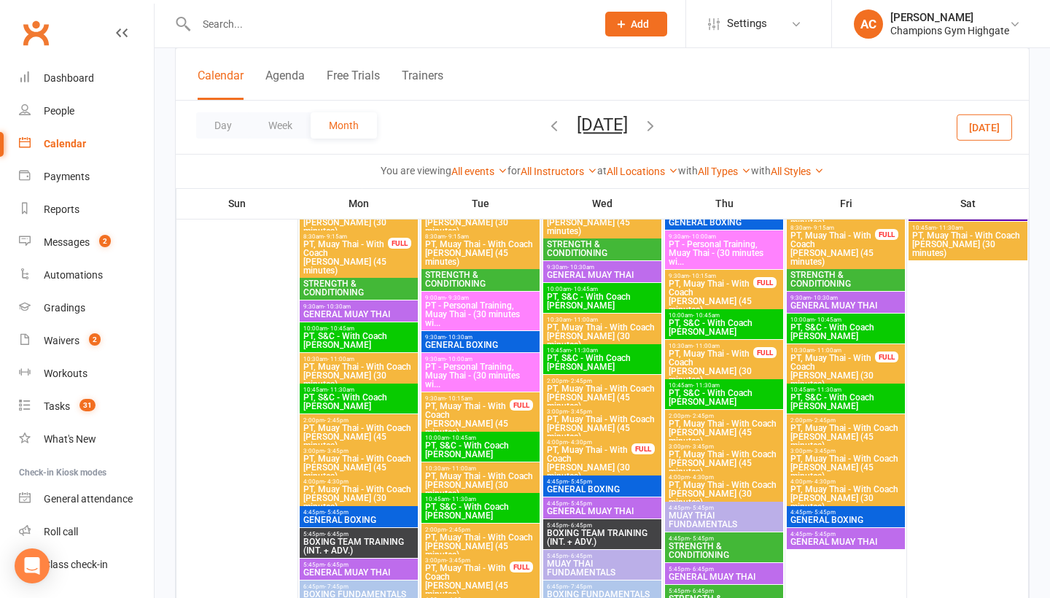
click at [349, 519] on span "GENERAL BOXING" at bounding box center [359, 520] width 112 height 9
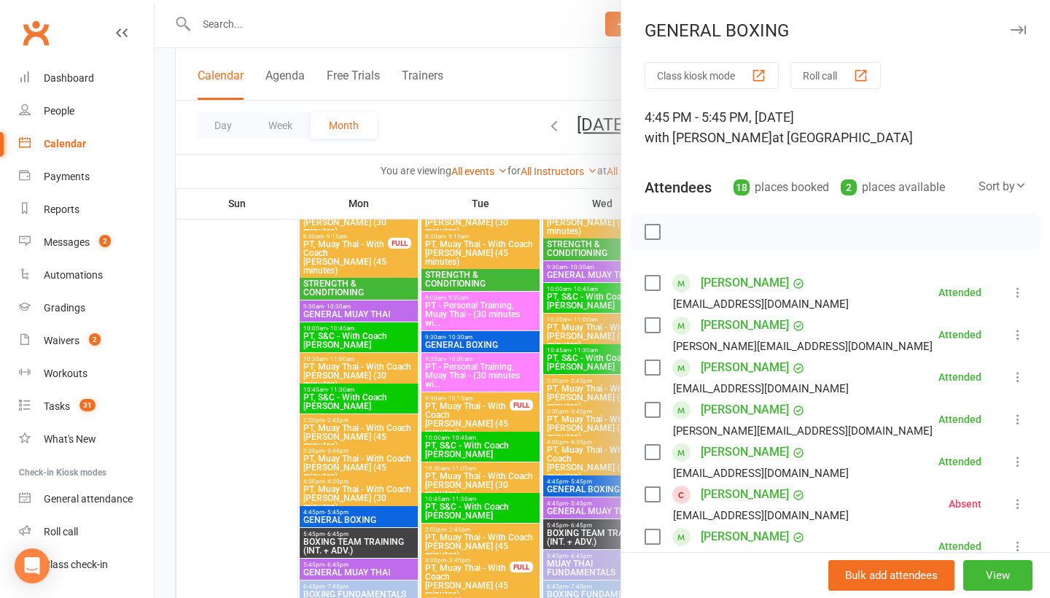
click at [742, 501] on link "Kai Finlayson" at bounding box center [745, 494] width 88 height 23
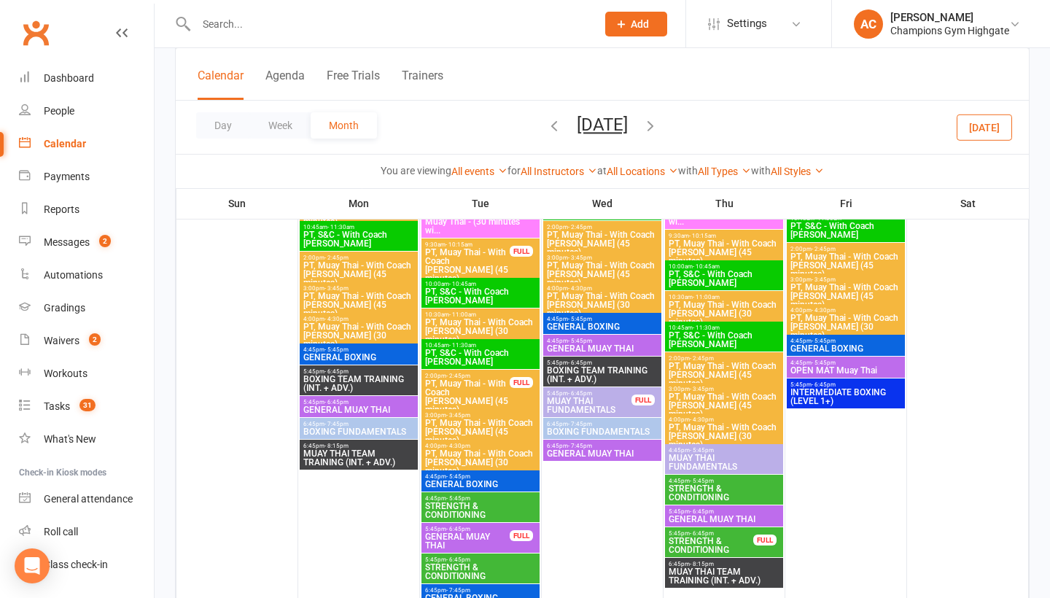
scroll to position [1853, 0]
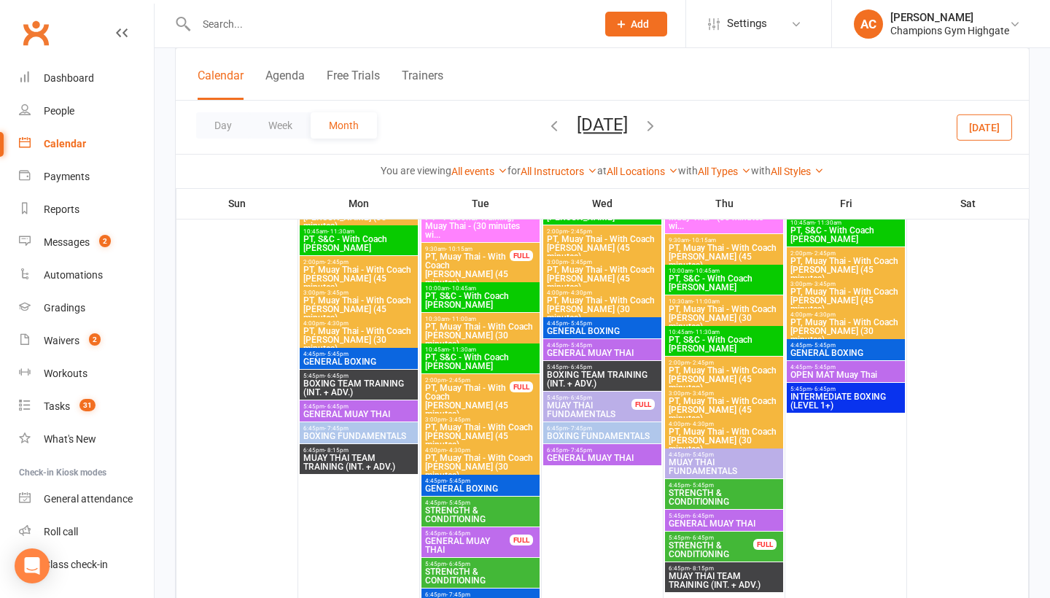
click at [384, 385] on span "BOXING TEAM TRAINING (INT. + ADV.)" at bounding box center [359, 388] width 112 height 18
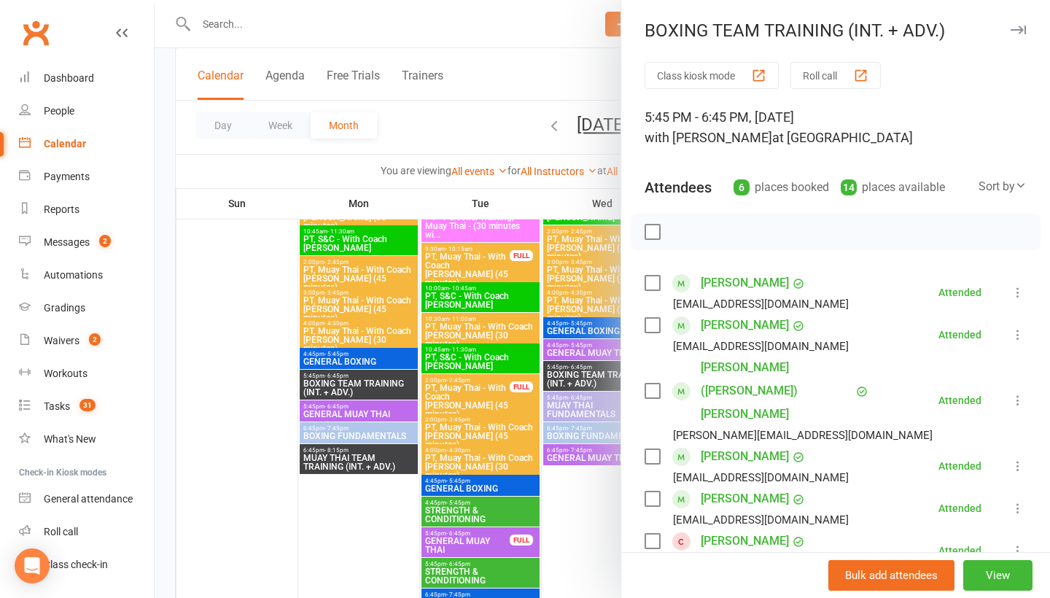
click at [1015, 30] on icon "button" at bounding box center [1018, 30] width 15 height 9
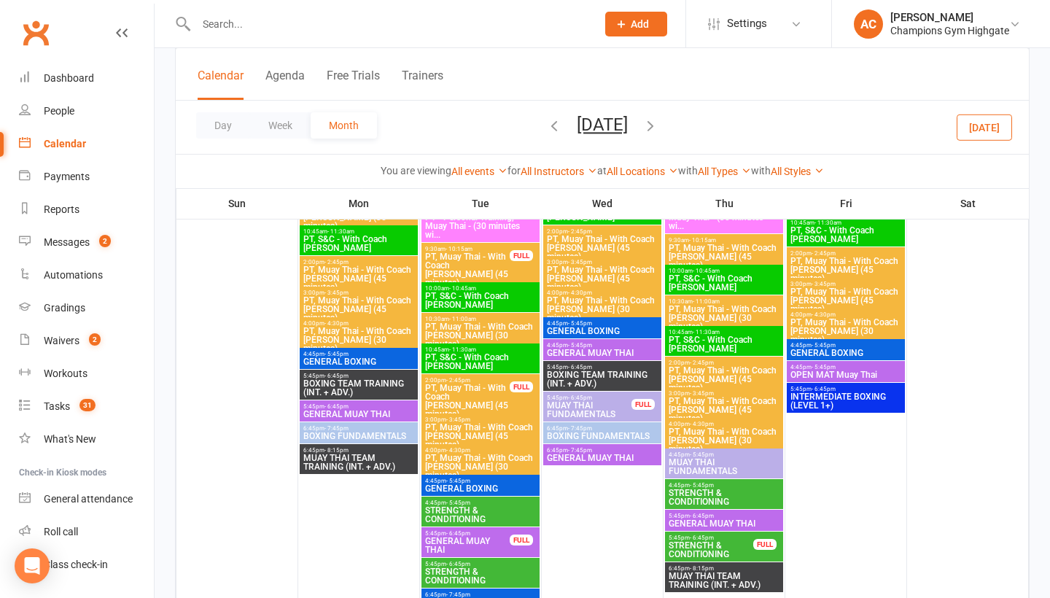
click at [380, 430] on span "6:45pm - 7:45pm" at bounding box center [359, 428] width 112 height 7
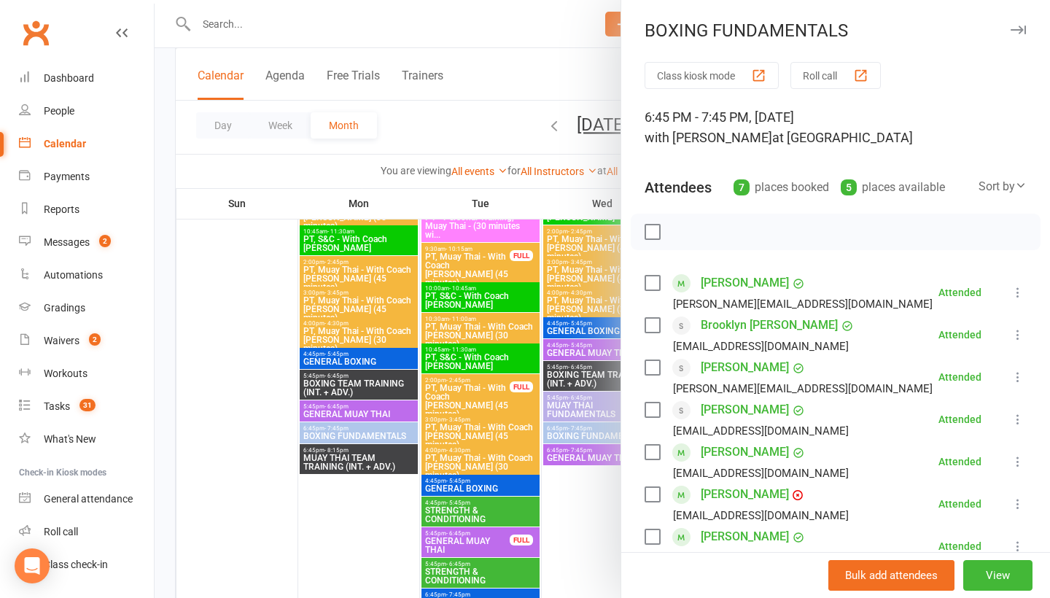
click at [1023, 37] on button "button" at bounding box center [1019, 30] width 18 height 18
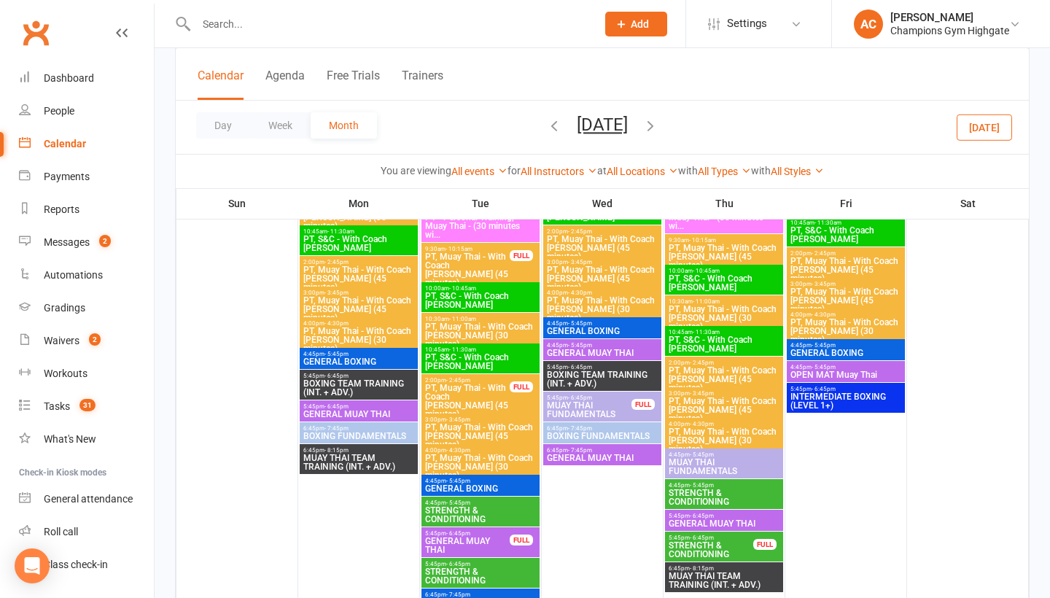
click at [487, 480] on div "4:45pm - 5:45pm GENERAL BOXING" at bounding box center [481, 485] width 118 height 21
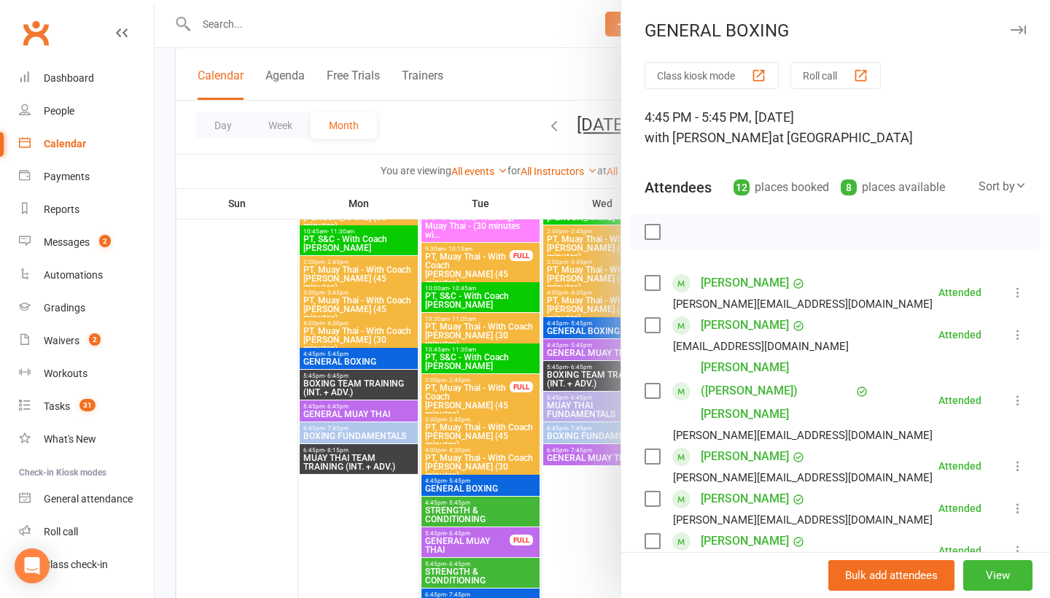
click at [1018, 32] on icon "button" at bounding box center [1018, 30] width 15 height 9
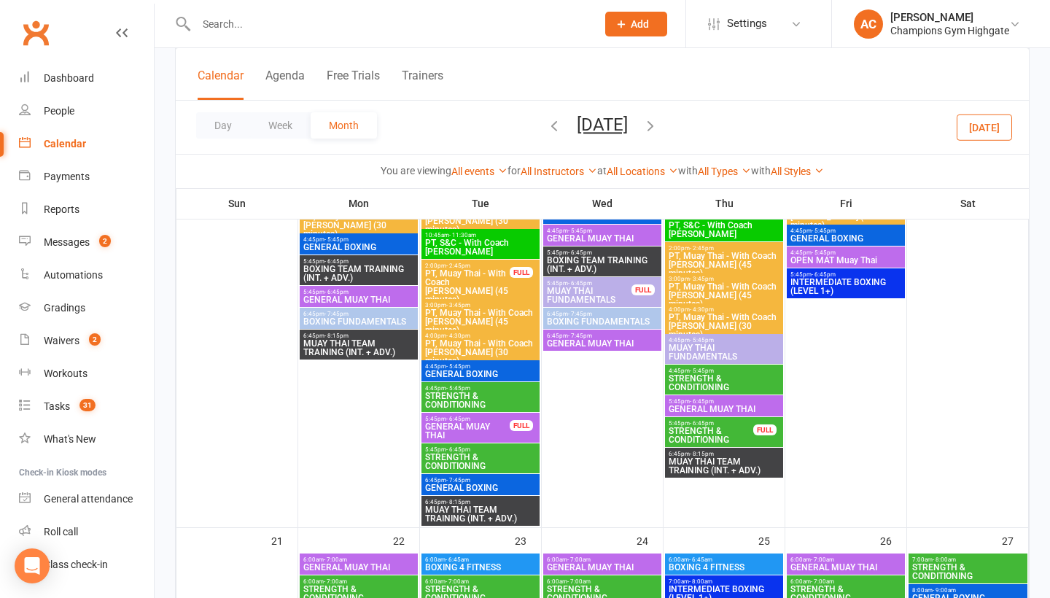
scroll to position [1971, 0]
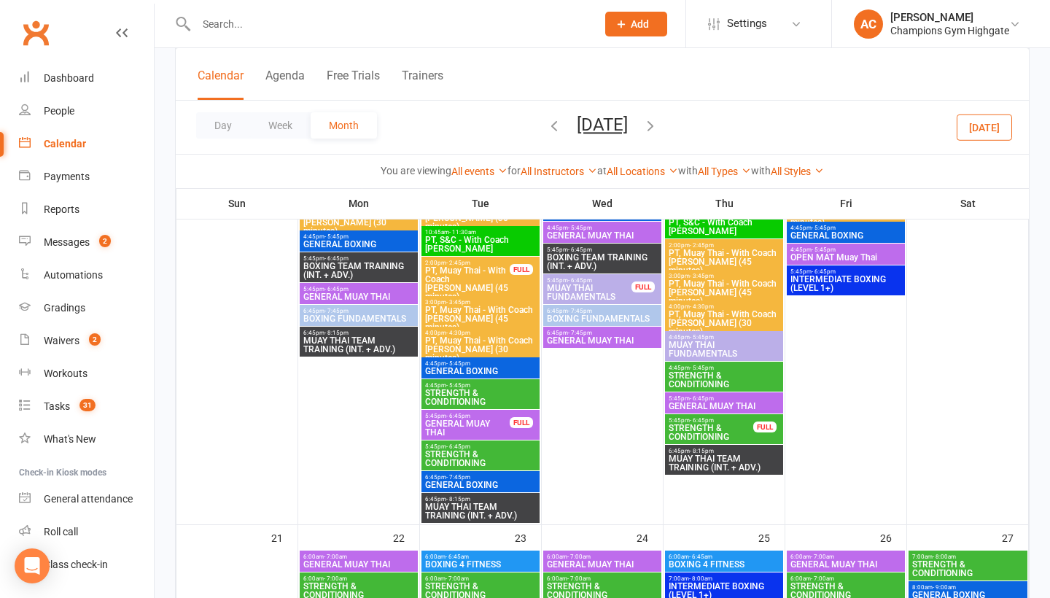
click at [486, 480] on span "6:45pm - 7:45pm" at bounding box center [481, 477] width 112 height 7
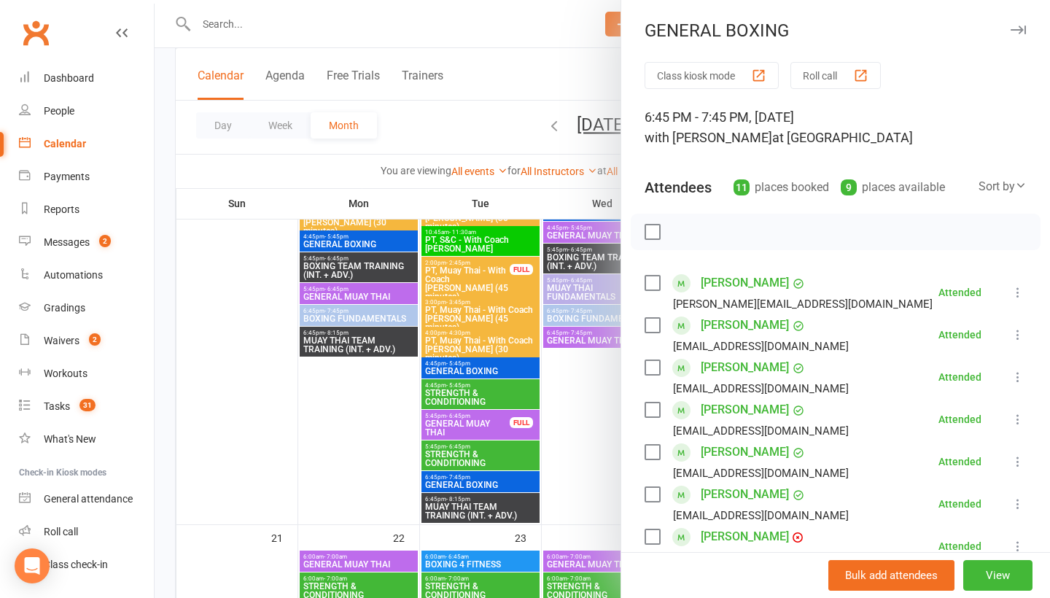
click at [1018, 38] on button "button" at bounding box center [1019, 30] width 18 height 18
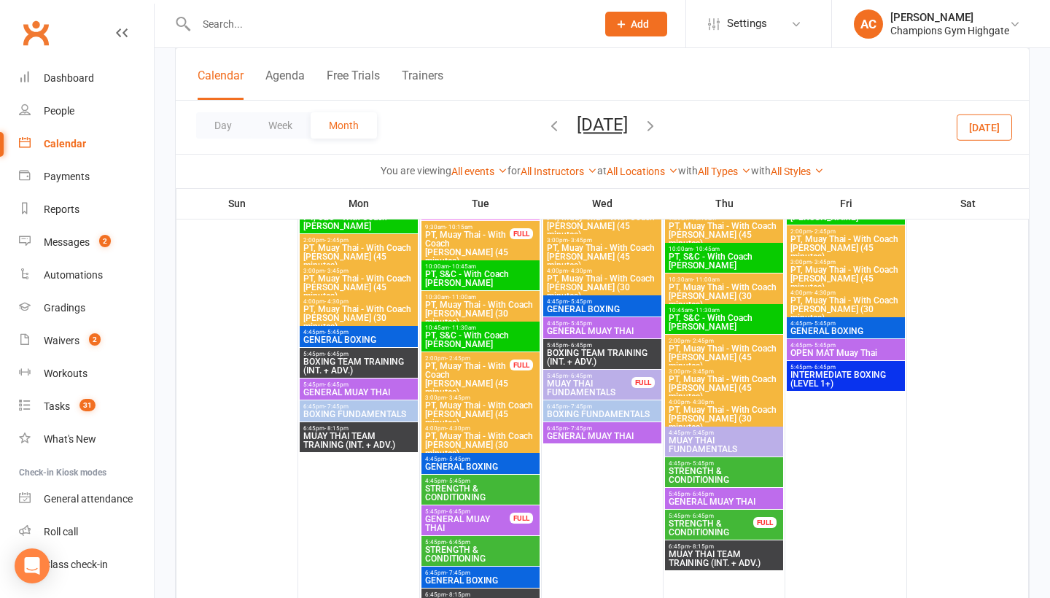
scroll to position [1876, 0]
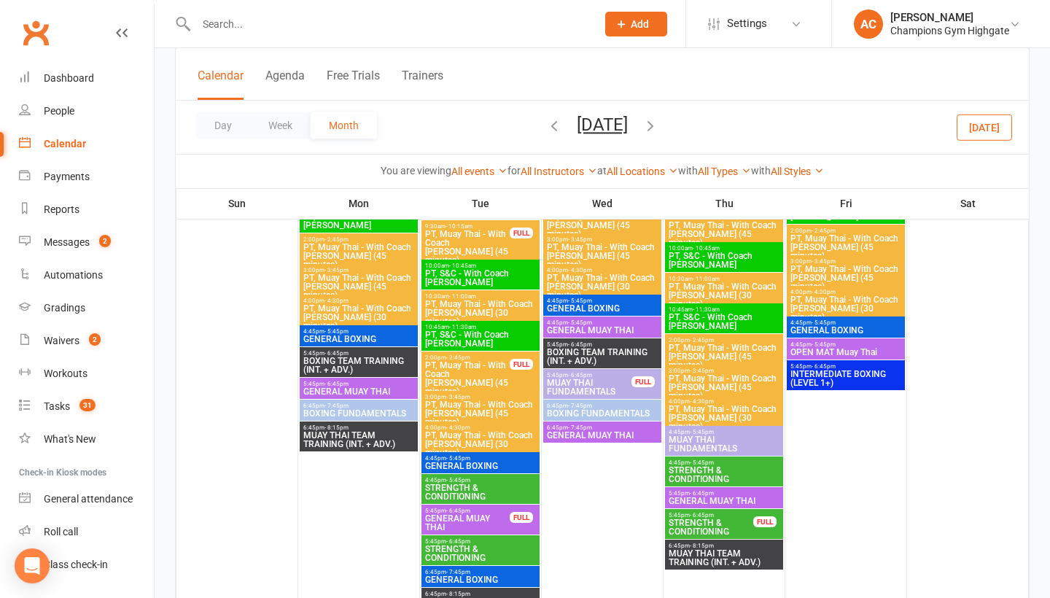
click at [848, 323] on span "4:45pm - 5:45pm" at bounding box center [846, 322] width 112 height 7
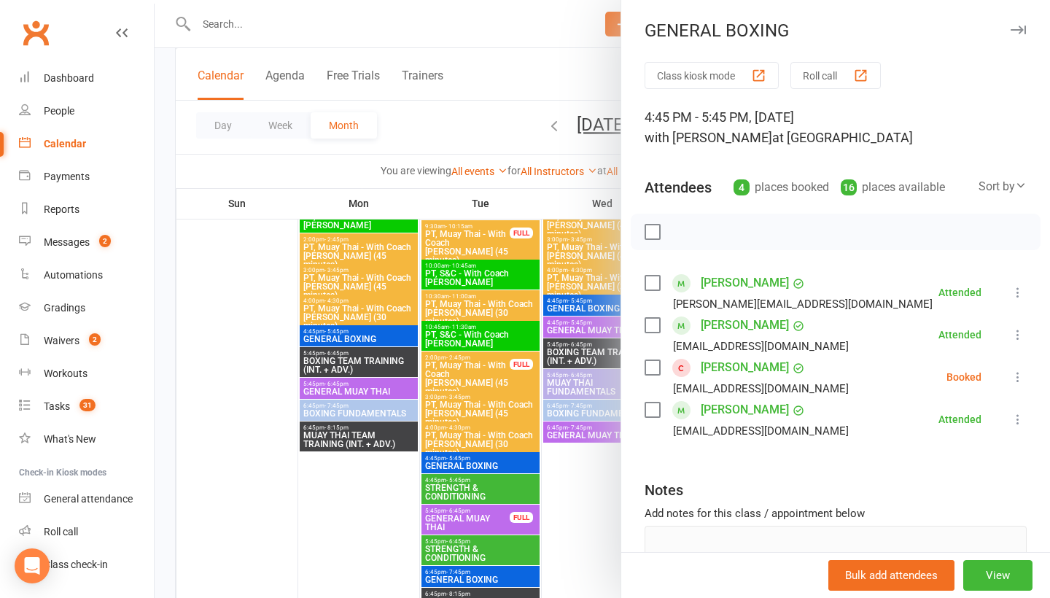
click at [1024, 39] on div "GENERAL BOXING" at bounding box center [835, 30] width 429 height 20
click at [1025, 28] on icon "button" at bounding box center [1018, 30] width 15 height 9
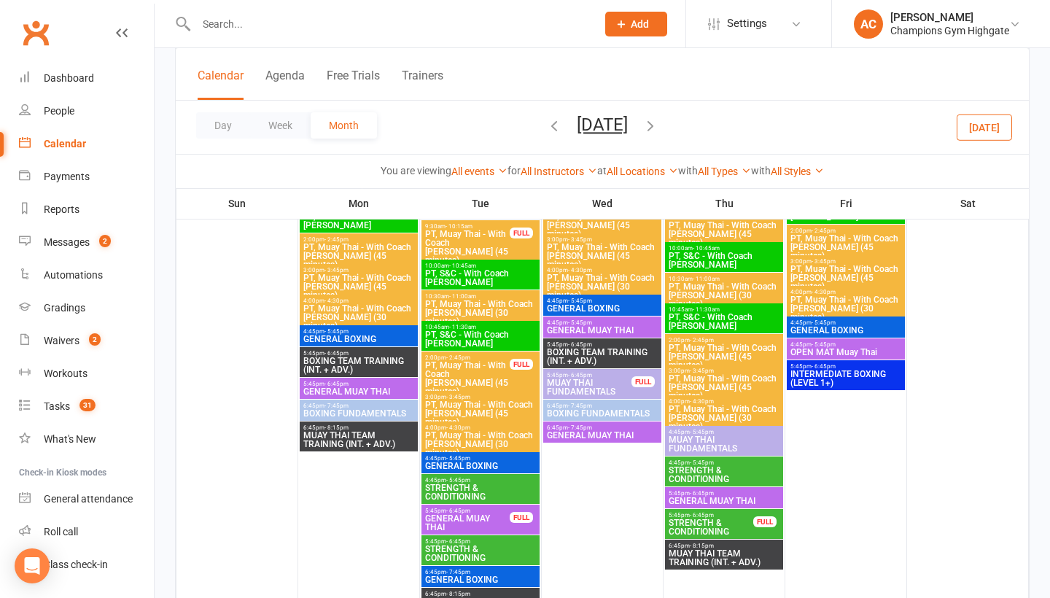
click at [846, 380] on span "INTERMEDIATE BOXING (LEVEL 1+)" at bounding box center [846, 379] width 112 height 18
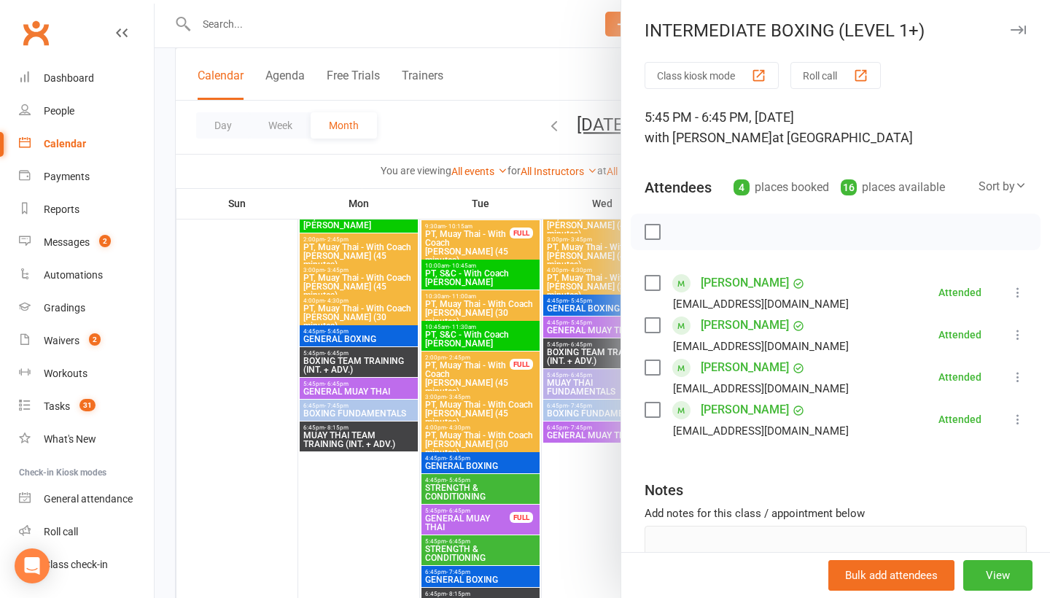
click at [1015, 31] on icon "button" at bounding box center [1018, 30] width 15 height 9
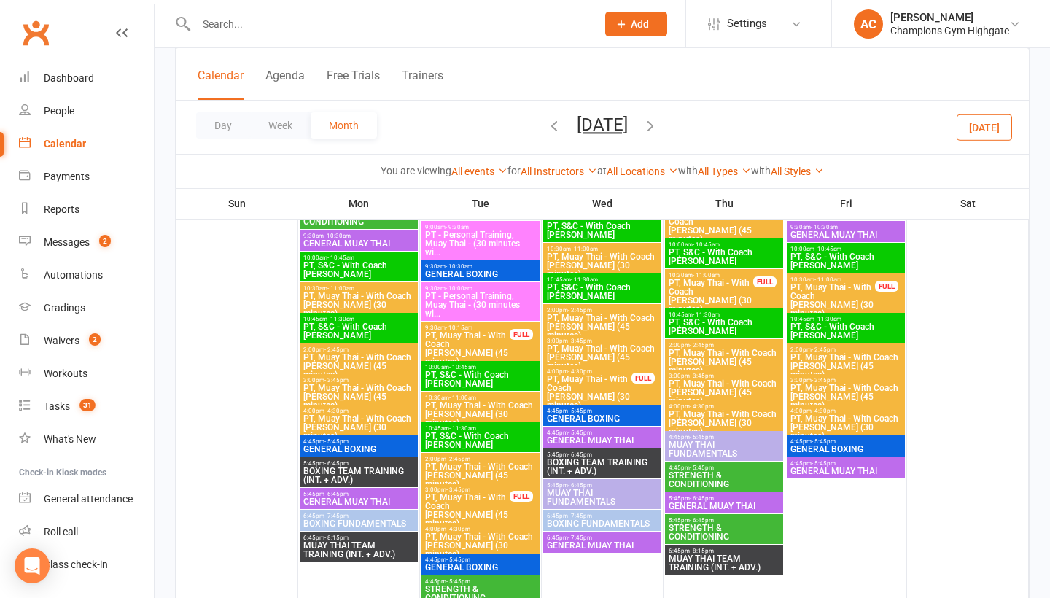
scroll to position [2509, 0]
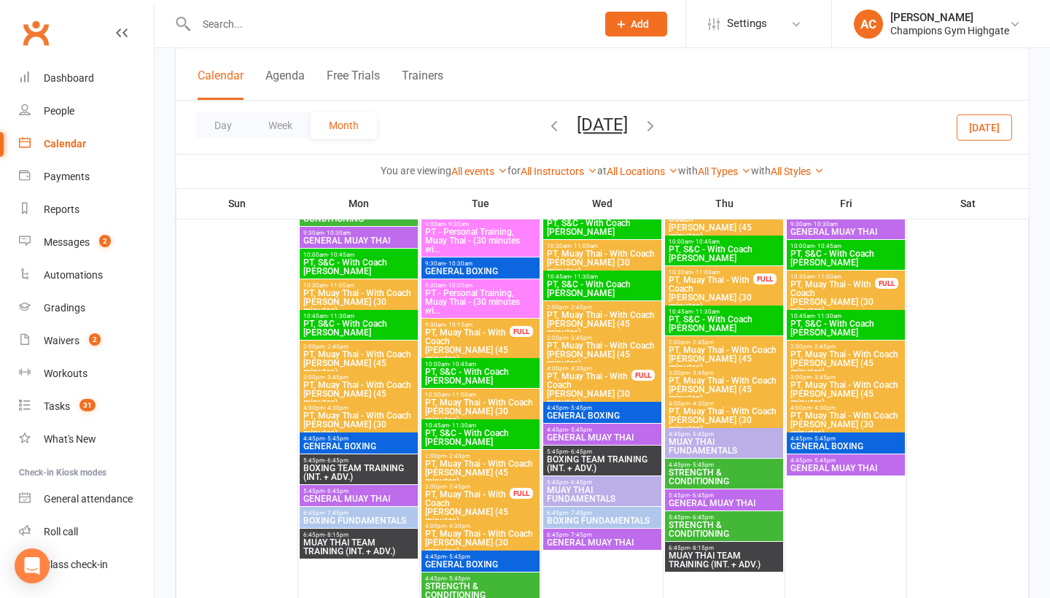
click at [386, 448] on span "GENERAL BOXING" at bounding box center [359, 446] width 112 height 9
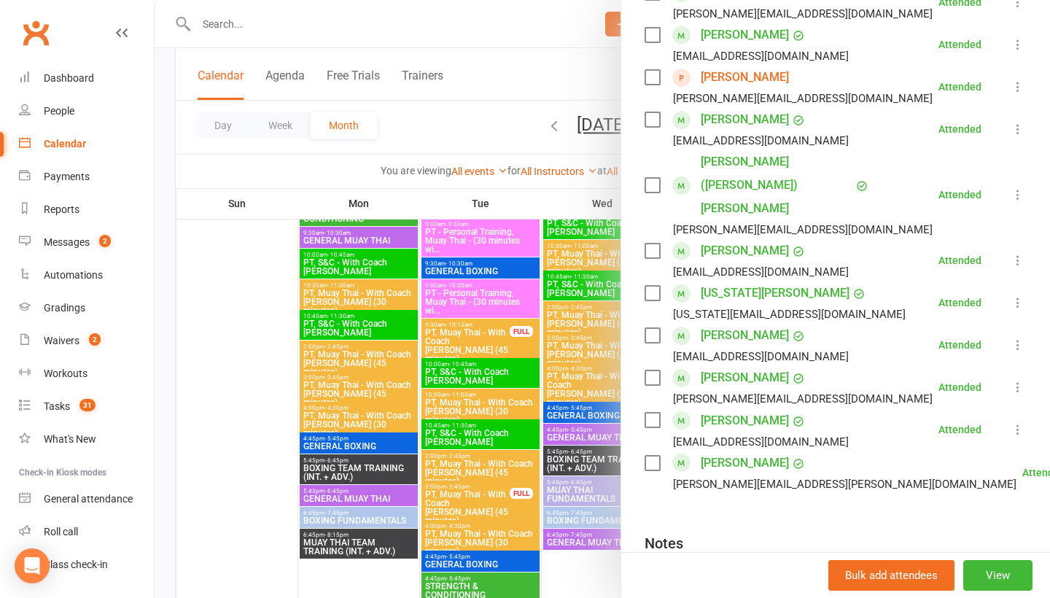
scroll to position [584, 0]
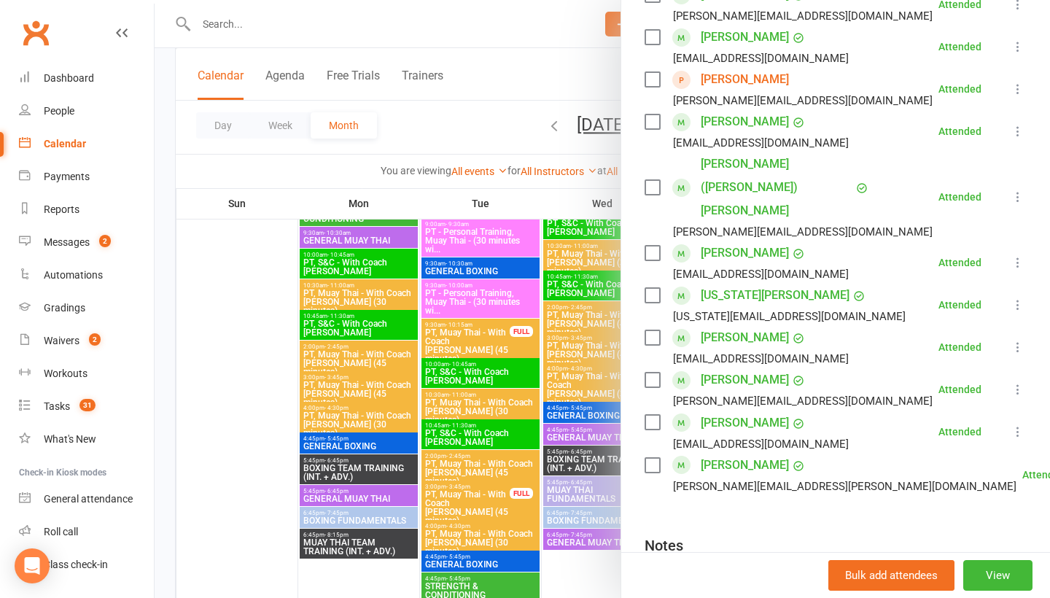
click at [204, 471] on div at bounding box center [603, 299] width 896 height 598
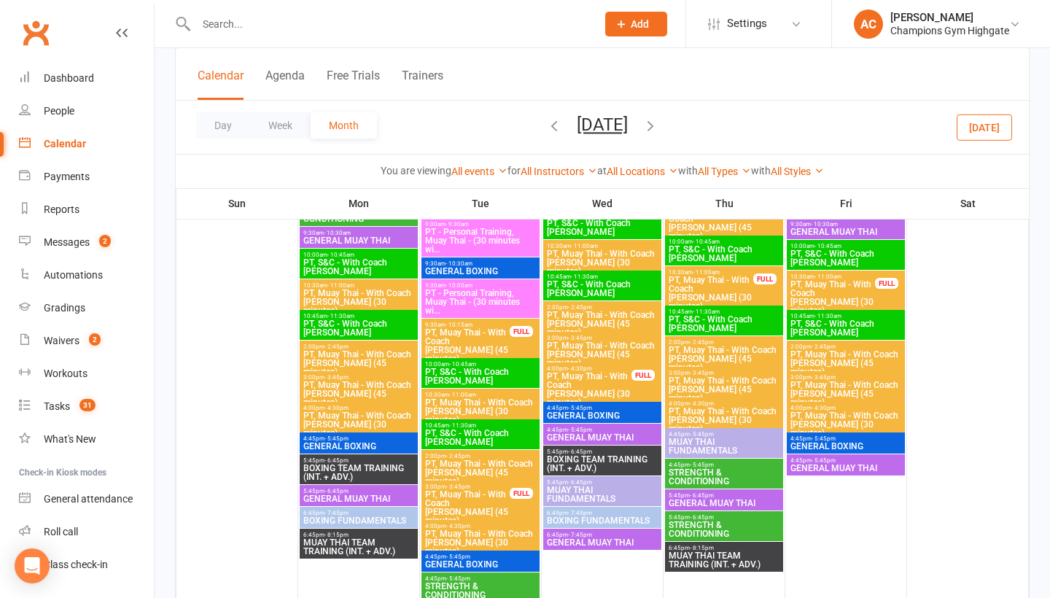
click at [361, 474] on span "BOXING TEAM TRAINING (INT. + ADV.)" at bounding box center [359, 473] width 112 height 18
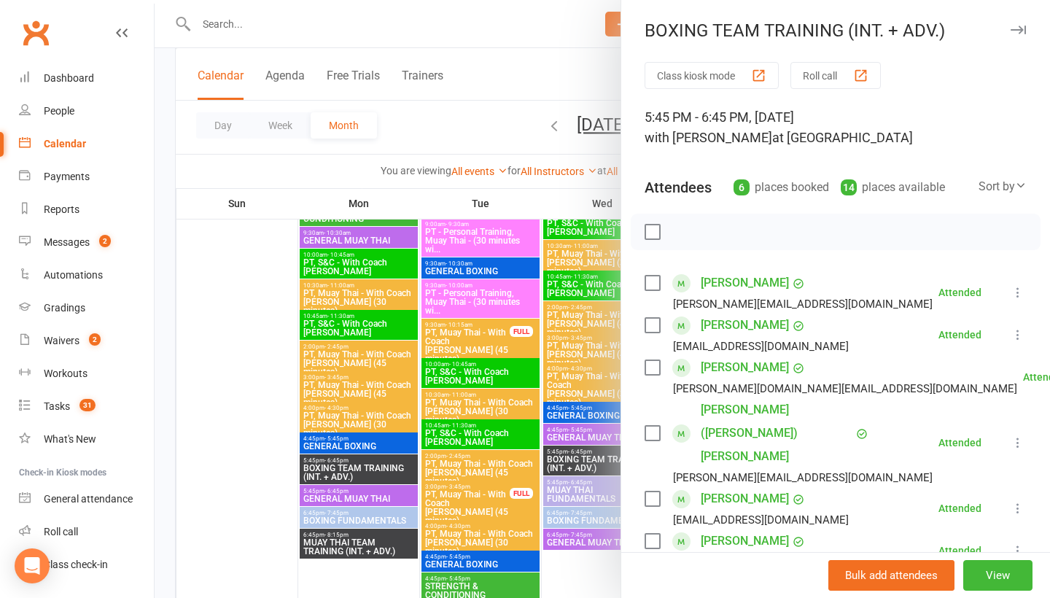
click at [382, 519] on div at bounding box center [603, 299] width 896 height 598
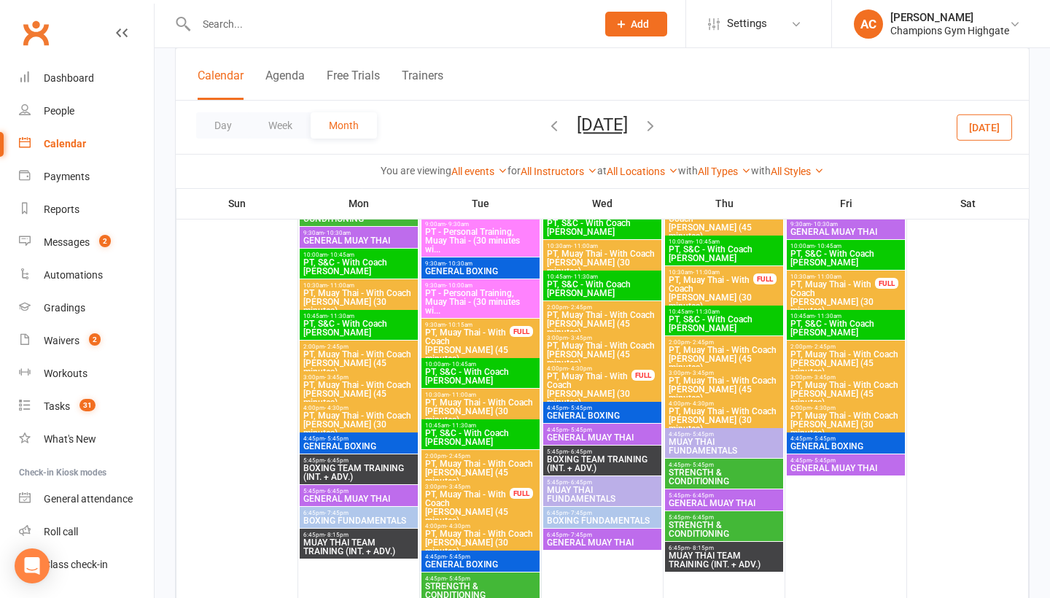
click at [382, 516] on span "6:45pm - 7:45pm" at bounding box center [359, 513] width 112 height 7
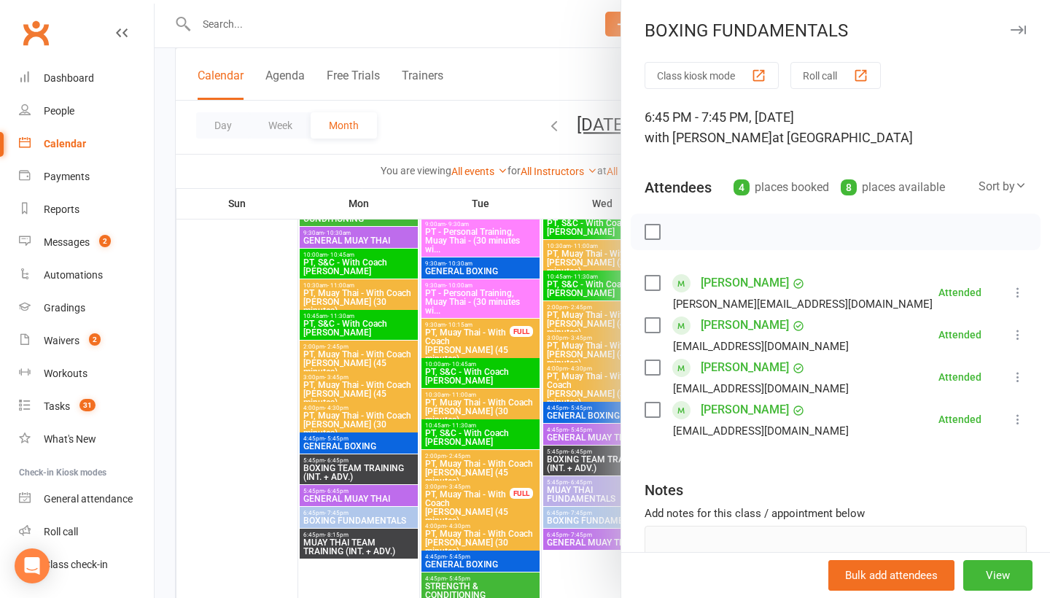
click at [462, 454] on div at bounding box center [603, 299] width 896 height 598
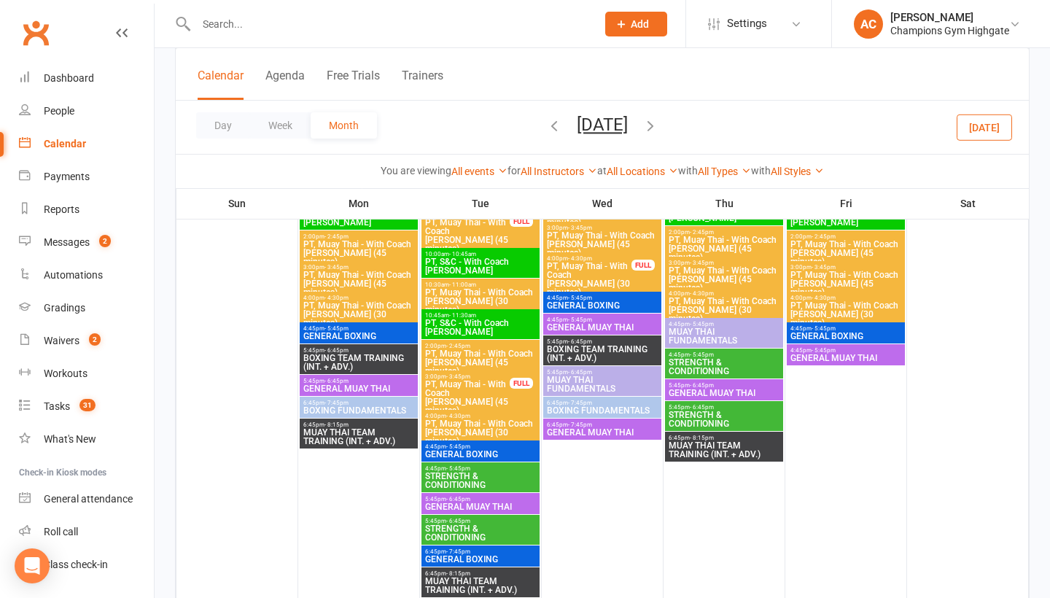
scroll to position [2650, 0]
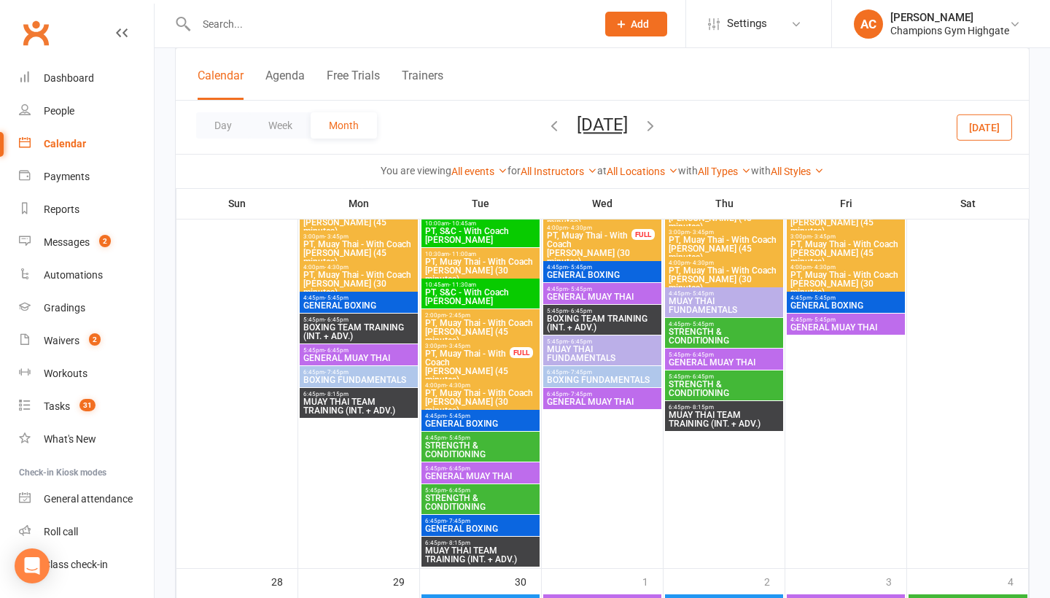
click at [466, 419] on span "- 5:45pm" at bounding box center [458, 416] width 24 height 7
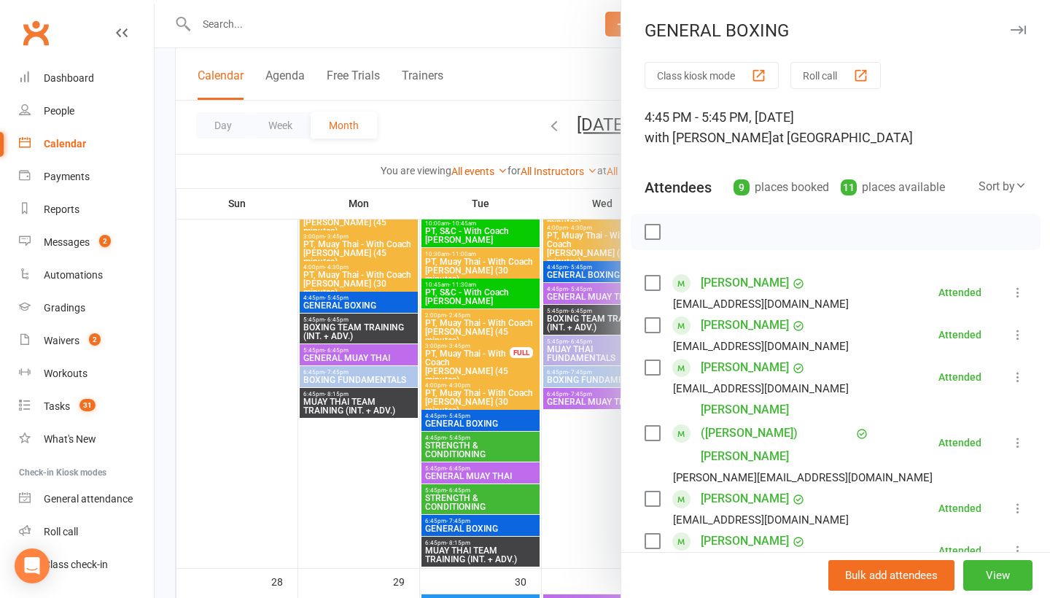
click at [474, 531] on div at bounding box center [603, 299] width 896 height 598
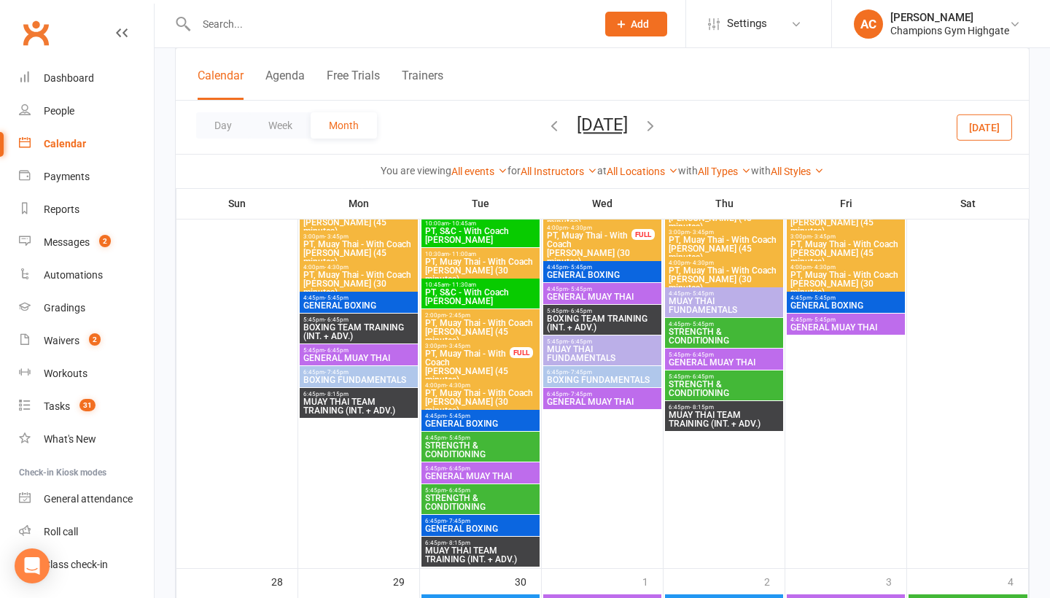
click at [474, 531] on span "GENERAL BOXING" at bounding box center [481, 528] width 112 height 9
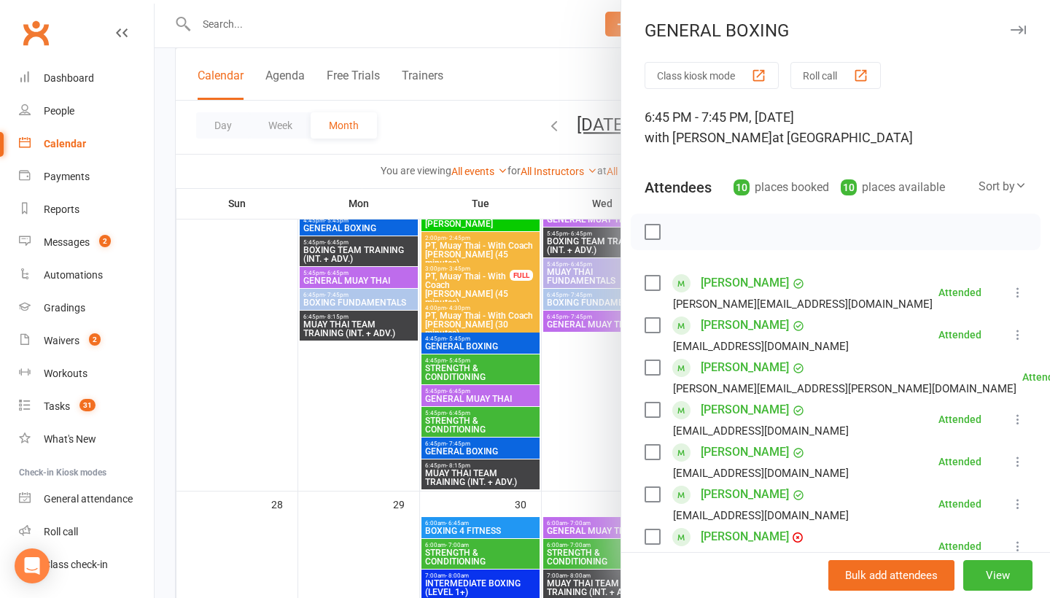
scroll to position [2733, 0]
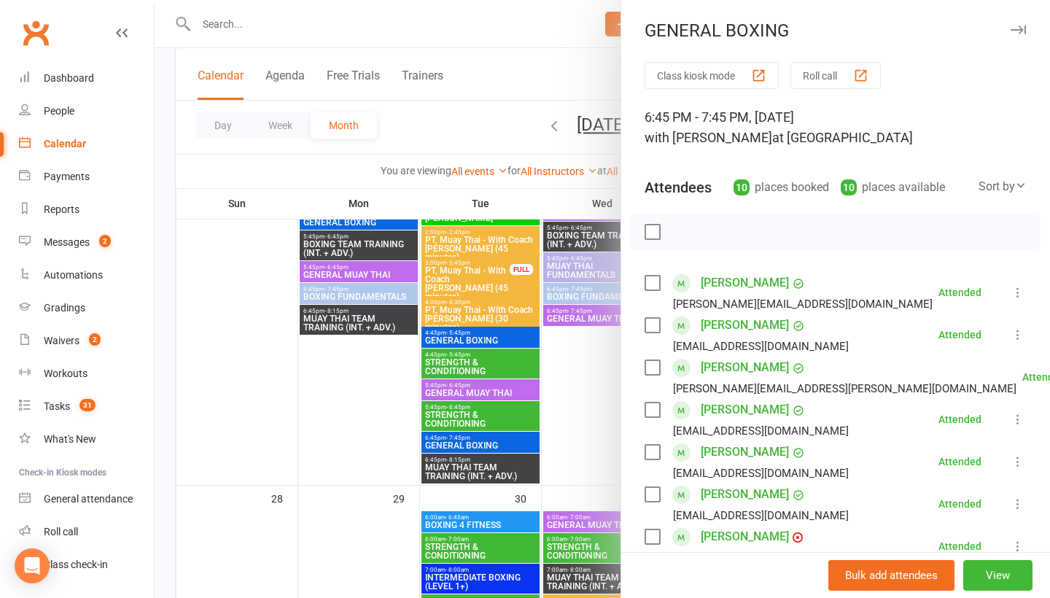
click at [544, 419] on div at bounding box center [603, 299] width 896 height 598
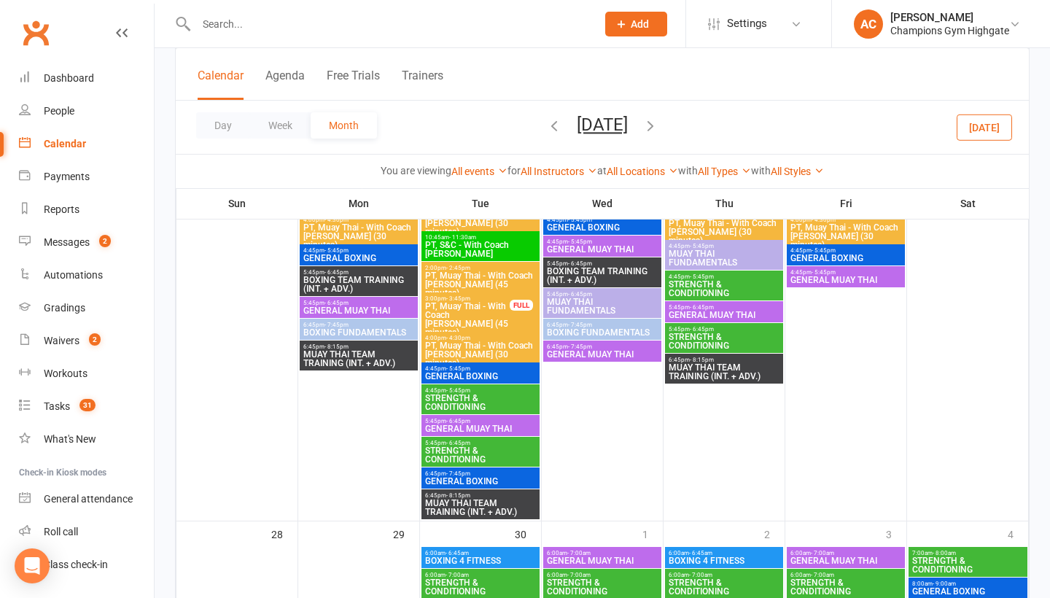
scroll to position [2655, 0]
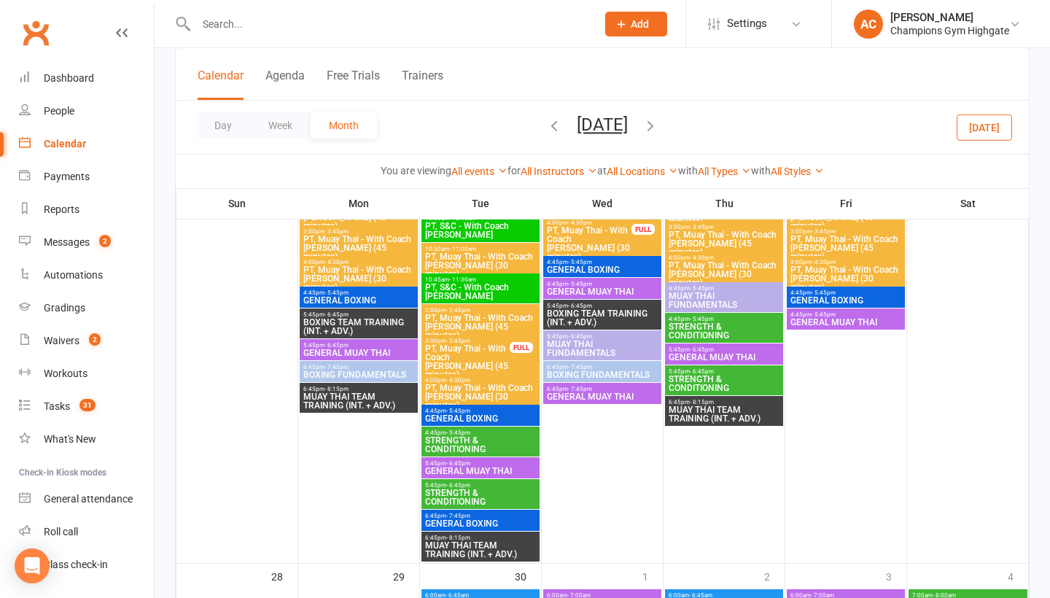
click at [594, 266] on span "4:45pm - 5:45pm" at bounding box center [602, 262] width 112 height 7
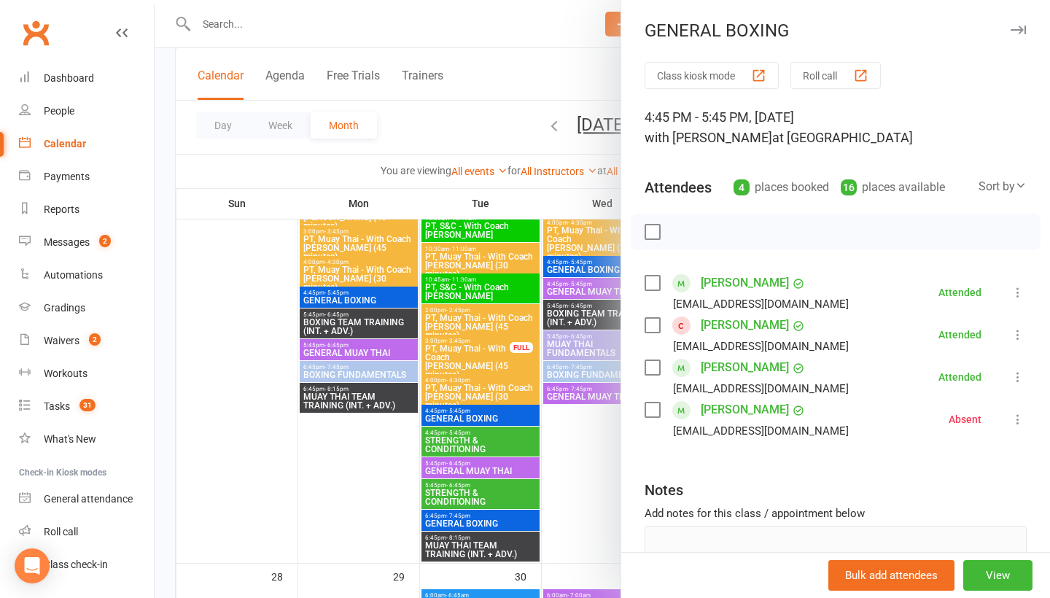
click at [1023, 31] on icon "button" at bounding box center [1018, 30] width 15 height 9
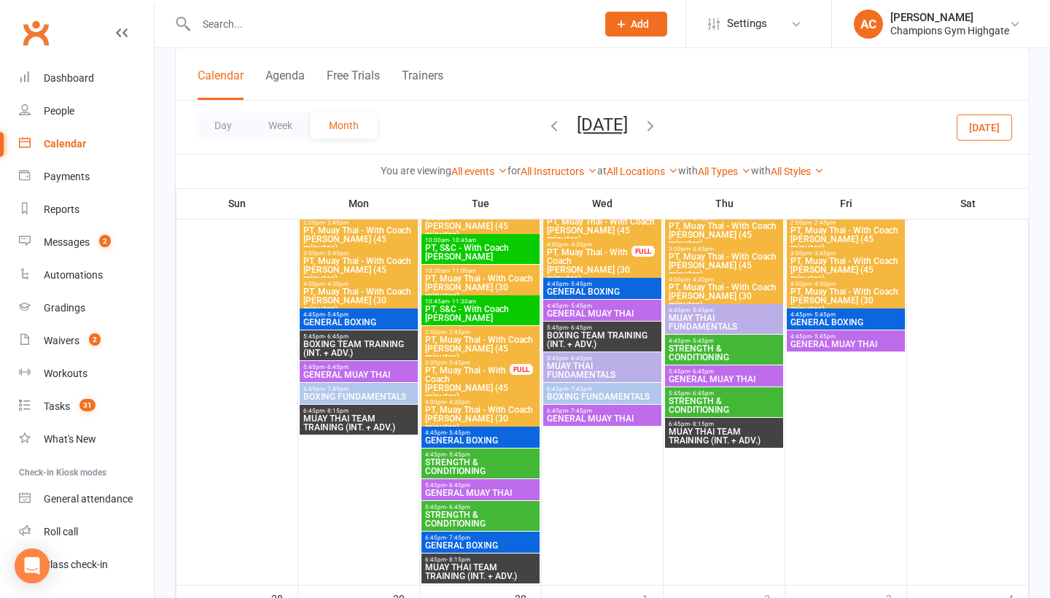
scroll to position [2617, 0]
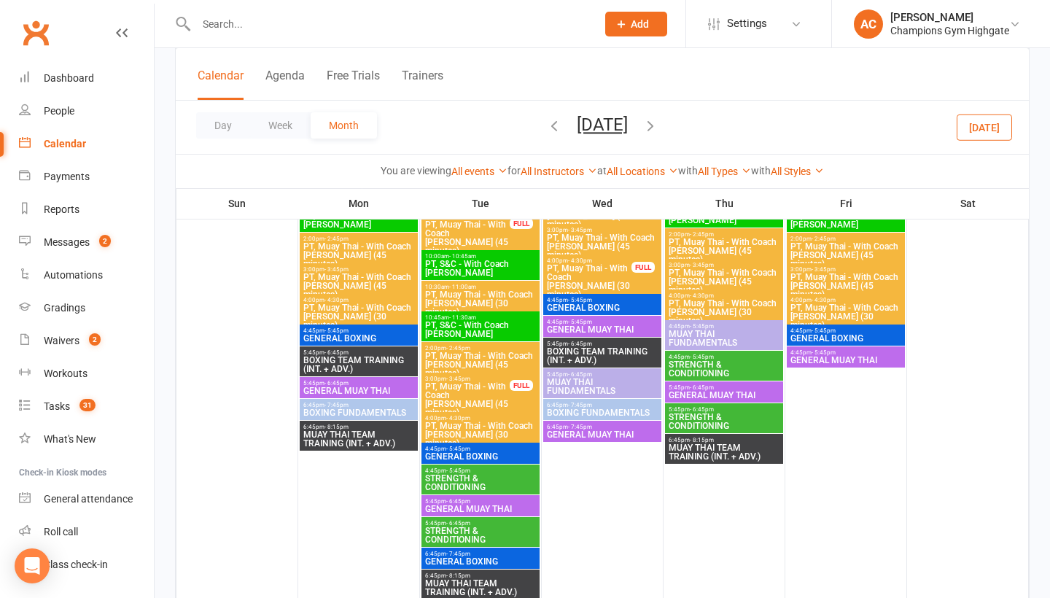
click at [838, 334] on span "4:45pm - 5:45pm" at bounding box center [846, 331] width 112 height 7
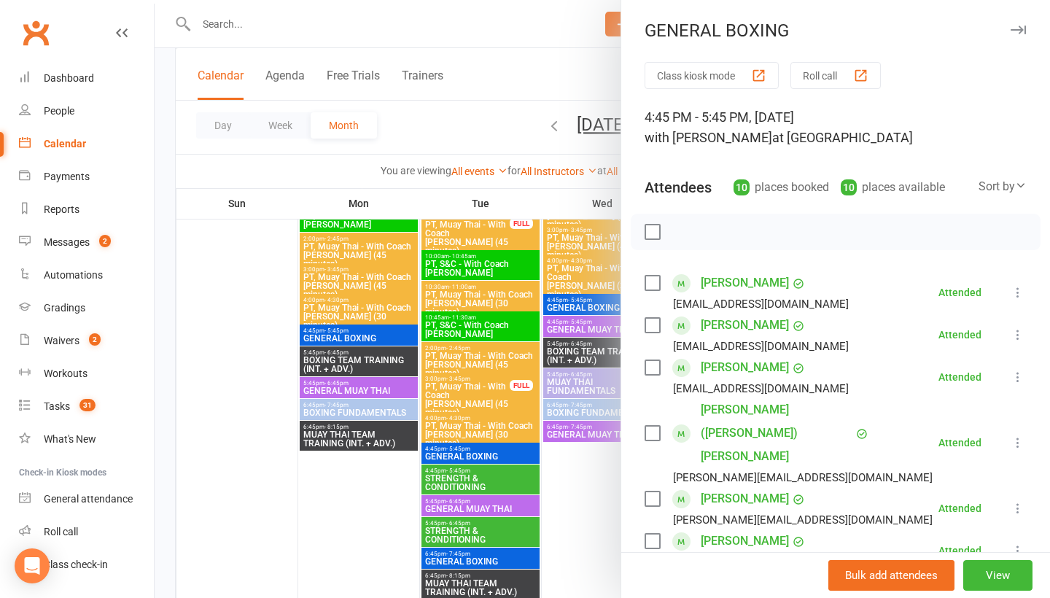
click at [1029, 18] on div "GENERAL BOXING Class kiosk mode Roll call 4:45 PM - 5:45 PM, Friday, September,…" at bounding box center [836, 299] width 430 height 598
click at [1025, 22] on button "button" at bounding box center [1019, 30] width 18 height 18
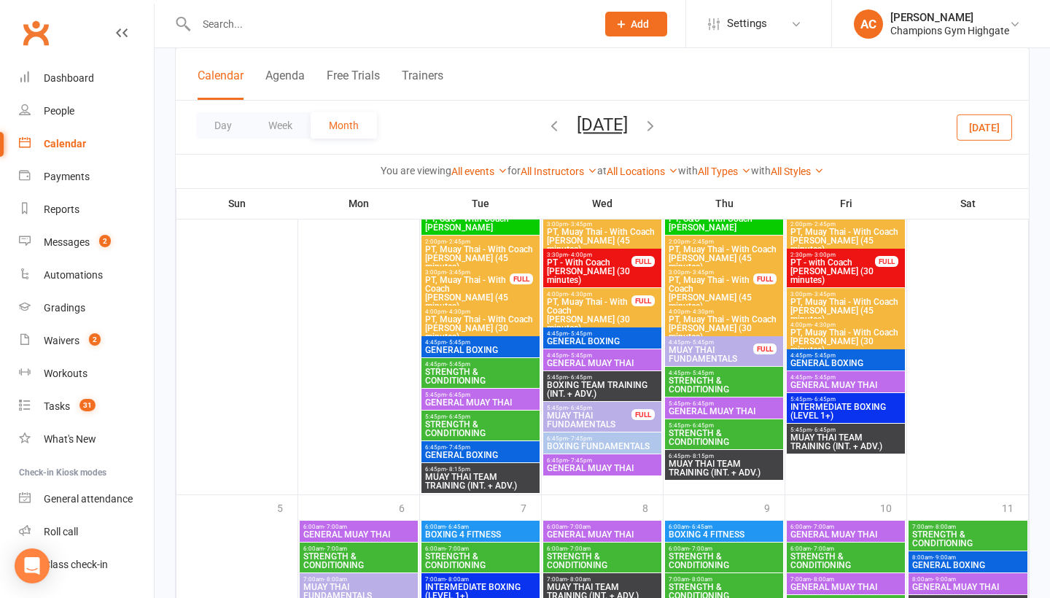
scroll to position [3366, 0]
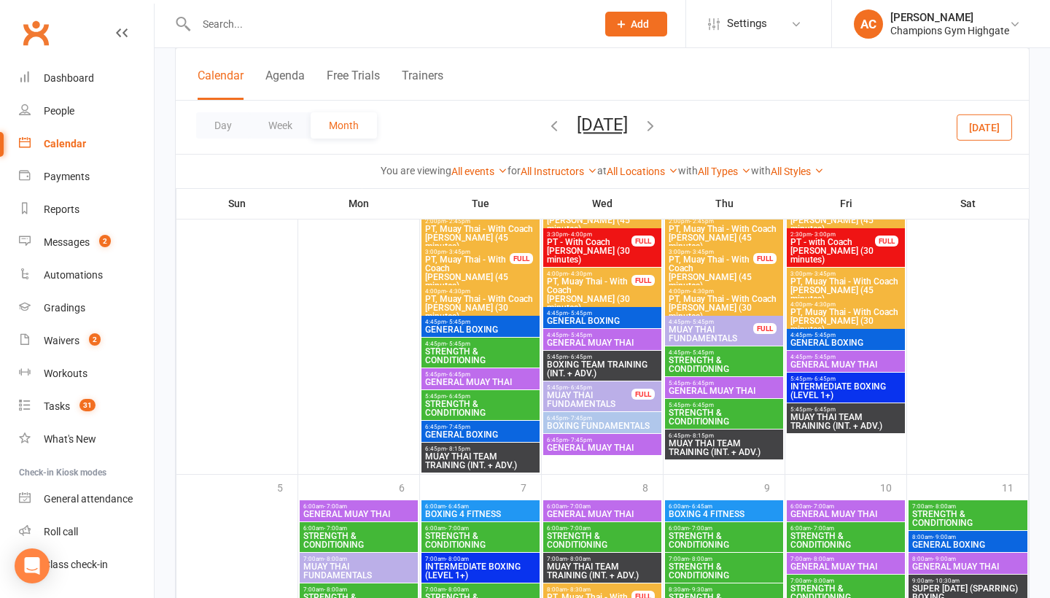
click at [507, 324] on span "4:45pm - 5:45pm" at bounding box center [481, 322] width 112 height 7
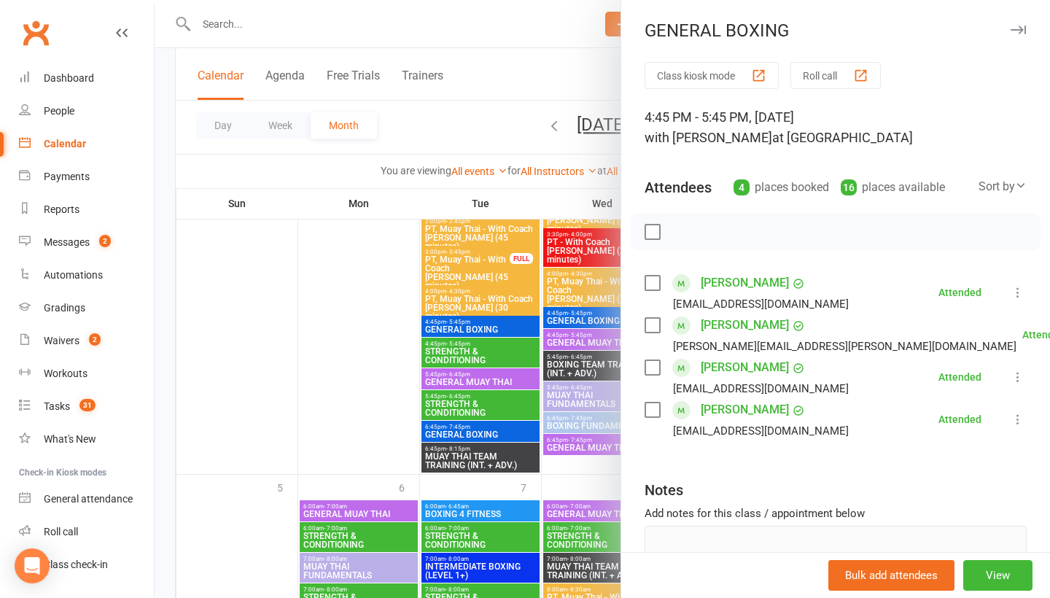
click at [357, 352] on div at bounding box center [603, 299] width 896 height 598
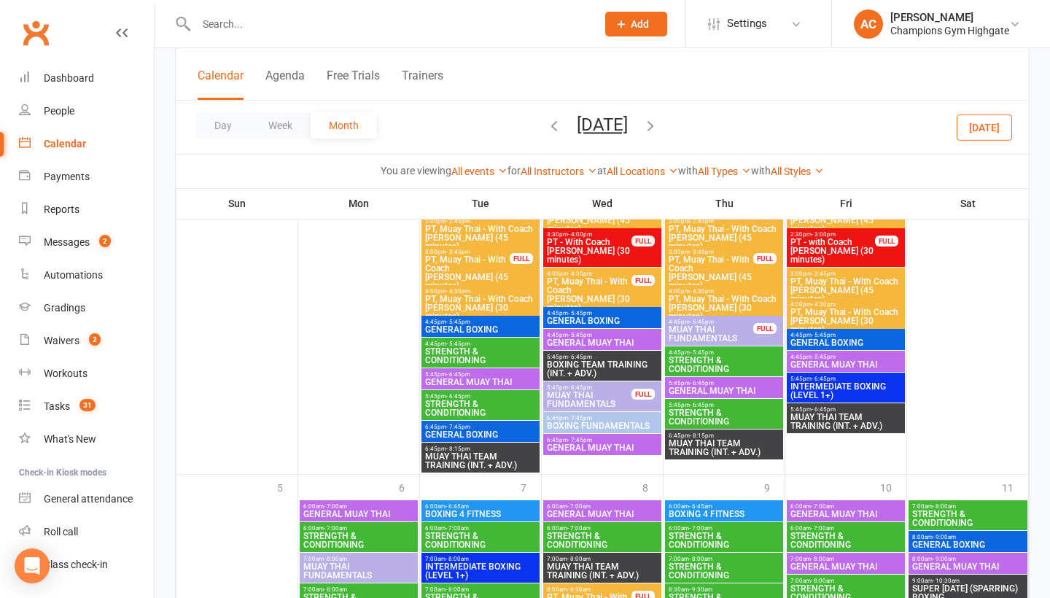
click at [468, 430] on span "- 7:45pm" at bounding box center [458, 427] width 24 height 7
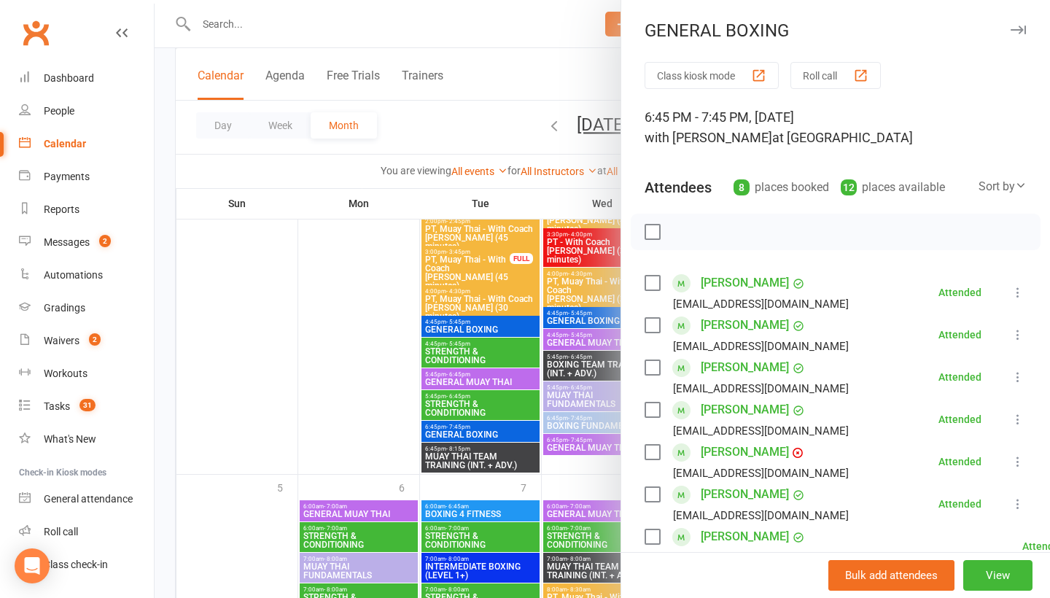
click at [333, 422] on div at bounding box center [603, 299] width 896 height 598
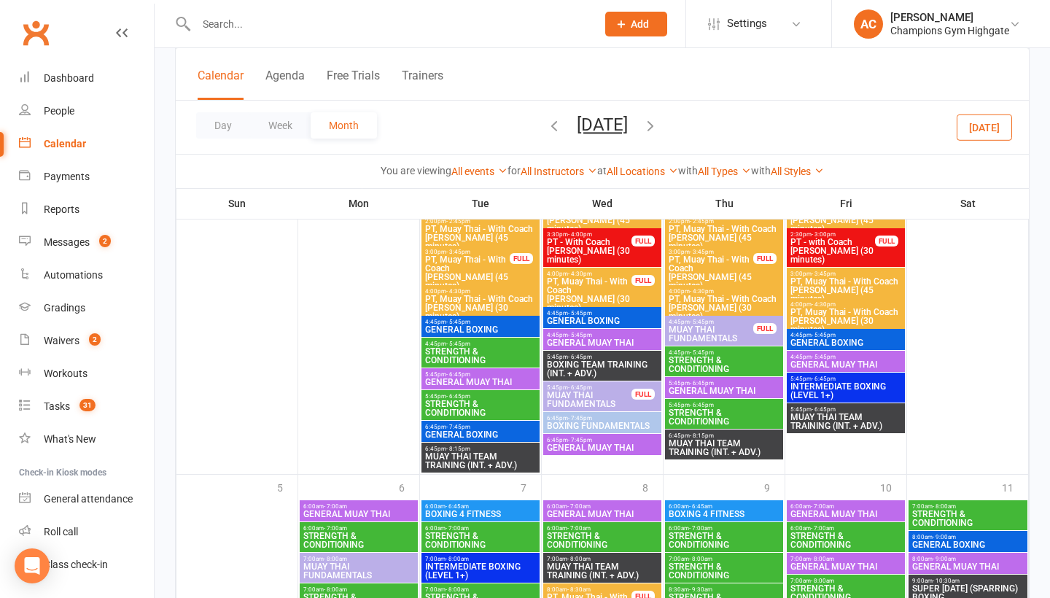
click at [611, 325] on span "GENERAL BOXING" at bounding box center [602, 321] width 112 height 9
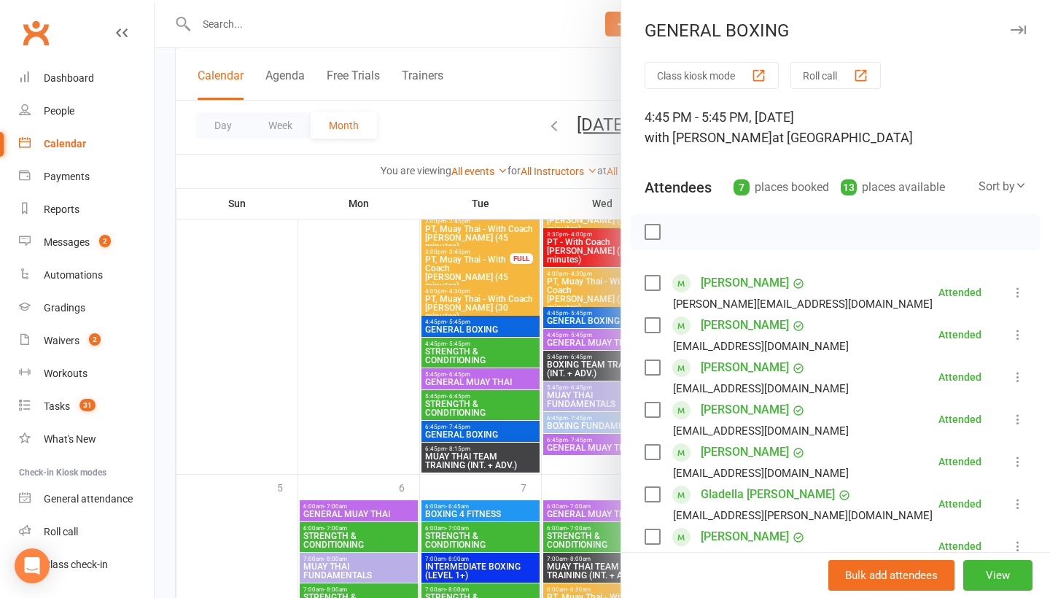
click at [432, 348] on div at bounding box center [603, 299] width 896 height 598
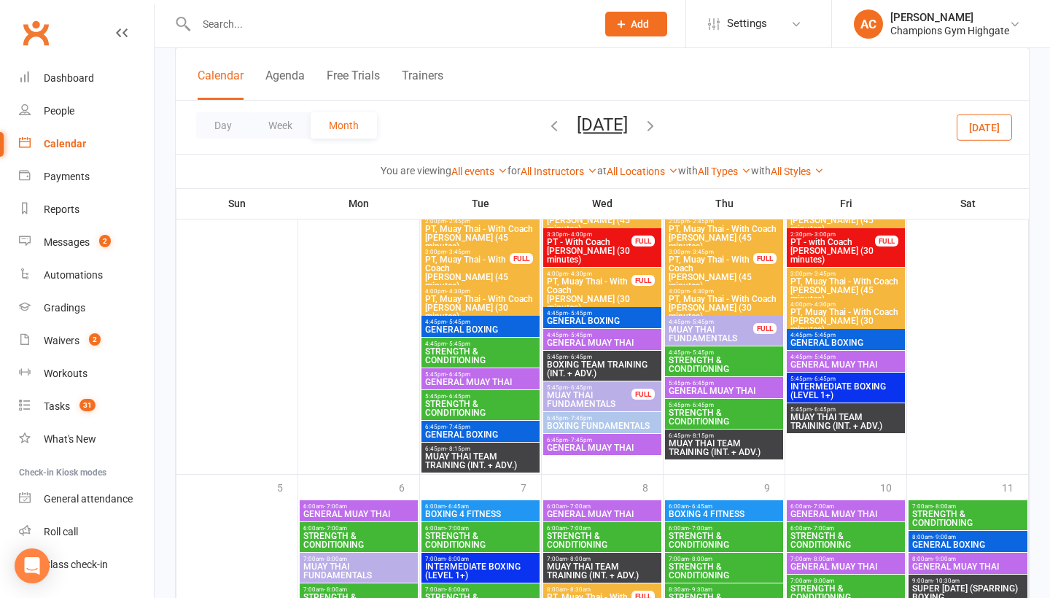
click at [600, 366] on span "BOXING TEAM TRAINING (INT. + ADV.)" at bounding box center [602, 369] width 112 height 18
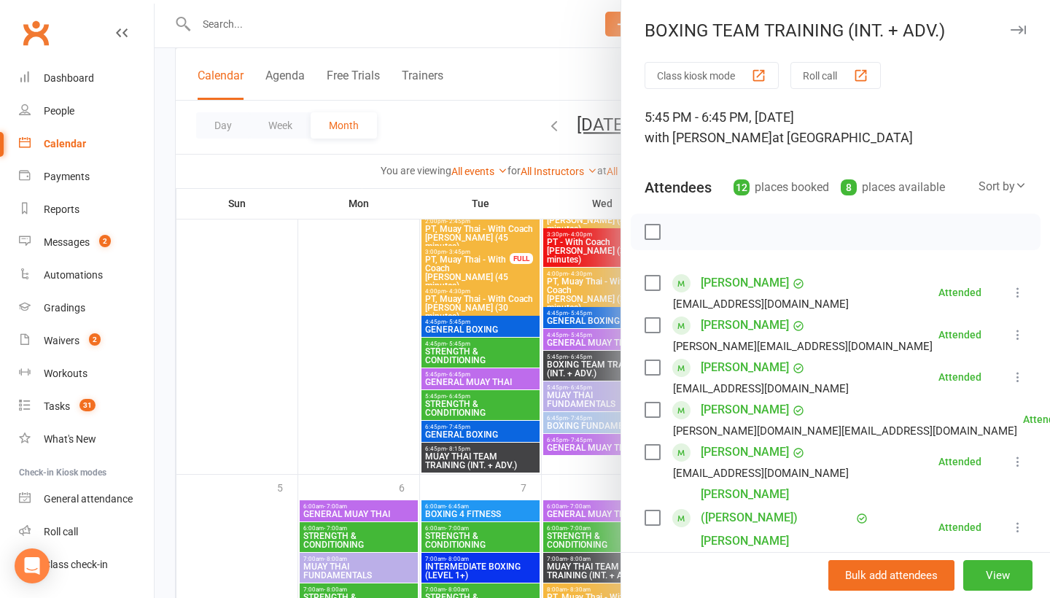
click at [373, 333] on div at bounding box center [603, 299] width 896 height 598
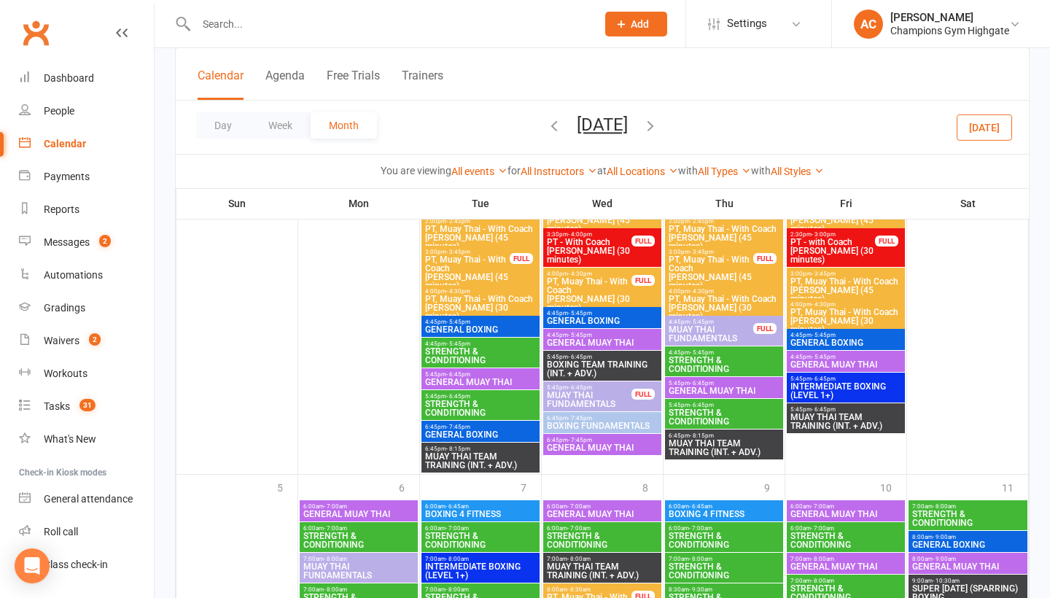
click at [574, 422] on span "- 7:45pm" at bounding box center [580, 418] width 24 height 7
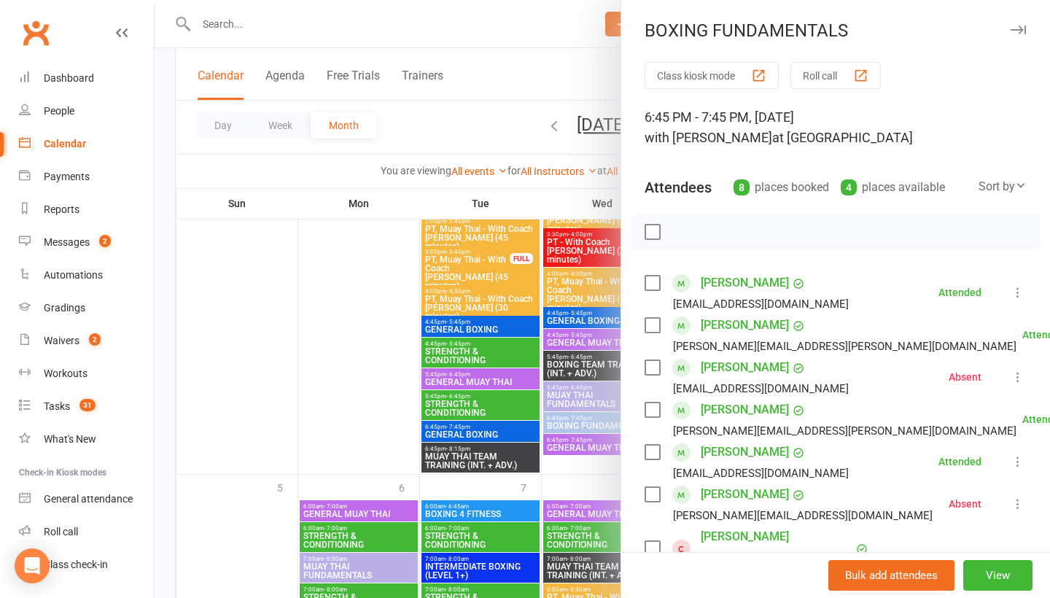
click at [400, 346] on div at bounding box center [603, 299] width 896 height 598
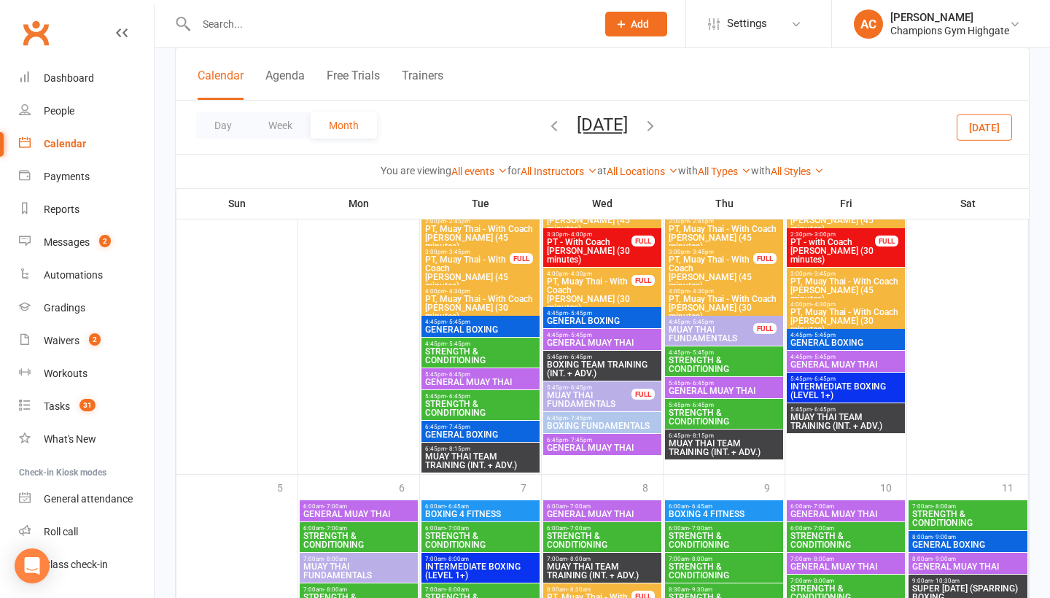
click at [599, 422] on span "6:45pm - 7:45pm" at bounding box center [602, 418] width 112 height 7
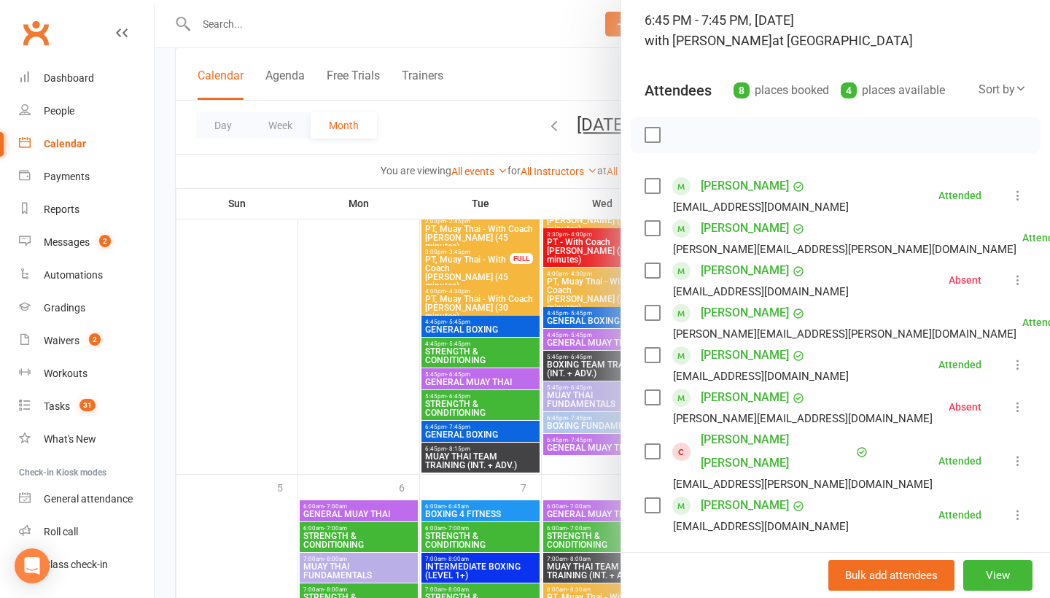
scroll to position [101, 0]
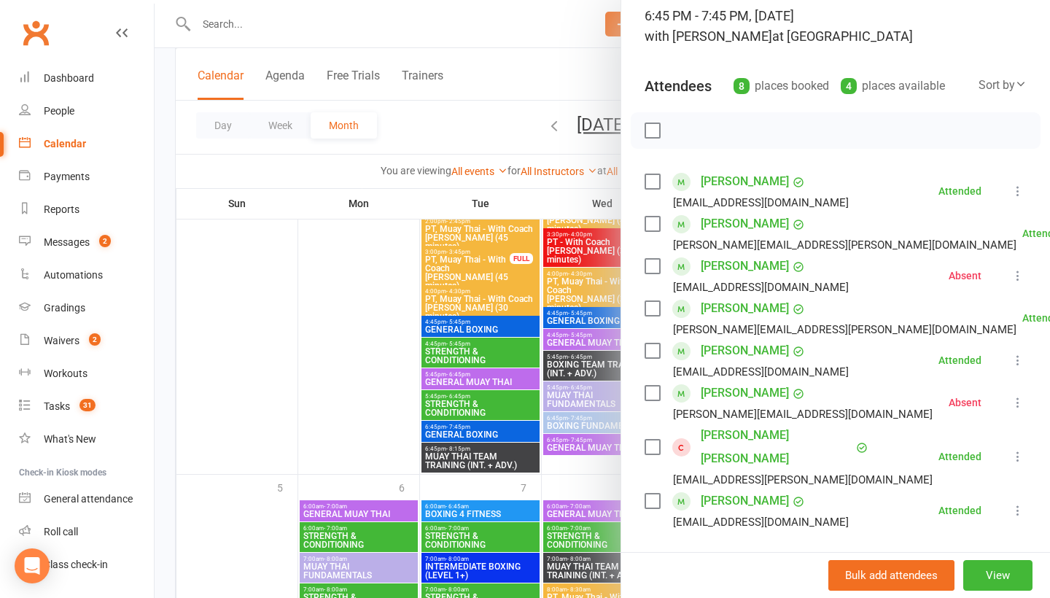
click at [732, 438] on link "Sefton Peters" at bounding box center [777, 447] width 152 height 47
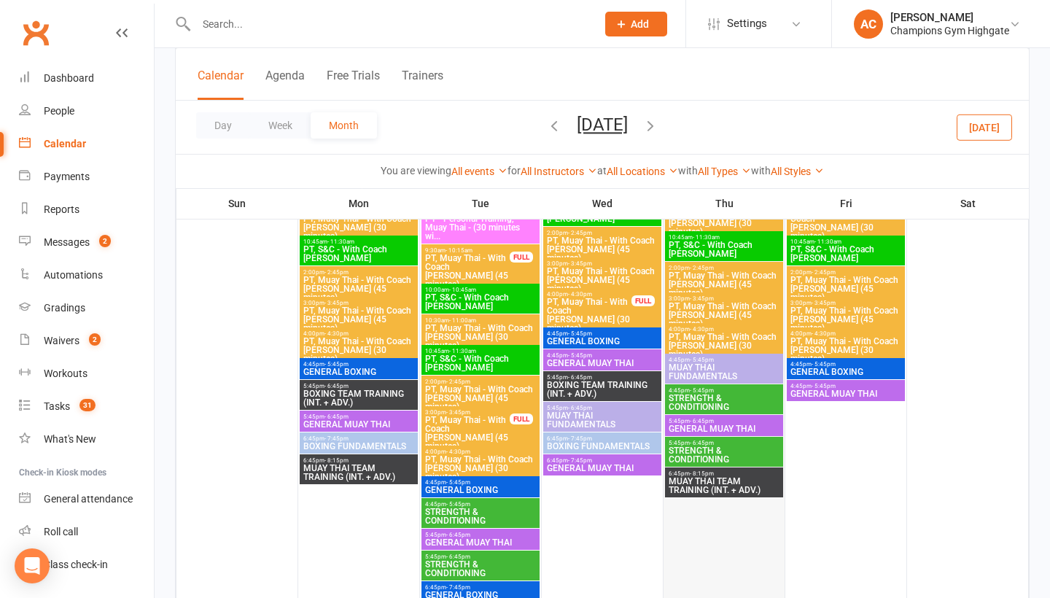
scroll to position [2600, 0]
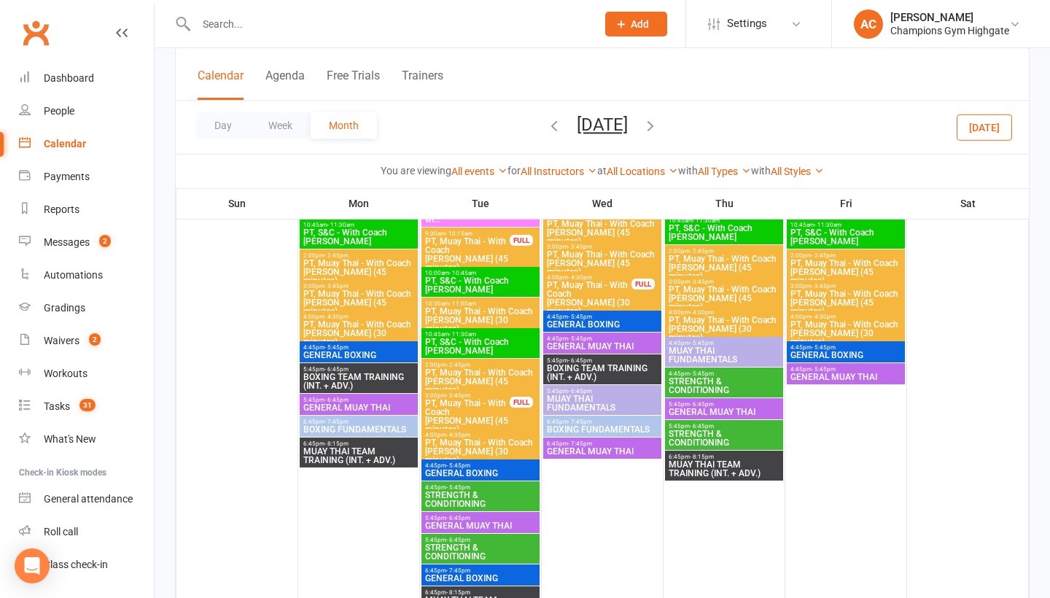
click at [375, 355] on span "GENERAL BOXING" at bounding box center [359, 355] width 112 height 9
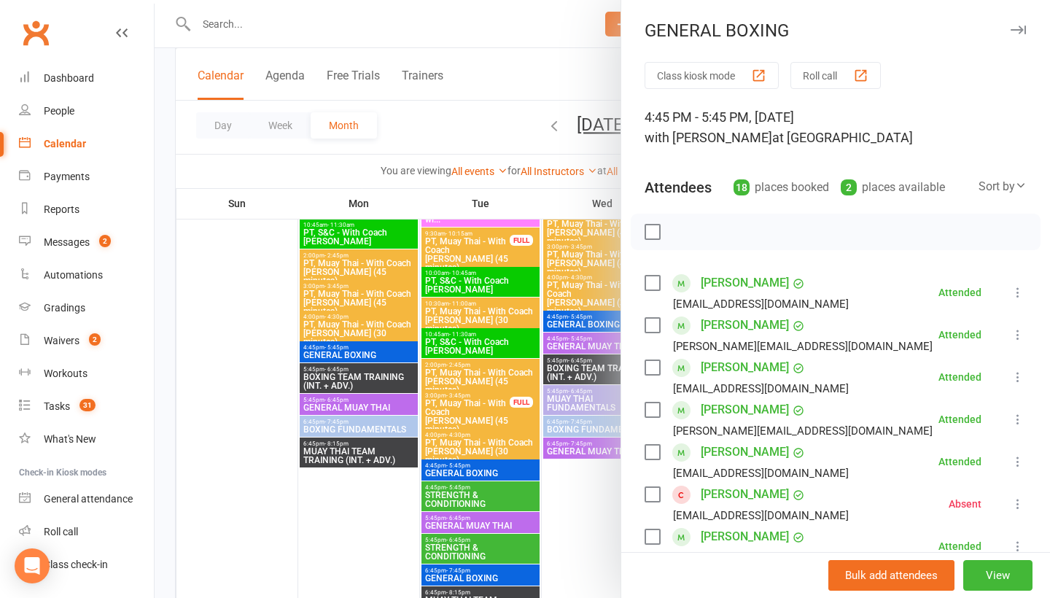
click at [257, 363] on div at bounding box center [603, 299] width 896 height 598
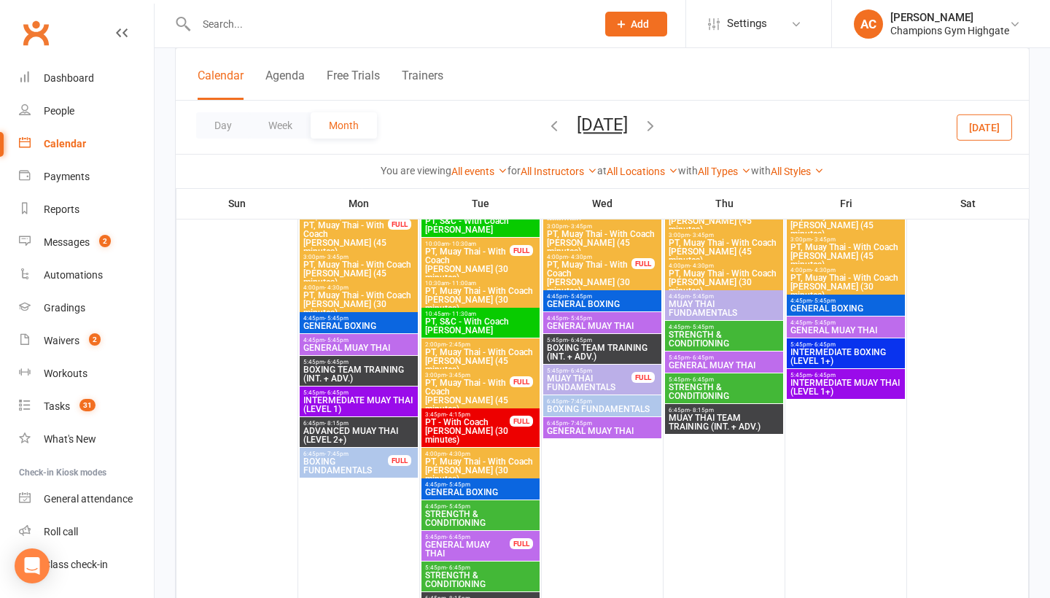
scroll to position [4014, 0]
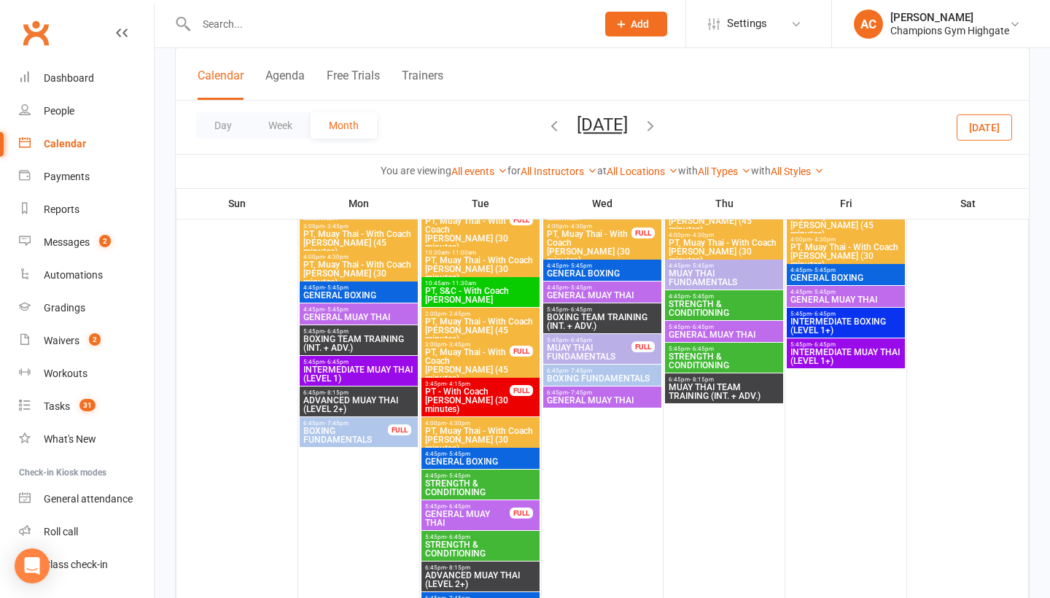
click at [380, 430] on span "BOXING FUNDAMENTALS" at bounding box center [346, 436] width 86 height 18
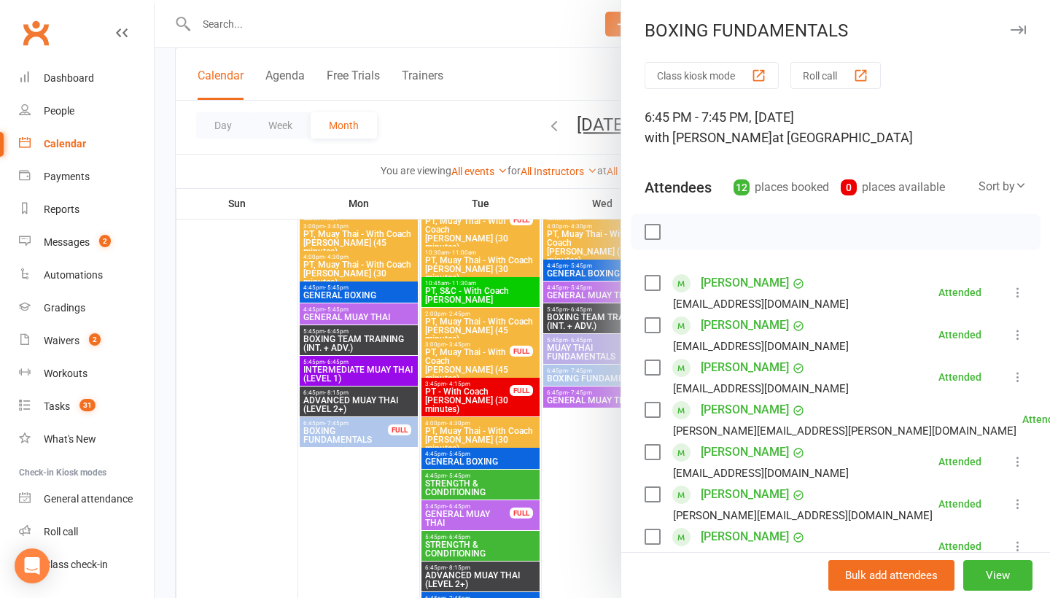
click at [282, 388] on div at bounding box center [603, 299] width 896 height 598
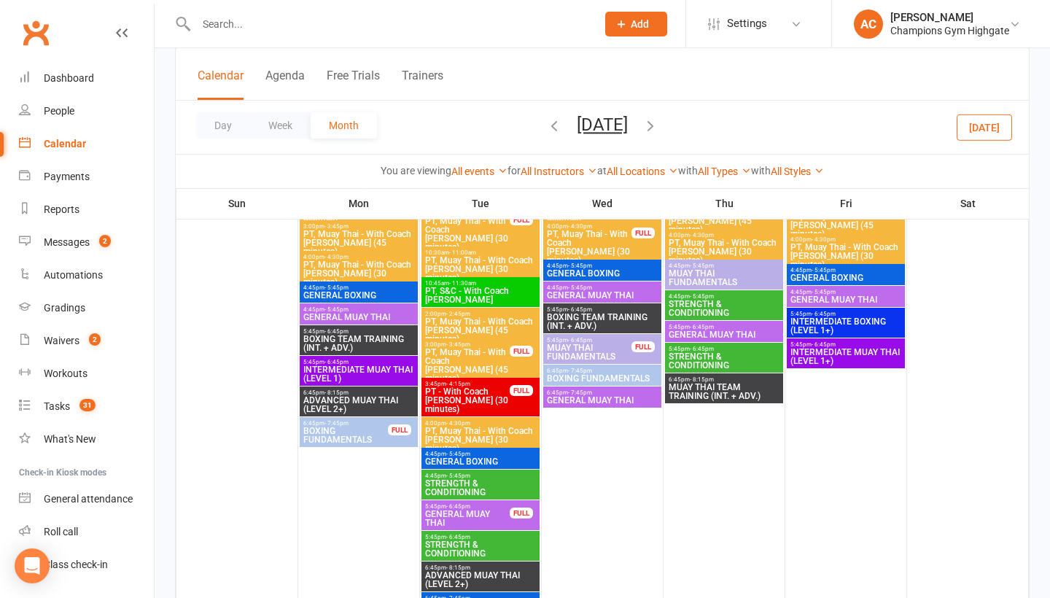
click at [603, 278] on span "GENERAL BOXING" at bounding box center [602, 273] width 112 height 9
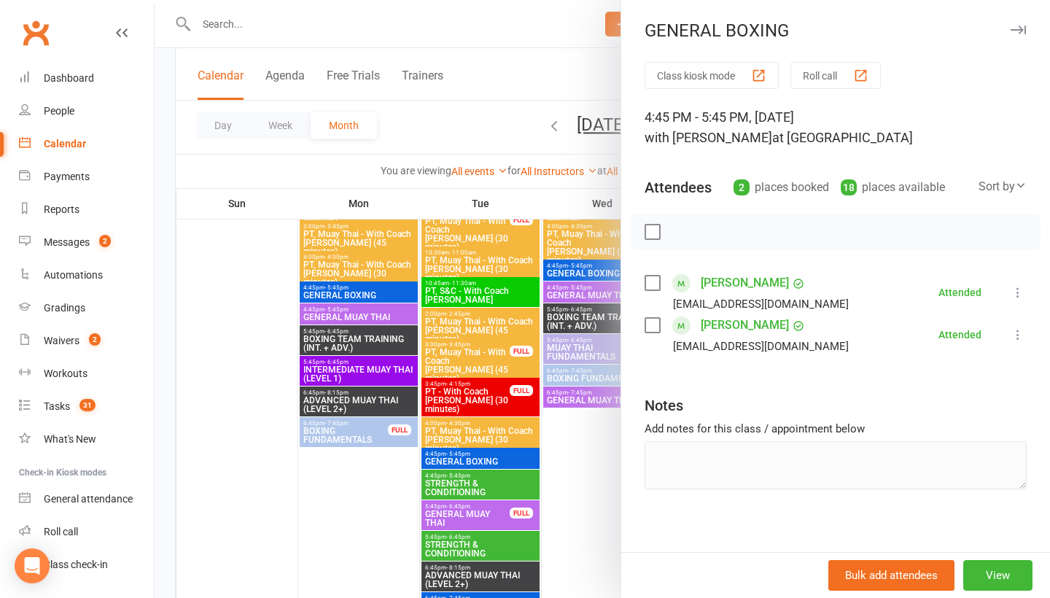
click at [591, 317] on div at bounding box center [603, 299] width 896 height 598
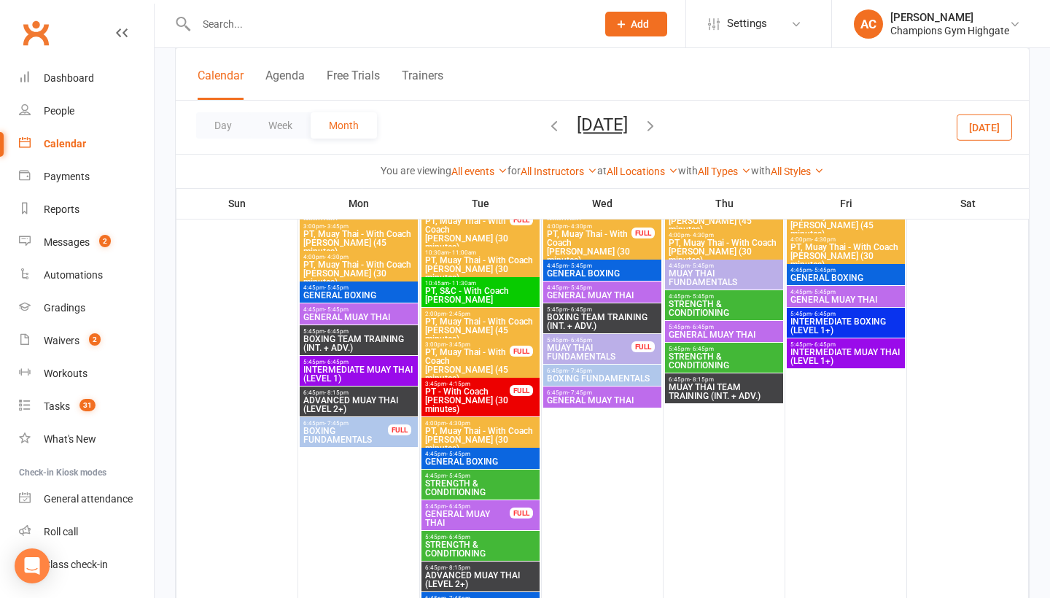
click at [605, 324] on span "BOXING TEAM TRAINING (INT. + ADV.)" at bounding box center [602, 322] width 112 height 18
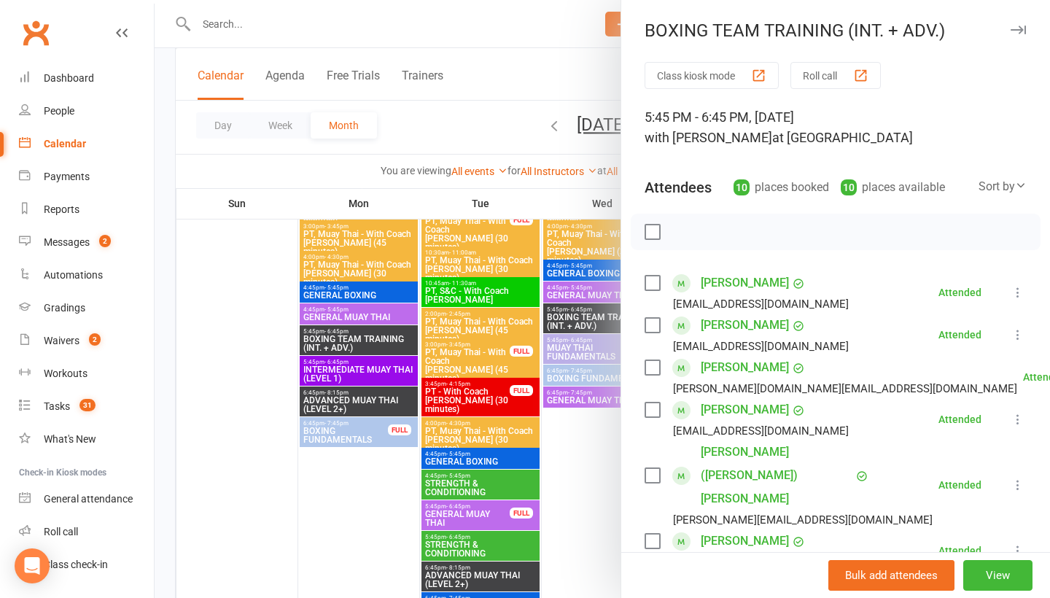
click at [606, 448] on div at bounding box center [603, 299] width 896 height 598
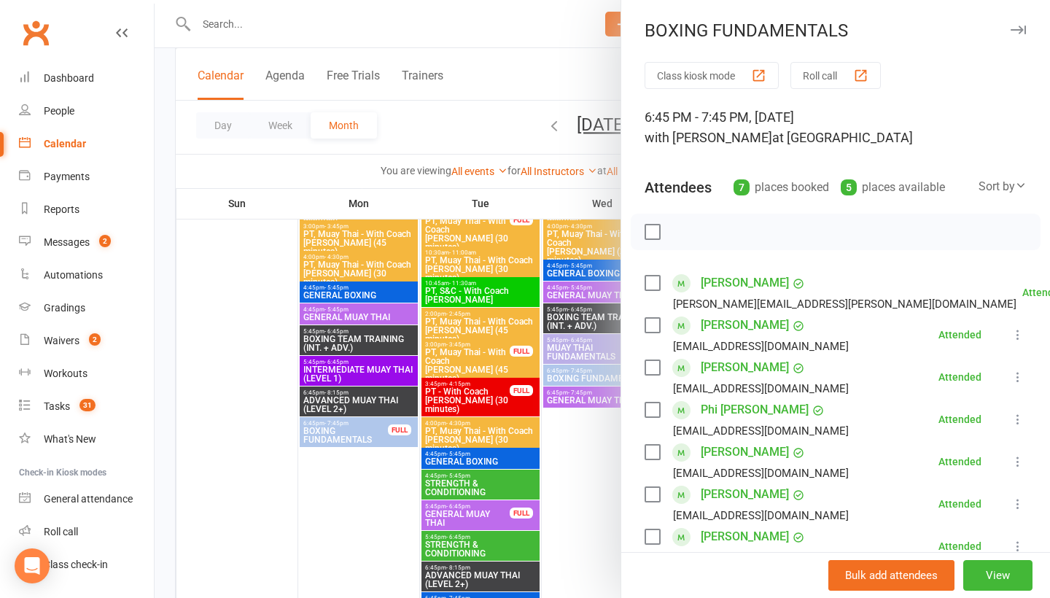
click at [607, 495] on div at bounding box center [603, 299] width 896 height 598
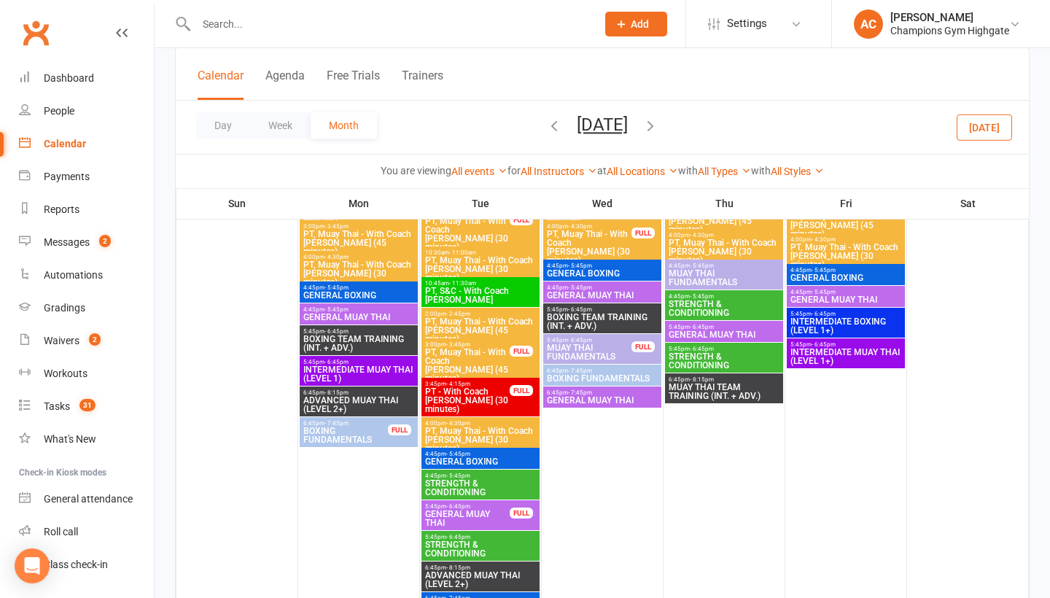
click at [833, 277] on span "GENERAL BOXING" at bounding box center [846, 278] width 112 height 9
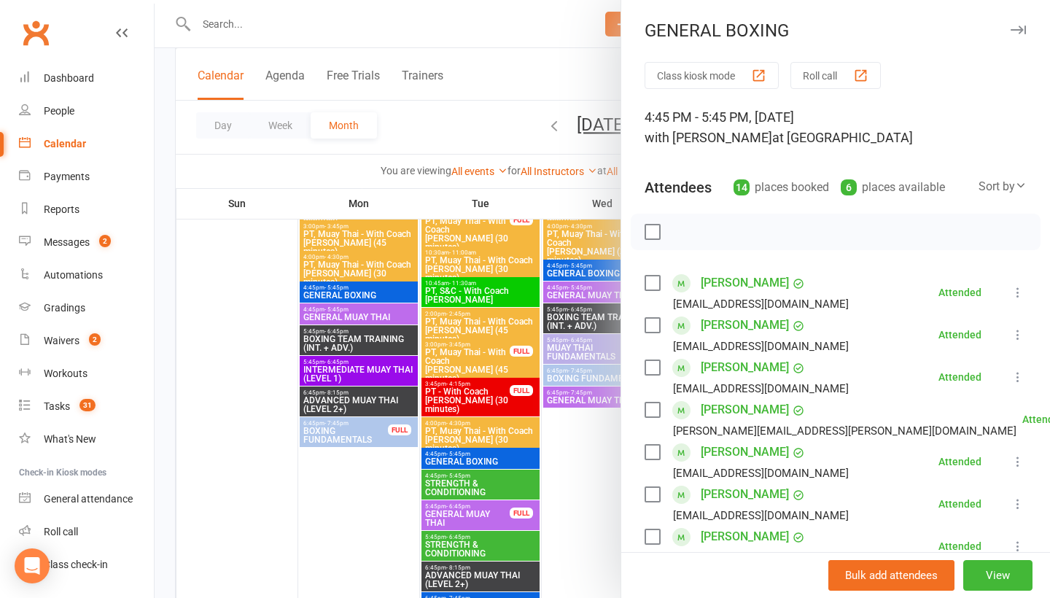
click at [566, 339] on div at bounding box center [603, 299] width 896 height 598
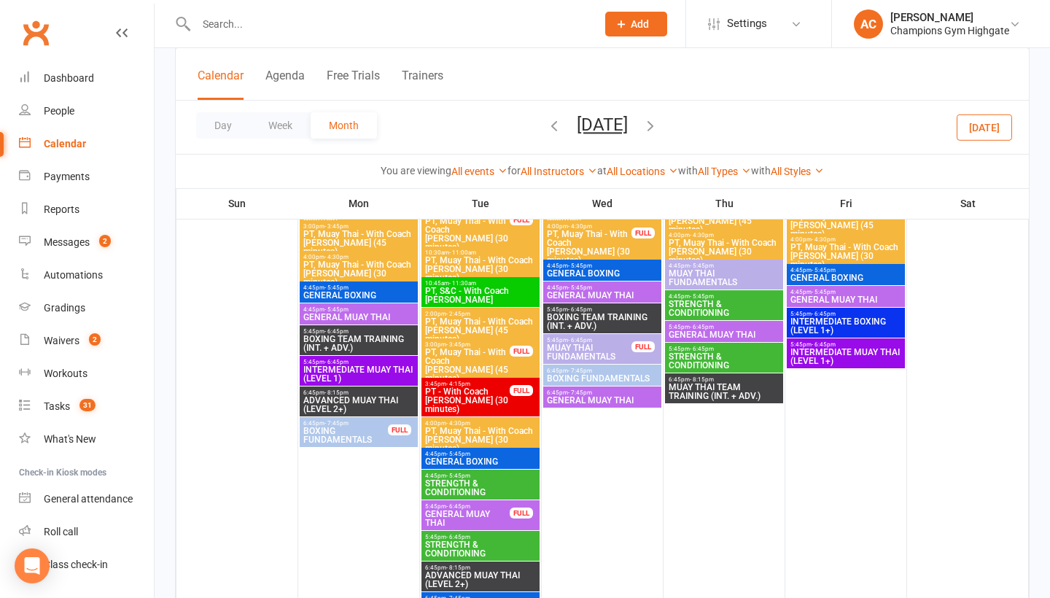
click at [814, 330] on span "INTERMEDIATE BOXING (LEVEL 1+)" at bounding box center [846, 326] width 112 height 18
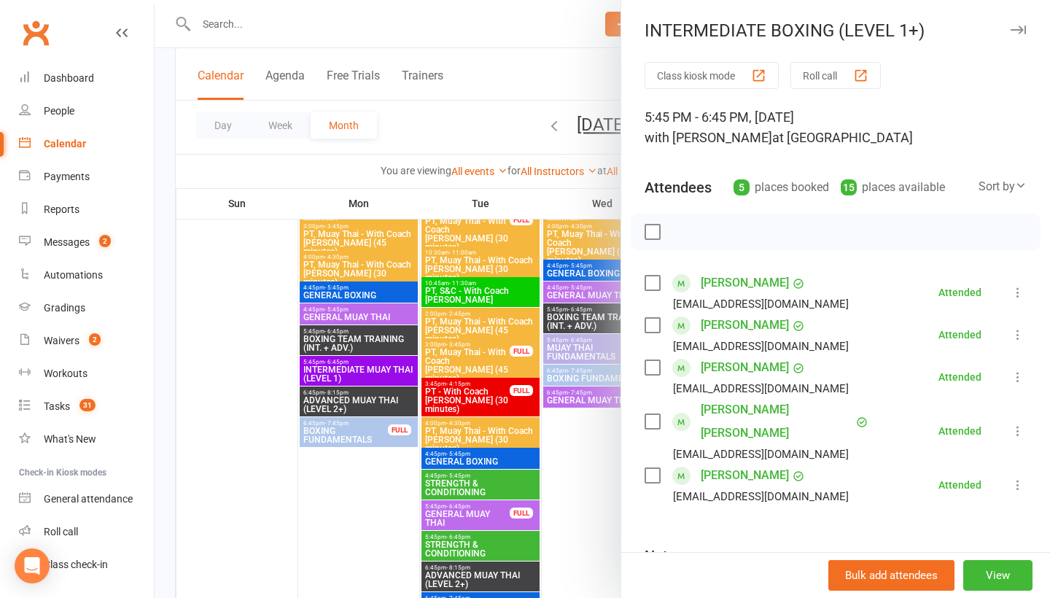
click at [583, 537] on div at bounding box center [603, 299] width 896 height 598
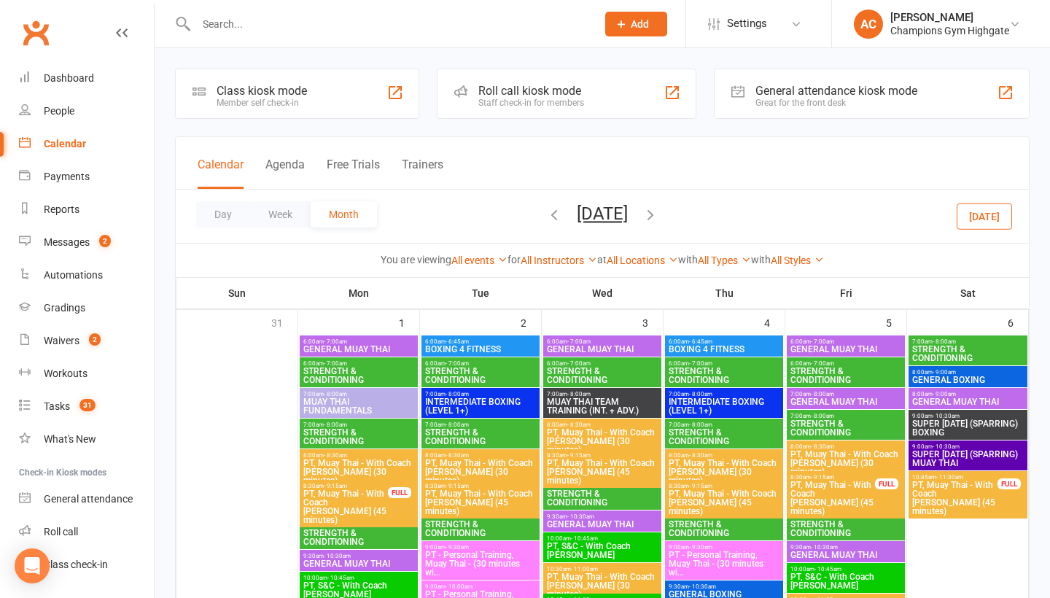
click at [659, 222] on icon "button" at bounding box center [651, 214] width 16 height 16
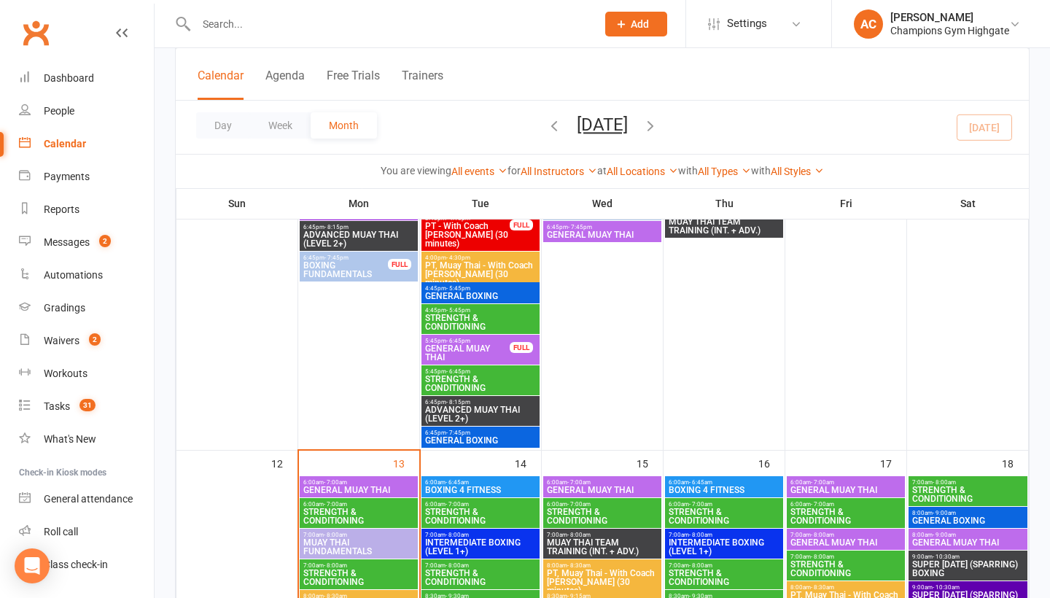
scroll to position [1163, 0]
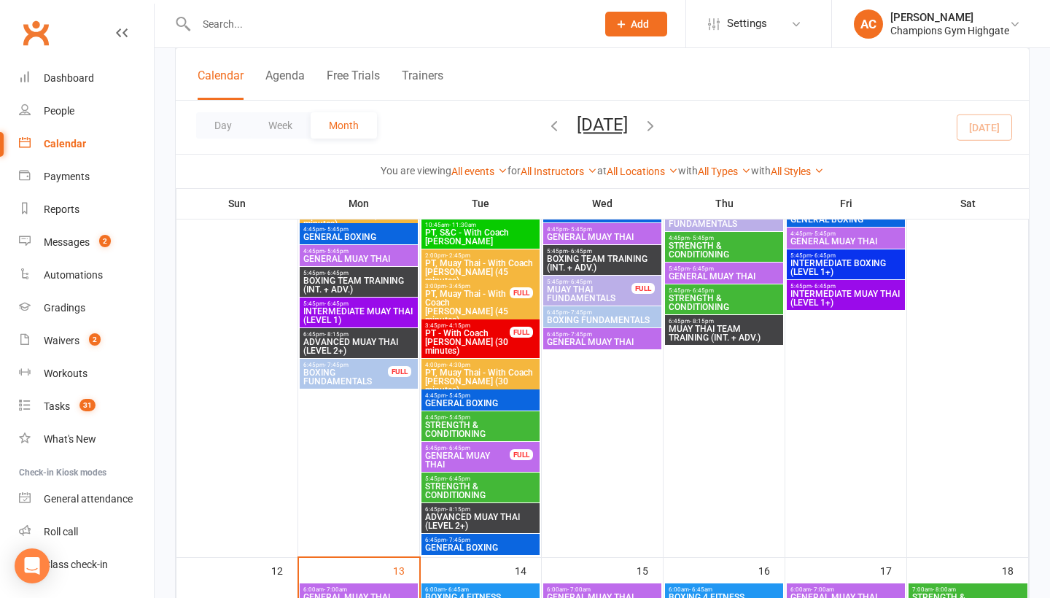
click at [376, 372] on span "BOXING FUNDAMENTALS" at bounding box center [346, 377] width 86 height 18
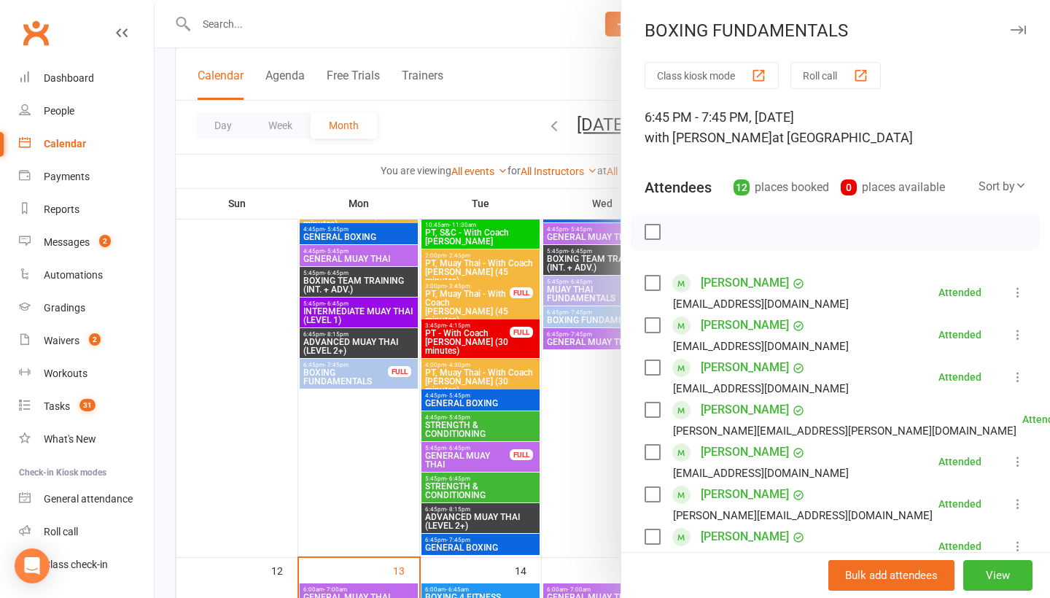
click at [1026, 30] on button "button" at bounding box center [1019, 30] width 18 height 18
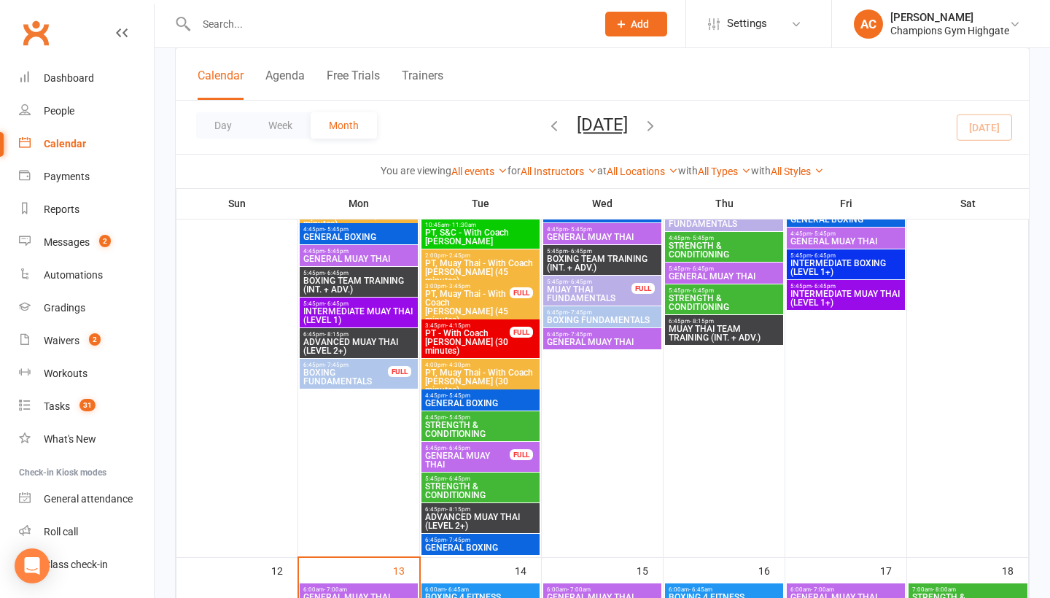
click at [489, 399] on span "4:45pm - 5:45pm" at bounding box center [481, 395] width 112 height 7
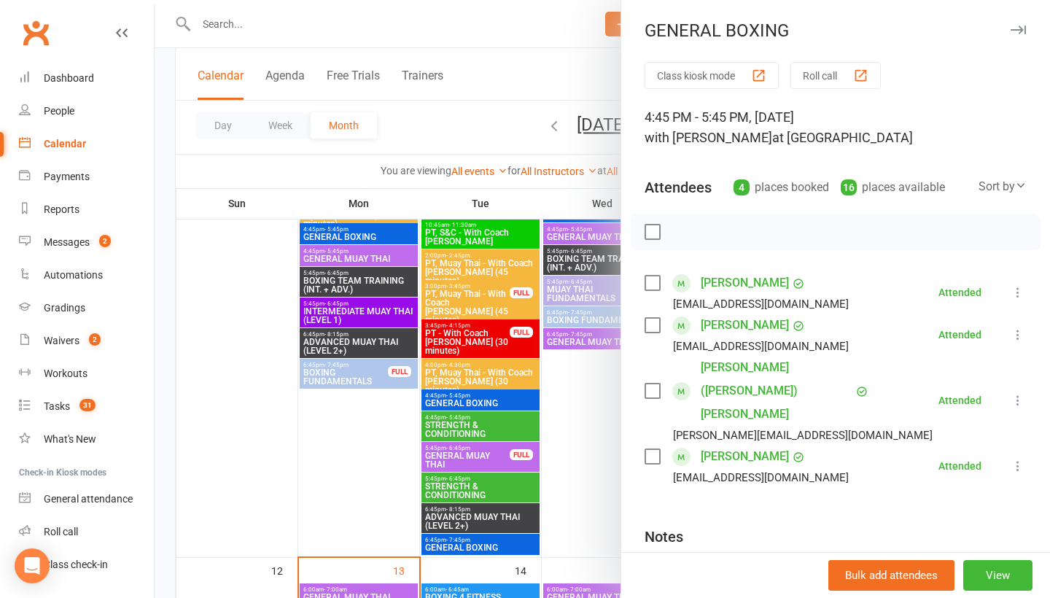
click at [369, 460] on div at bounding box center [603, 299] width 896 height 598
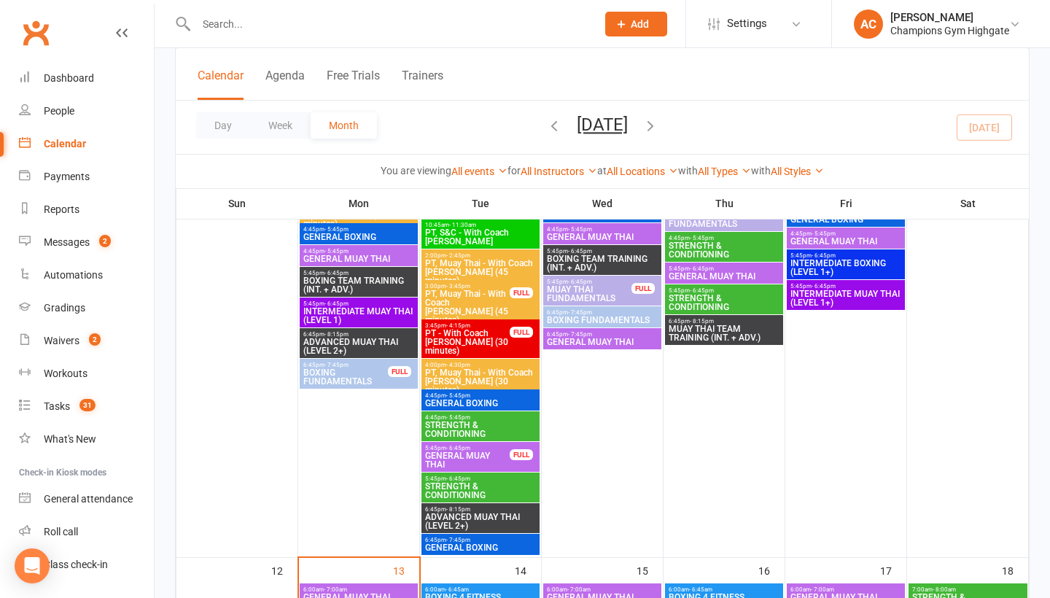
click at [476, 546] on span "GENERAL BOXING" at bounding box center [481, 547] width 112 height 9
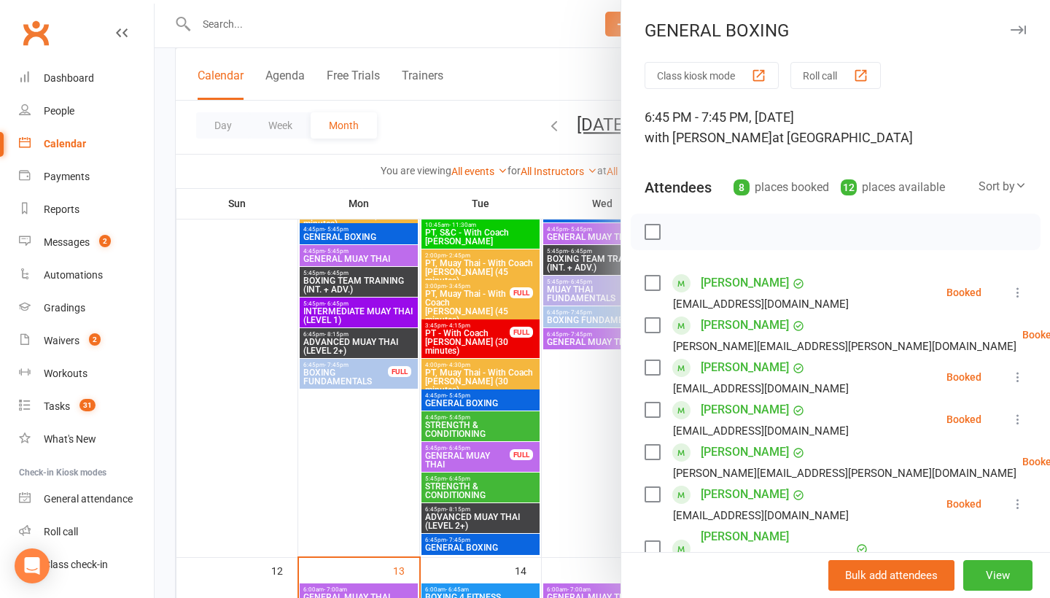
click at [406, 501] on div at bounding box center [603, 299] width 896 height 598
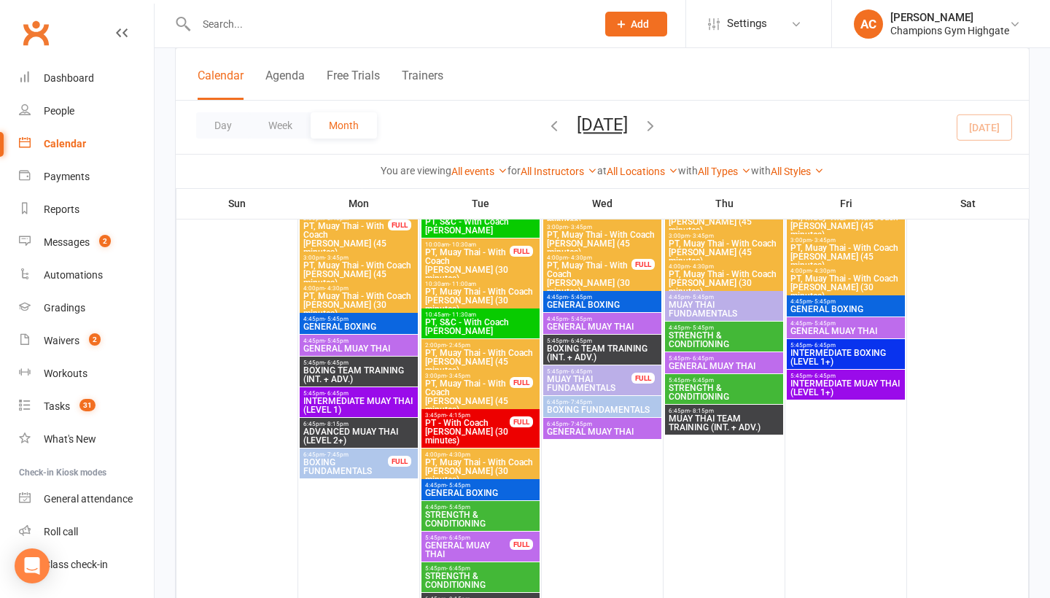
scroll to position [1064, 0]
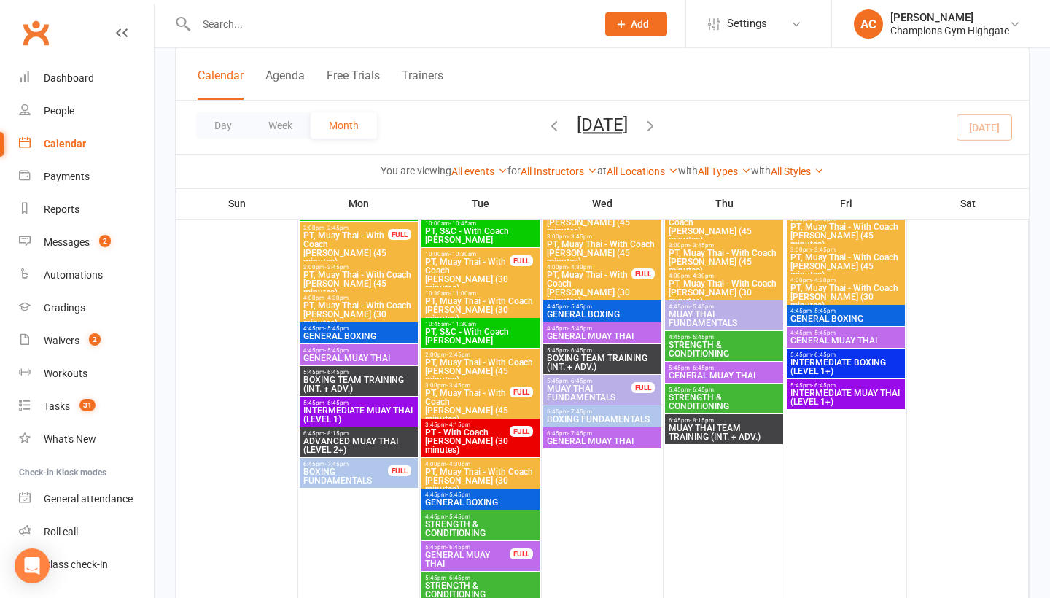
click at [597, 310] on span "4:45pm - 5:45pm" at bounding box center [602, 306] width 112 height 7
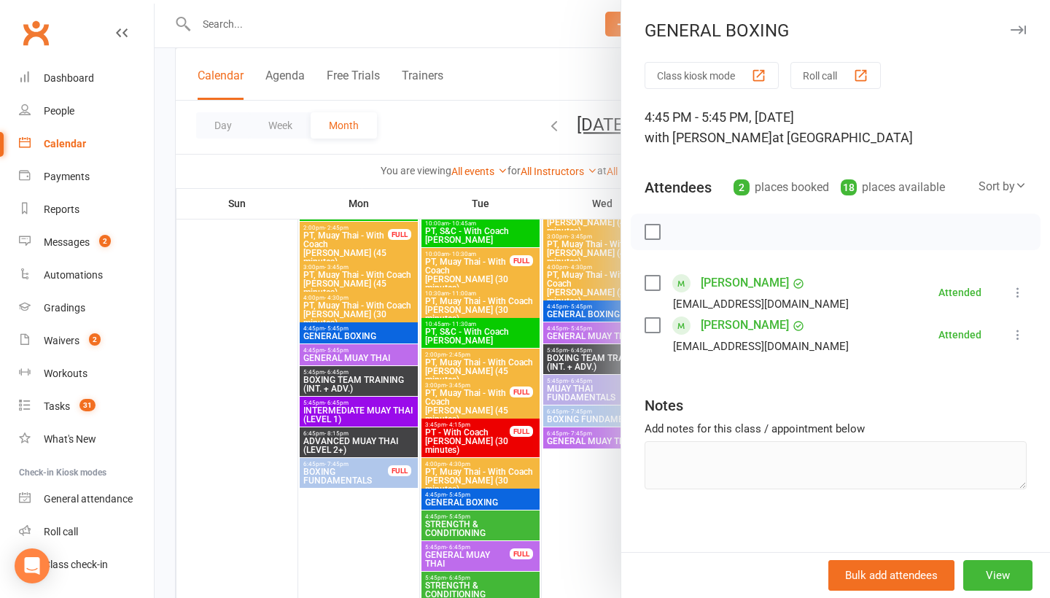
click at [603, 482] on div at bounding box center [603, 299] width 896 height 598
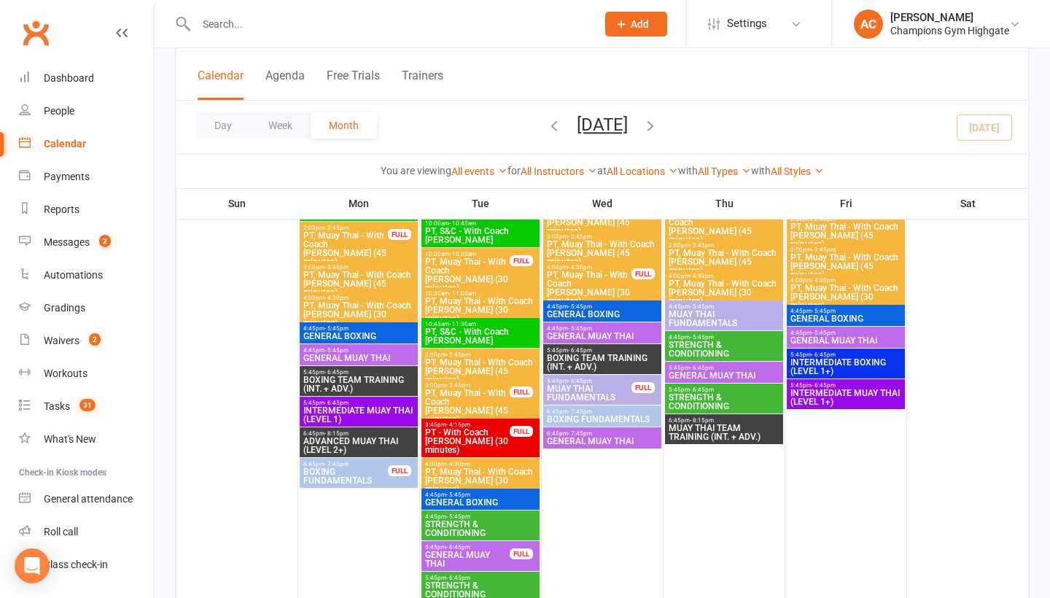
click at [594, 422] on span "BOXING FUNDAMENTALS" at bounding box center [602, 419] width 112 height 9
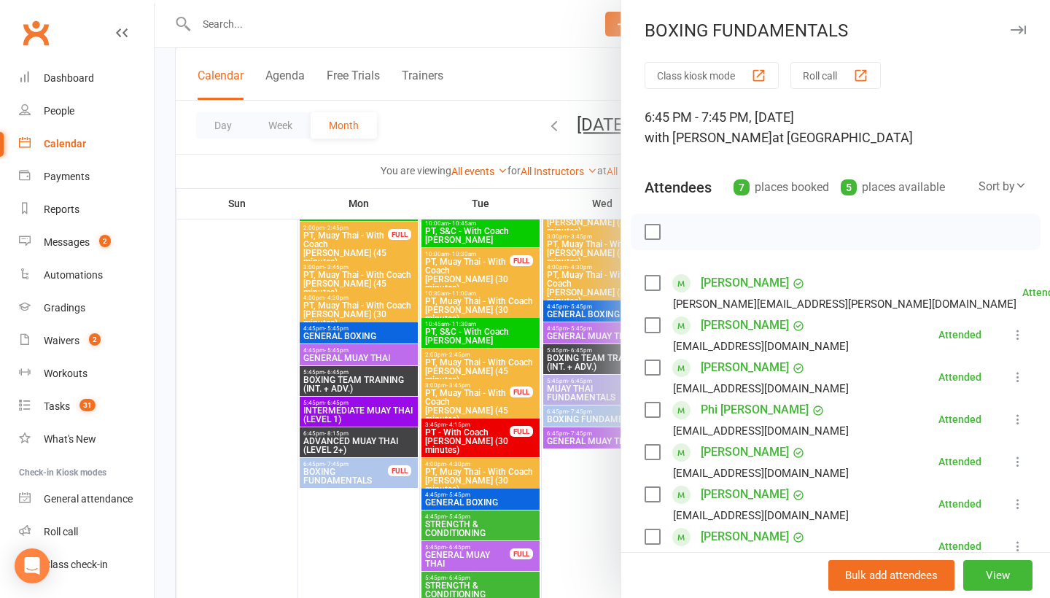
click at [589, 561] on div at bounding box center [603, 299] width 896 height 598
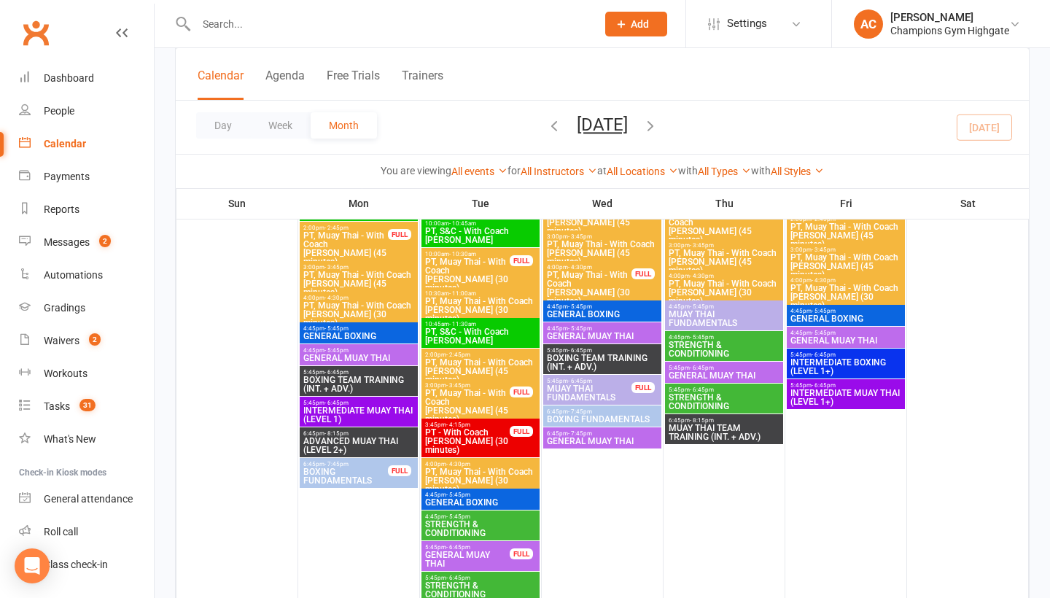
scroll to position [1050, 0]
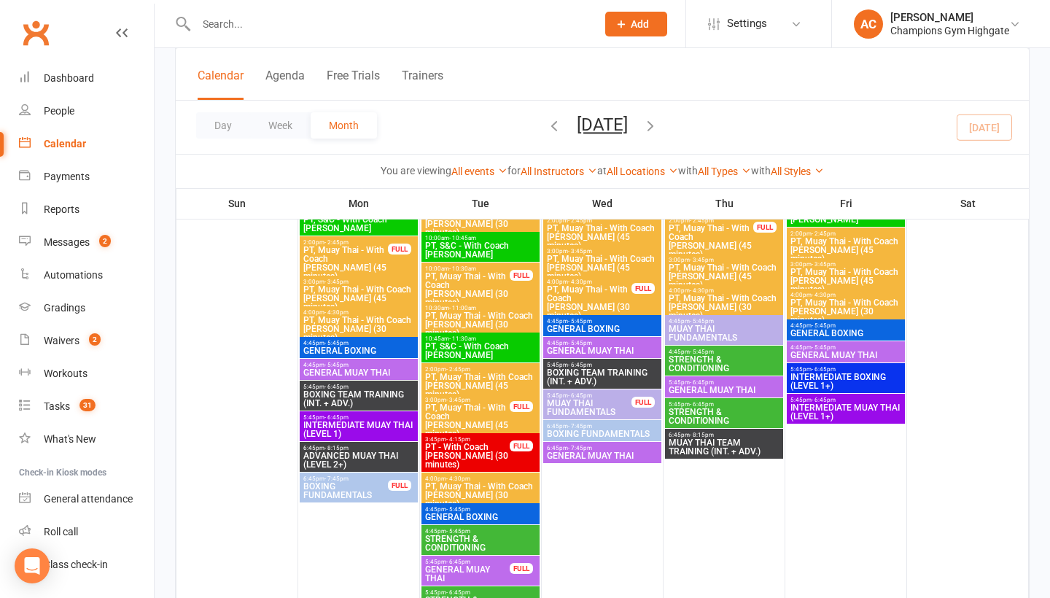
click at [335, 352] on span "GENERAL BOXING" at bounding box center [359, 350] width 112 height 9
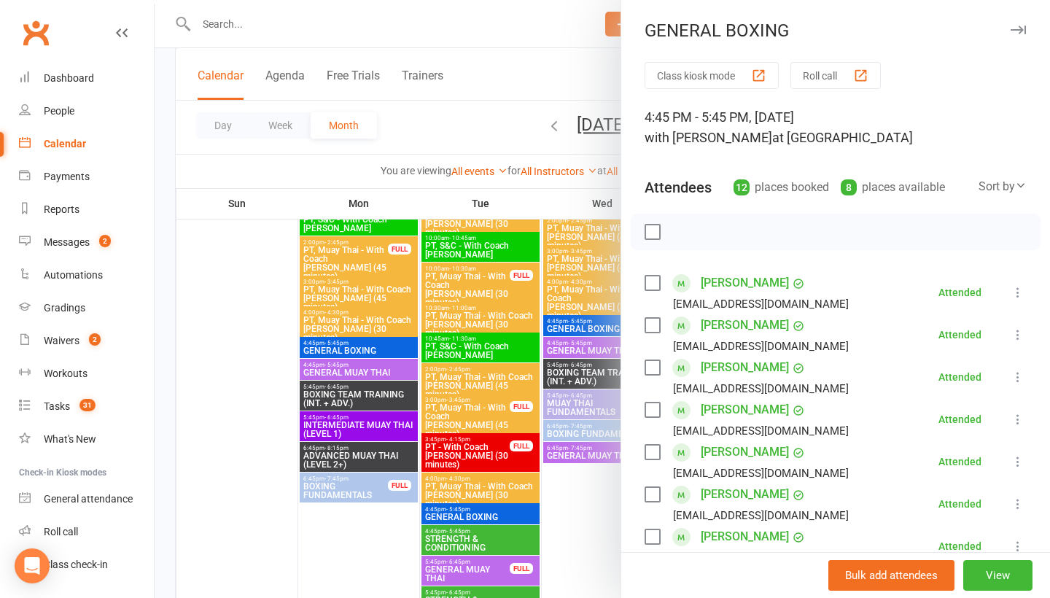
click at [286, 351] on div at bounding box center [603, 299] width 896 height 598
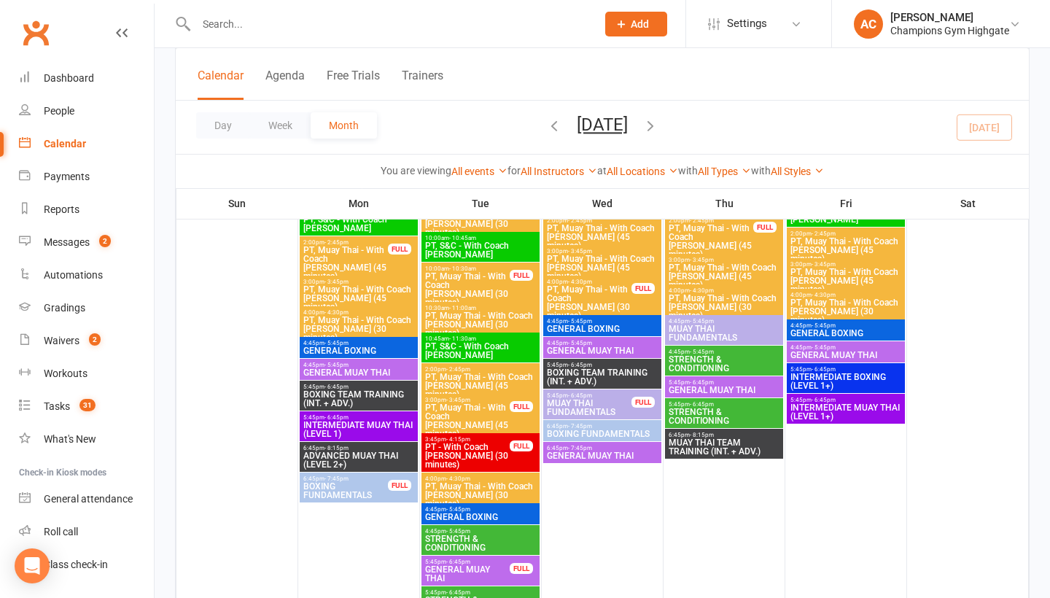
click at [363, 398] on span "BOXING TEAM TRAINING (INT. + ADV.)" at bounding box center [359, 399] width 112 height 18
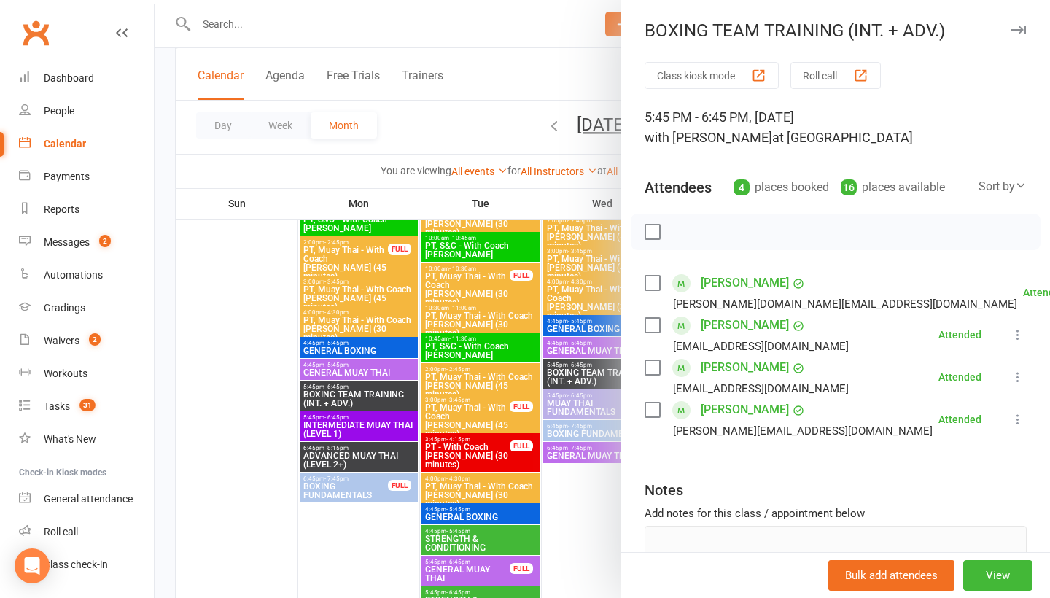
click at [309, 407] on div at bounding box center [603, 299] width 896 height 598
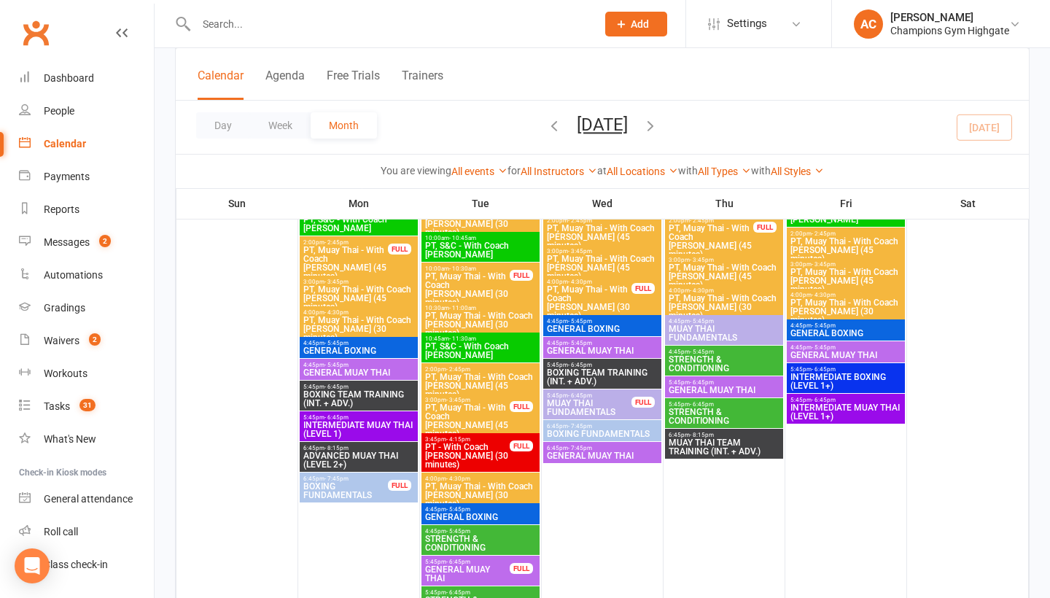
click at [346, 482] on span "- 7:45pm" at bounding box center [337, 479] width 24 height 7
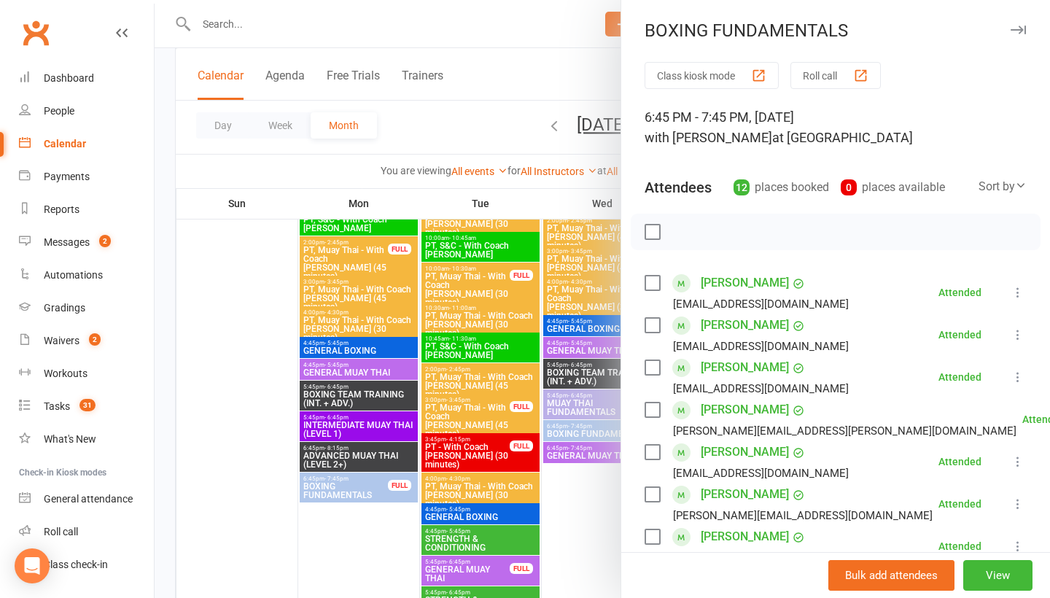
click at [296, 363] on div at bounding box center [603, 299] width 896 height 598
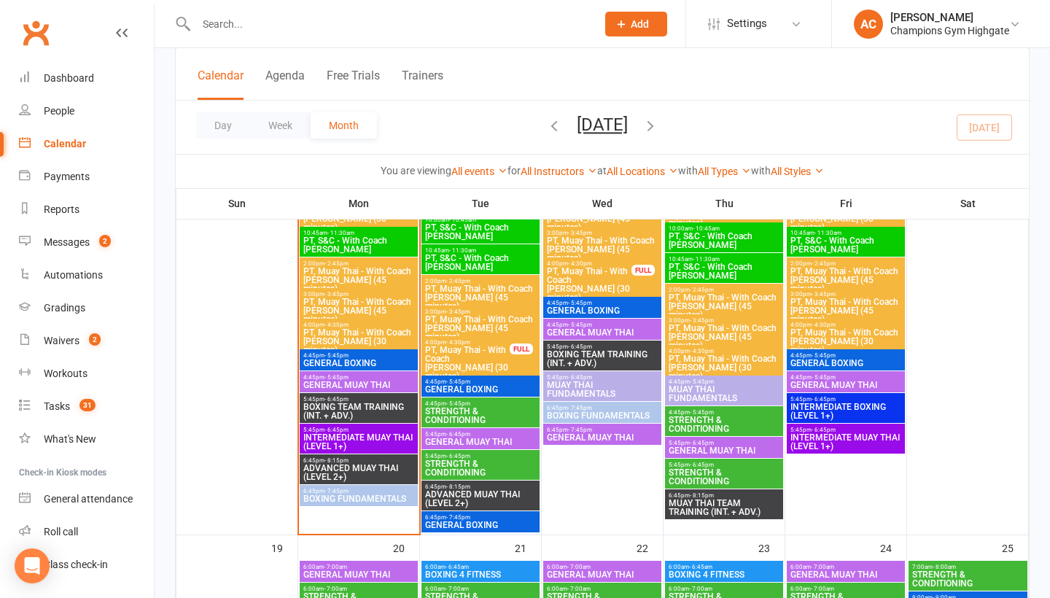
scroll to position [1815, 0]
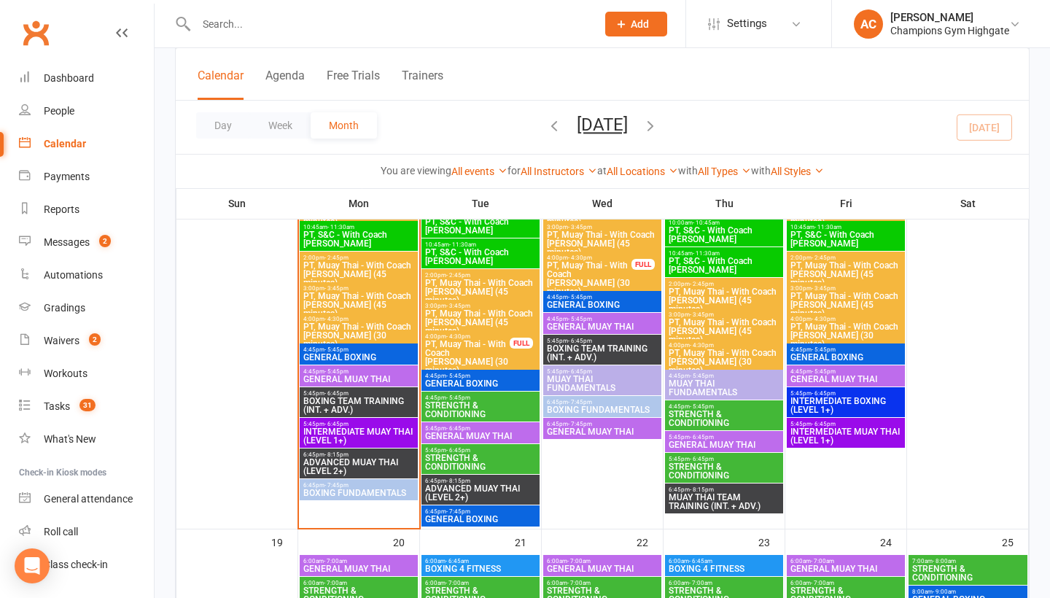
click at [390, 358] on span "GENERAL BOXING" at bounding box center [359, 357] width 112 height 9
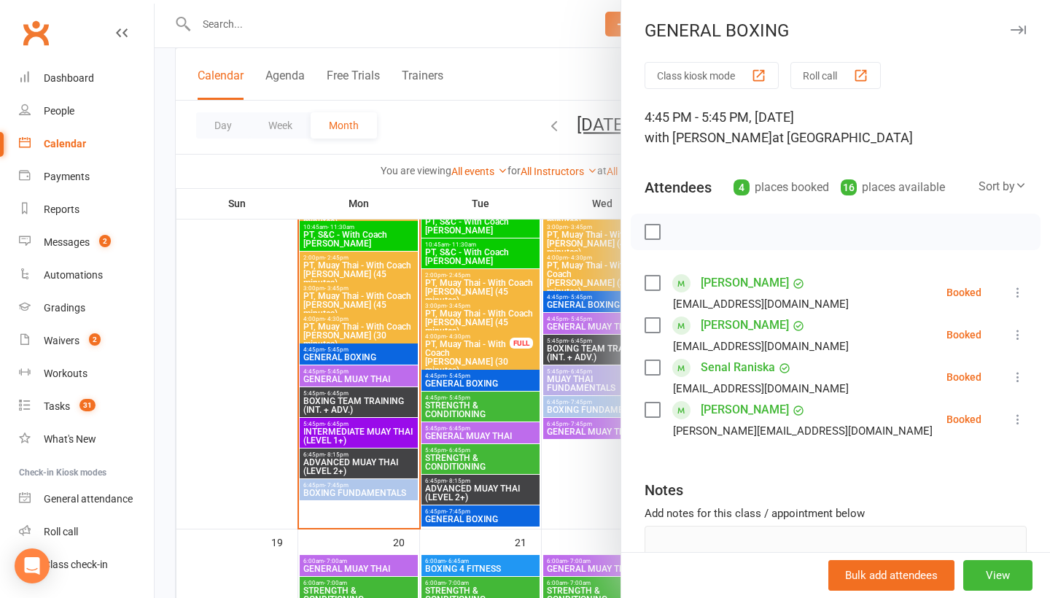
click at [340, 413] on div at bounding box center [603, 299] width 896 height 598
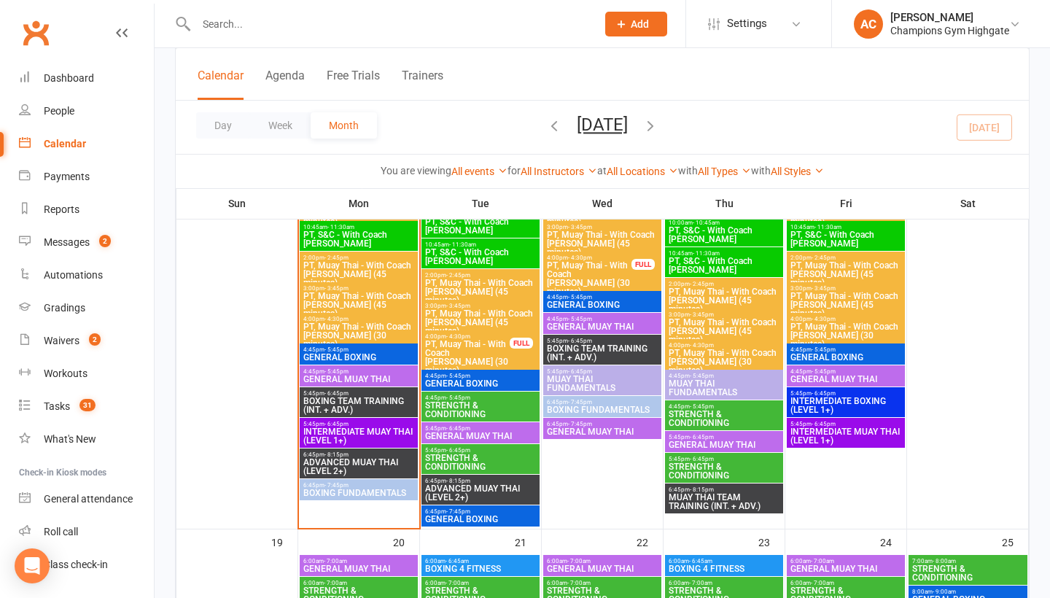
click at [340, 413] on span "BOXING TEAM TRAINING (INT. + ADV.)" at bounding box center [359, 406] width 112 height 18
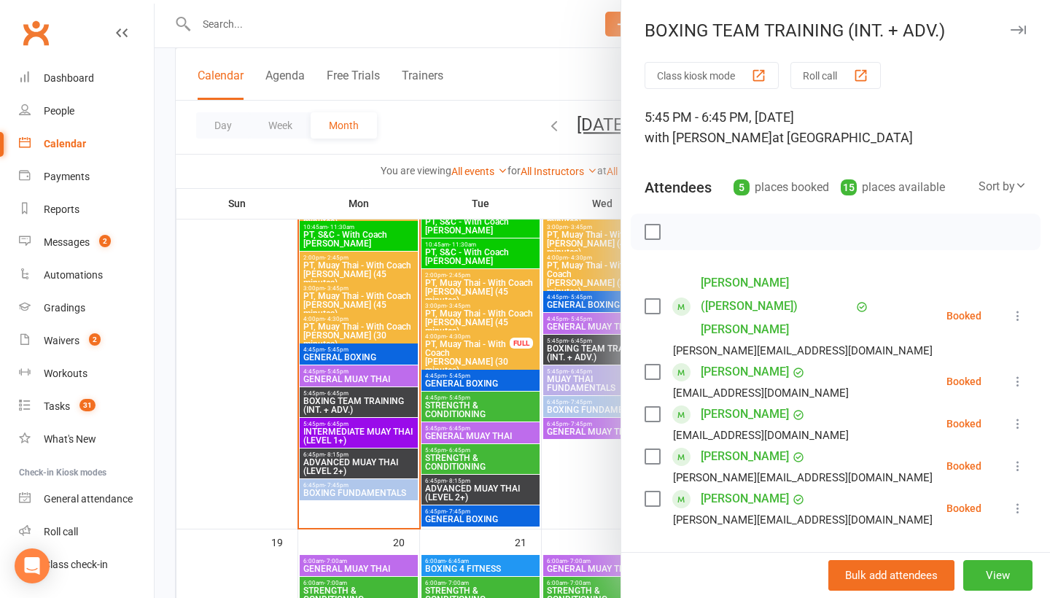
click at [278, 346] on div at bounding box center [603, 299] width 896 height 598
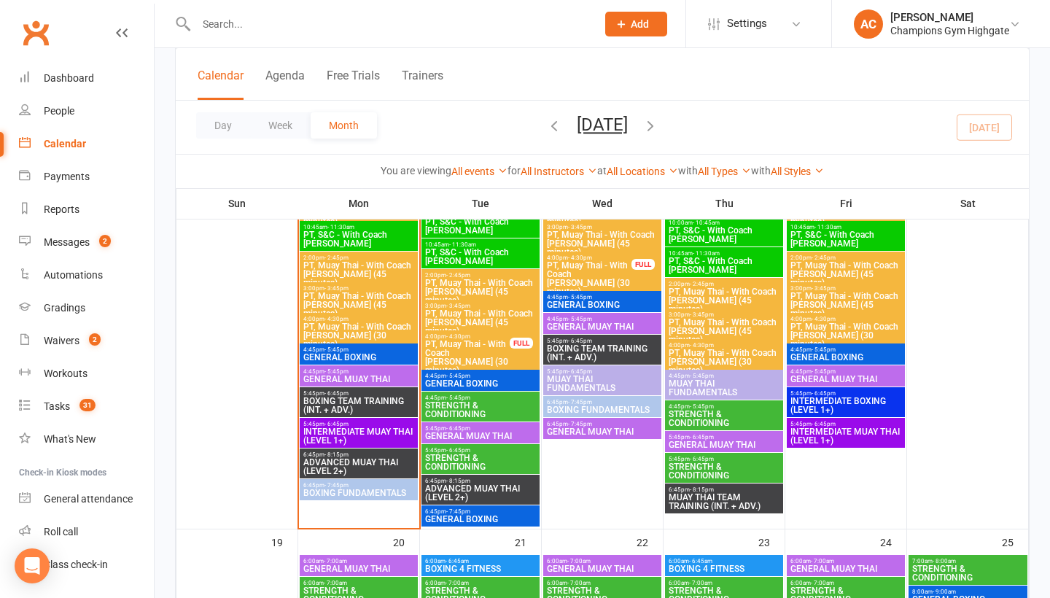
click at [377, 497] on span "BOXING FUNDAMENTALS" at bounding box center [359, 493] width 112 height 9
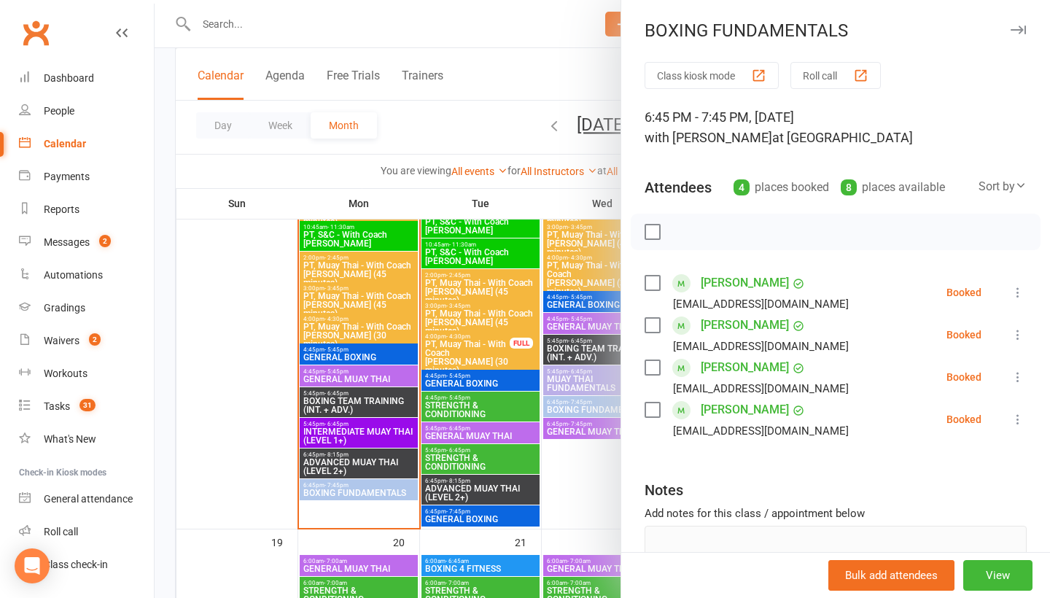
click at [339, 357] on div at bounding box center [603, 299] width 896 height 598
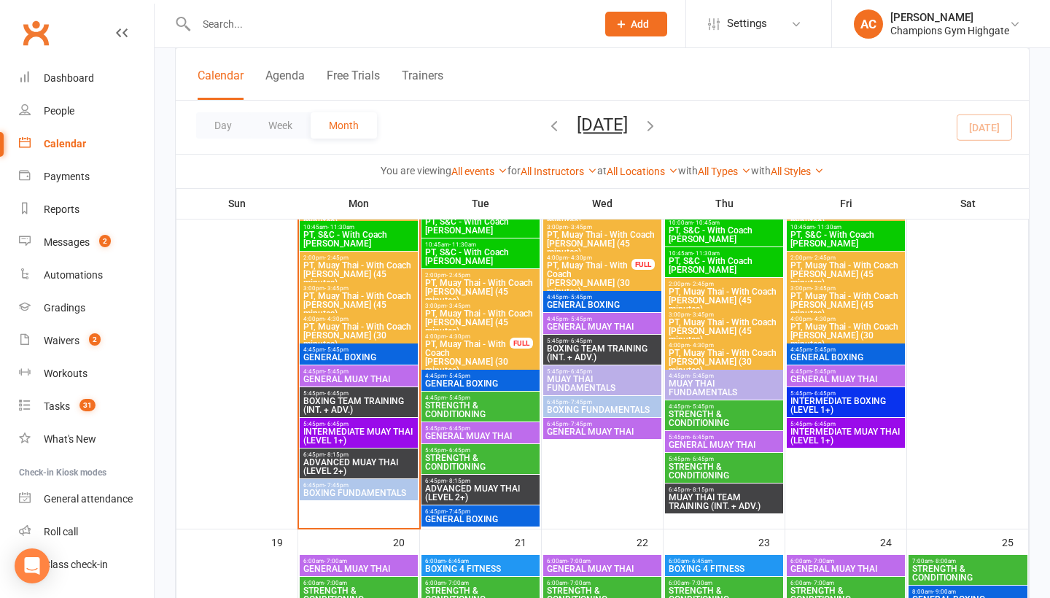
click at [360, 355] on span "GENERAL BOXING" at bounding box center [359, 357] width 112 height 9
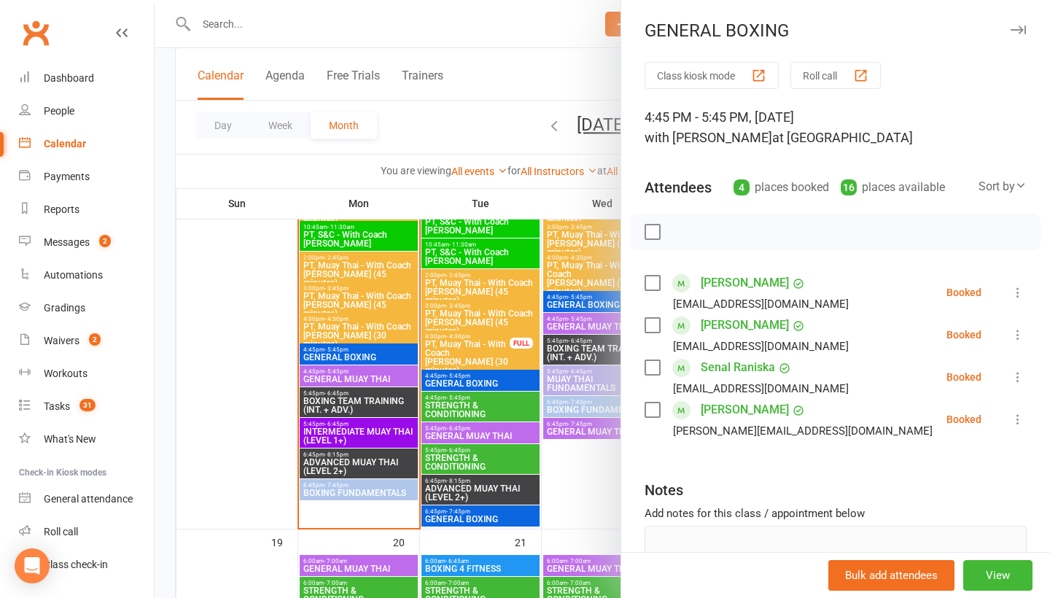
click at [747, 372] on link "Senal Raniska" at bounding box center [738, 367] width 74 height 23
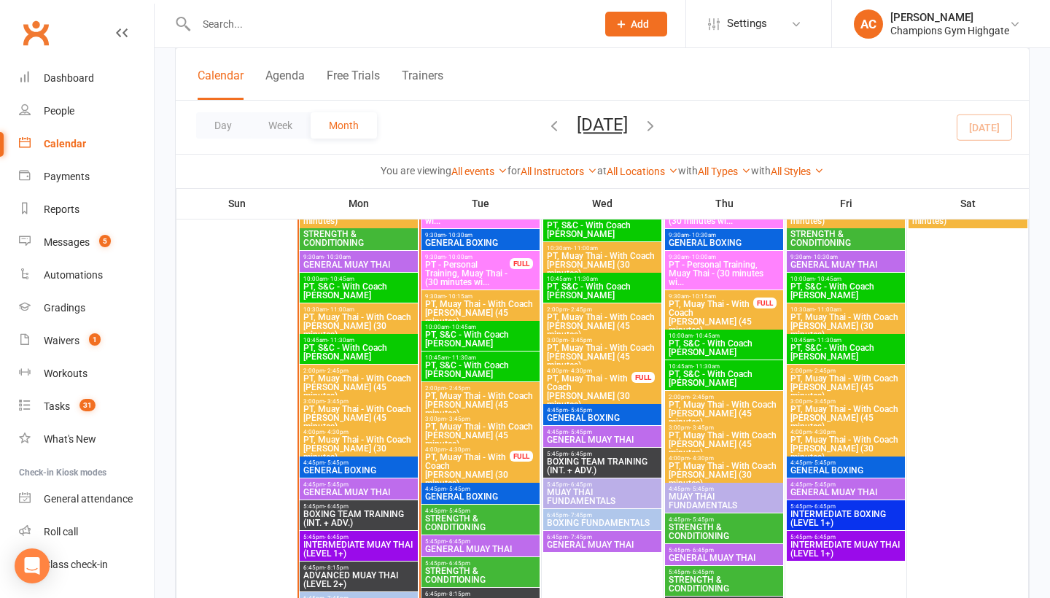
scroll to position [1760, 0]
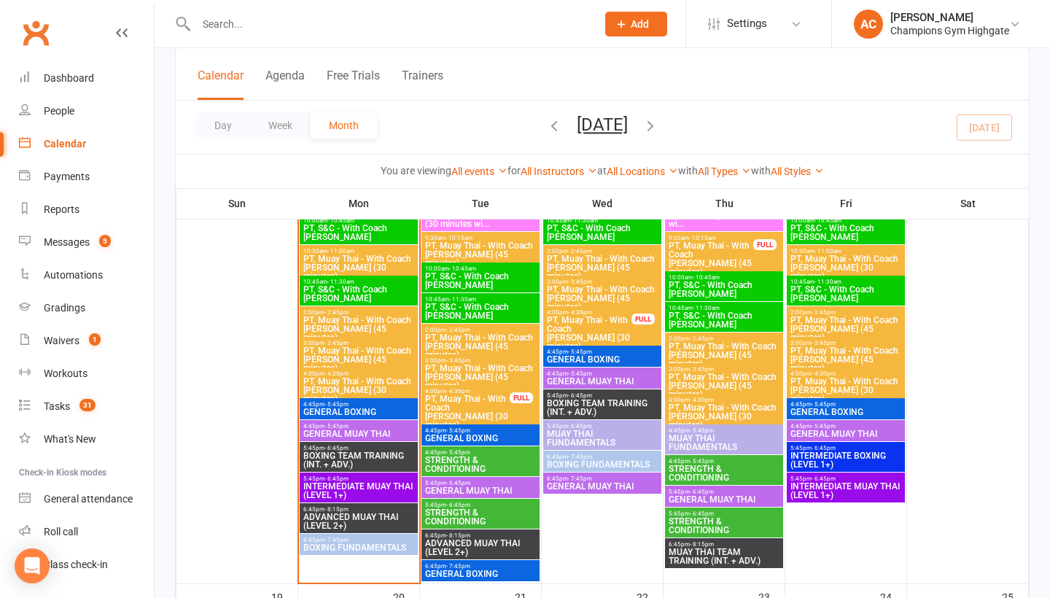
click at [395, 404] on span "4:45pm - 5:45pm" at bounding box center [359, 404] width 112 height 7
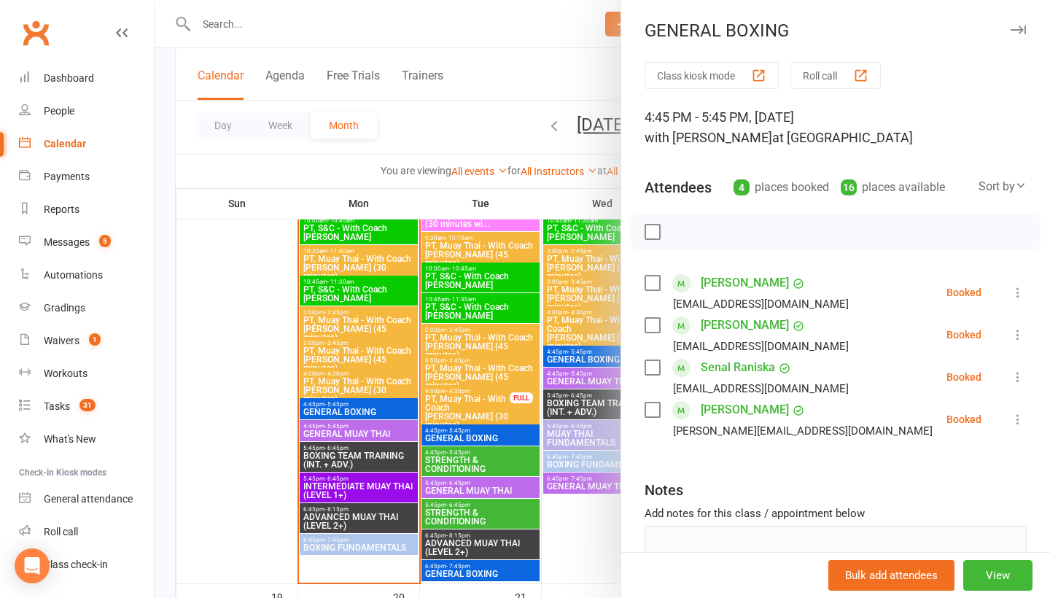
click at [196, 390] on div at bounding box center [603, 299] width 896 height 598
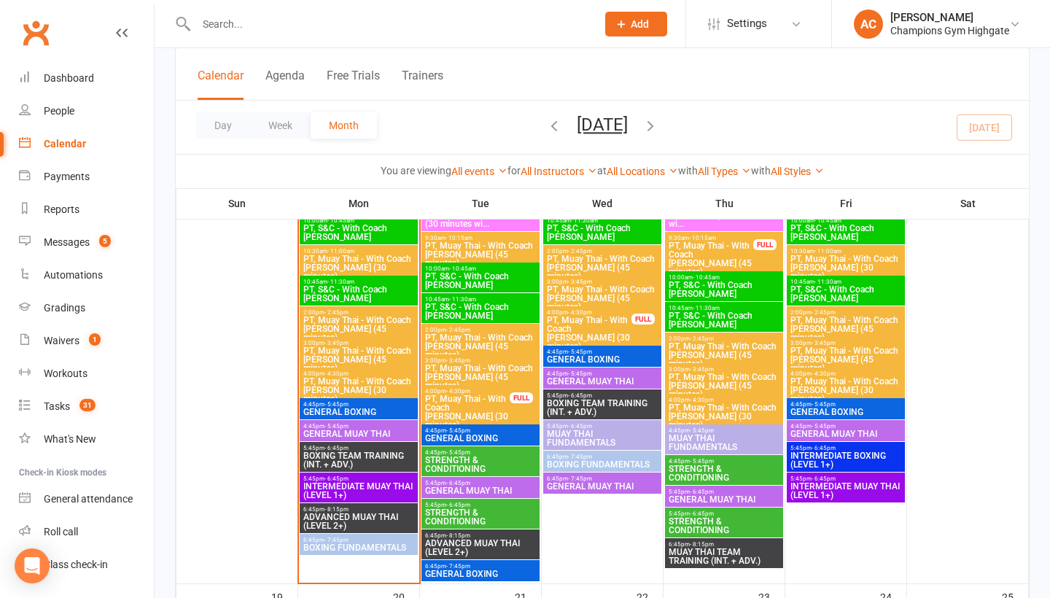
click at [320, 448] on span "5:45pm - 6:45pm" at bounding box center [359, 448] width 112 height 7
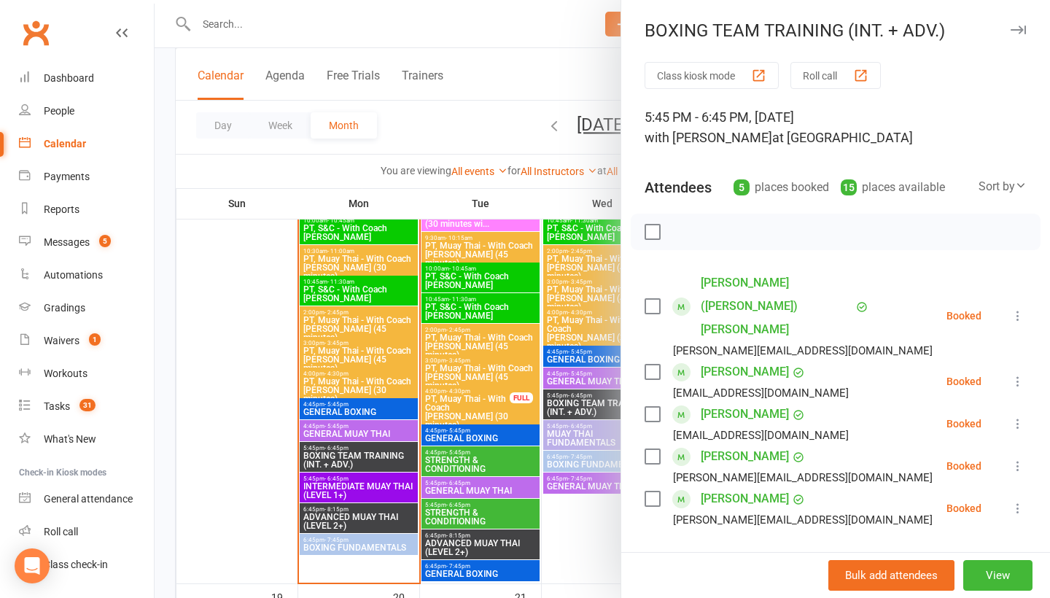
click at [269, 383] on div at bounding box center [603, 299] width 896 height 598
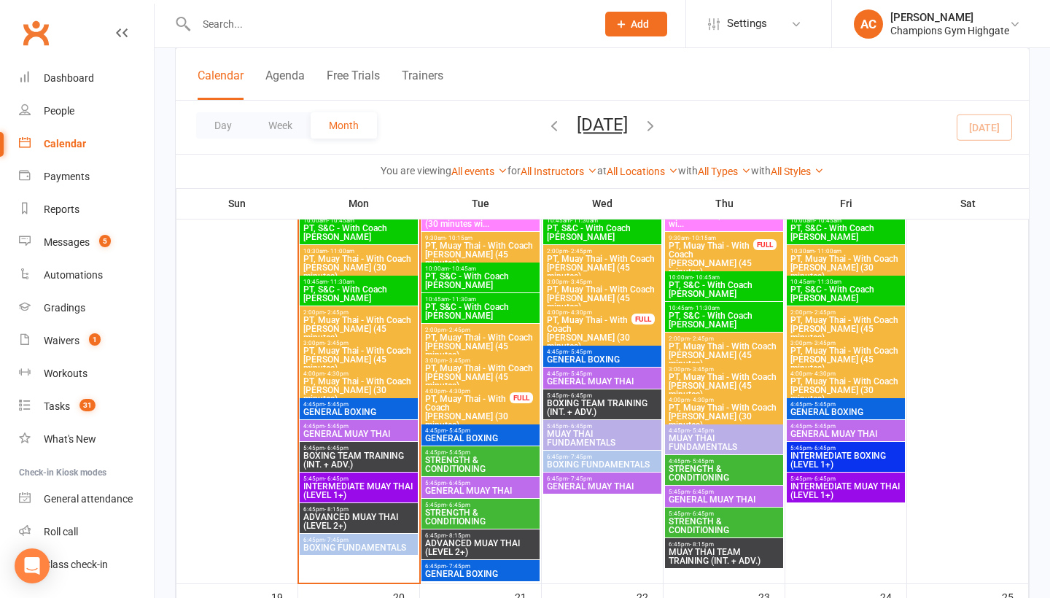
click at [349, 543] on span "BOXING FUNDAMENTALS" at bounding box center [359, 547] width 112 height 9
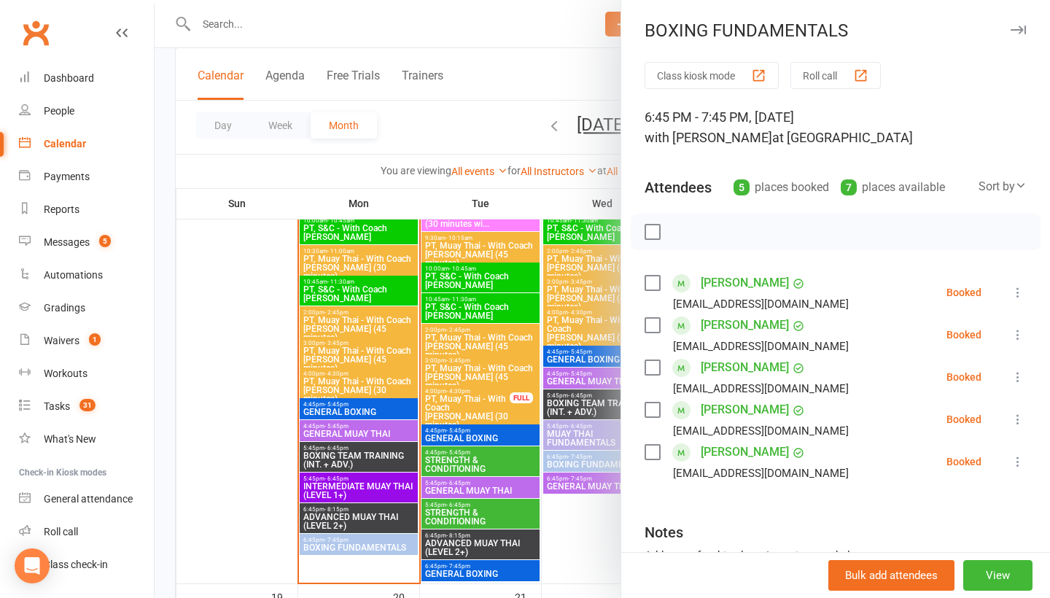
click at [725, 371] on link "[PERSON_NAME]" at bounding box center [745, 367] width 88 height 23
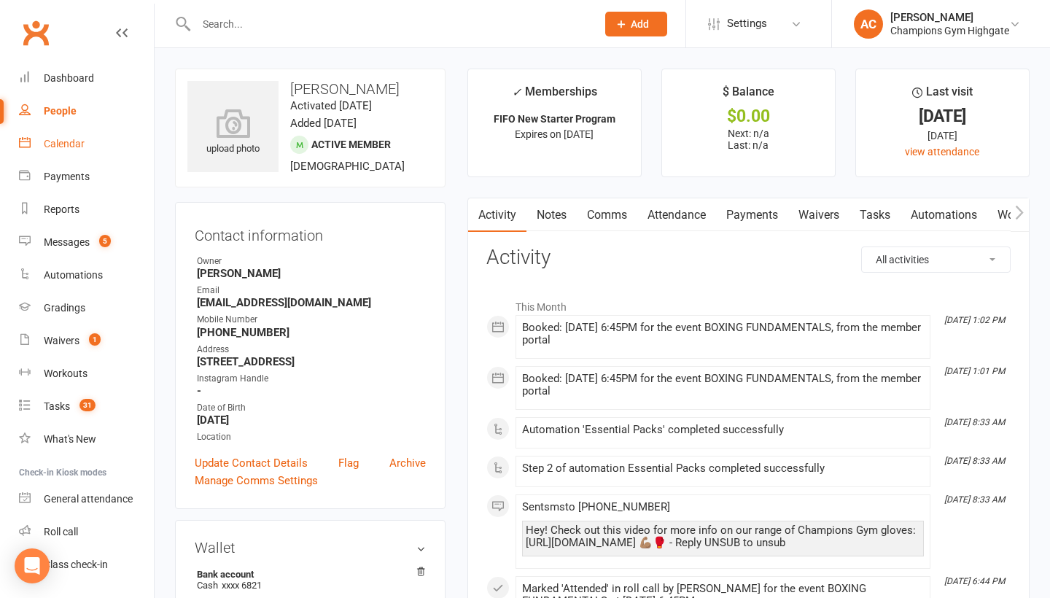
click at [87, 147] on link "Calendar" at bounding box center [86, 144] width 135 height 33
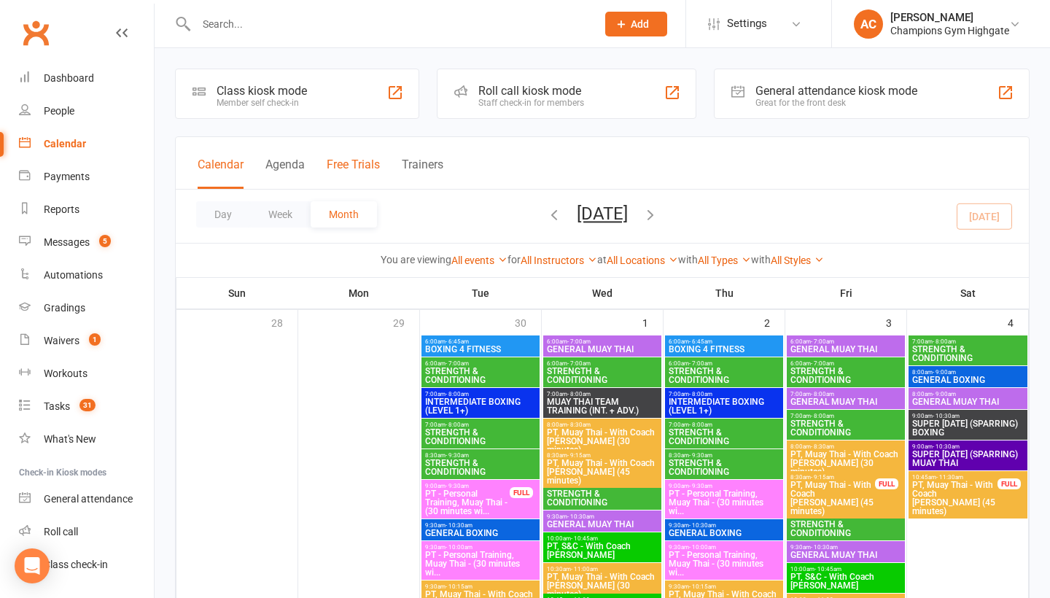
click at [347, 163] on button "Free Trials" at bounding box center [353, 173] width 53 height 31
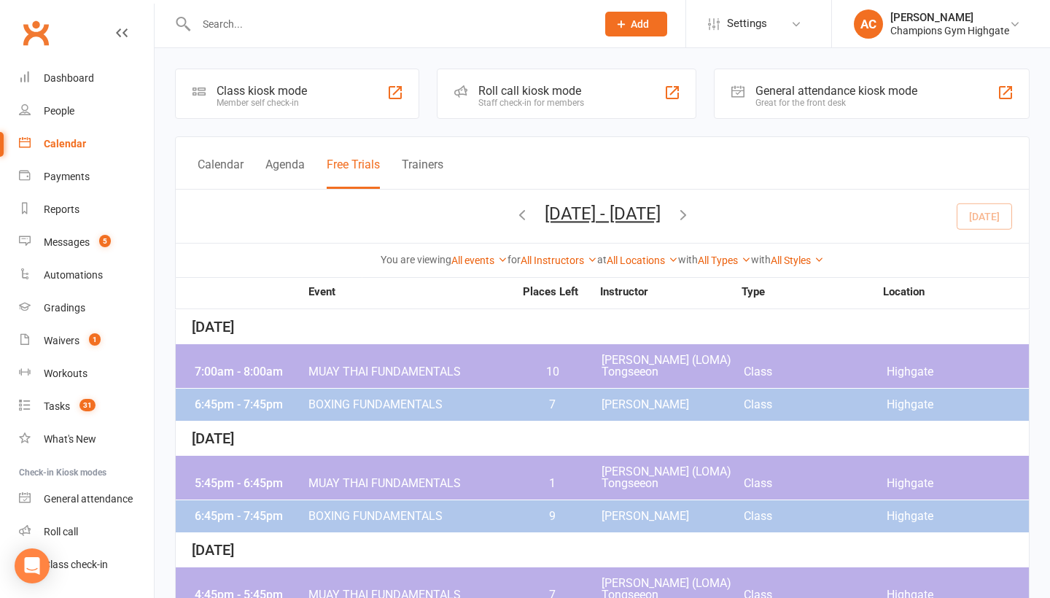
click at [522, 405] on span "7" at bounding box center [552, 405] width 77 height 12
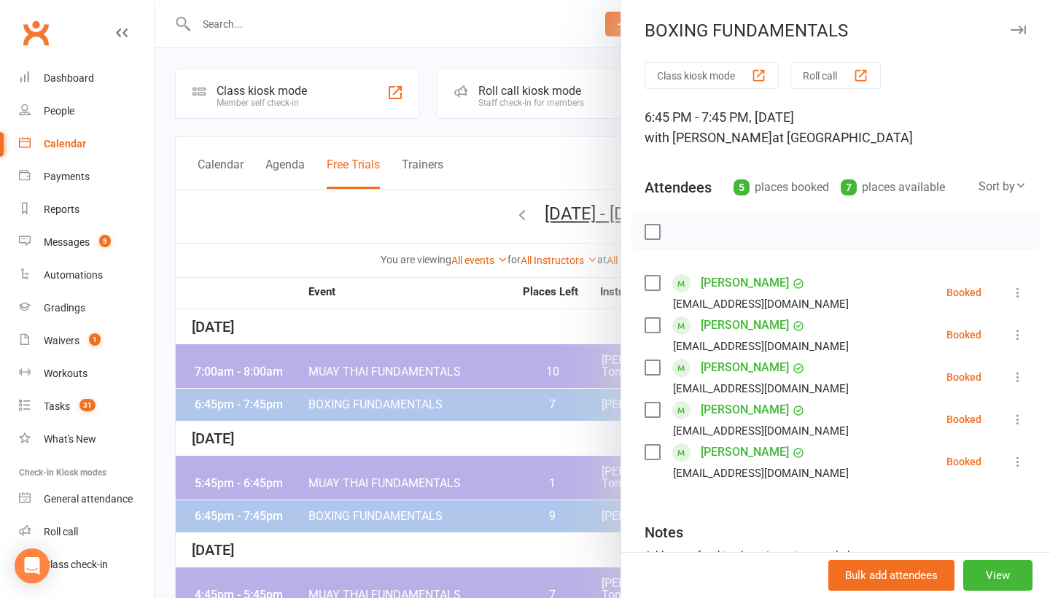
click at [1024, 29] on icon "button" at bounding box center [1018, 30] width 15 height 9
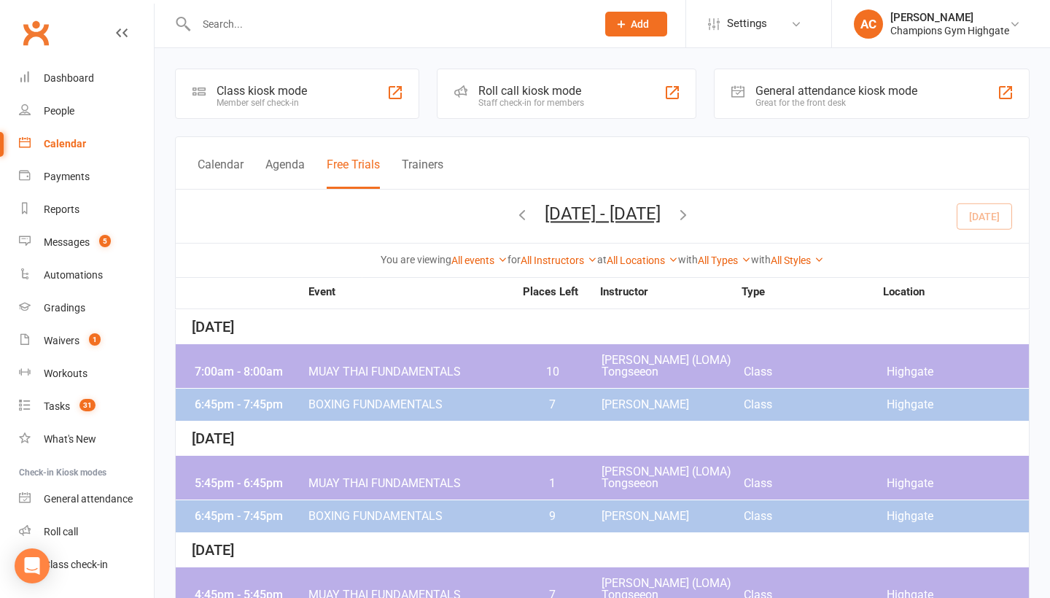
click at [493, 398] on div "6:45pm - 7:45pm BOXING FUNDAMENTALS 7 Alessandro Coda Class Highgate" at bounding box center [602, 405] width 853 height 32
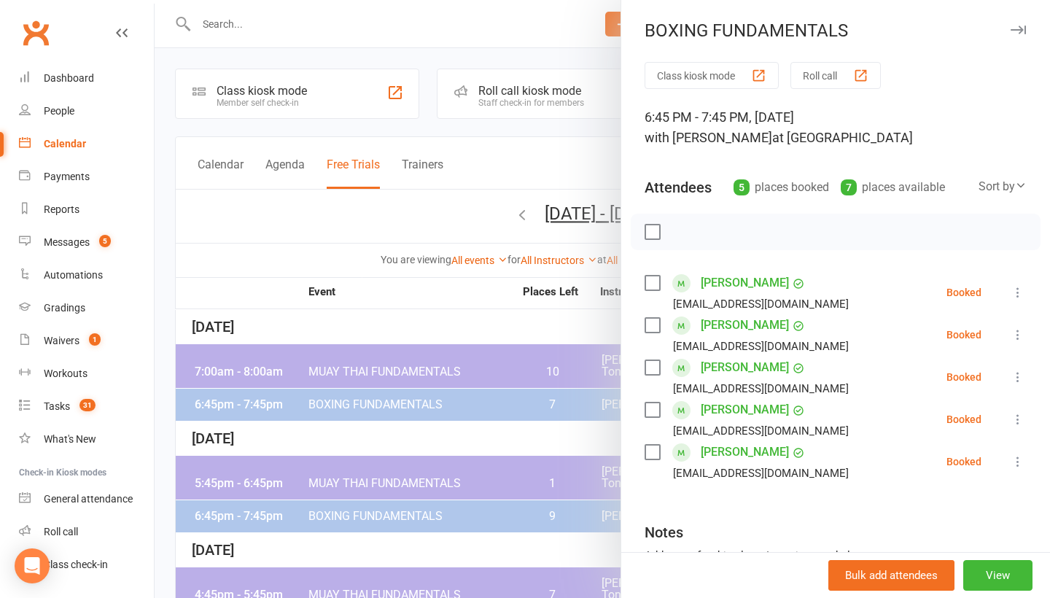
click at [497, 343] on div at bounding box center [603, 299] width 896 height 598
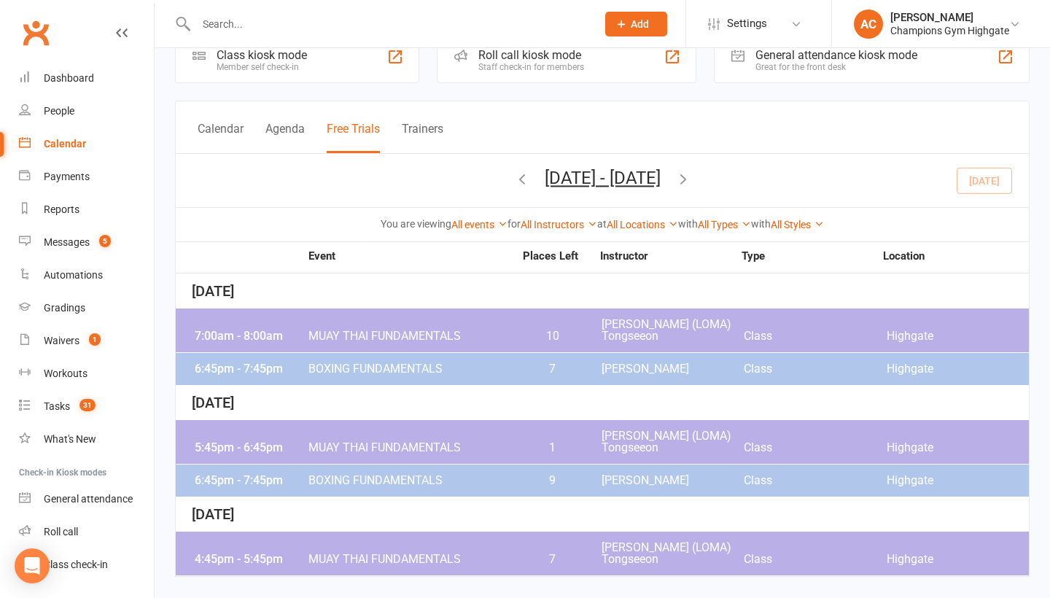
scroll to position [36, 0]
click at [492, 478] on span "BOXING FUNDAMENTALS" at bounding box center [411, 481] width 206 height 12
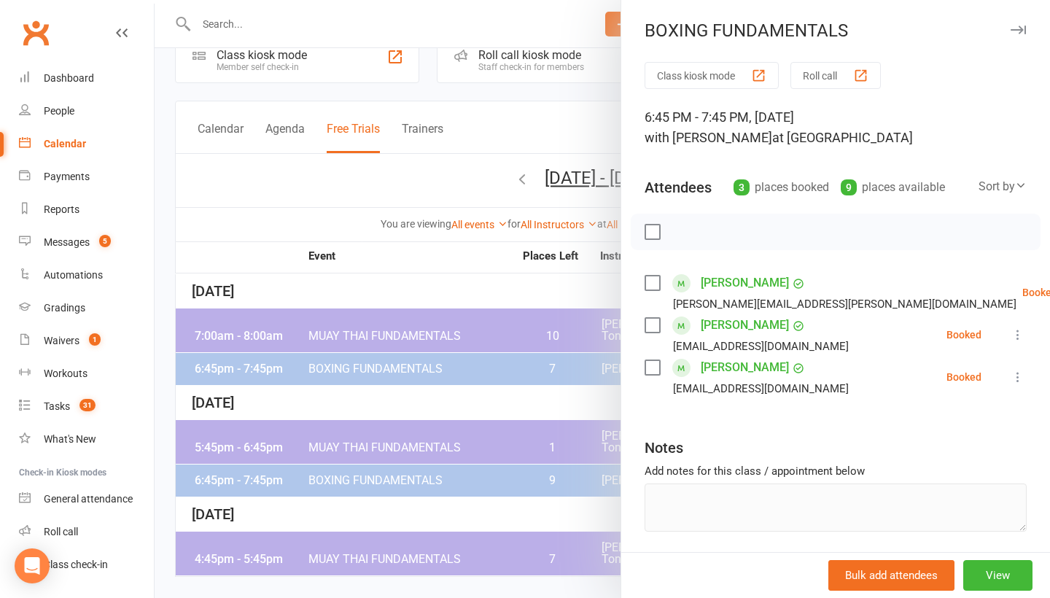
click at [489, 408] on div at bounding box center [603, 299] width 896 height 598
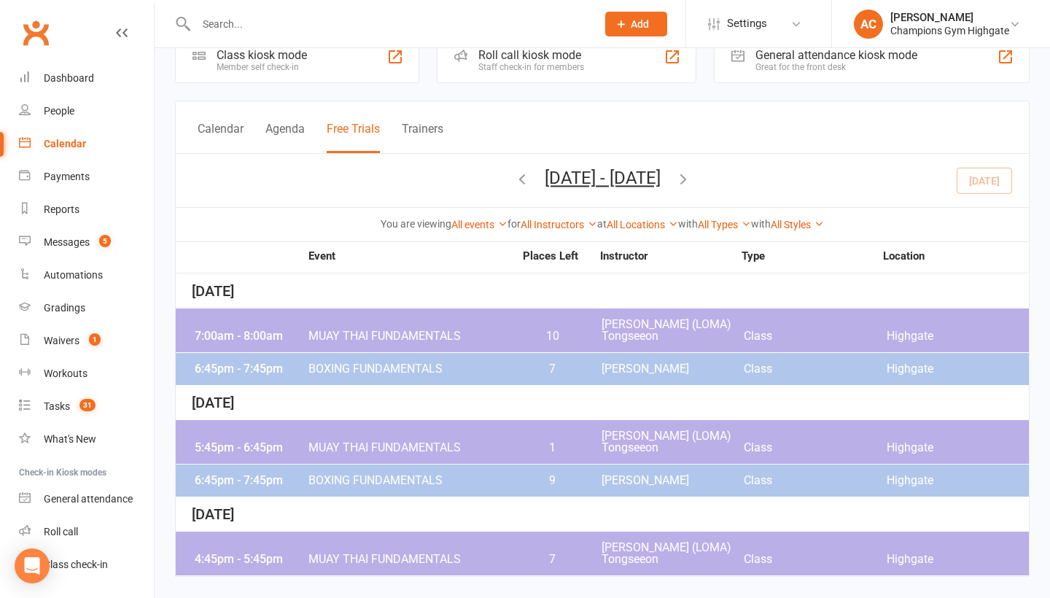
click at [470, 372] on span "BOXING FUNDAMENTALS" at bounding box center [411, 369] width 206 height 12
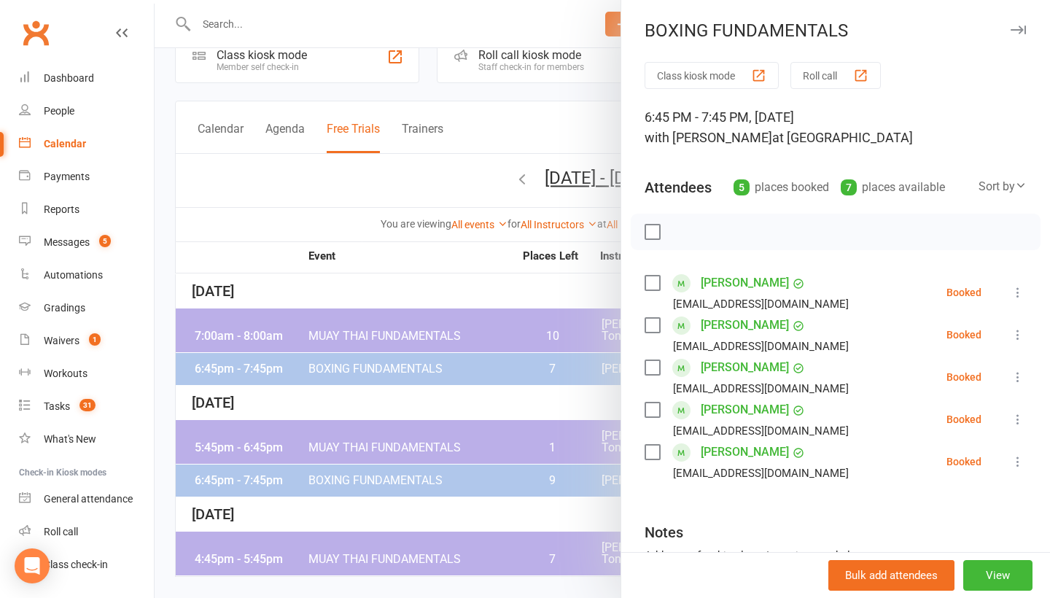
click at [387, 180] on div at bounding box center [603, 299] width 896 height 598
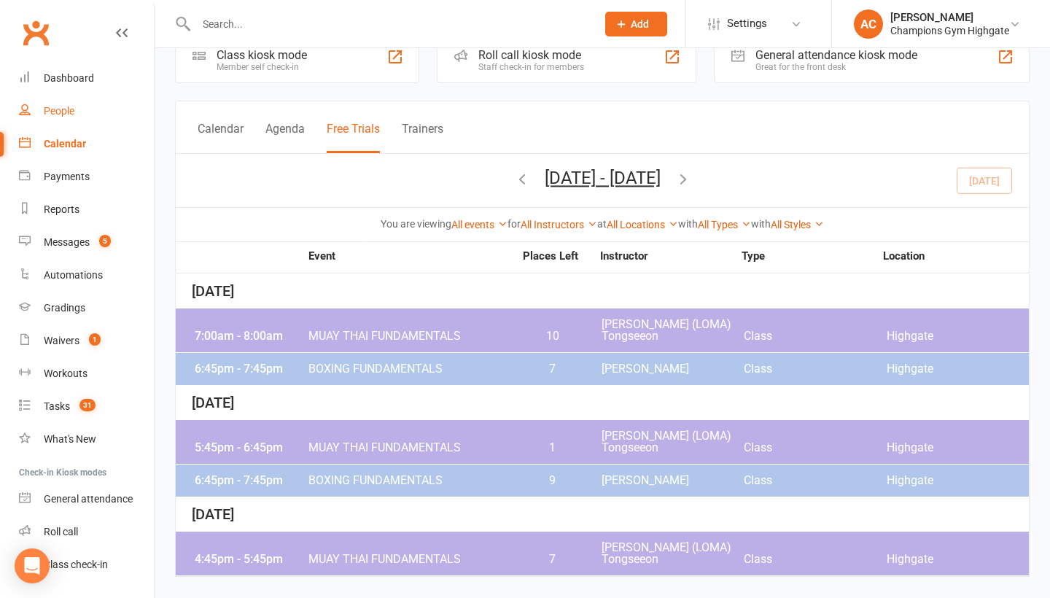
click at [73, 95] on link "People" at bounding box center [86, 111] width 135 height 33
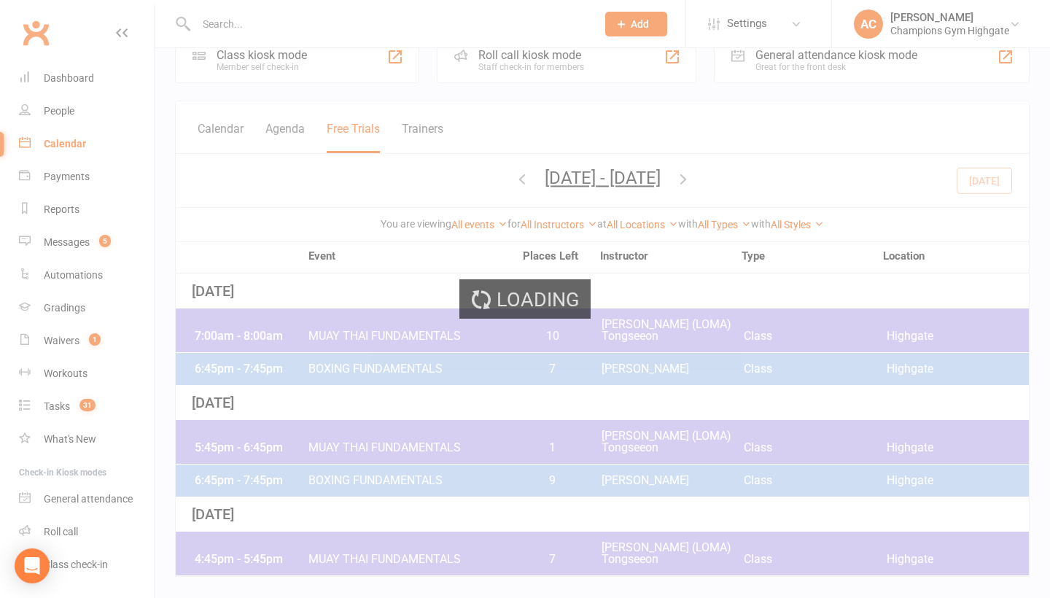
select select "100"
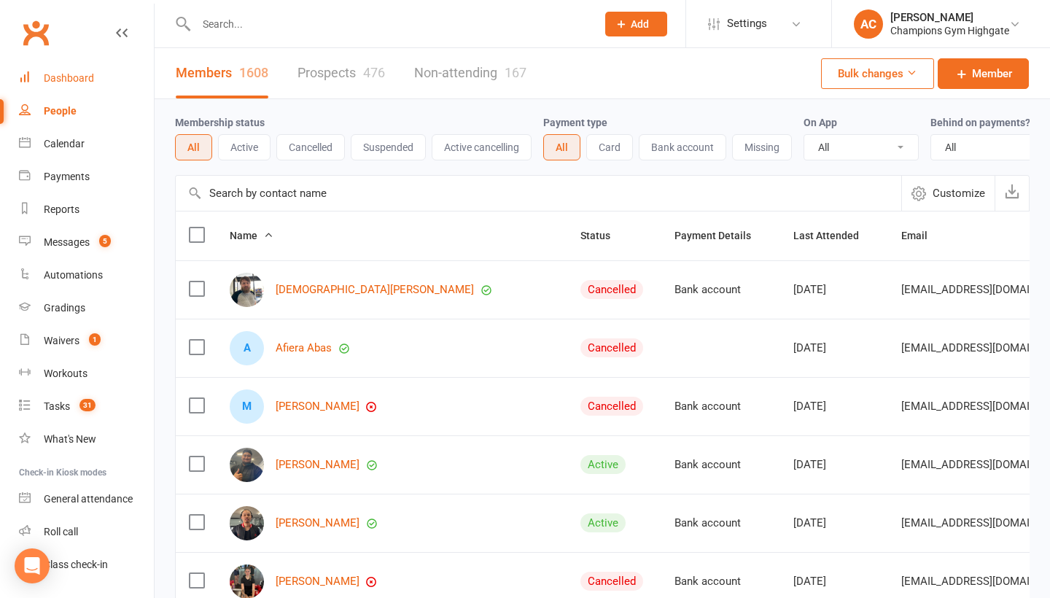
click at [85, 85] on link "Dashboard" at bounding box center [86, 78] width 135 height 33
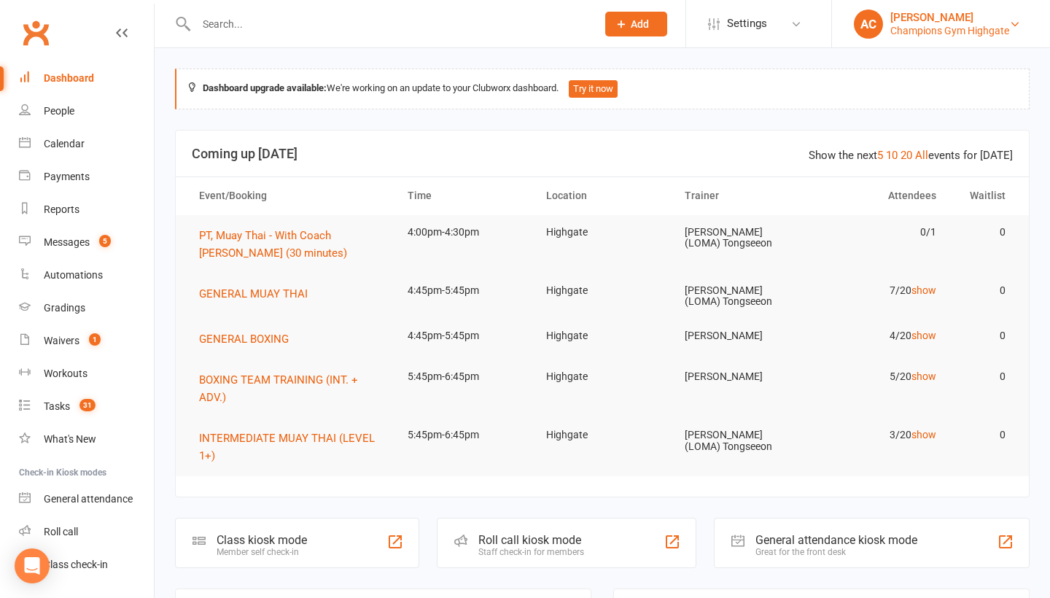
click at [1001, 37] on link "AC Alessandro Coda Champions Gym Highgate" at bounding box center [941, 23] width 174 height 29
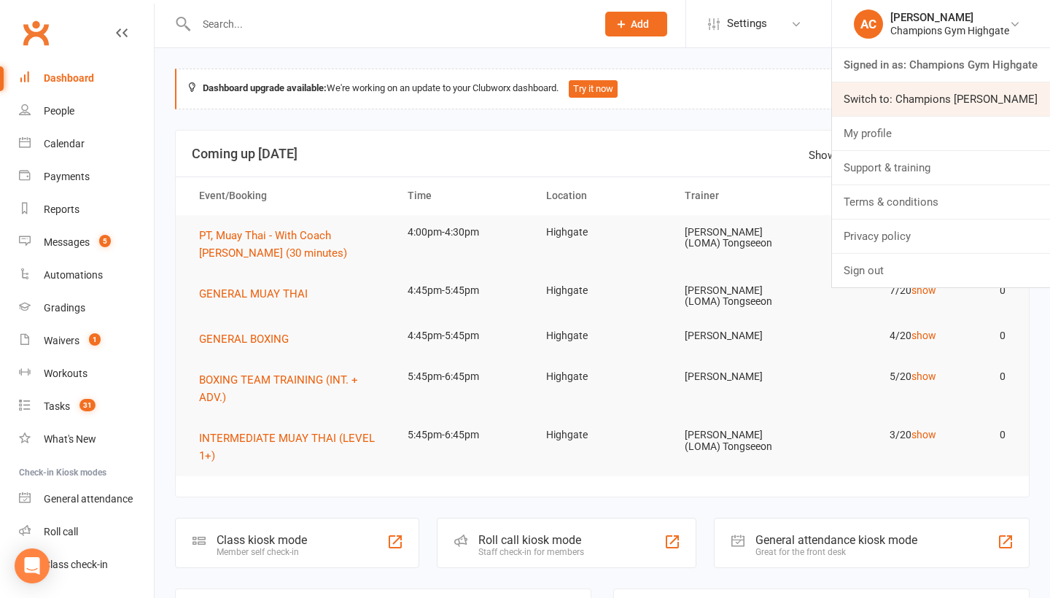
click at [977, 93] on link "Switch to: Champions [PERSON_NAME]" at bounding box center [941, 99] width 218 height 34
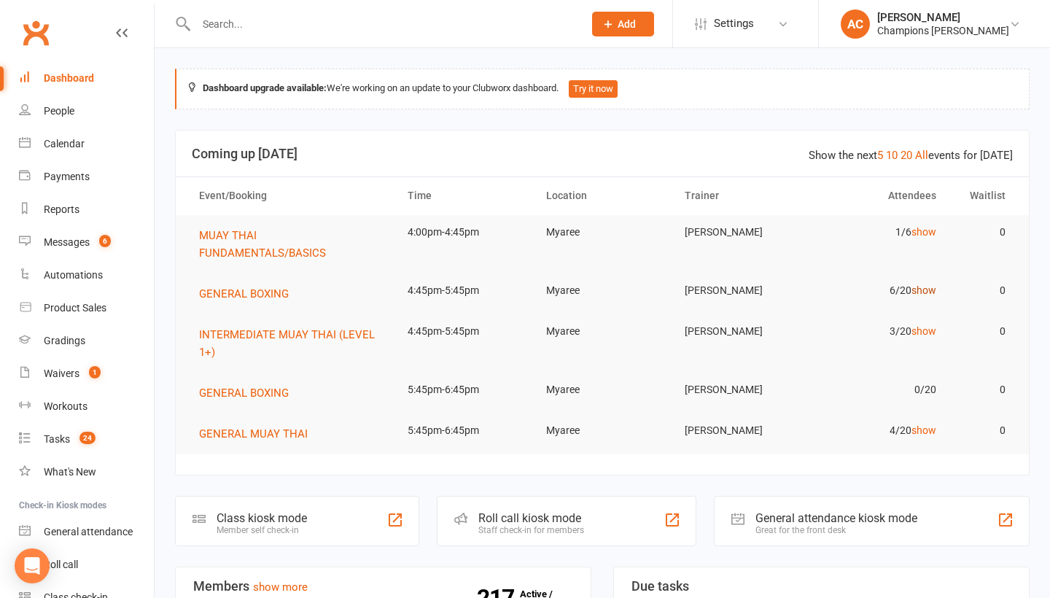
click at [918, 294] on link "show" at bounding box center [924, 290] width 25 height 12
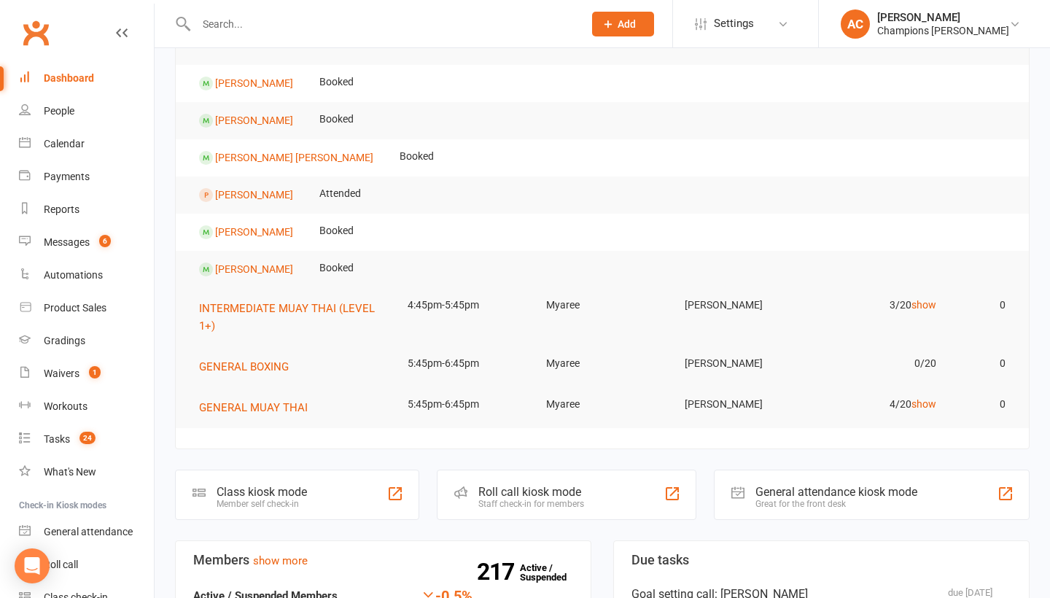
scroll to position [276, 0]
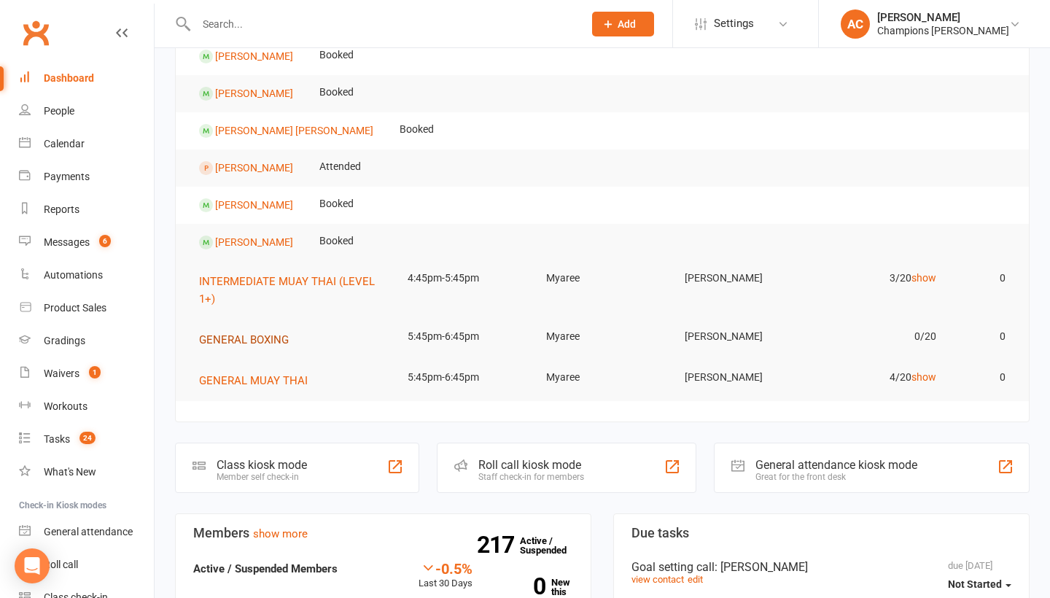
click at [214, 346] on span "GENERAL BOXING" at bounding box center [244, 339] width 90 height 13
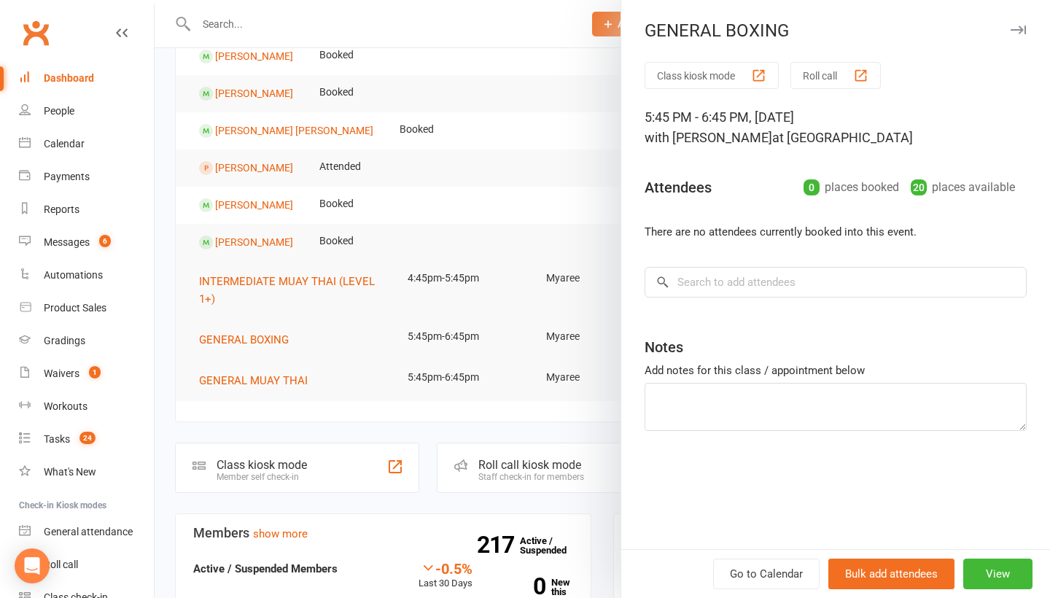
click at [604, 185] on div at bounding box center [603, 299] width 896 height 598
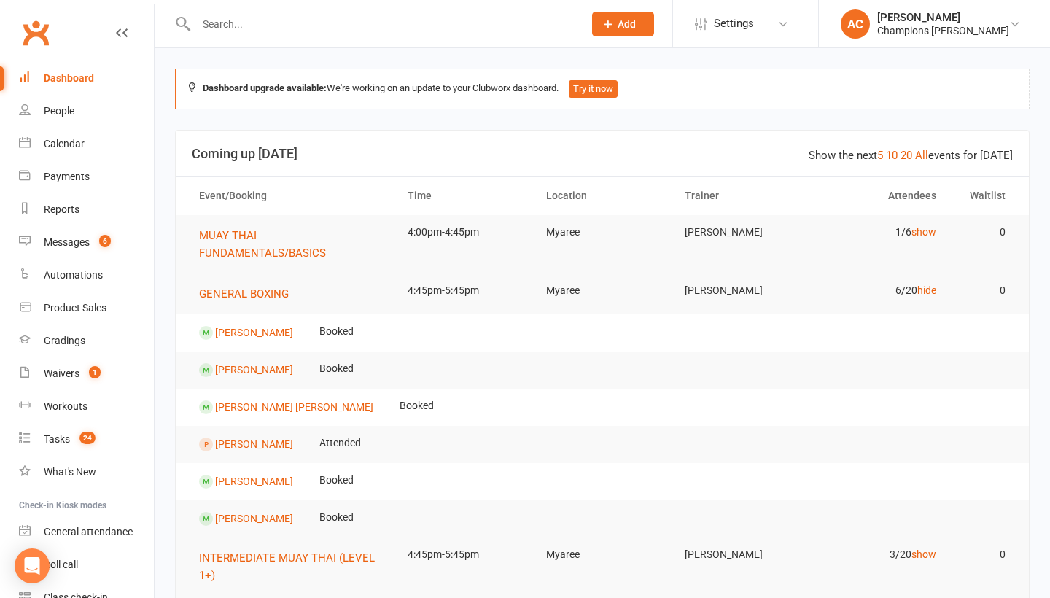
scroll to position [0, 0]
click at [84, 144] on div "Calendar" at bounding box center [64, 144] width 41 height 12
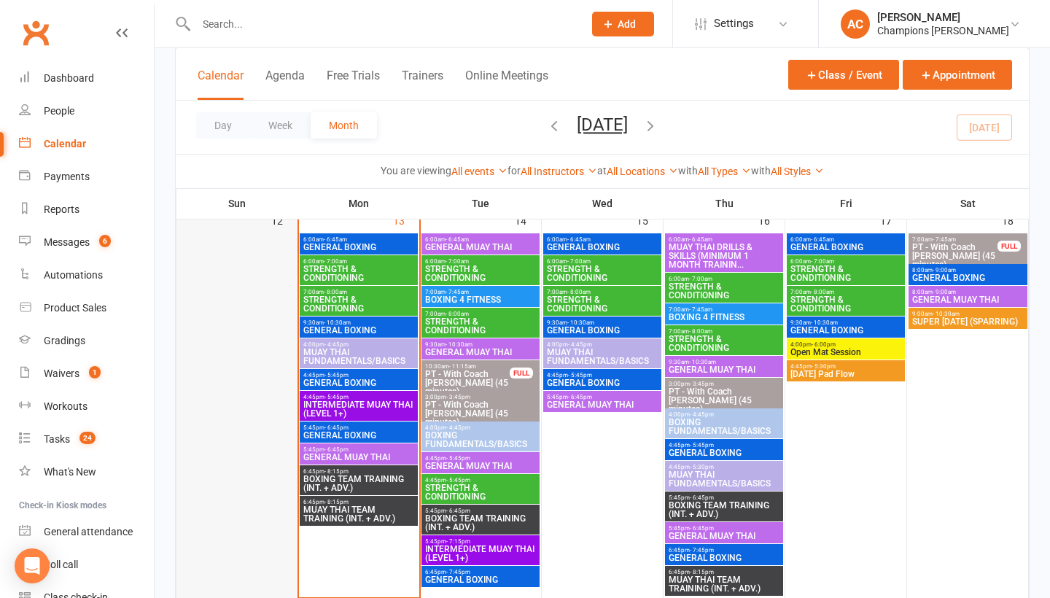
scroll to position [934, 0]
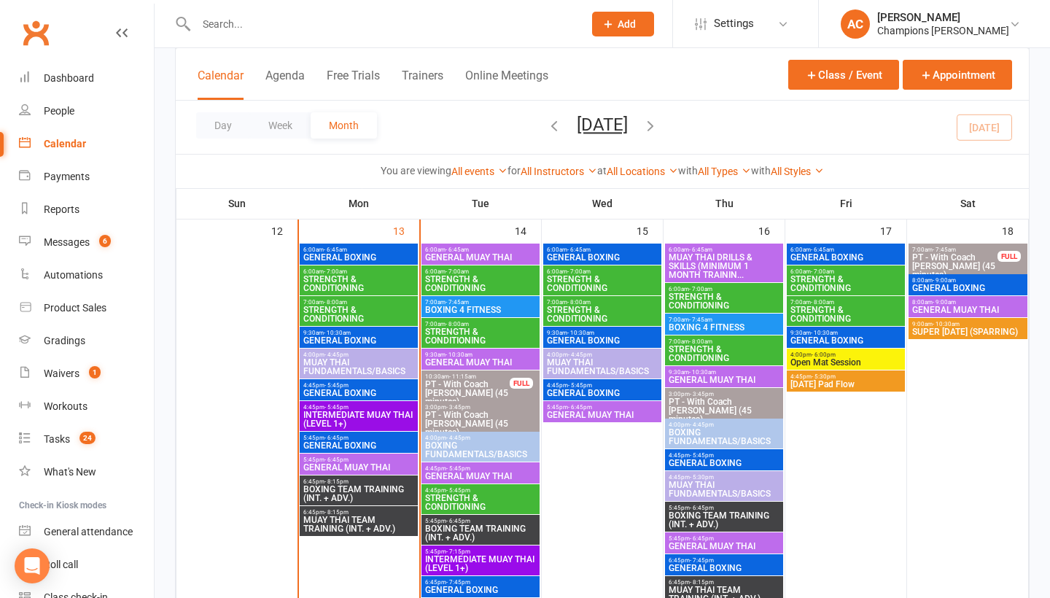
click at [494, 306] on span "7:00am - 7:45am" at bounding box center [481, 302] width 112 height 7
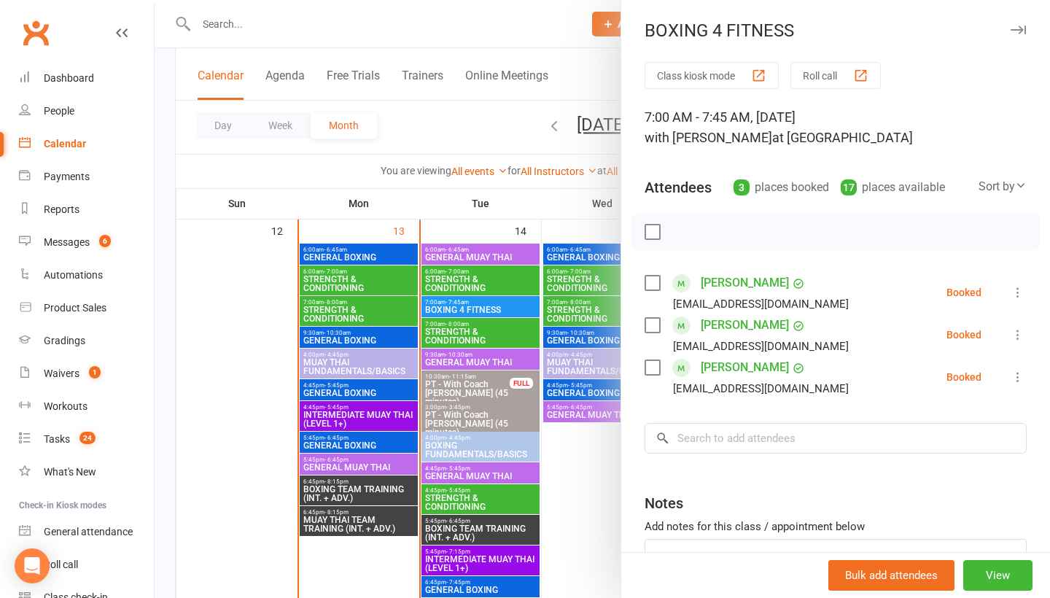
click at [619, 473] on div at bounding box center [603, 299] width 896 height 598
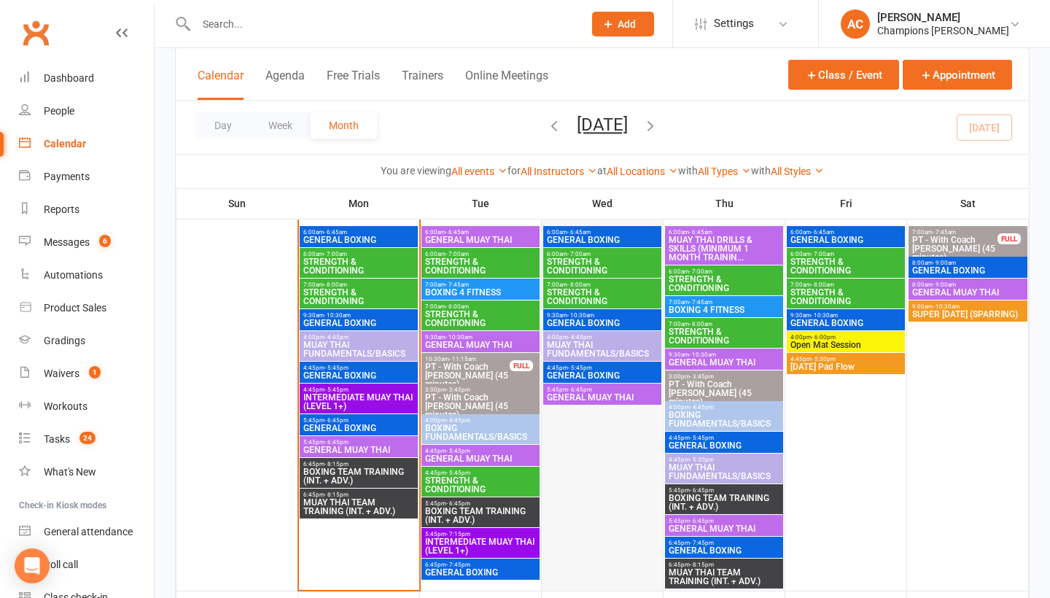
scroll to position [954, 0]
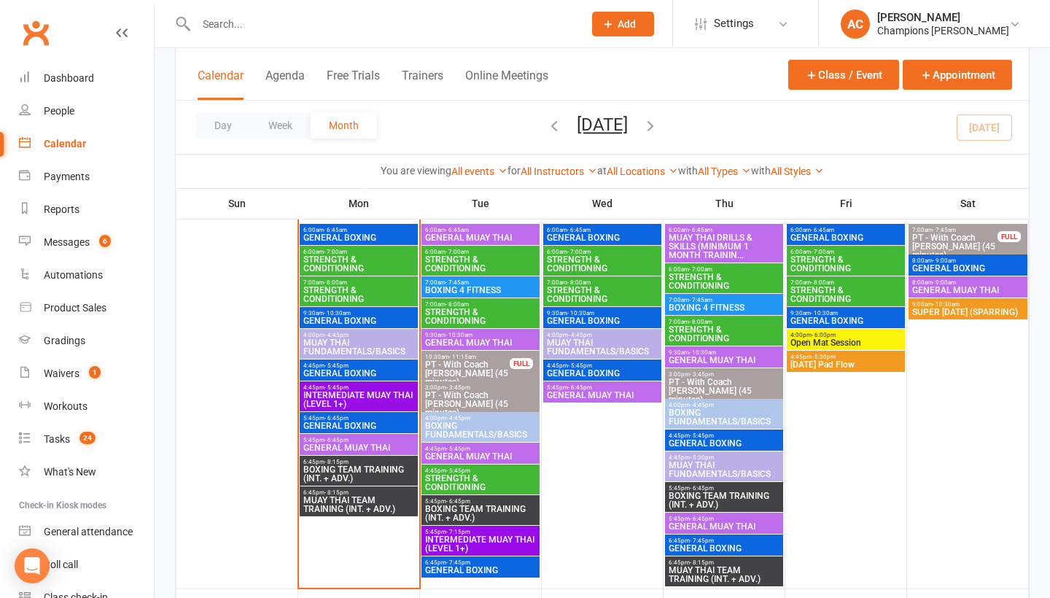
click at [511, 374] on div "10:30am - 11:15am PT - With Coach Jordan (45 minutes) FULL" at bounding box center [481, 370] width 118 height 39
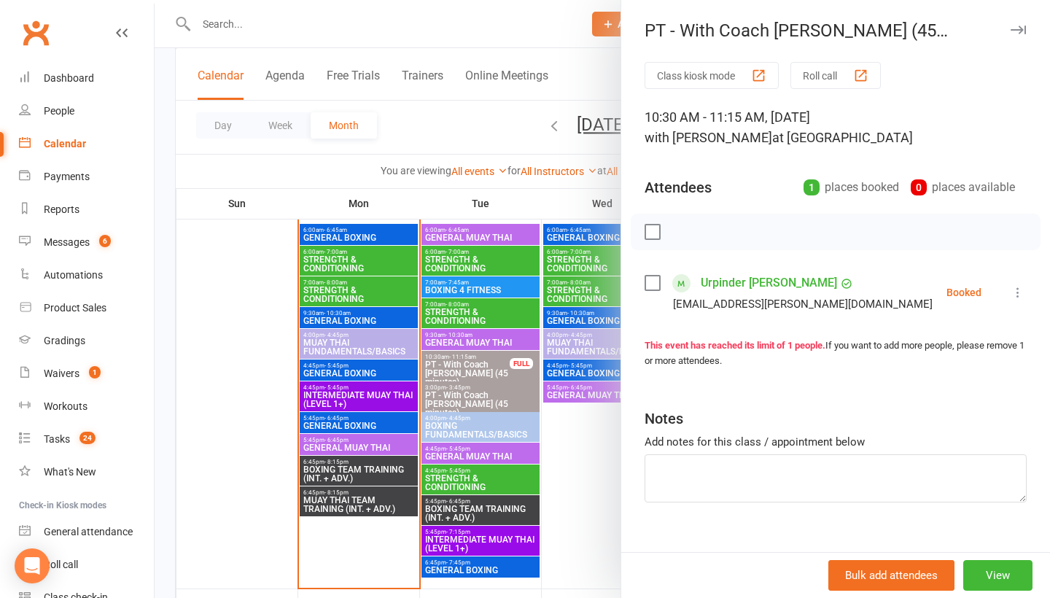
click at [581, 441] on div at bounding box center [603, 299] width 896 height 598
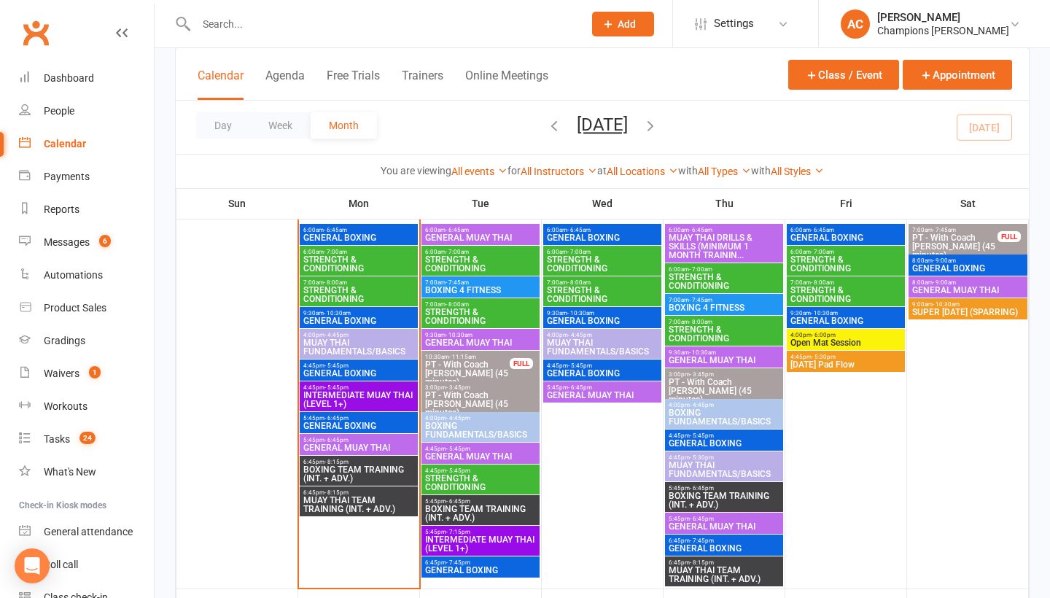
click at [484, 436] on span "BOXING FUNDAMENTALS/BASICS" at bounding box center [481, 431] width 112 height 18
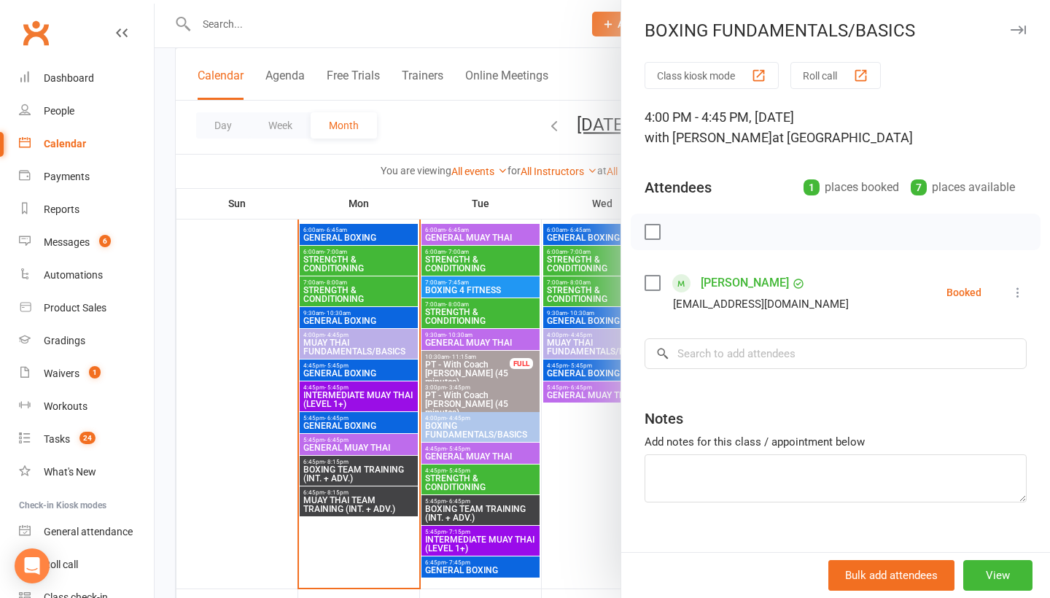
click at [582, 462] on div at bounding box center [603, 299] width 896 height 598
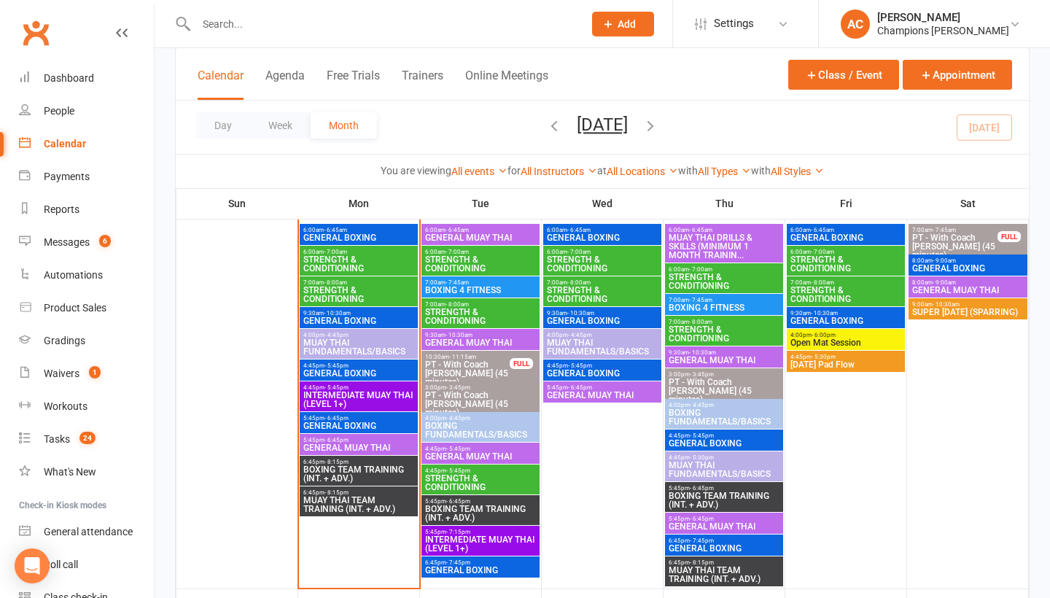
click at [482, 522] on span "BOXING TEAM TRAINING (INT. + ADV.)" at bounding box center [481, 514] width 112 height 18
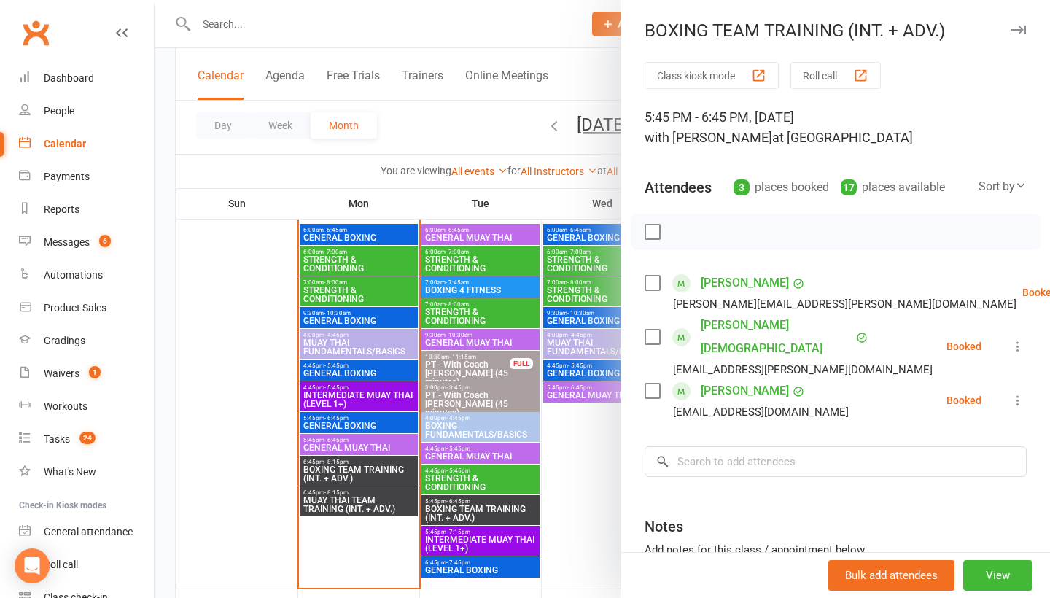
click at [573, 435] on div at bounding box center [603, 299] width 896 height 598
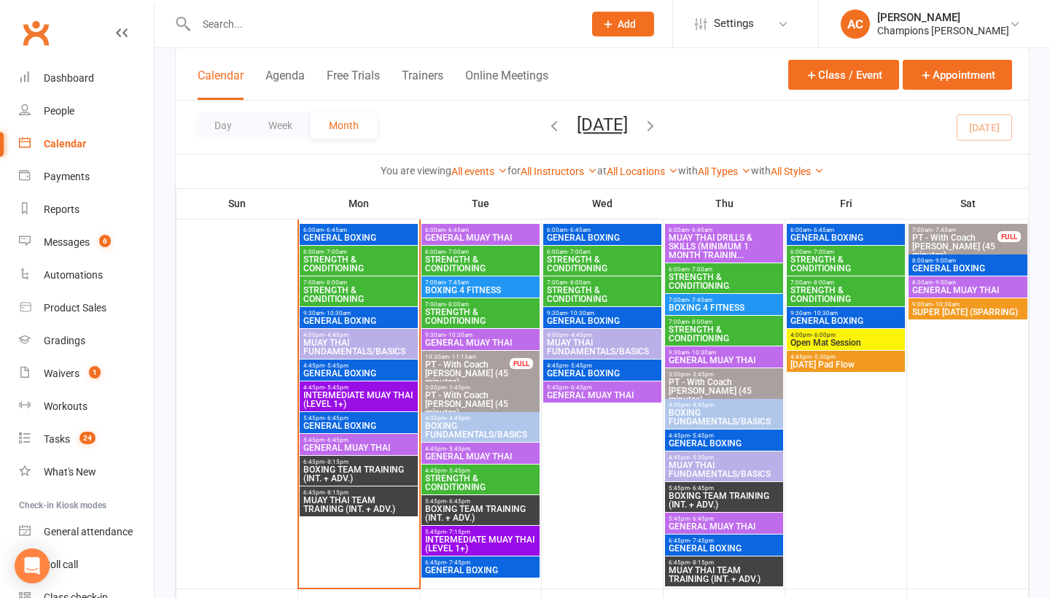
click at [458, 573] on span "GENERAL BOXING" at bounding box center [481, 570] width 112 height 9
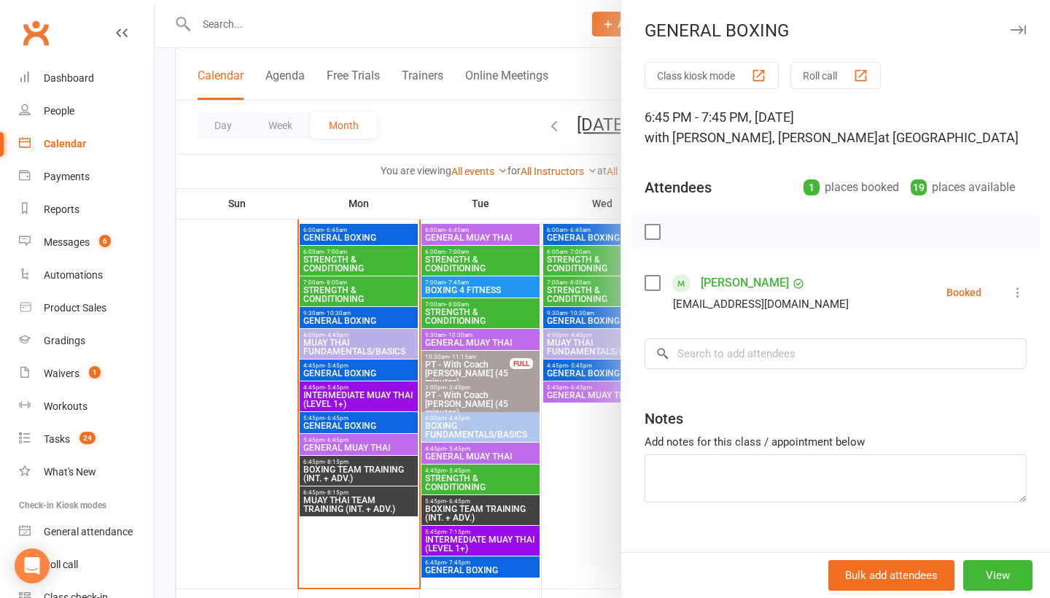
click at [330, 535] on div at bounding box center [603, 299] width 896 height 598
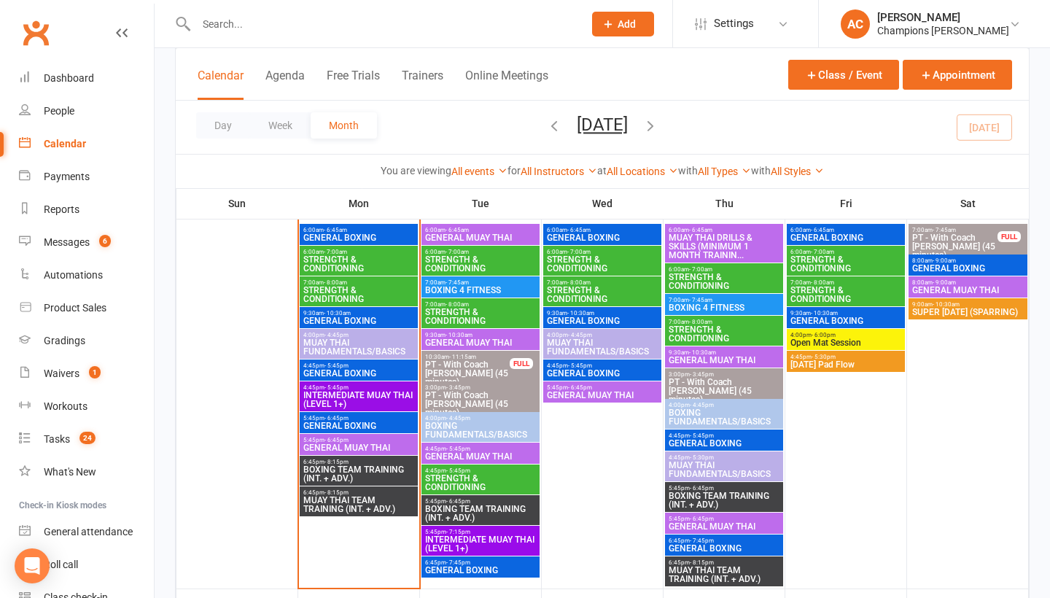
click at [355, 471] on span "BOXING TEAM TRAINING (INT. + ADV.)" at bounding box center [359, 474] width 112 height 18
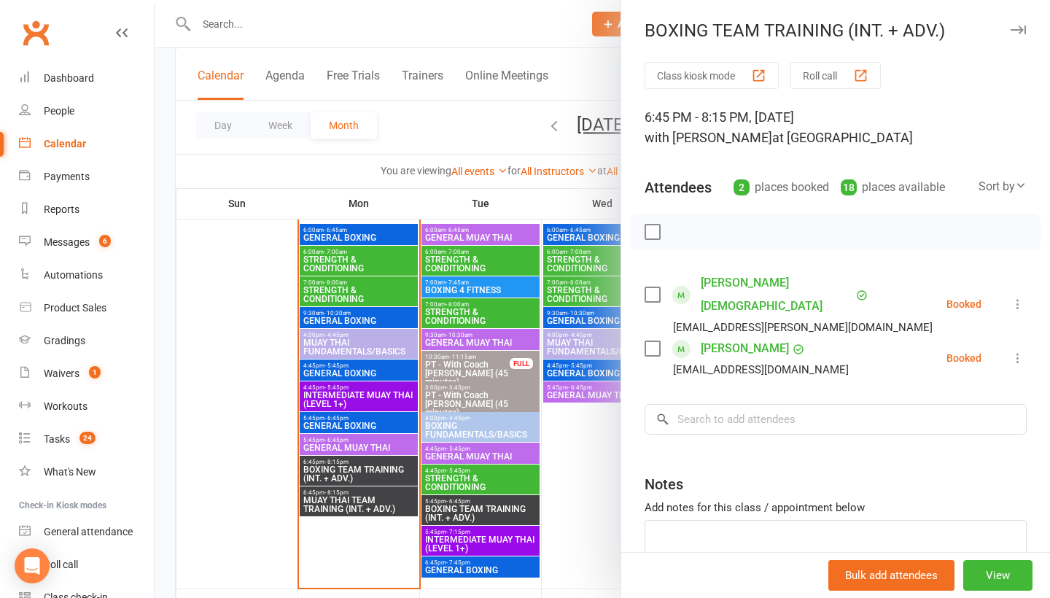
click at [373, 422] on div at bounding box center [603, 299] width 896 height 598
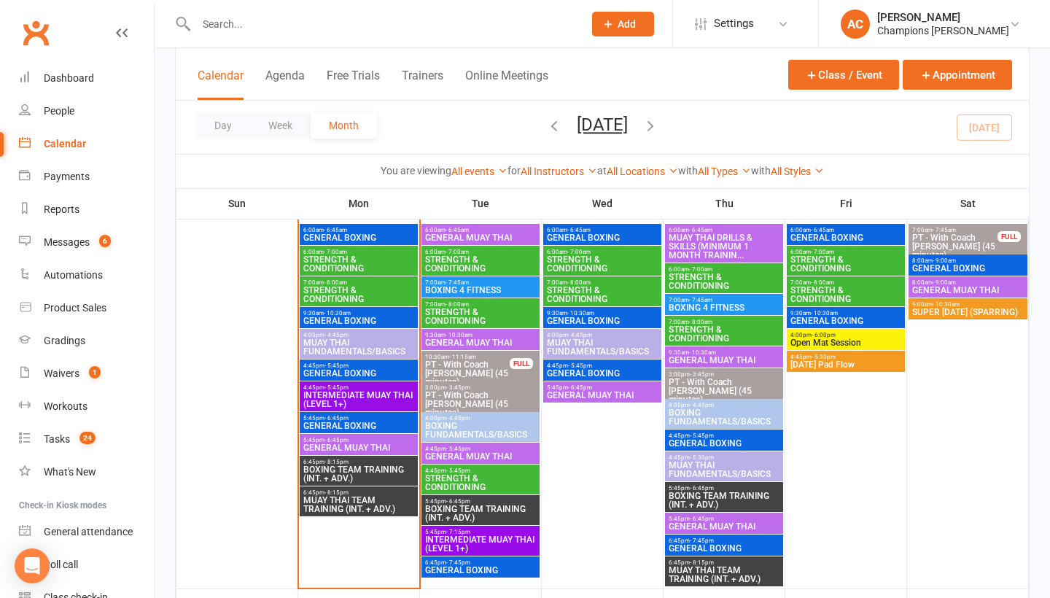
click at [373, 422] on span "5:45pm - 6:45pm" at bounding box center [359, 418] width 112 height 7
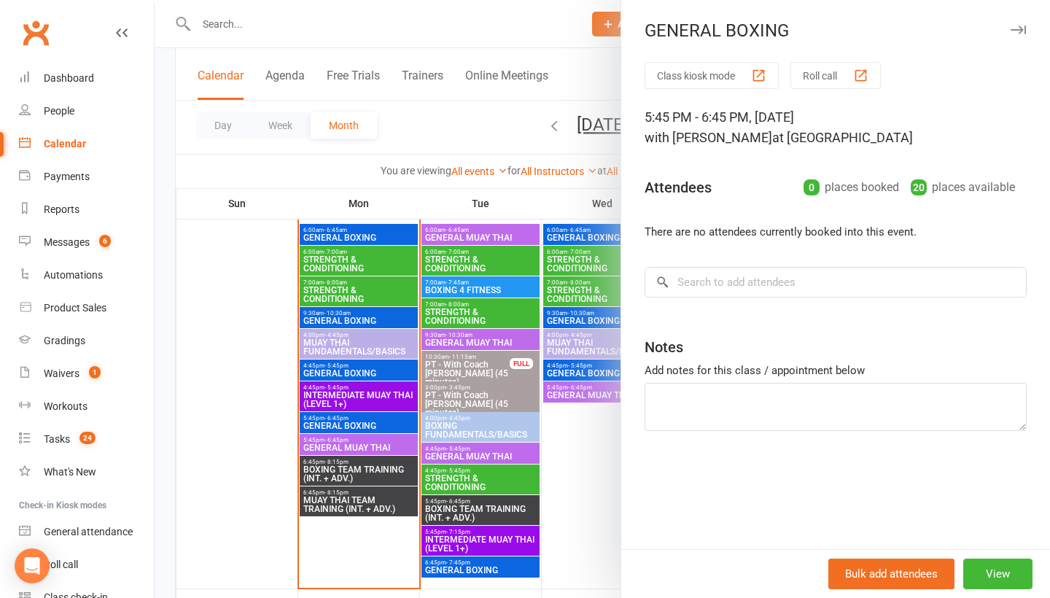
click at [364, 375] on div at bounding box center [603, 299] width 896 height 598
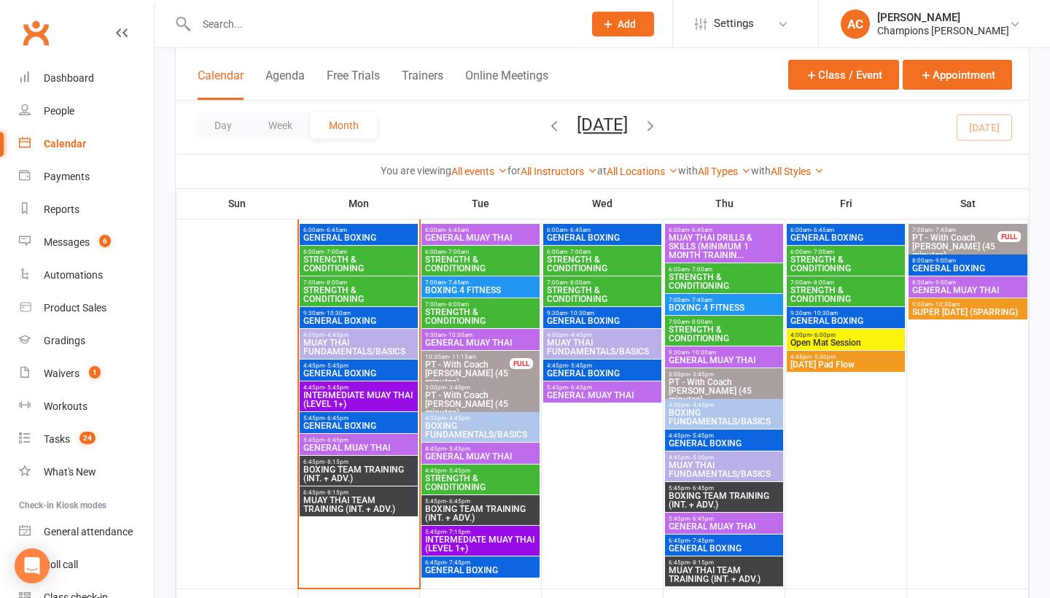
click at [364, 375] on span "GENERAL BOXING" at bounding box center [359, 373] width 112 height 9
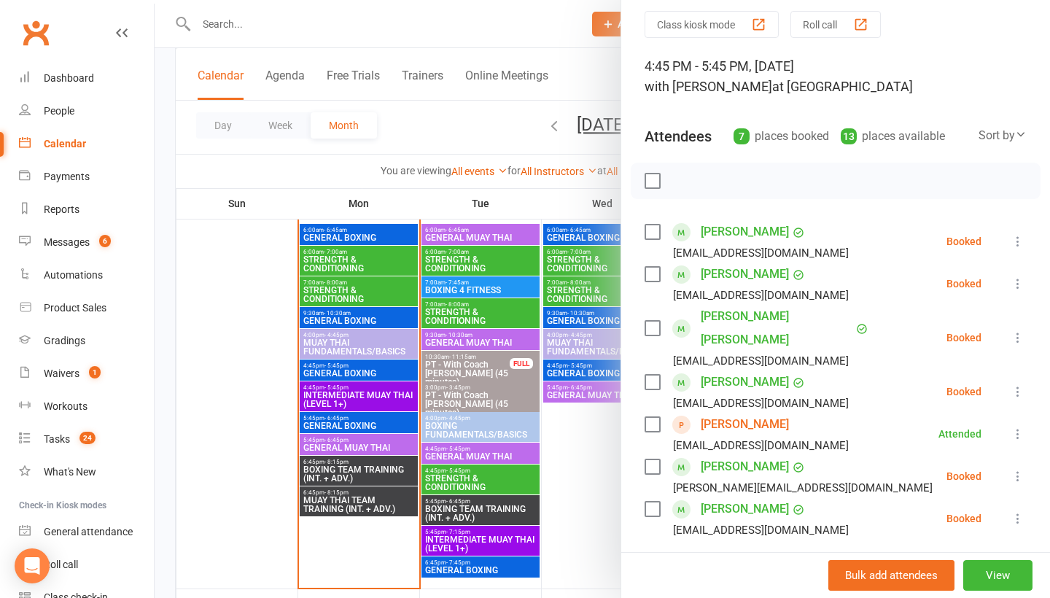
scroll to position [68, 0]
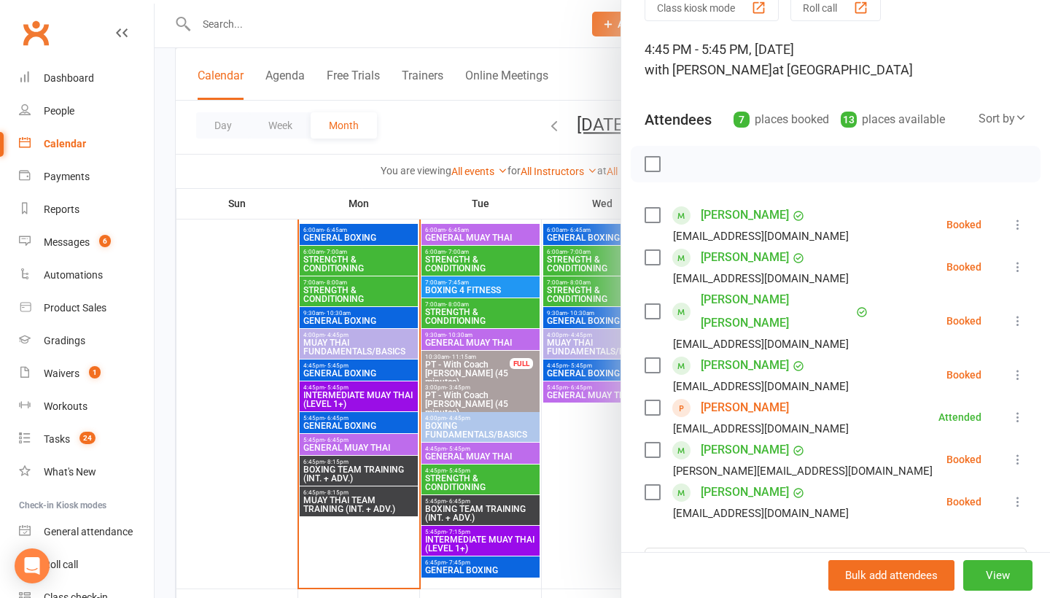
click at [226, 26] on div at bounding box center [603, 299] width 896 height 598
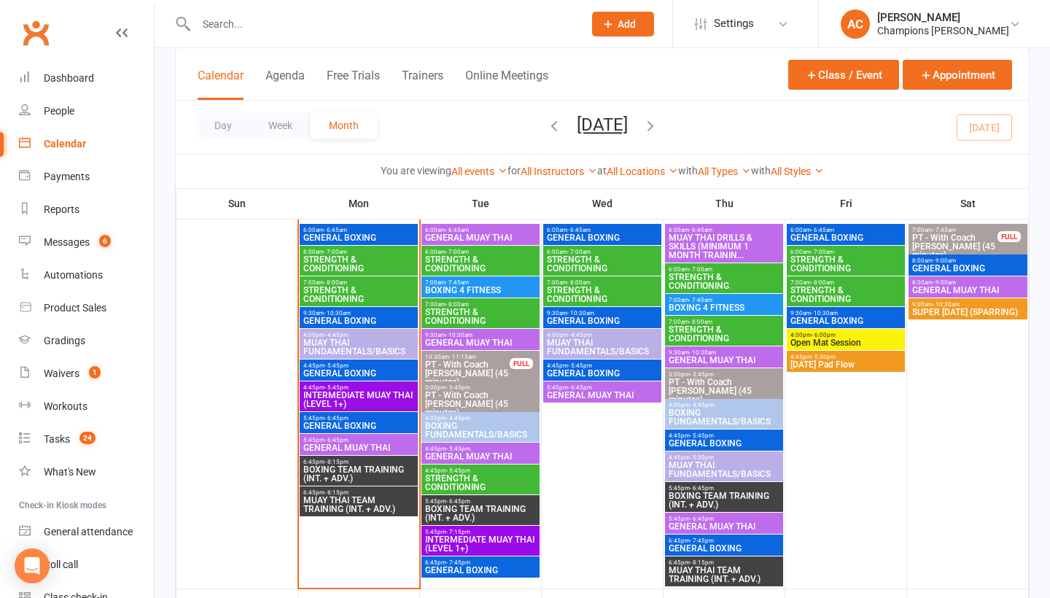
click at [222, 19] on input "text" at bounding box center [382, 24] width 381 height 20
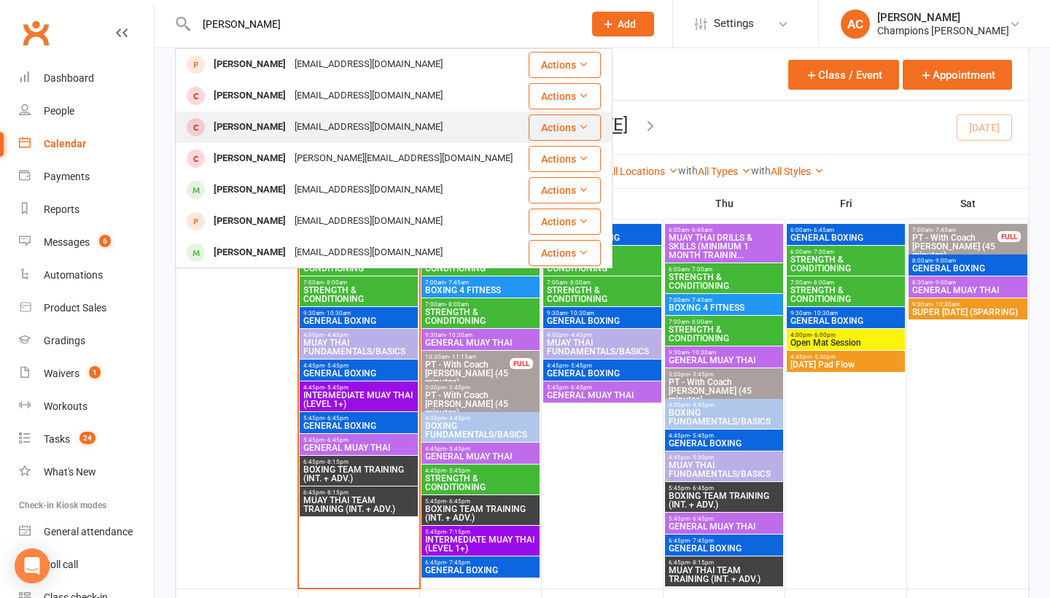
type input "ben Vance"
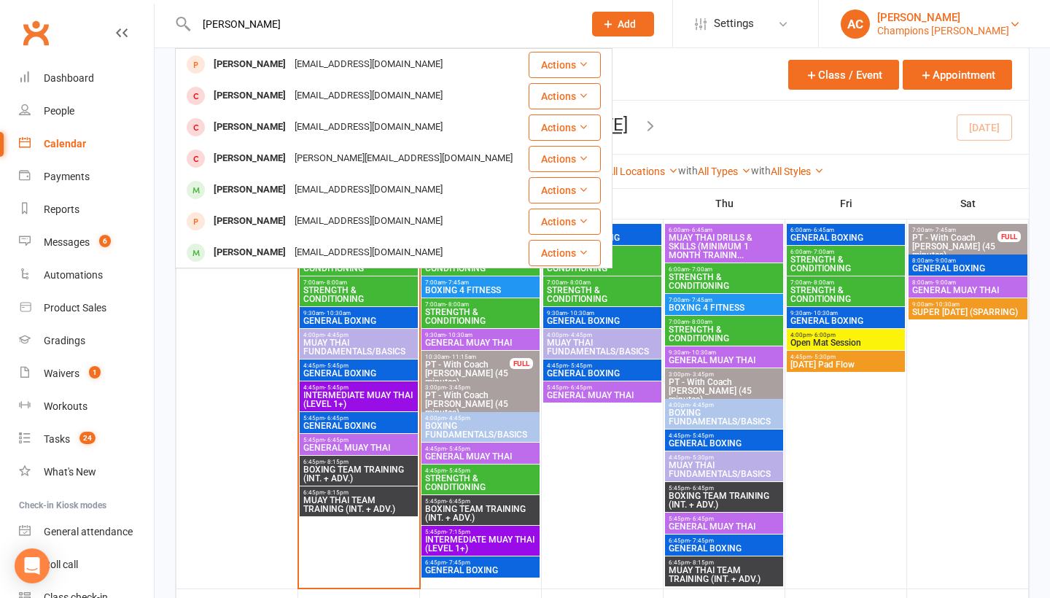
drag, startPoint x: 260, startPoint y: 159, endPoint x: 962, endPoint y: 35, distance: 712.6
click at [962, 35] on div "Champions Gym Myaree" at bounding box center [944, 30] width 132 height 13
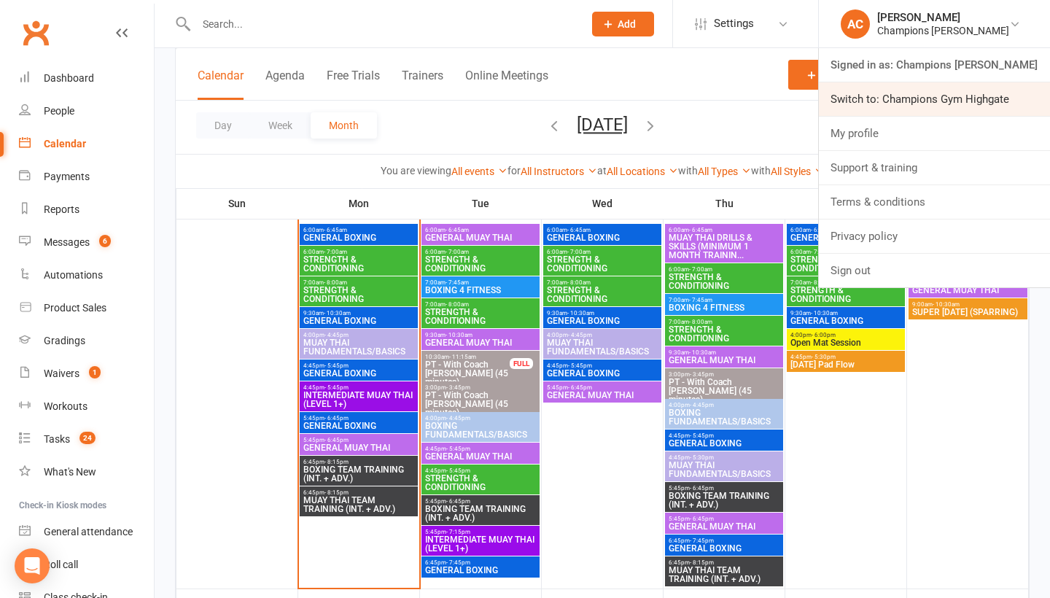
click at [958, 91] on link "Switch to: Champions Gym Highgate" at bounding box center [934, 99] width 231 height 34
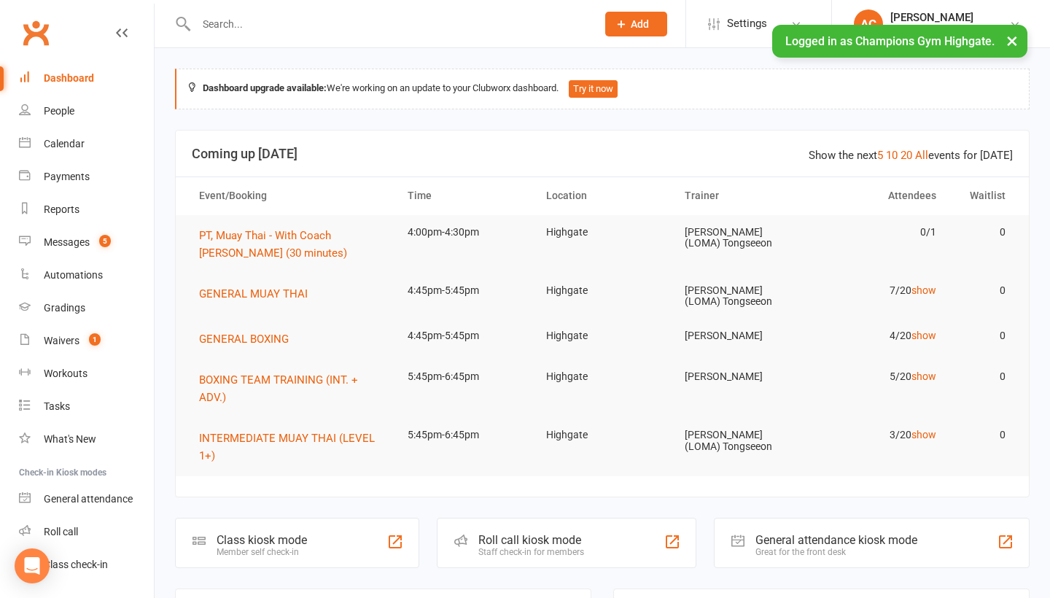
click at [296, 32] on input "text" at bounding box center [389, 24] width 395 height 20
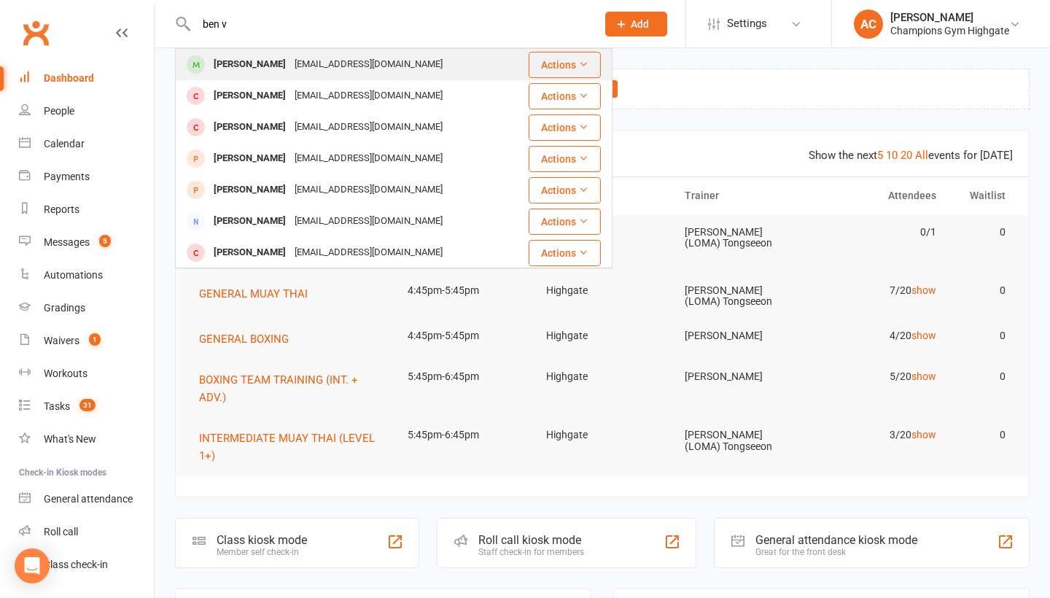
type input "ben v"
click at [259, 58] on div "[PERSON_NAME]" at bounding box center [249, 64] width 81 height 21
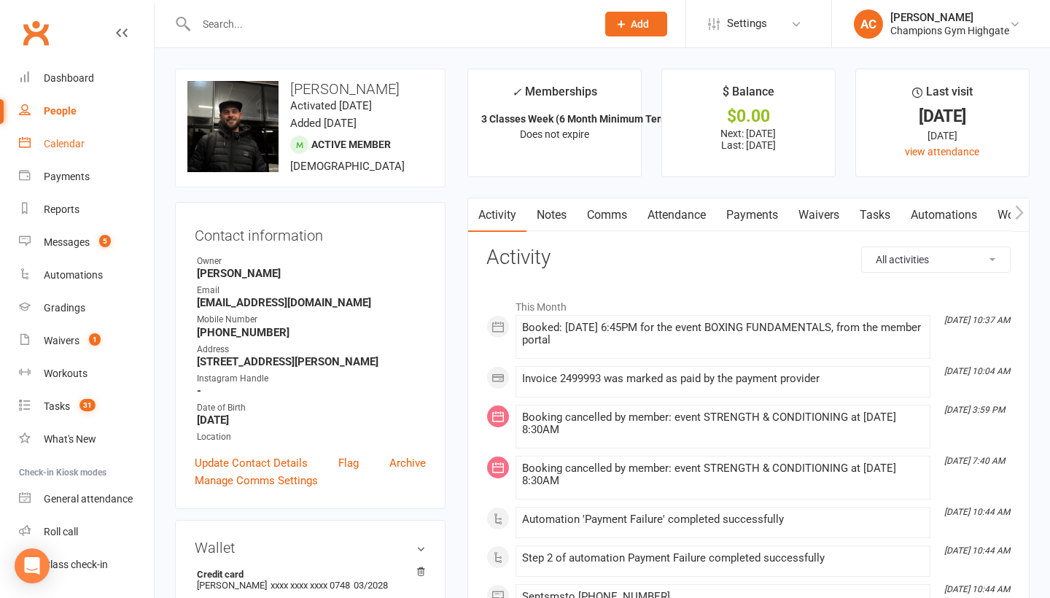
click at [78, 153] on link "Calendar" at bounding box center [86, 144] width 135 height 33
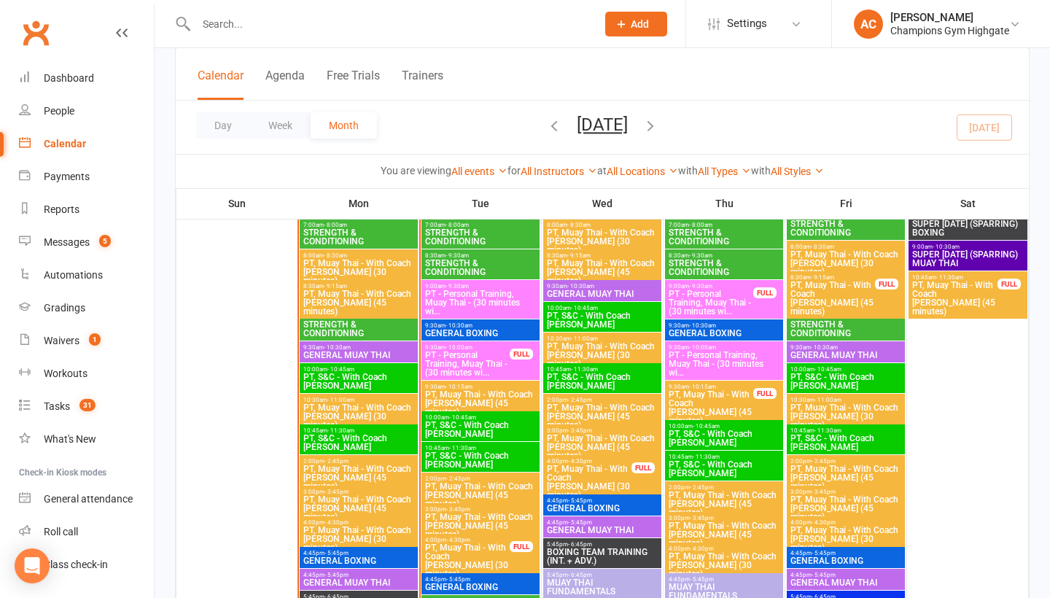
scroll to position [1627, 0]
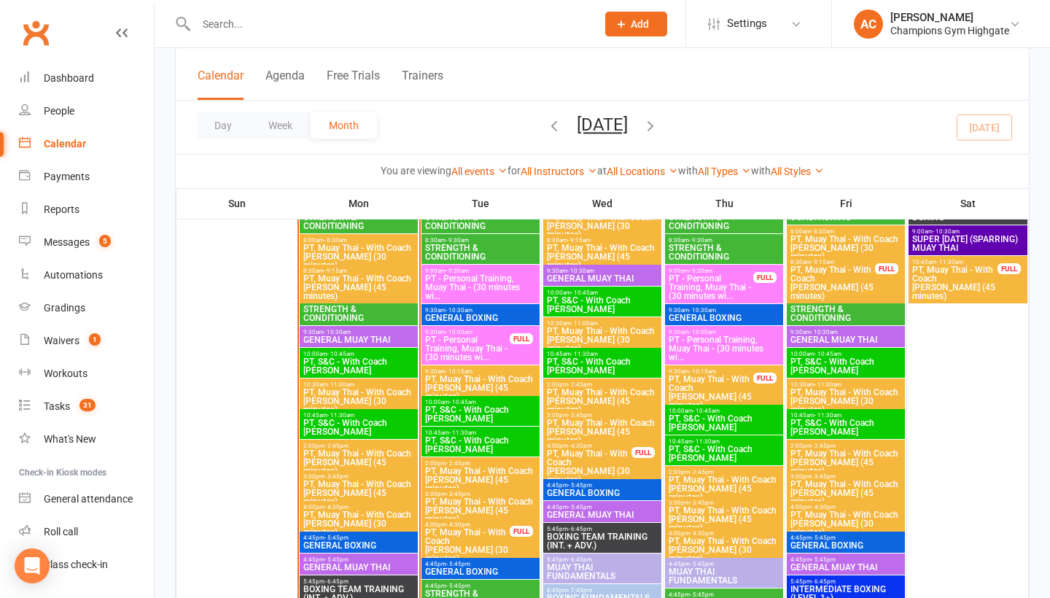
click at [353, 550] on span "GENERAL BOXING" at bounding box center [359, 545] width 112 height 9
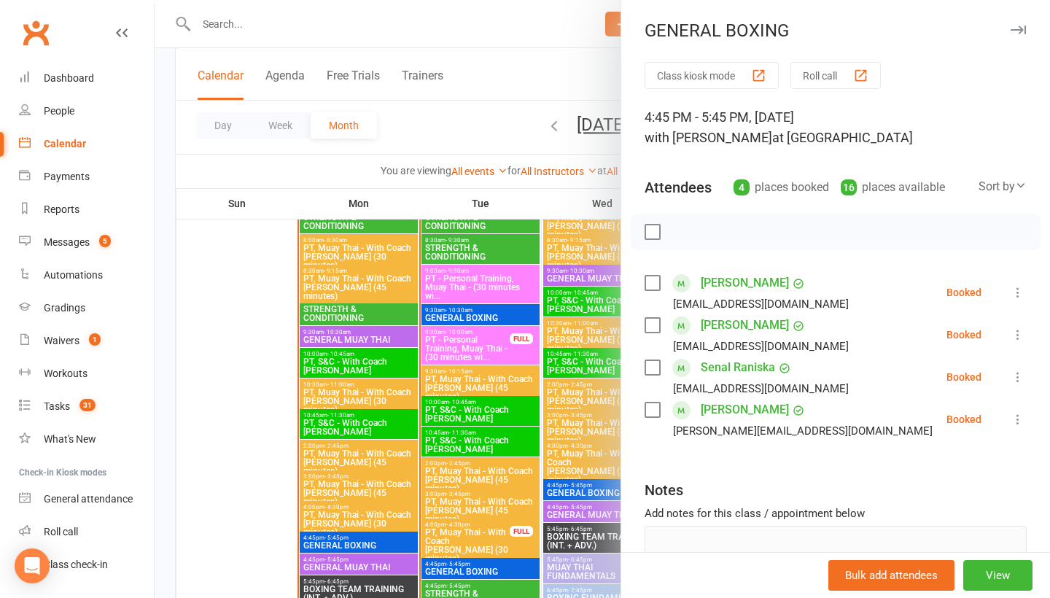
click at [241, 490] on div at bounding box center [603, 299] width 896 height 598
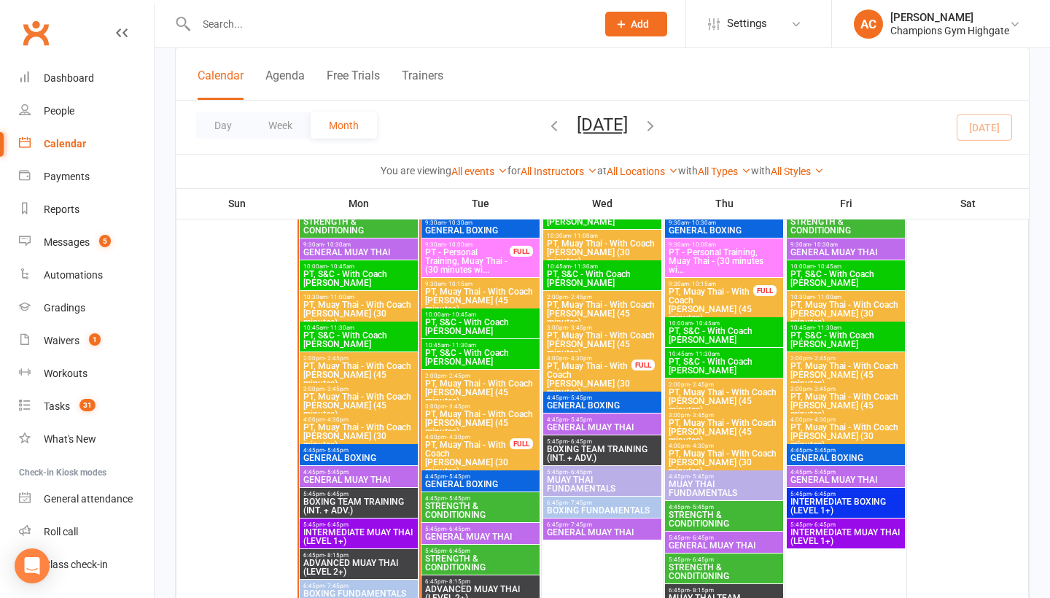
scroll to position [1753, 0]
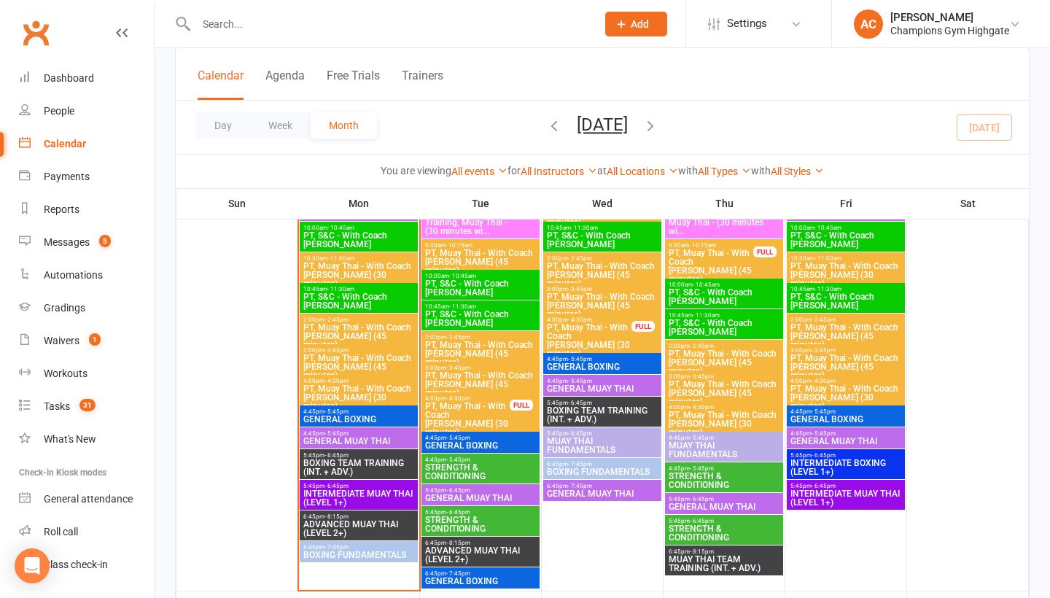
click at [360, 557] on span "BOXING FUNDAMENTALS" at bounding box center [359, 555] width 112 height 9
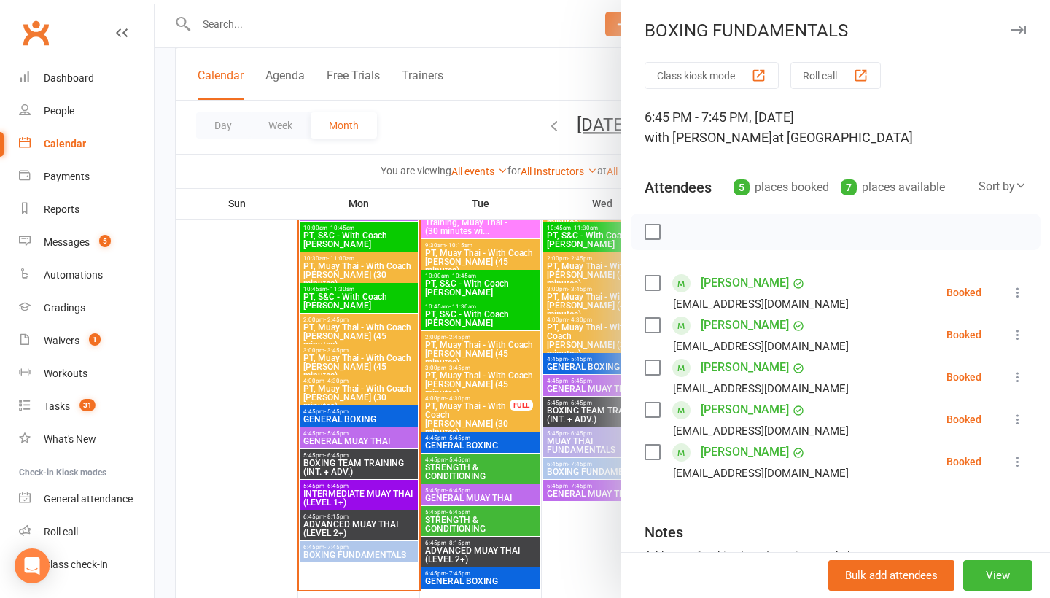
click at [258, 400] on div at bounding box center [603, 299] width 896 height 598
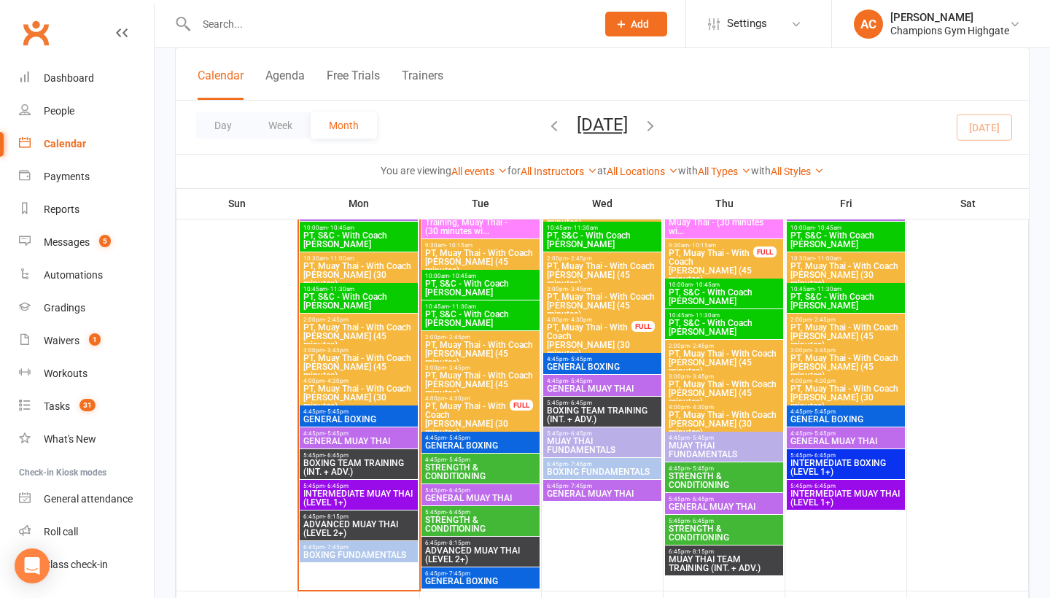
click at [375, 435] on span "4:45pm - 5:45pm" at bounding box center [359, 433] width 112 height 7
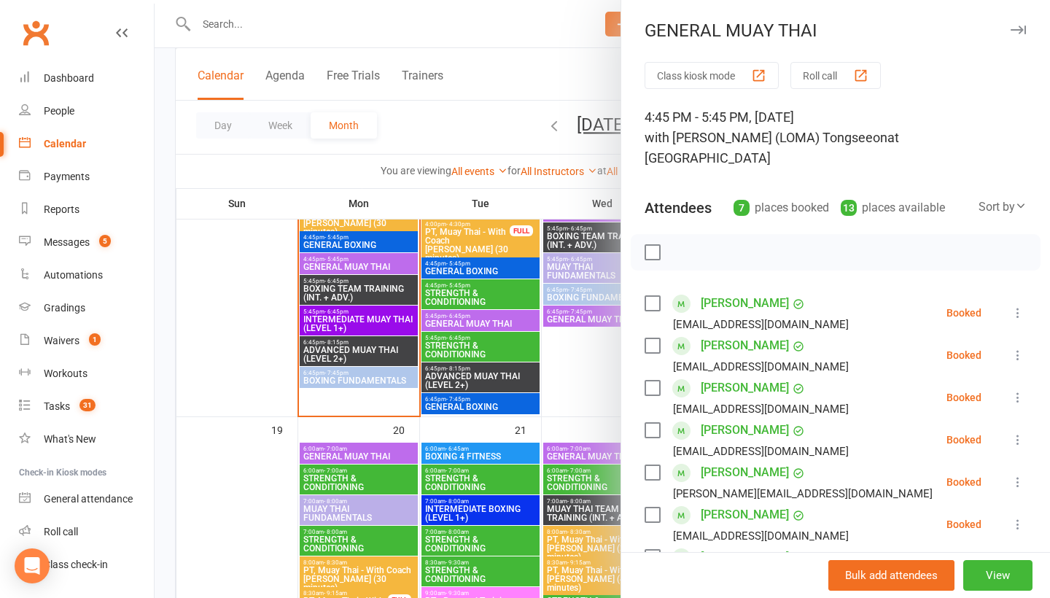
scroll to position [0, 0]
click at [214, 314] on div at bounding box center [603, 299] width 896 height 598
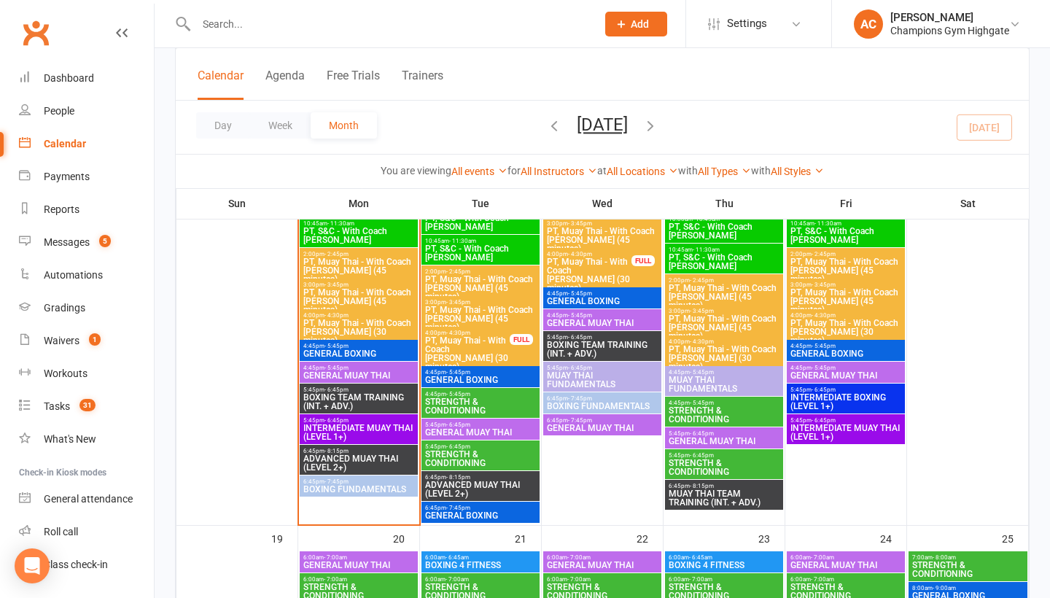
scroll to position [1818, 0]
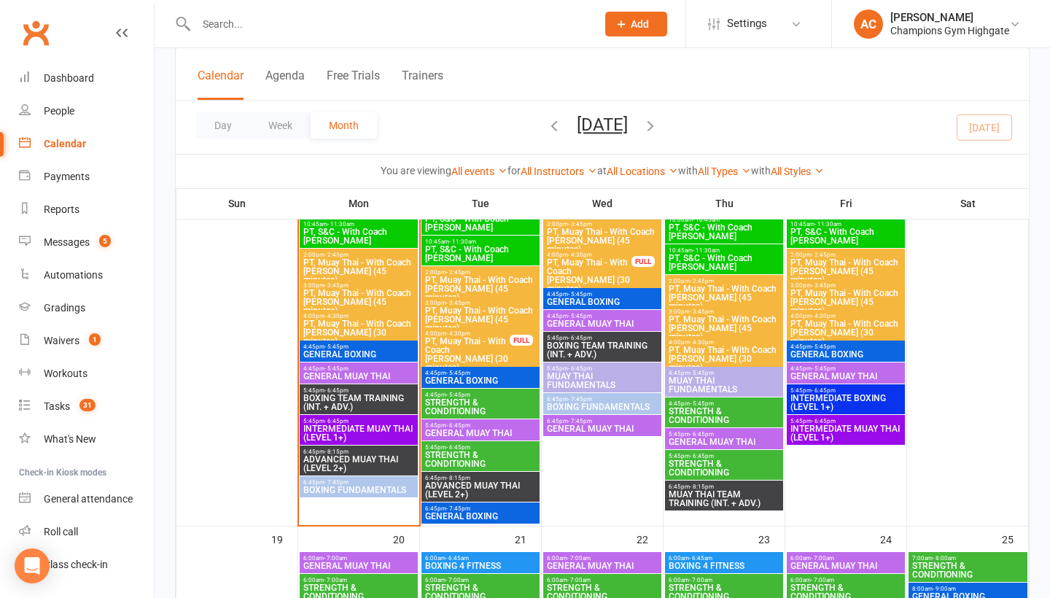
click at [352, 404] on span "BOXING TEAM TRAINING (INT. + ADV.)" at bounding box center [359, 403] width 112 height 18
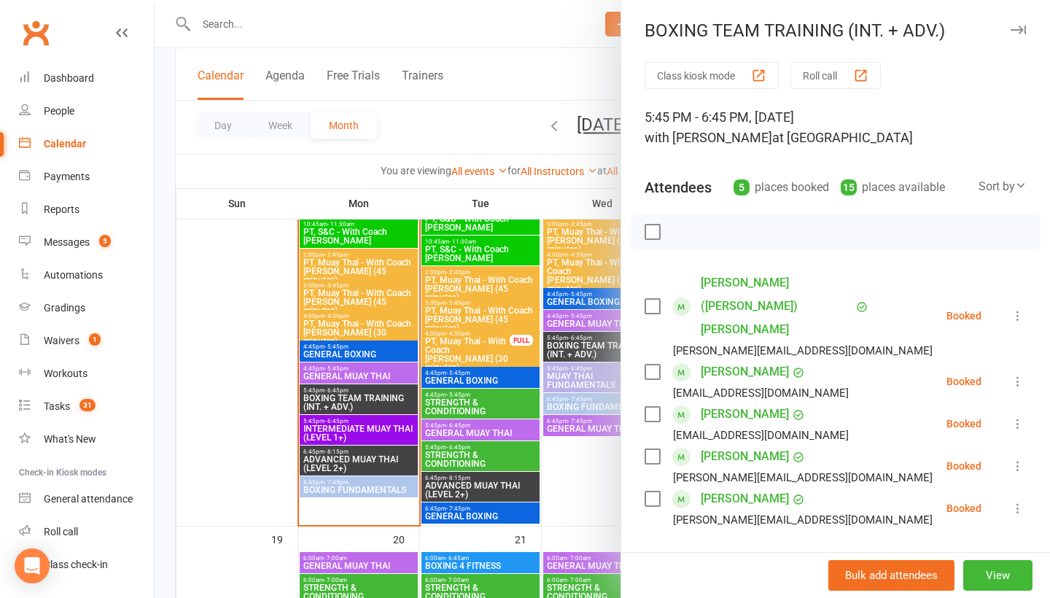
click at [236, 384] on div at bounding box center [603, 299] width 896 height 598
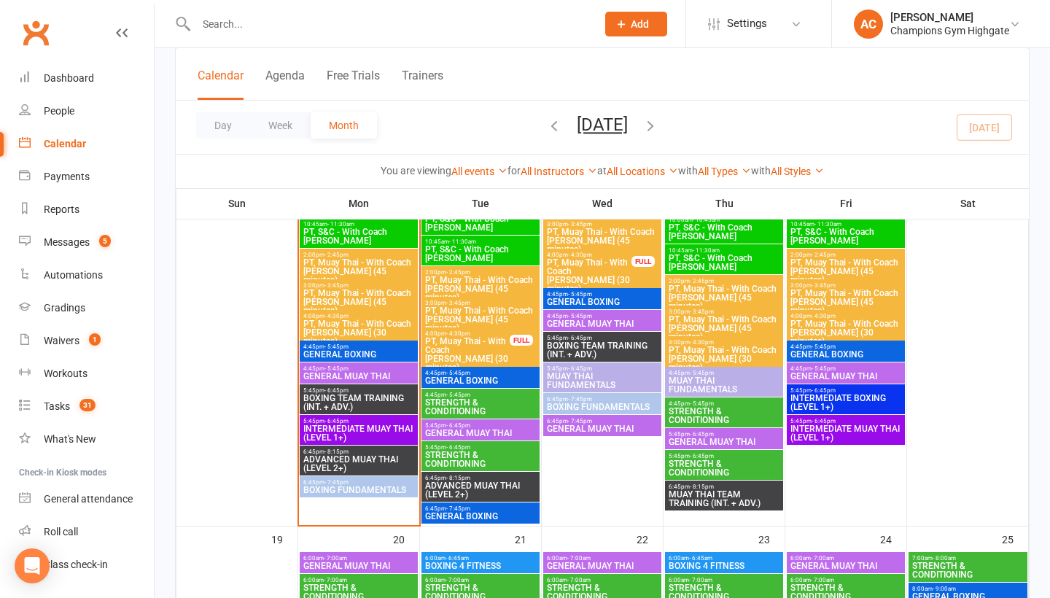
click at [374, 436] on span "INTERMEDIATE MUAY THAI (LEVEL 1+)" at bounding box center [359, 434] width 112 height 18
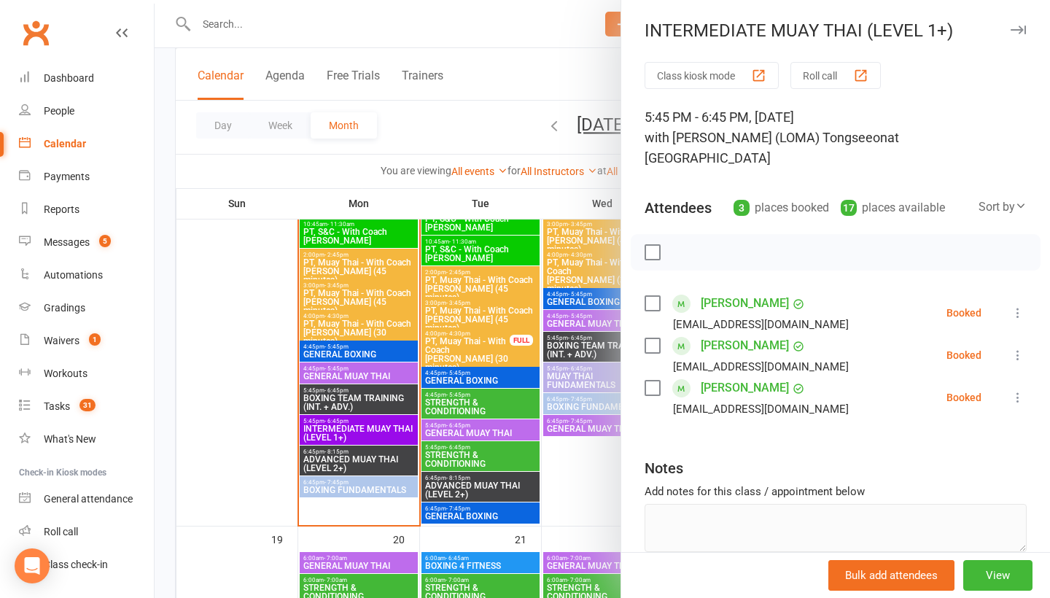
click at [197, 373] on div at bounding box center [603, 299] width 896 height 598
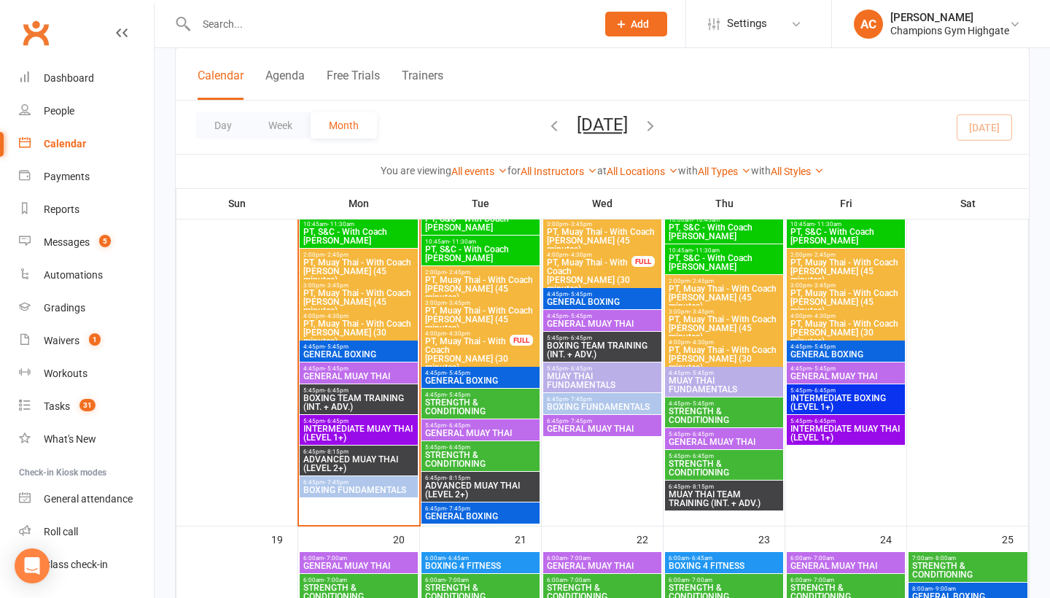
click at [309, 455] on span "6:45pm - 8:15pm" at bounding box center [359, 452] width 112 height 7
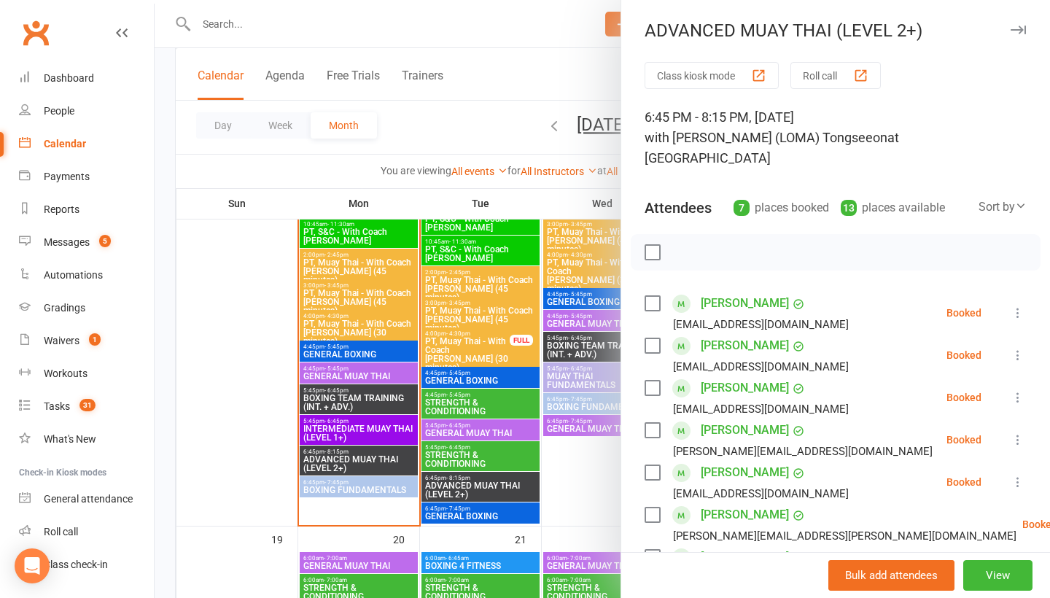
scroll to position [0, 0]
click at [398, 484] on div at bounding box center [603, 299] width 896 height 598
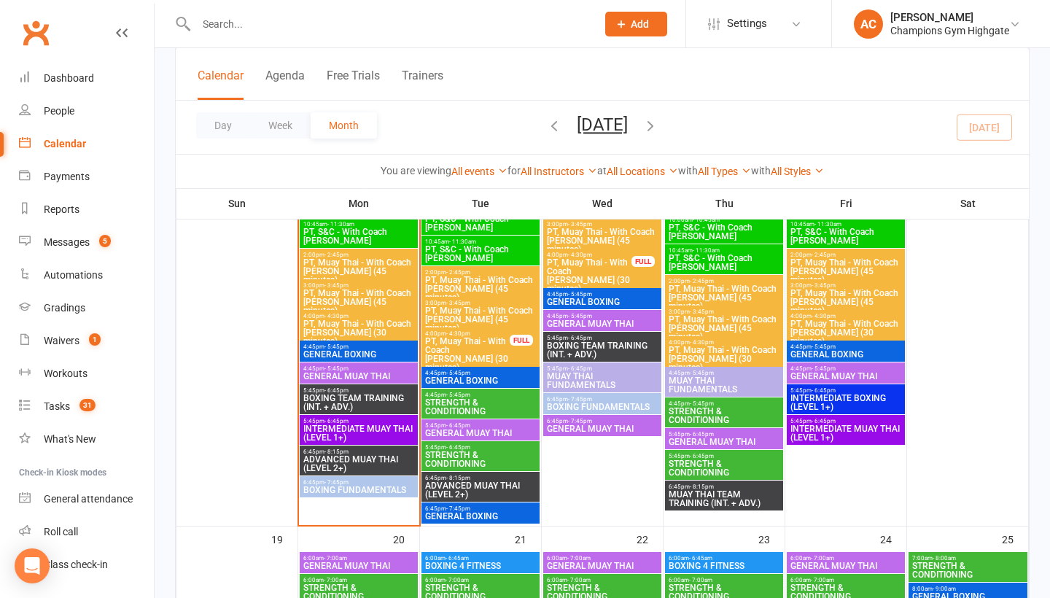
click at [398, 484] on span "6:45pm - 7:45pm" at bounding box center [359, 482] width 112 height 7
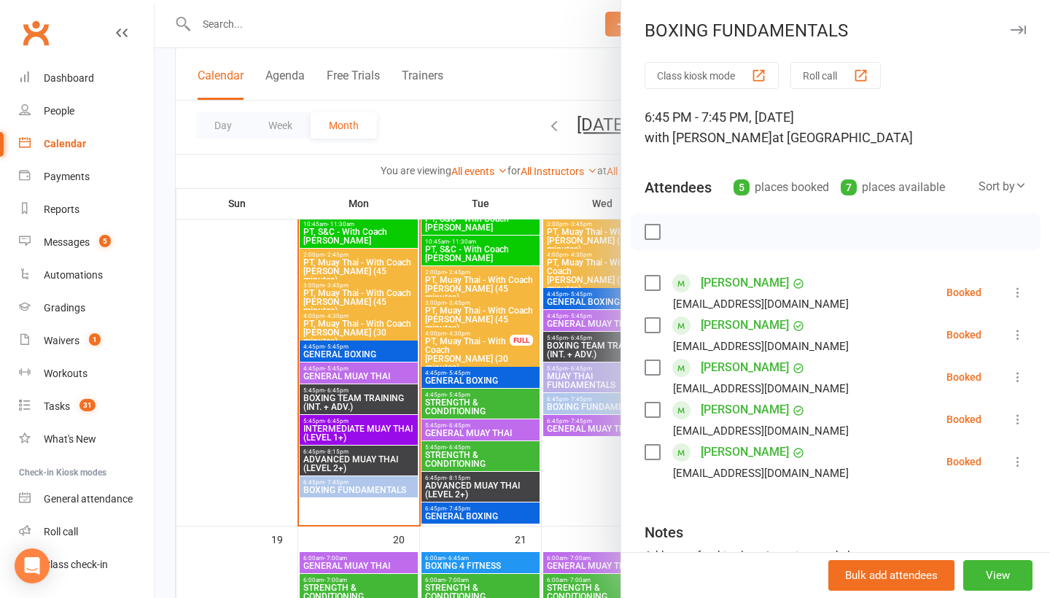
click at [353, 431] on div at bounding box center [603, 299] width 896 height 598
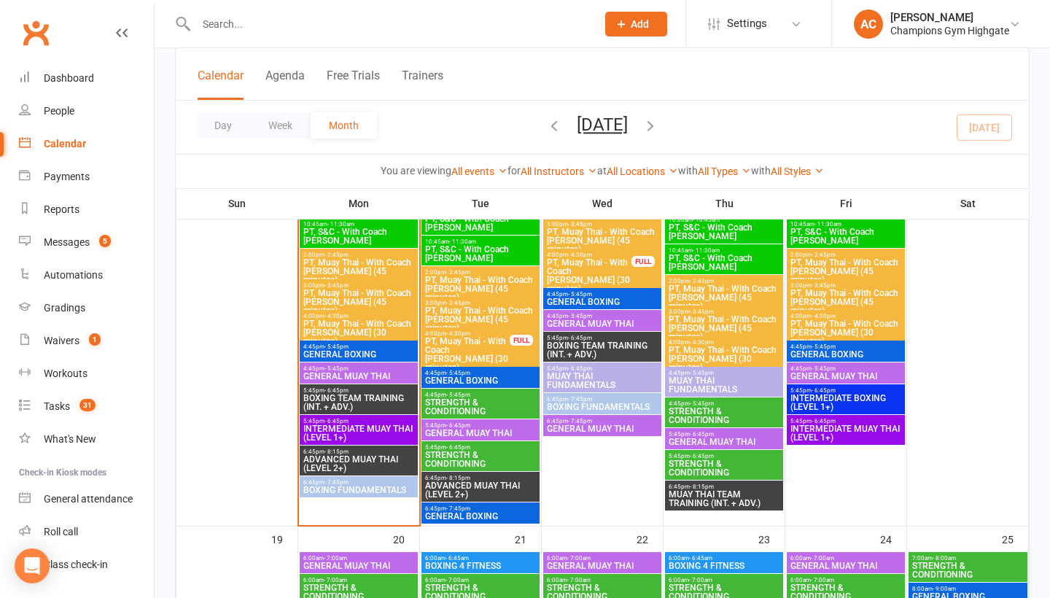
click at [378, 378] on span "GENERAL MUAY THAI" at bounding box center [359, 376] width 112 height 9
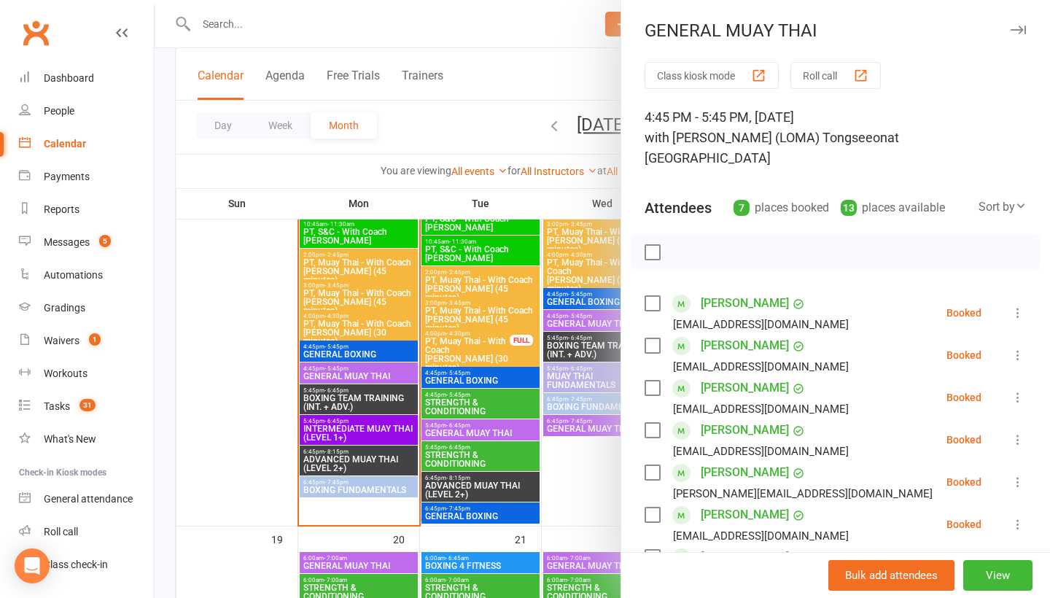
click at [348, 336] on div at bounding box center [603, 299] width 896 height 598
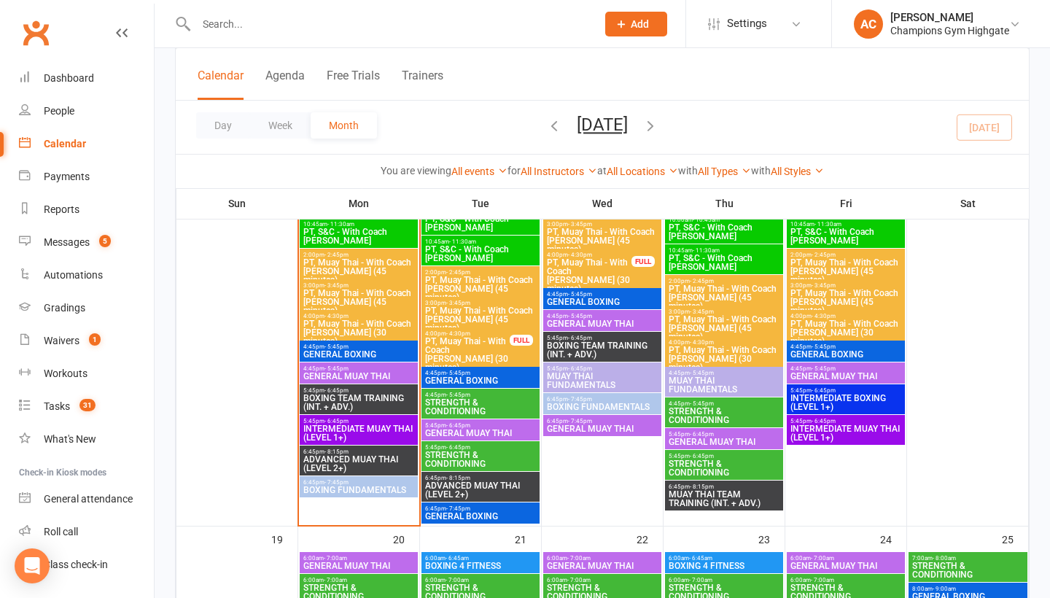
click at [368, 396] on span "BOXING TEAM TRAINING (INT. + ADV.)" at bounding box center [359, 403] width 112 height 18
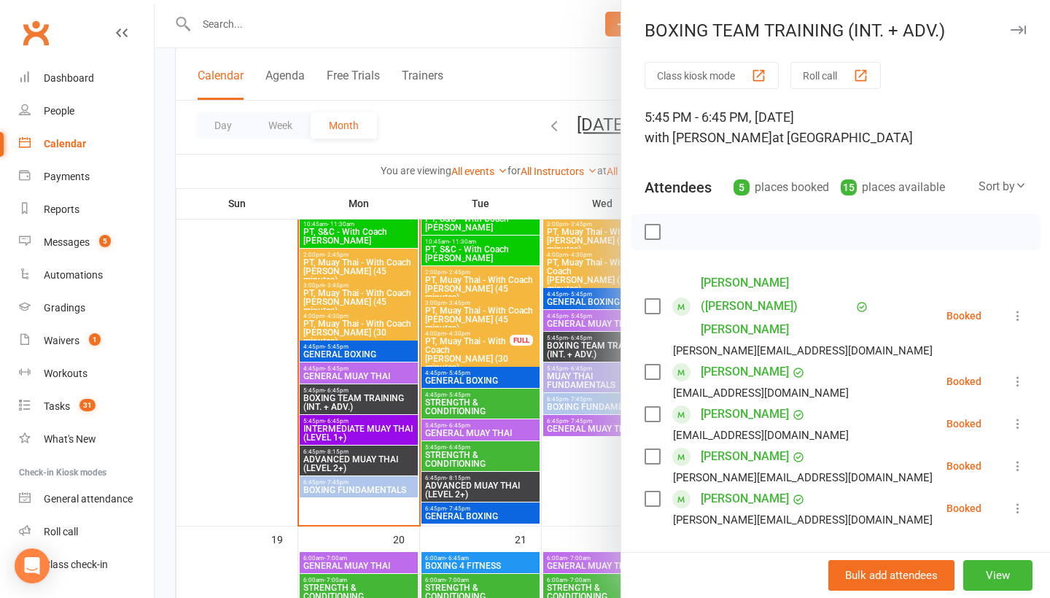
click at [368, 396] on div at bounding box center [603, 299] width 896 height 598
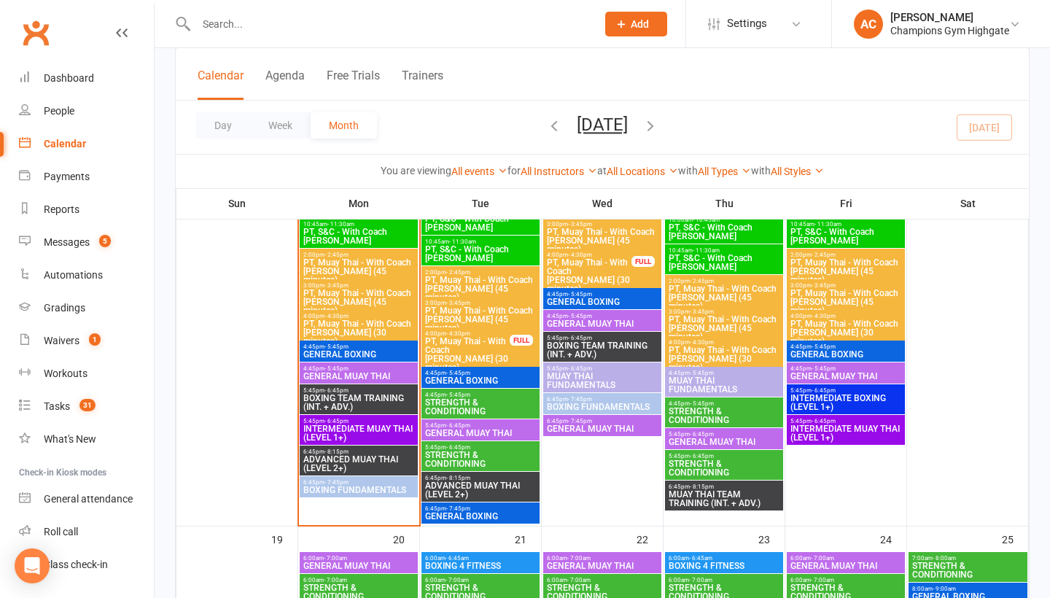
click at [355, 495] on span "BOXING FUNDAMENTALS" at bounding box center [359, 490] width 112 height 9
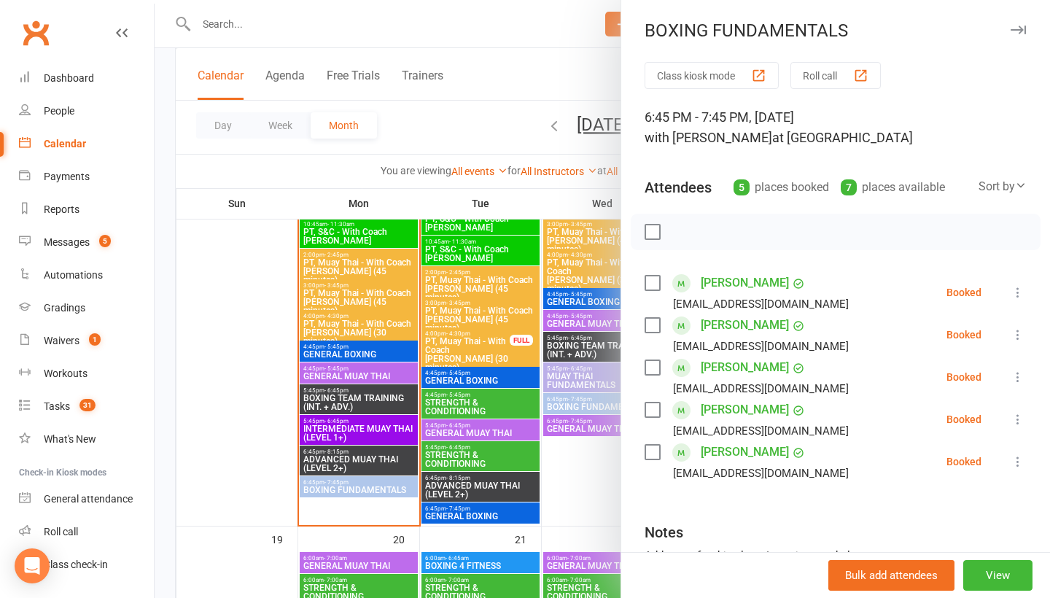
click at [349, 398] on div at bounding box center [603, 299] width 896 height 598
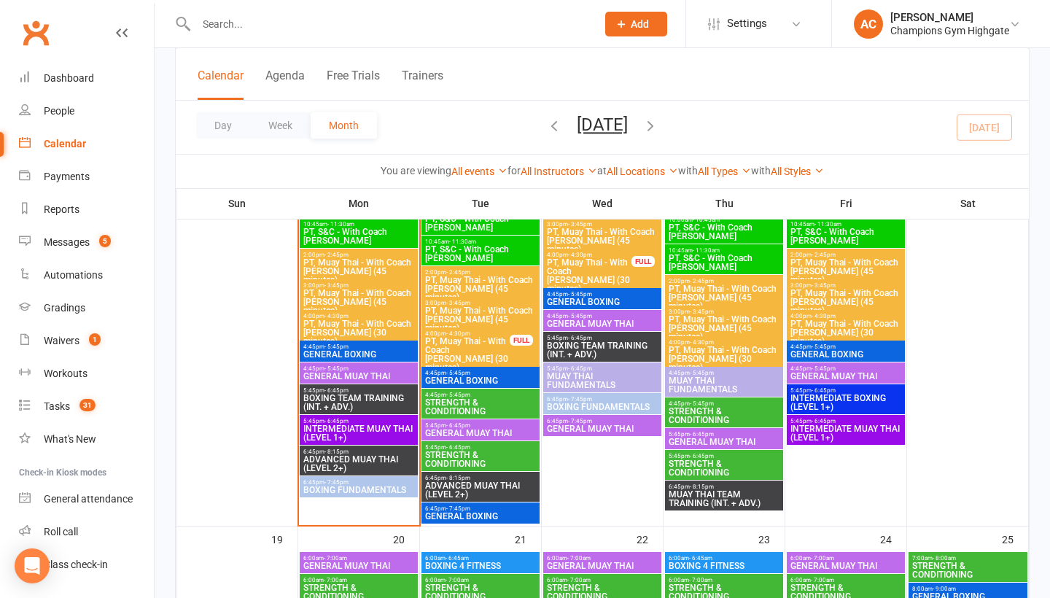
click at [350, 359] on span "GENERAL BOXING" at bounding box center [359, 354] width 112 height 9
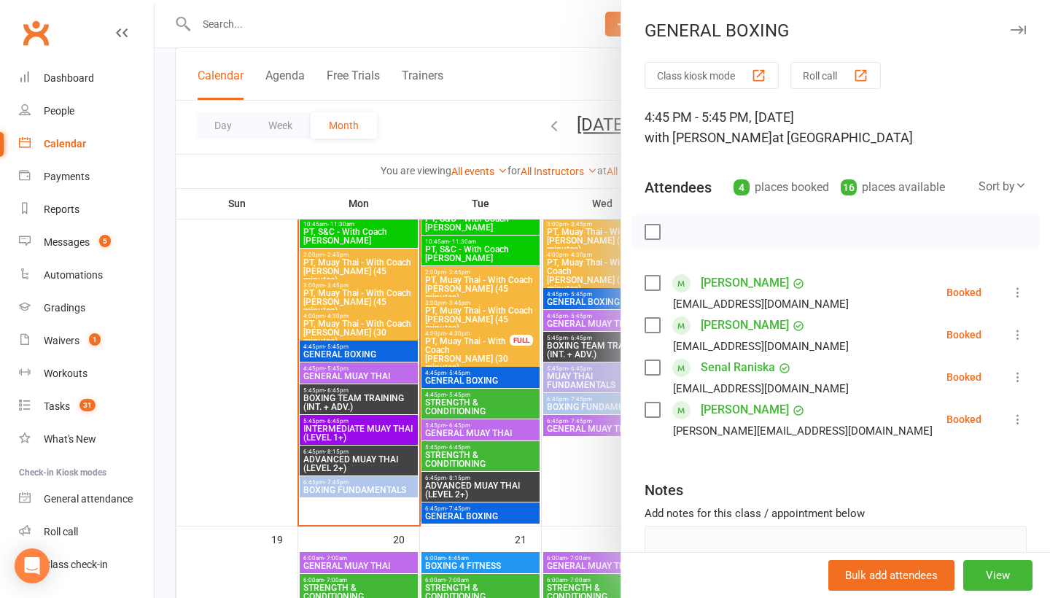
click at [1015, 31] on icon "button" at bounding box center [1018, 30] width 15 height 9
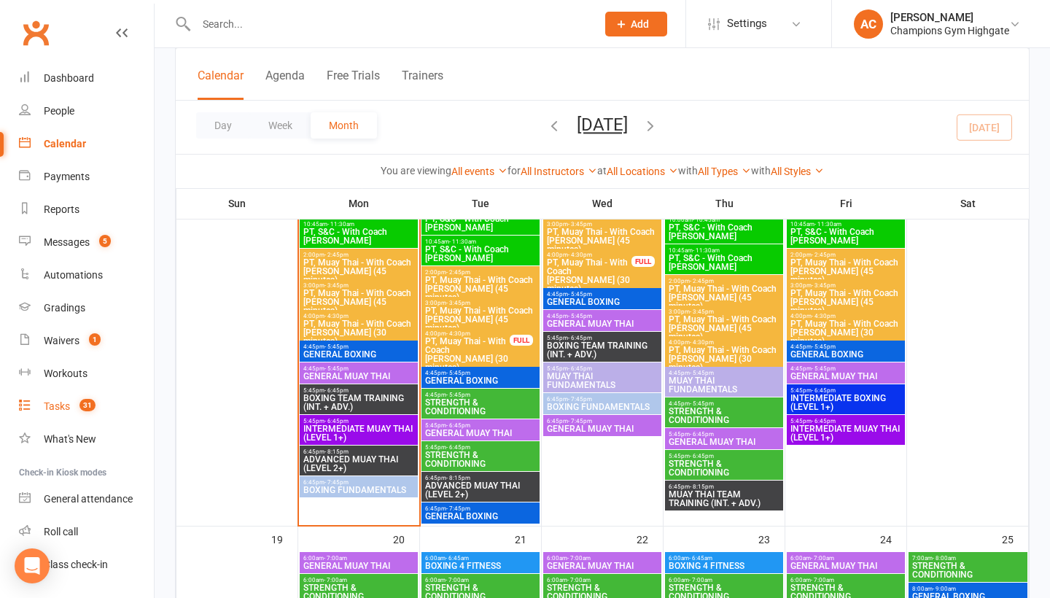
click at [72, 409] on link "Tasks 31" at bounding box center [86, 406] width 135 height 33
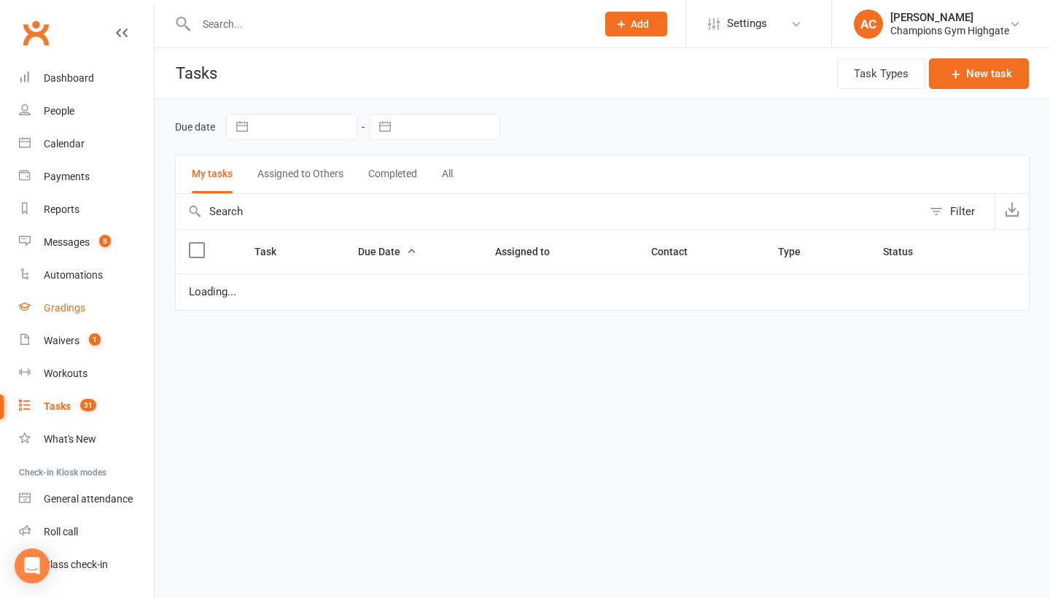
select select "started"
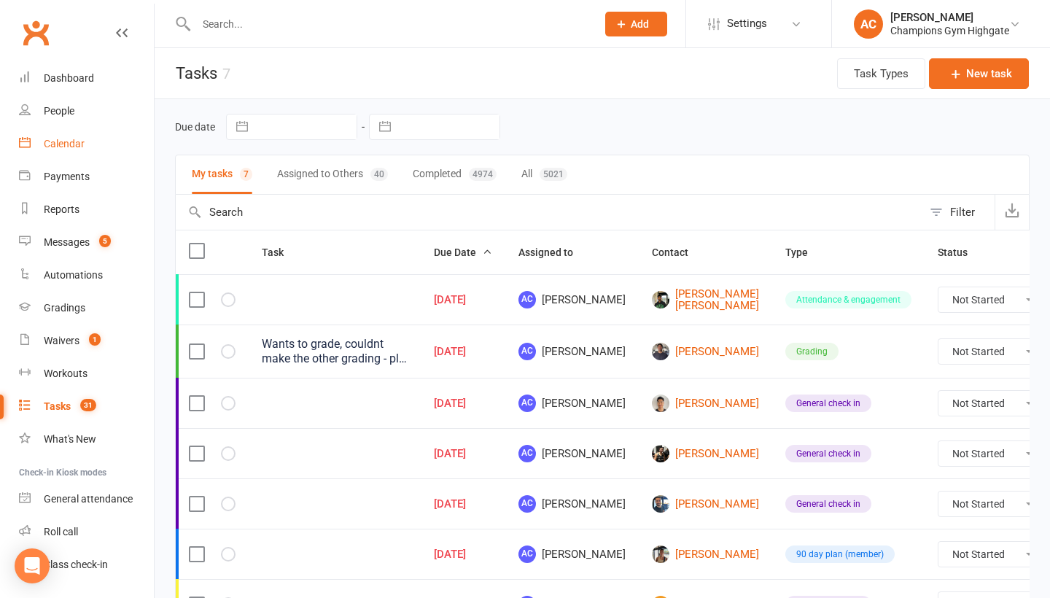
click at [80, 142] on div "Calendar" at bounding box center [64, 144] width 41 height 12
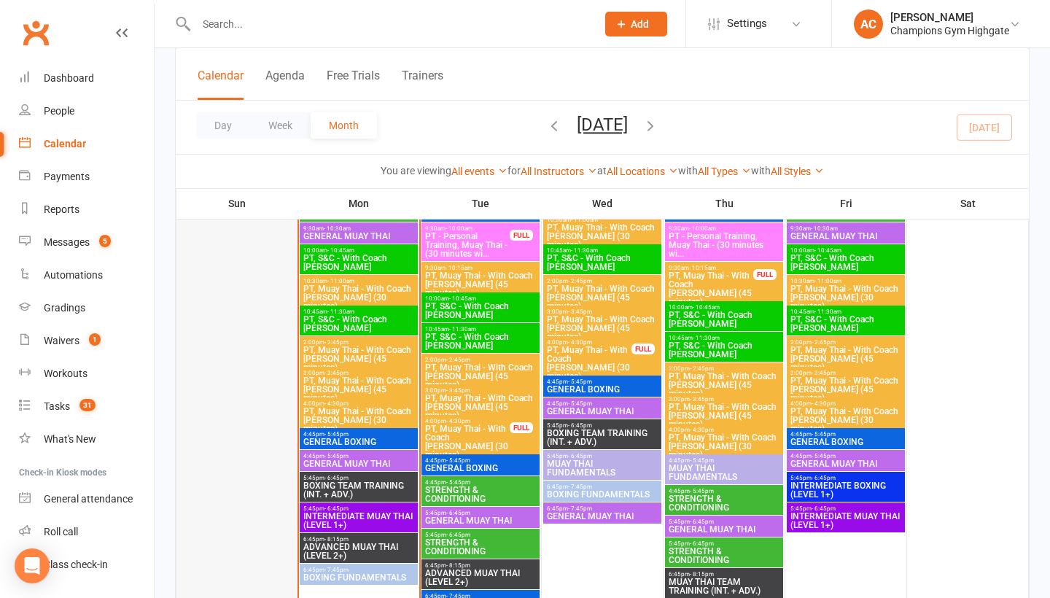
scroll to position [1762, 0]
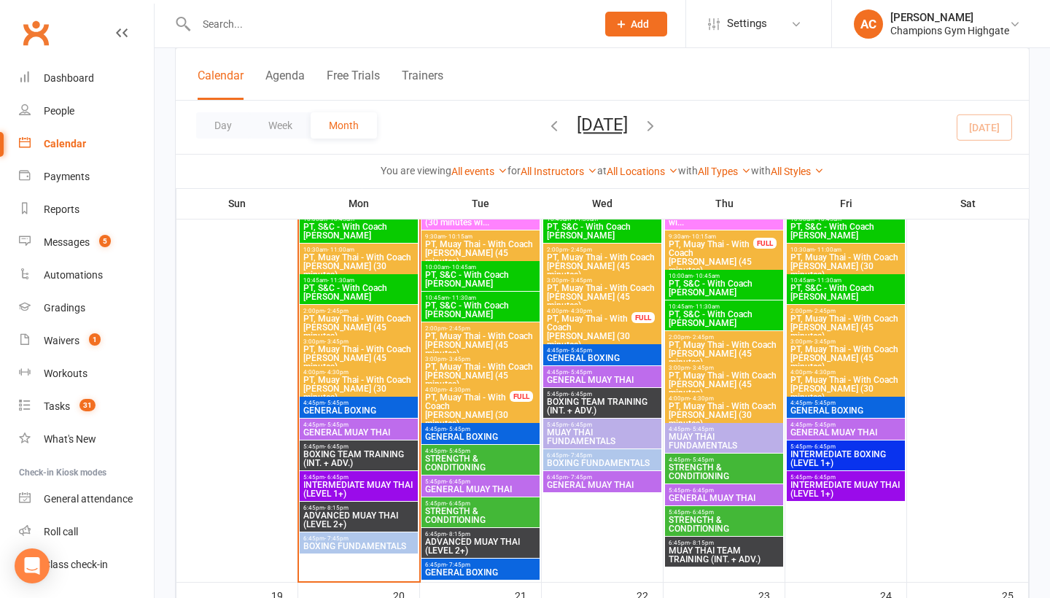
click at [370, 406] on span "GENERAL BOXING" at bounding box center [359, 410] width 112 height 9
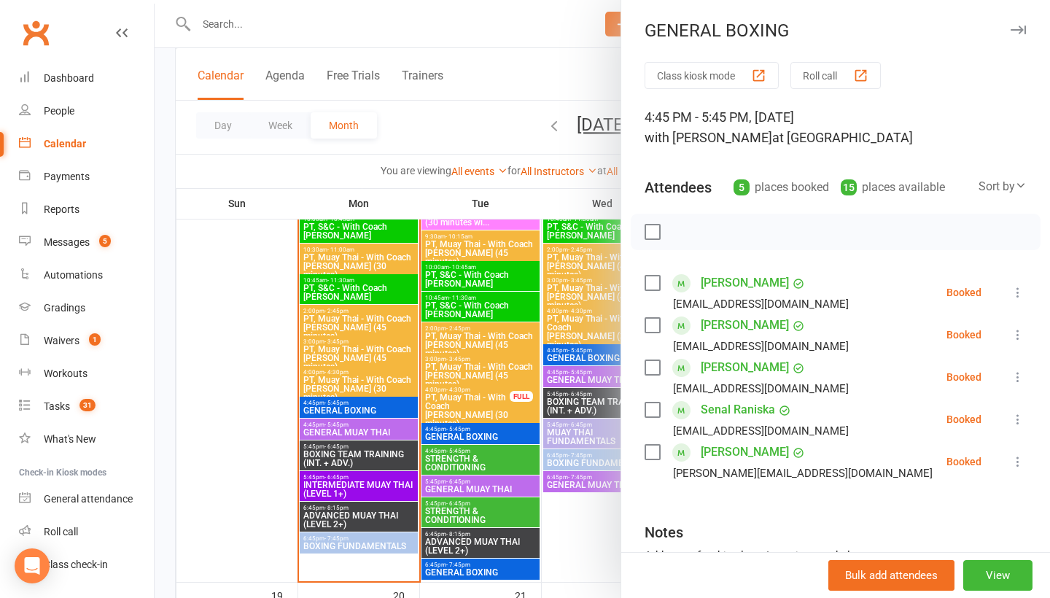
click at [1020, 34] on icon "button" at bounding box center [1018, 30] width 15 height 9
